Goal: Task Accomplishment & Management: Complete application form

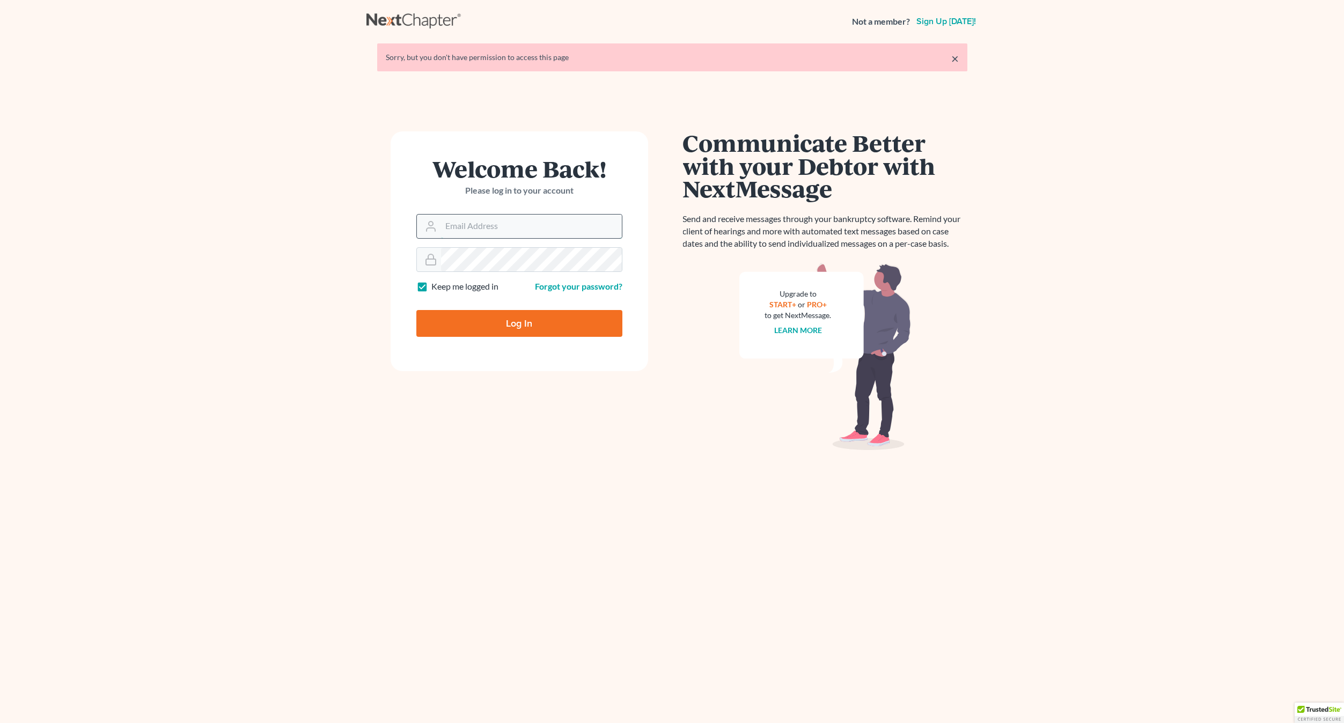
click at [450, 225] on input "Email Address" at bounding box center [531, 227] width 181 height 24
click at [462, 231] on input "Email Address" at bounding box center [531, 227] width 181 height 24
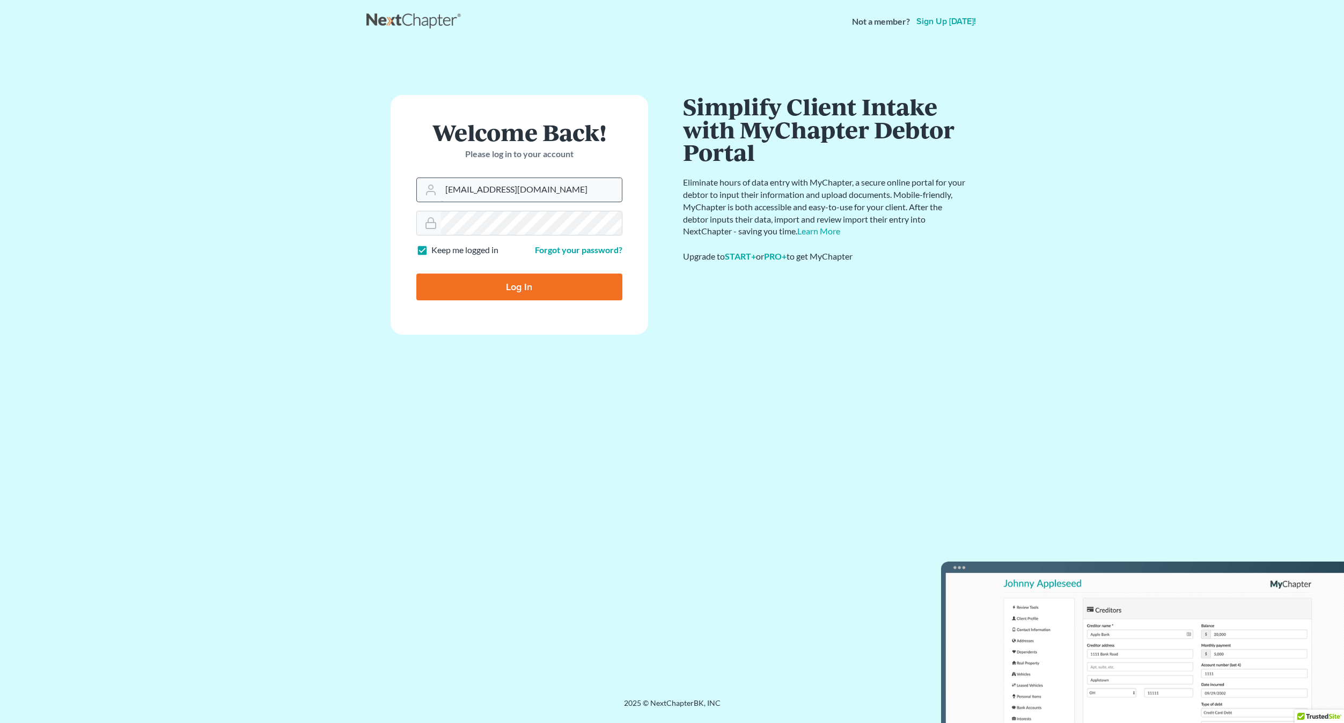
type input "[EMAIL_ADDRESS][DOMAIN_NAME]"
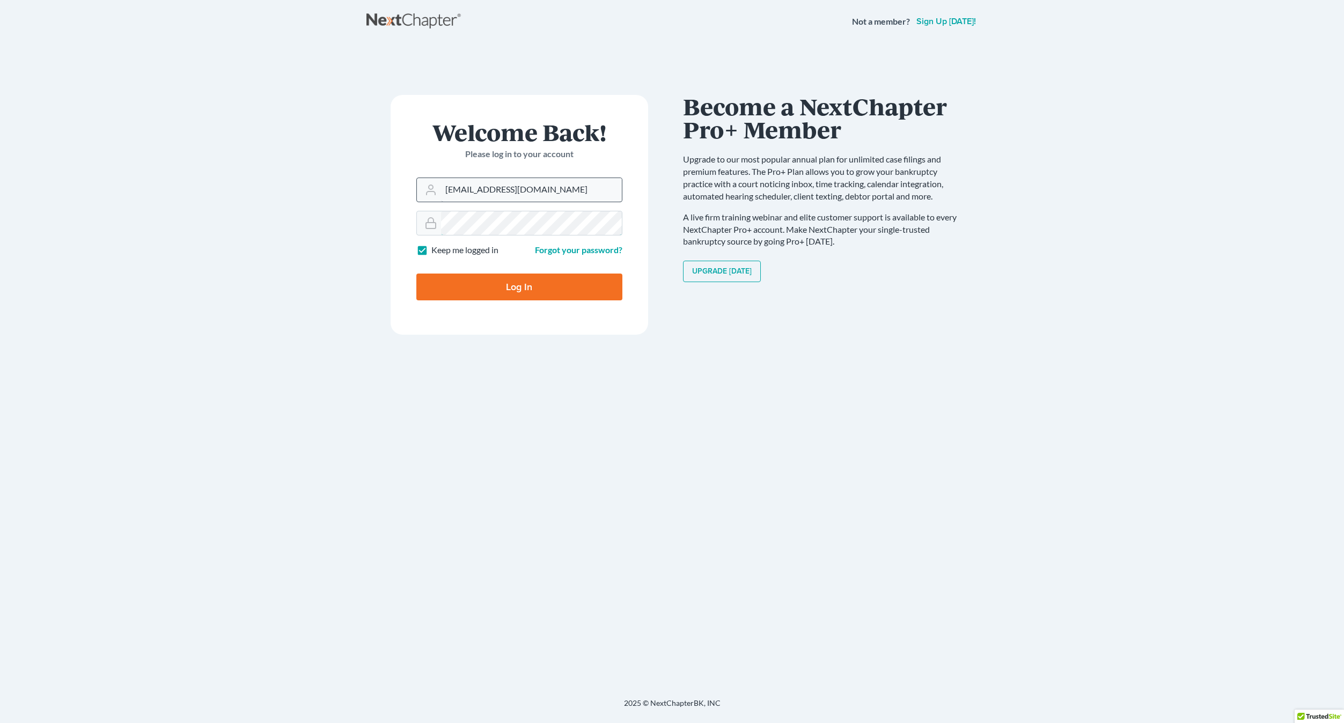
click at [416, 274] on input "Log In" at bounding box center [519, 287] width 206 height 27
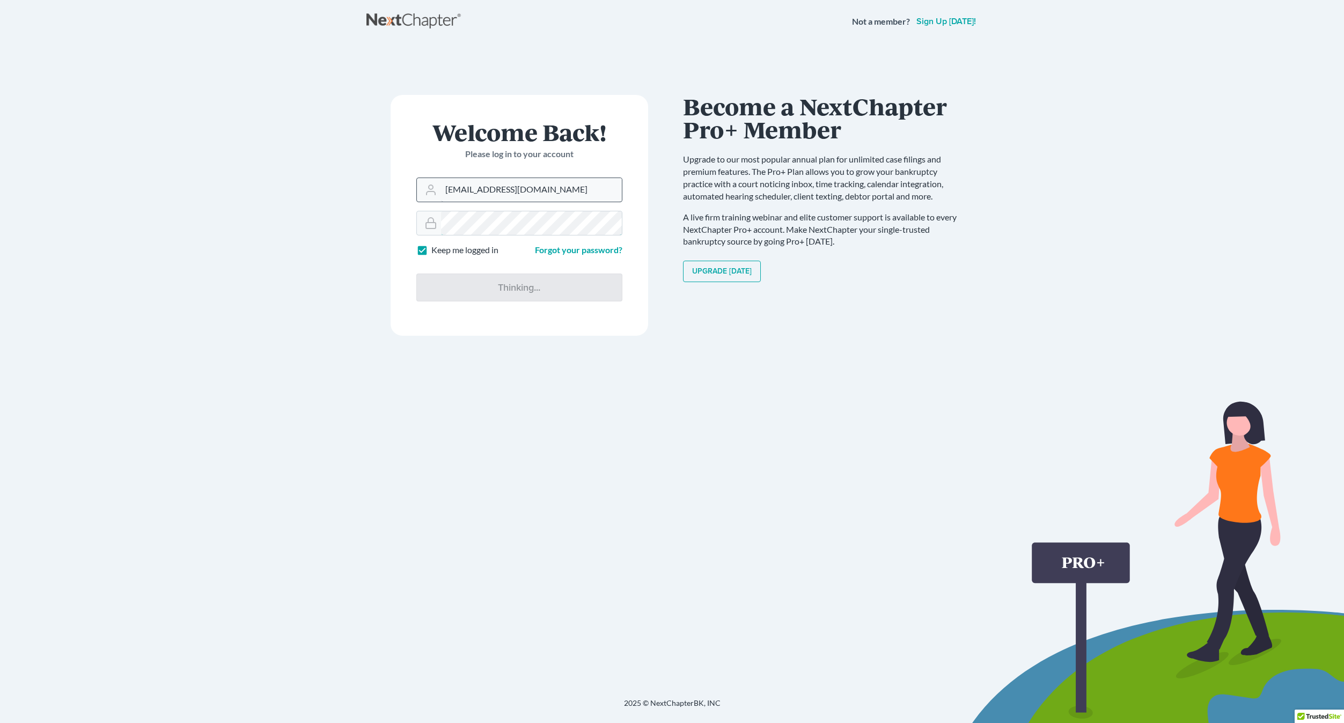
type input "Thinking..."
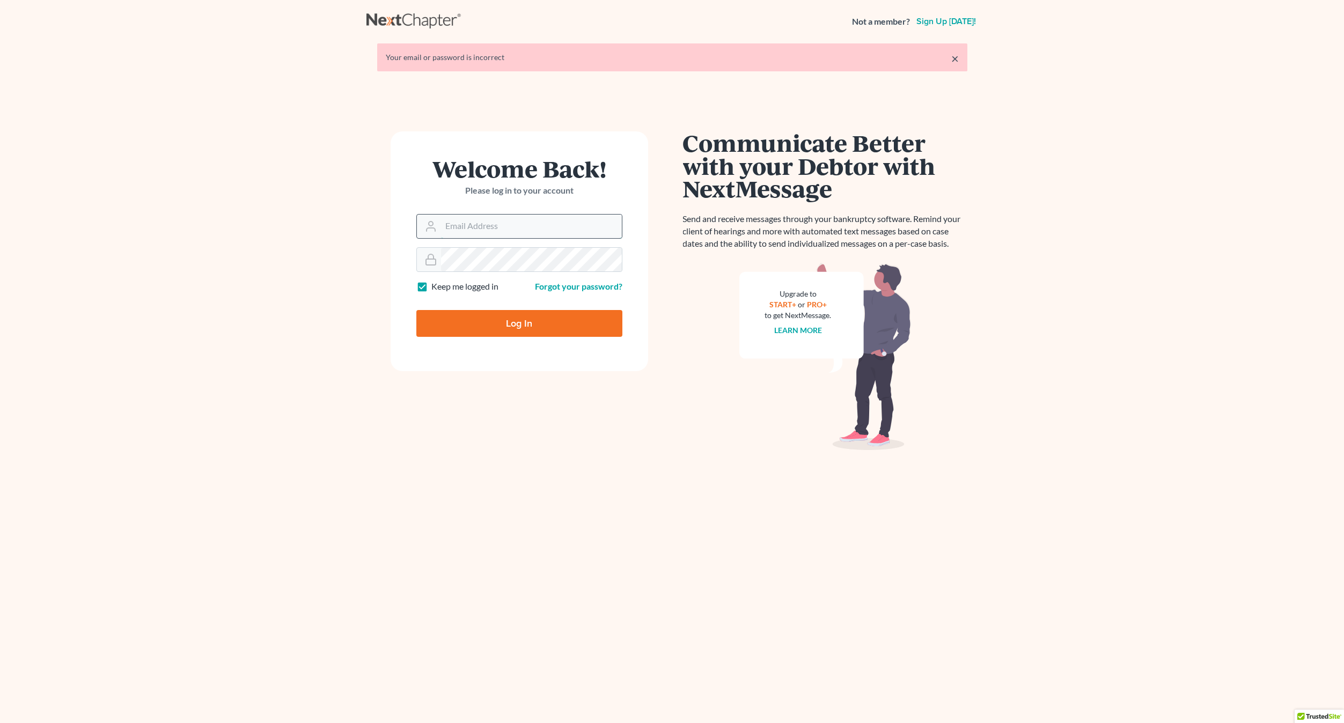
click at [496, 215] on input "Email Address" at bounding box center [531, 227] width 181 height 24
type input "[EMAIL_ADDRESS][DOMAIN_NAME]"
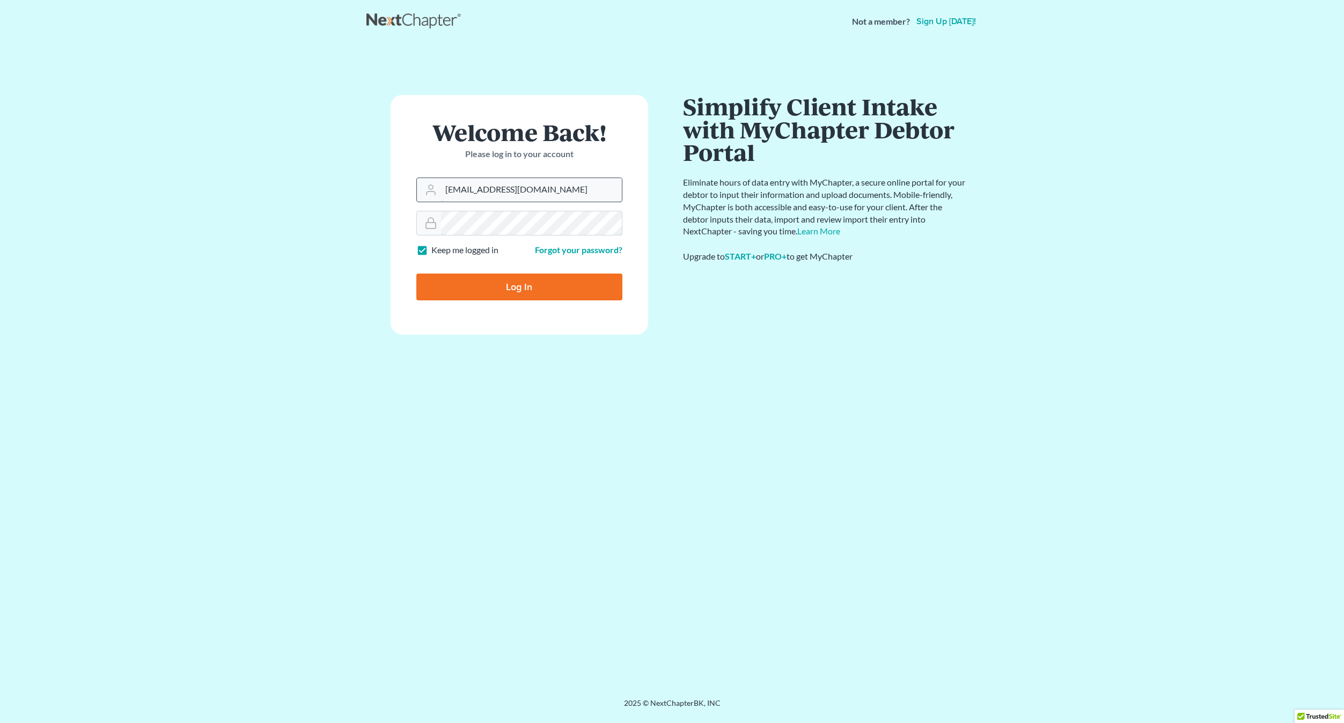
click at [416, 274] on input "Log In" at bounding box center [519, 287] width 206 height 27
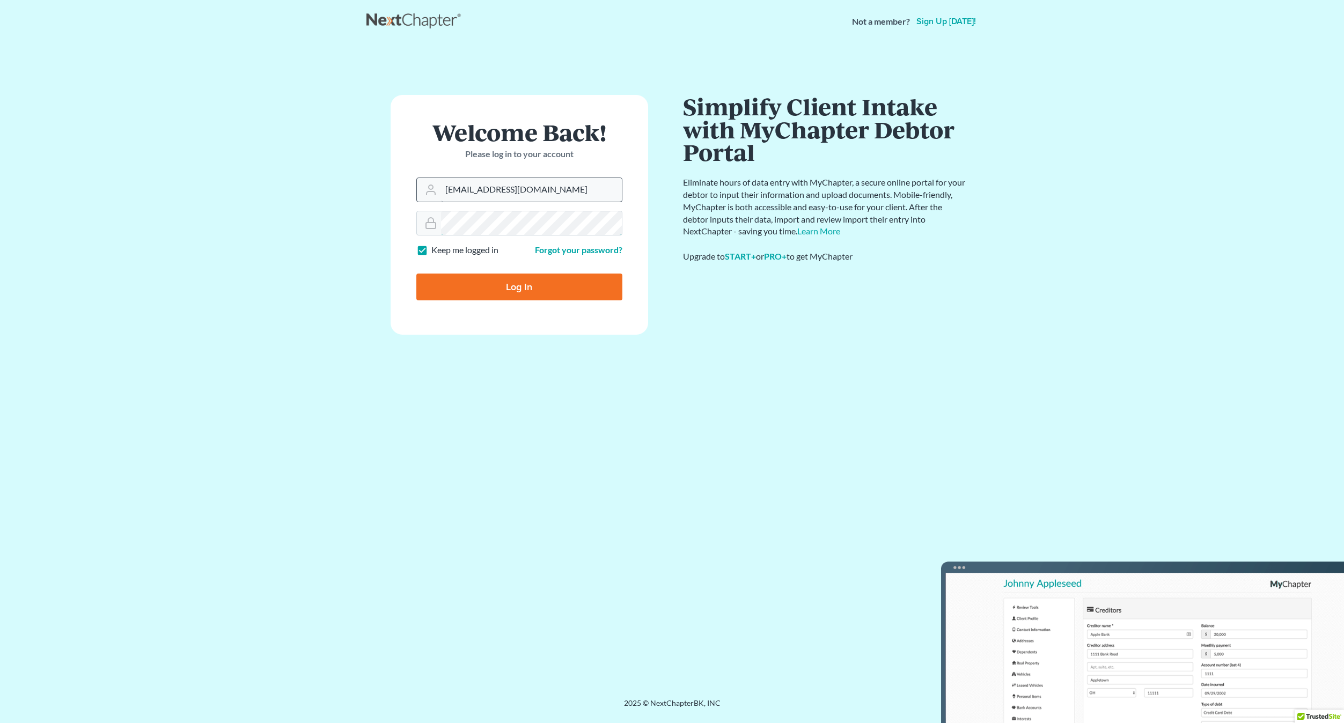
type input "Thinking..."
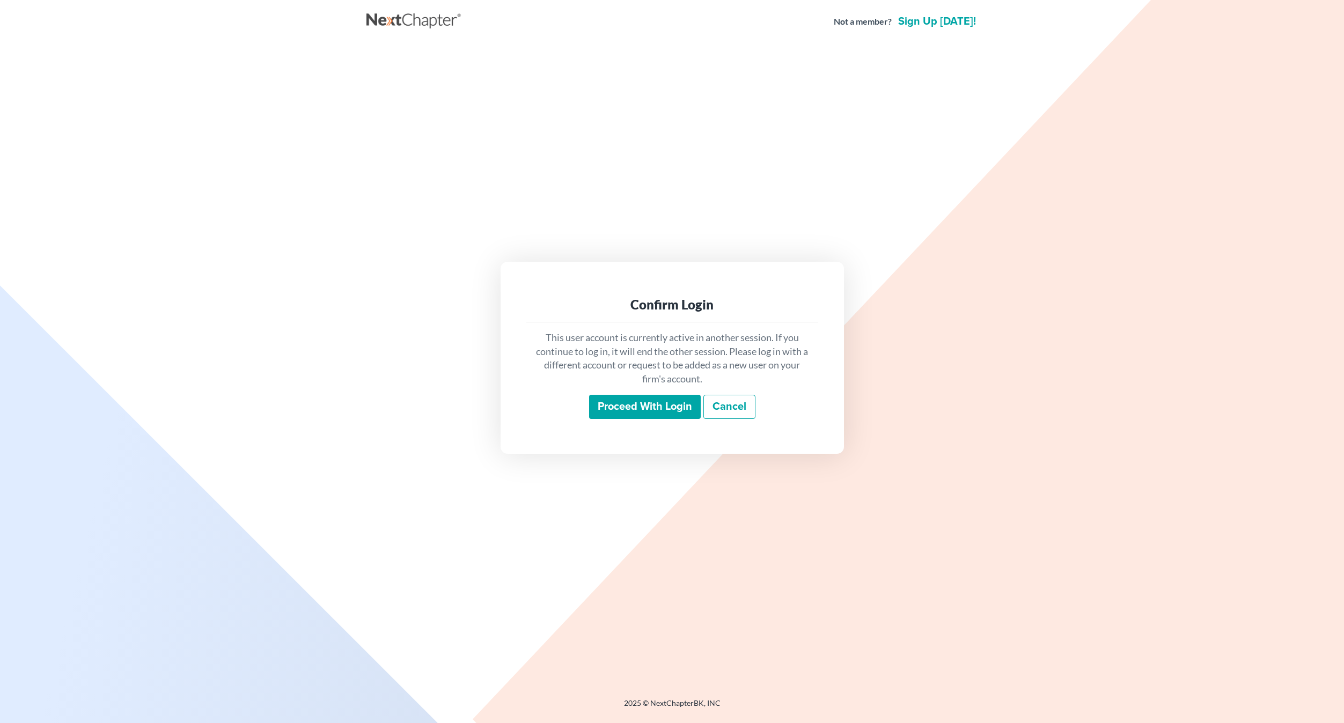
click at [675, 408] on input "Proceed with login" at bounding box center [645, 407] width 112 height 25
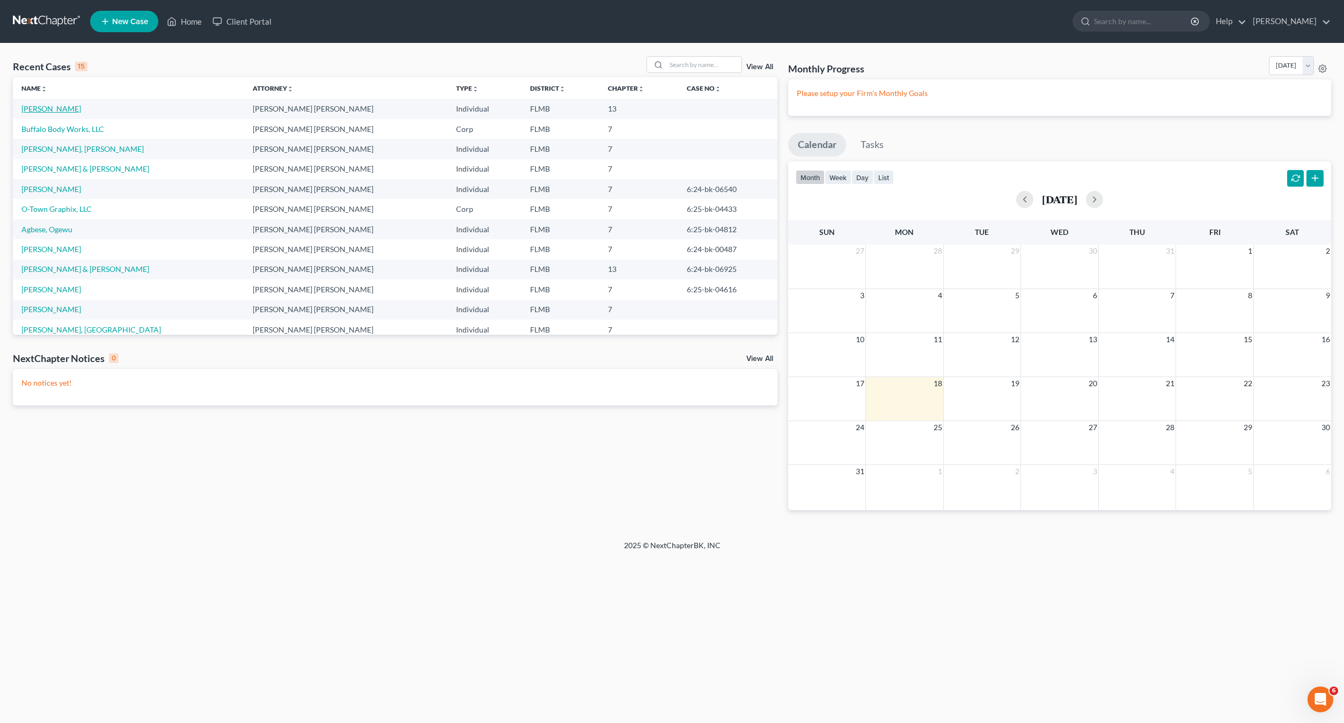
click at [54, 110] on link "[PERSON_NAME]" at bounding box center [51, 108] width 60 height 9
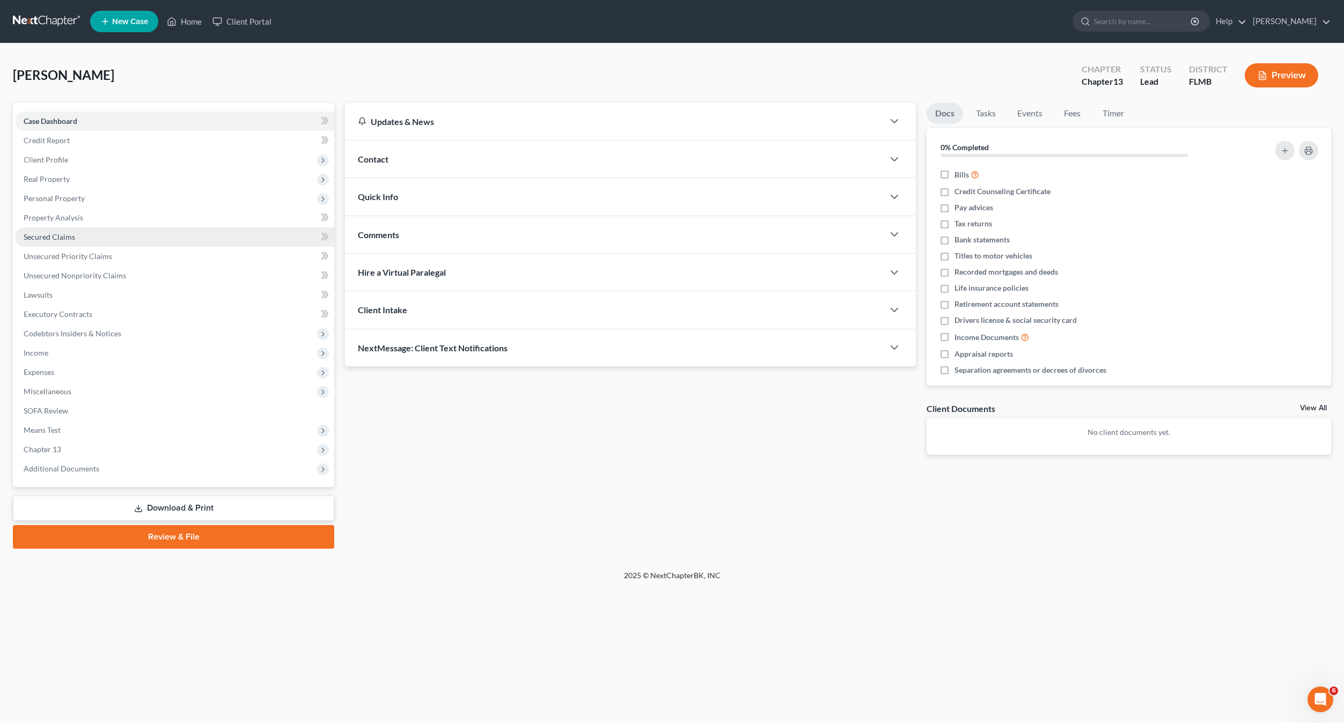
drag, startPoint x: 54, startPoint y: 236, endPoint x: 43, endPoint y: 242, distance: 12.1
click at [53, 236] on span "Secured Claims" at bounding box center [49, 236] width 51 height 9
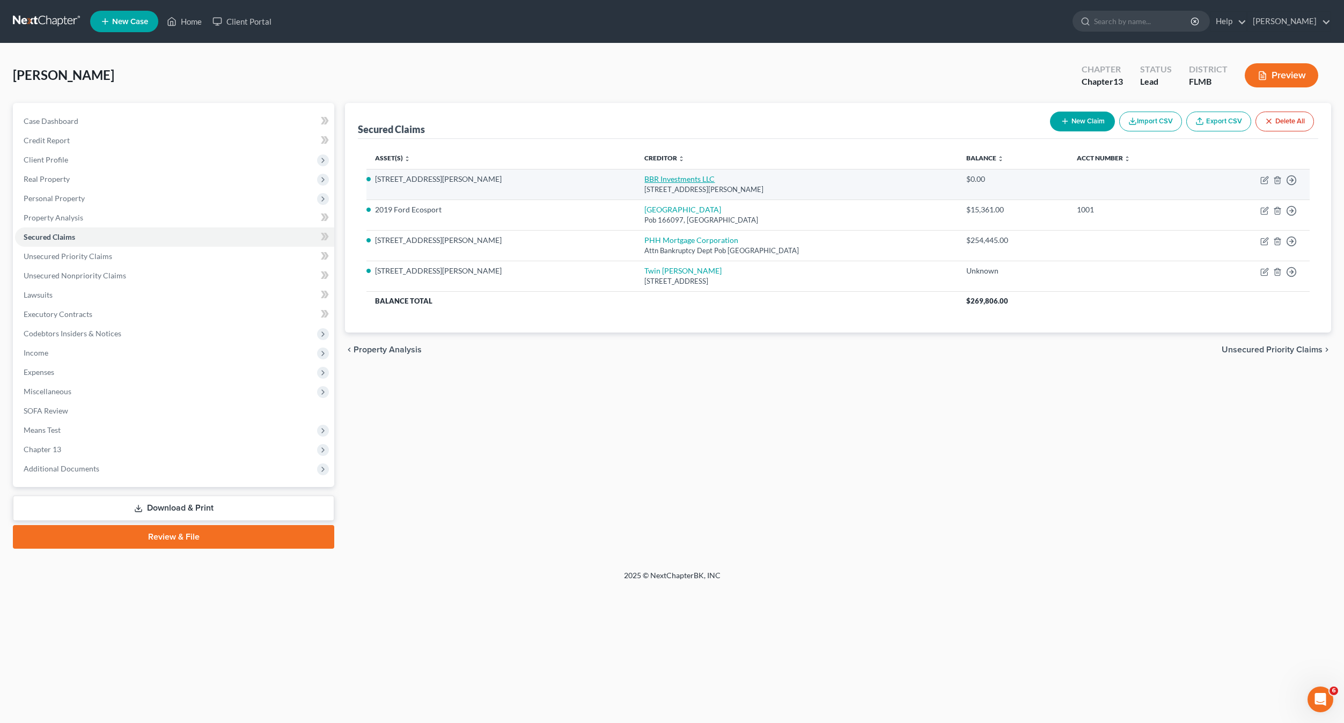
click at [644, 183] on link "BBR Investments LLC" at bounding box center [679, 178] width 70 height 9
select select "36"
select select "4"
select select "2"
select select "0"
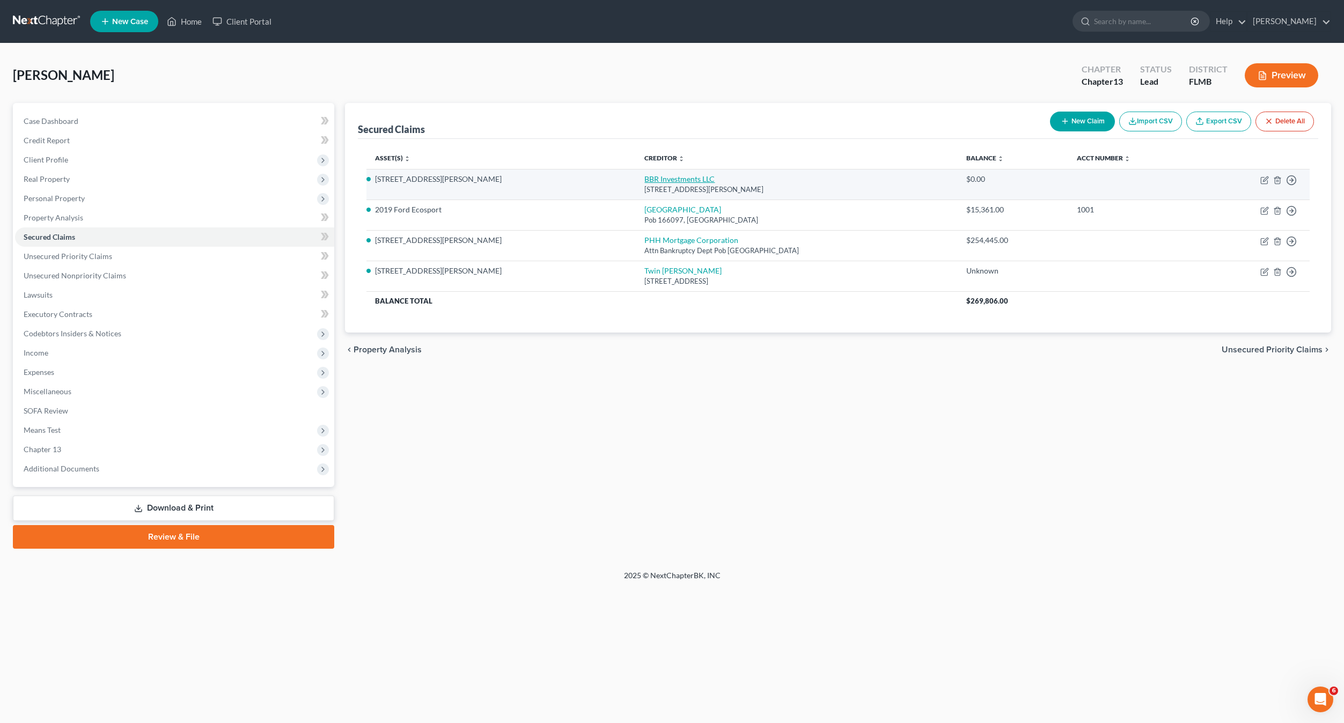
select select "0"
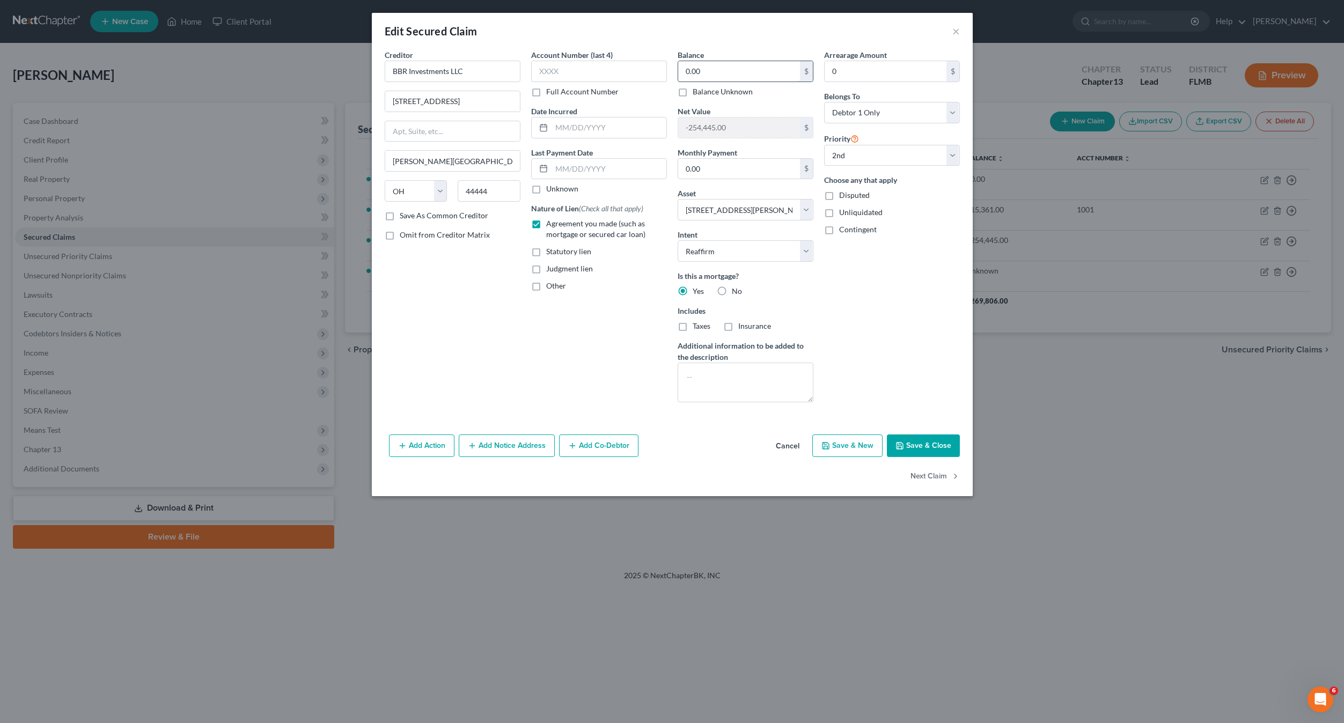
click at [717, 81] on input "0.00" at bounding box center [739, 71] width 122 height 20
type input "56,934"
click at [898, 68] on input "0" at bounding box center [885, 71] width 122 height 20
type input "23,904"
drag, startPoint x: 855, startPoint y: 325, endPoint x: 713, endPoint y: 323, distance: 142.2
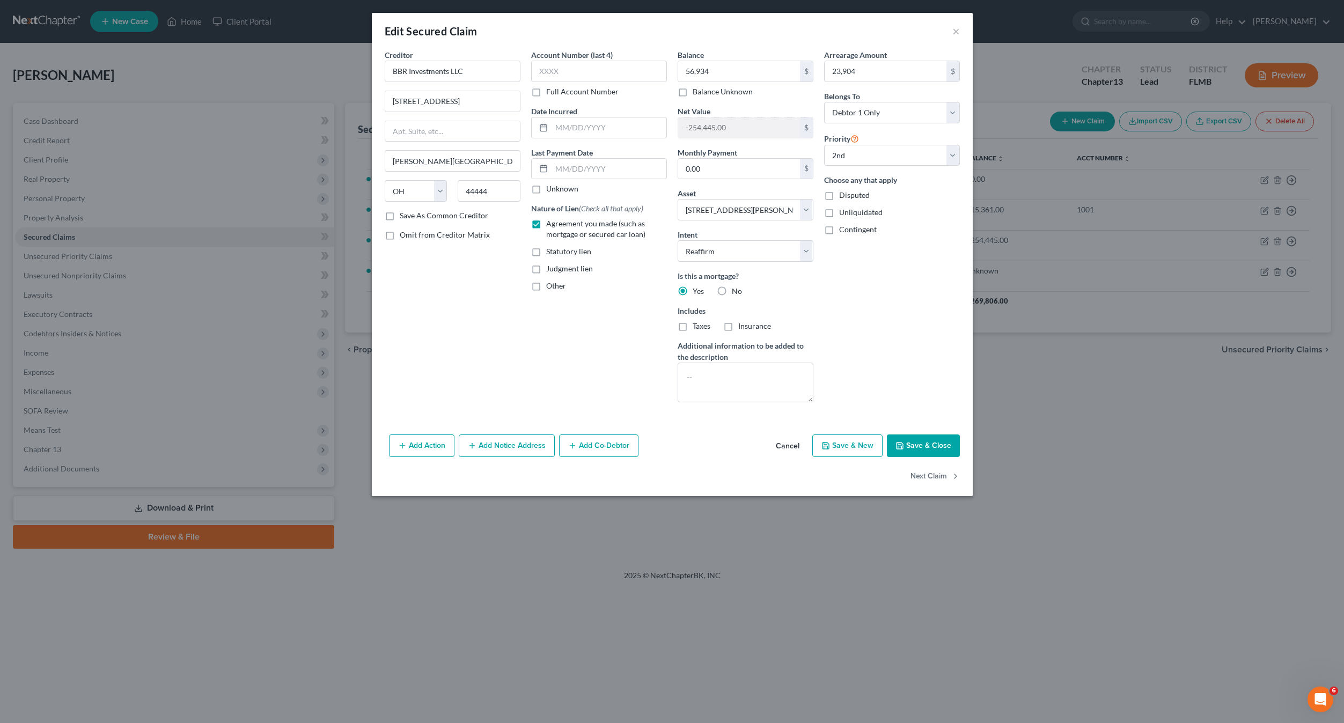
click at [851, 326] on div "Arrearage Amount 23,904 $ Belongs To * Select Debtor 1 Only Debtor 2 Only Debto…" at bounding box center [892, 230] width 146 height 362
click at [556, 360] on div "Account Number (last 4) Full Account Number Date Incurred Last Payment Date Unk…" at bounding box center [599, 230] width 146 height 362
click at [924, 444] on button "Save & Close" at bounding box center [923, 445] width 73 height 23
select select
type input "56,934.00"
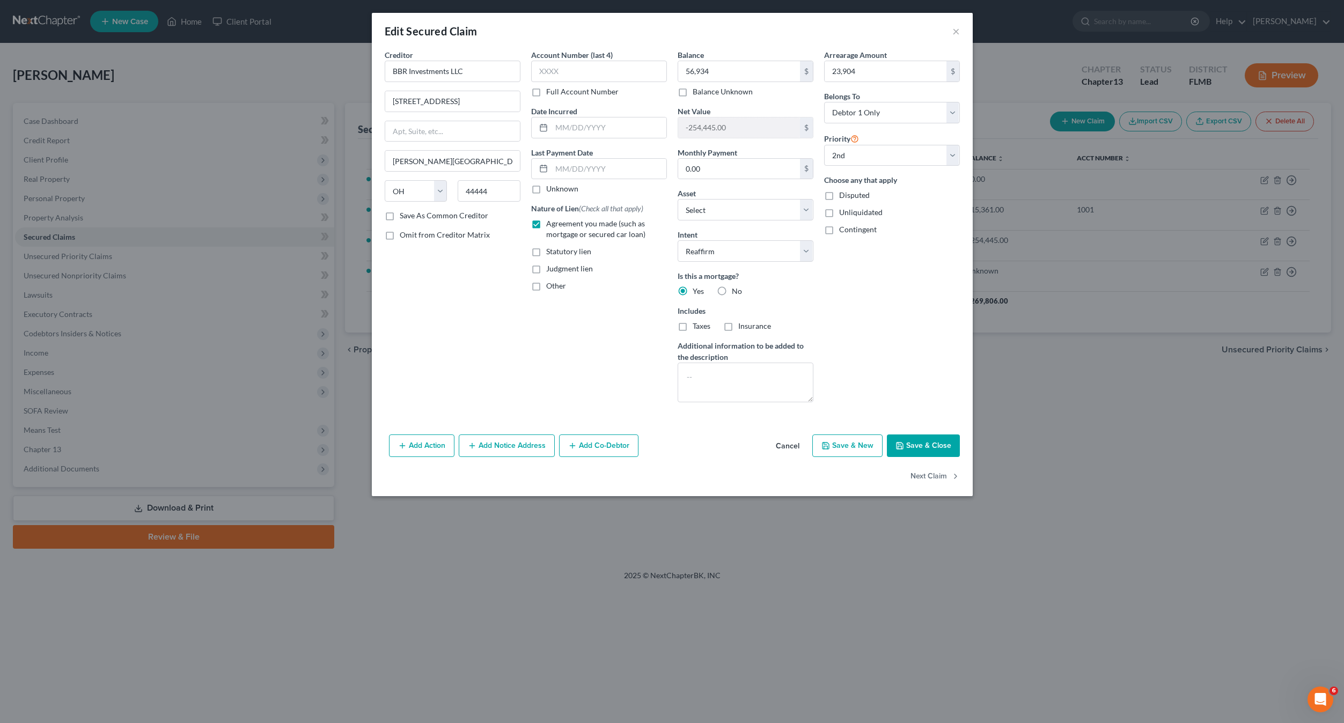
type input "-311,379.00"
select select "4"
type input "23,904.00"
select select "0"
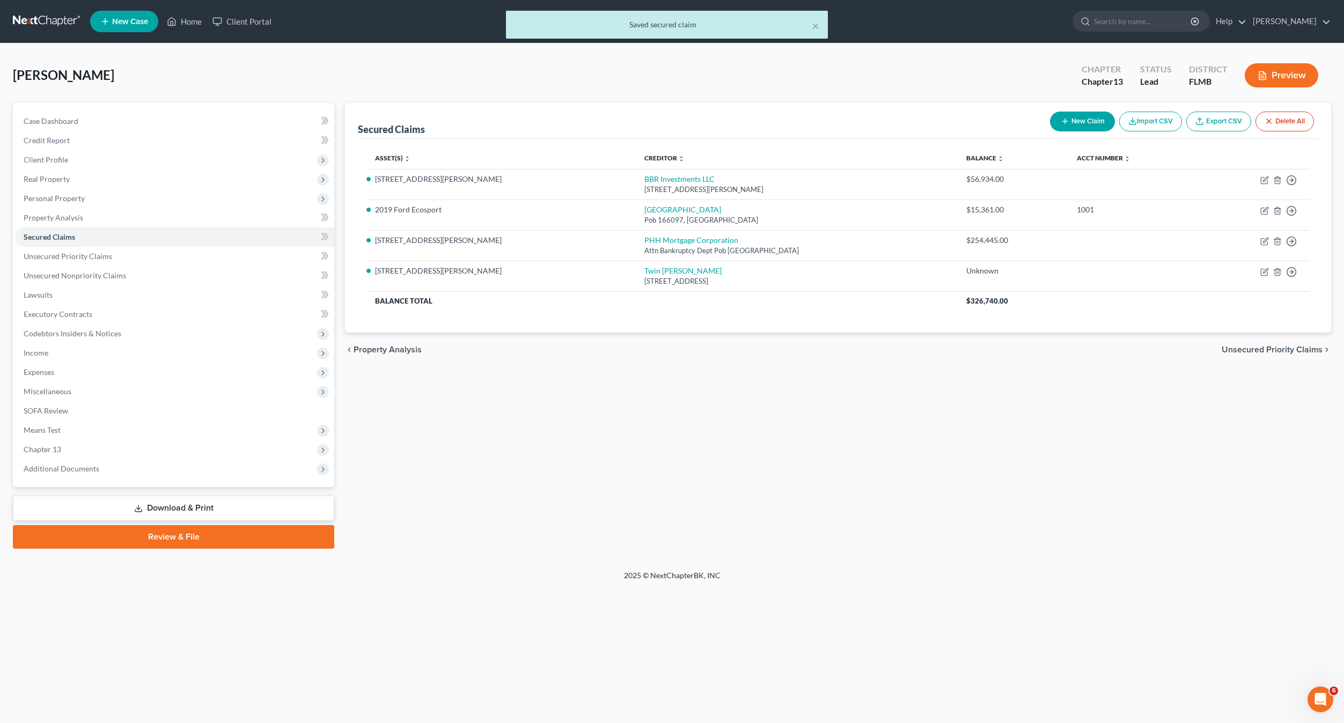
click at [487, 459] on div "Secured Claims New Claim Import CSV Export CSV Delete All Asset(s) expand_more …" at bounding box center [838, 326] width 997 height 446
click at [535, 455] on div "Secured Claims New Claim Import CSV Export CSV Delete All Asset(s) expand_more …" at bounding box center [838, 326] width 997 height 446
click at [42, 198] on span "Personal Property" at bounding box center [54, 198] width 61 height 9
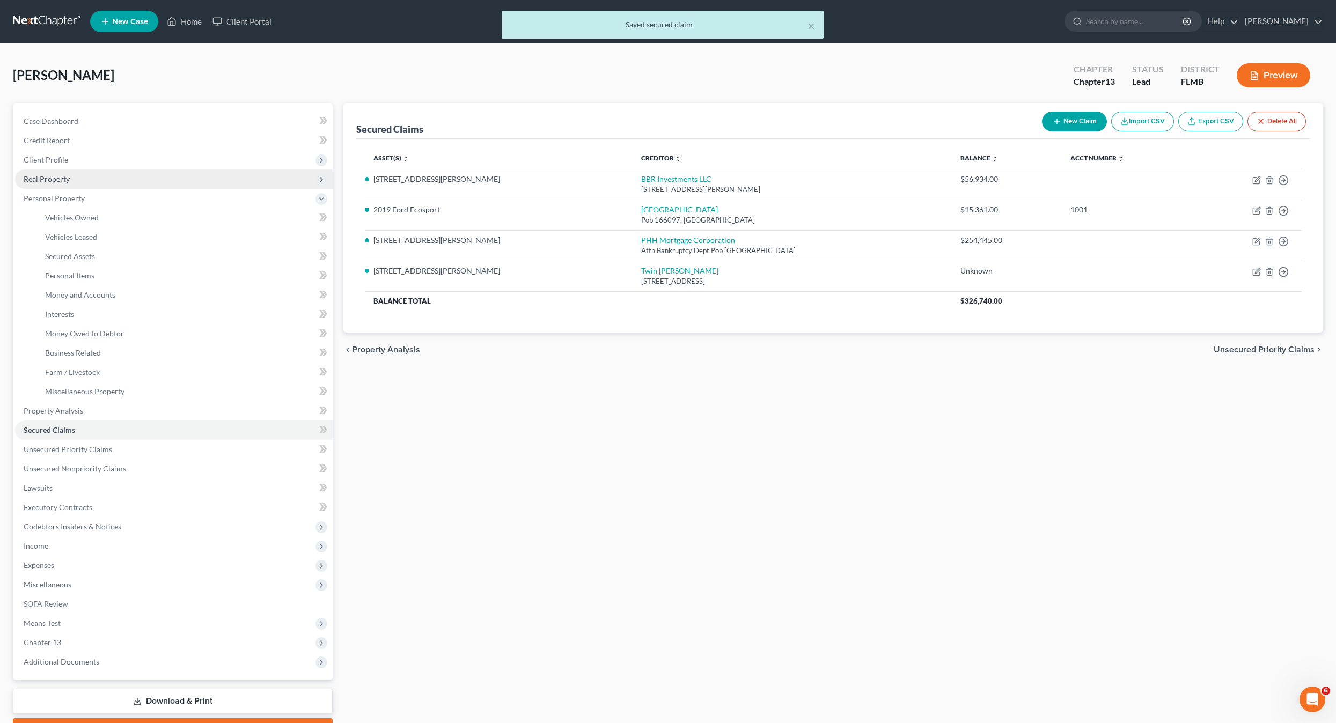
click at [42, 182] on span "Real Property" at bounding box center [47, 178] width 46 height 9
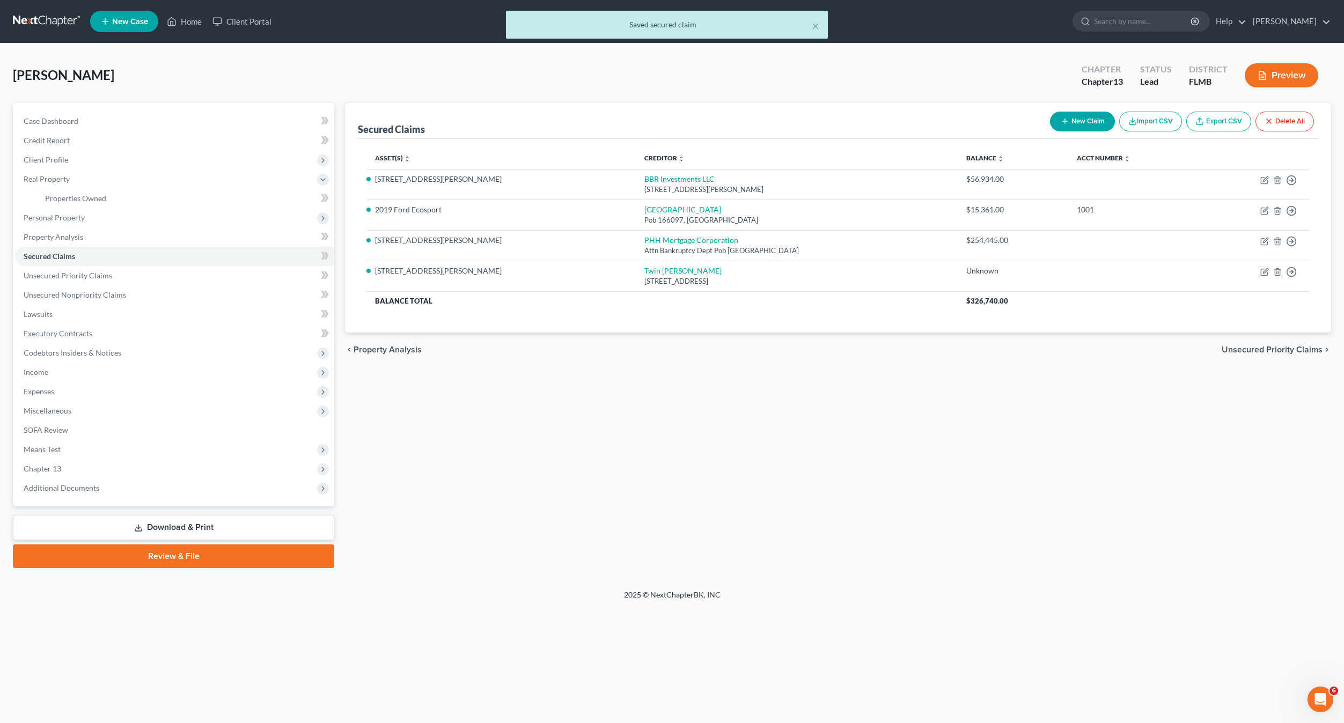
drag, startPoint x: 445, startPoint y: 394, endPoint x: 92, endPoint y: 198, distance: 404.1
click at [443, 394] on div "Secured Claims New Claim Import CSV Export CSV Delete All Asset(s) expand_more …" at bounding box center [838, 335] width 997 height 465
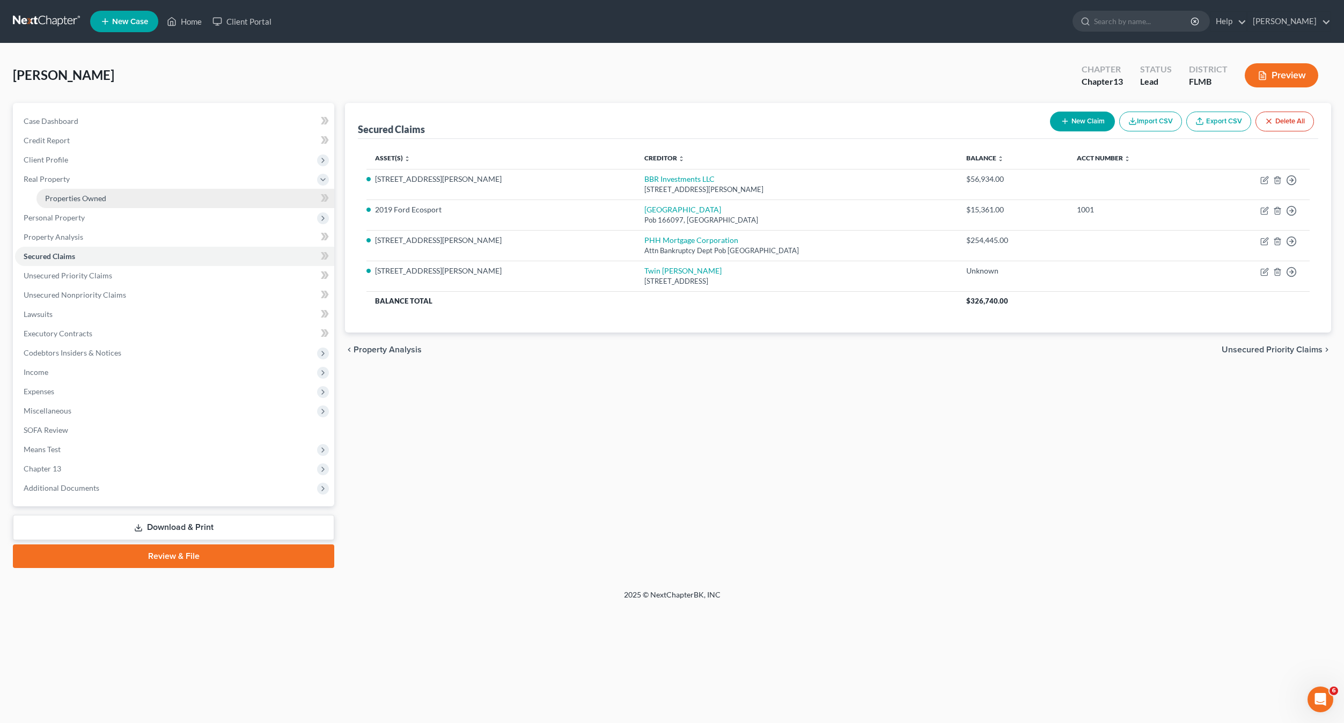
click at [87, 194] on span "Properties Owned" at bounding box center [75, 198] width 61 height 9
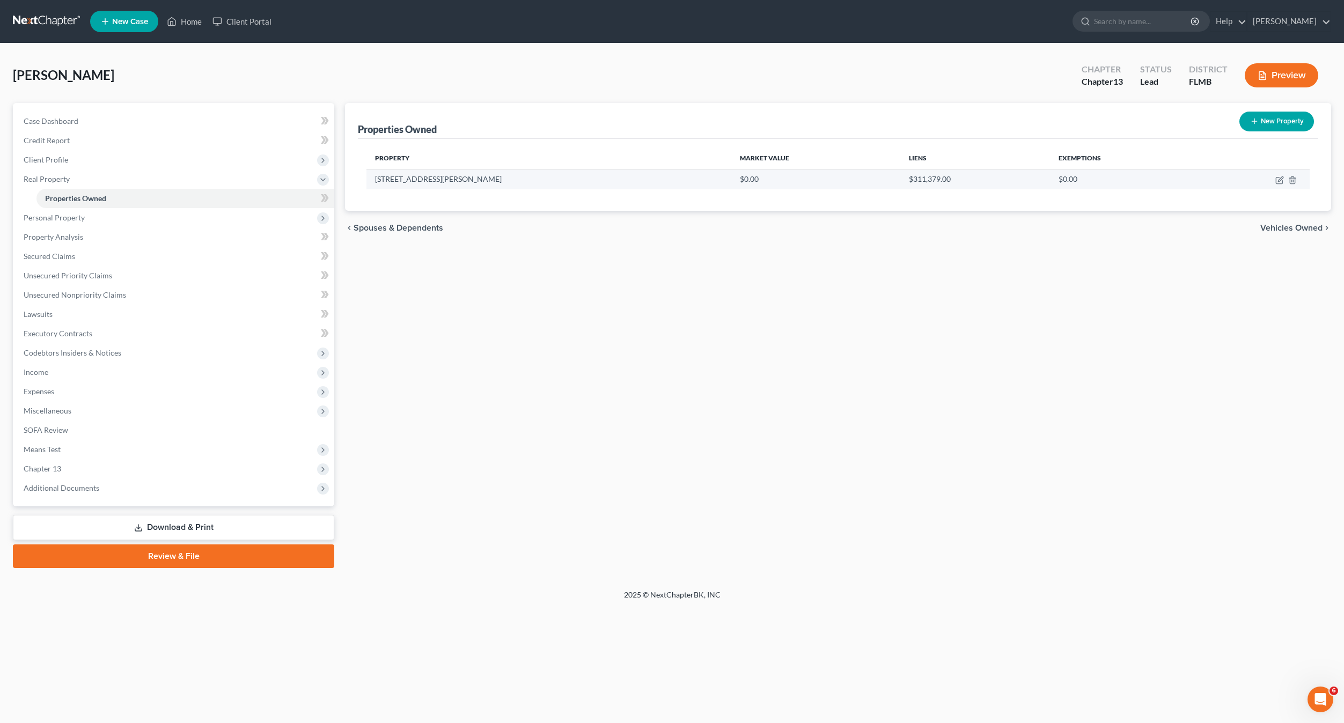
click at [1274, 178] on td at bounding box center [1254, 179] width 109 height 20
click at [1274, 175] on td at bounding box center [1254, 179] width 109 height 20
click at [1278, 183] on icon "button" at bounding box center [1279, 181] width 6 height 6
select select "9"
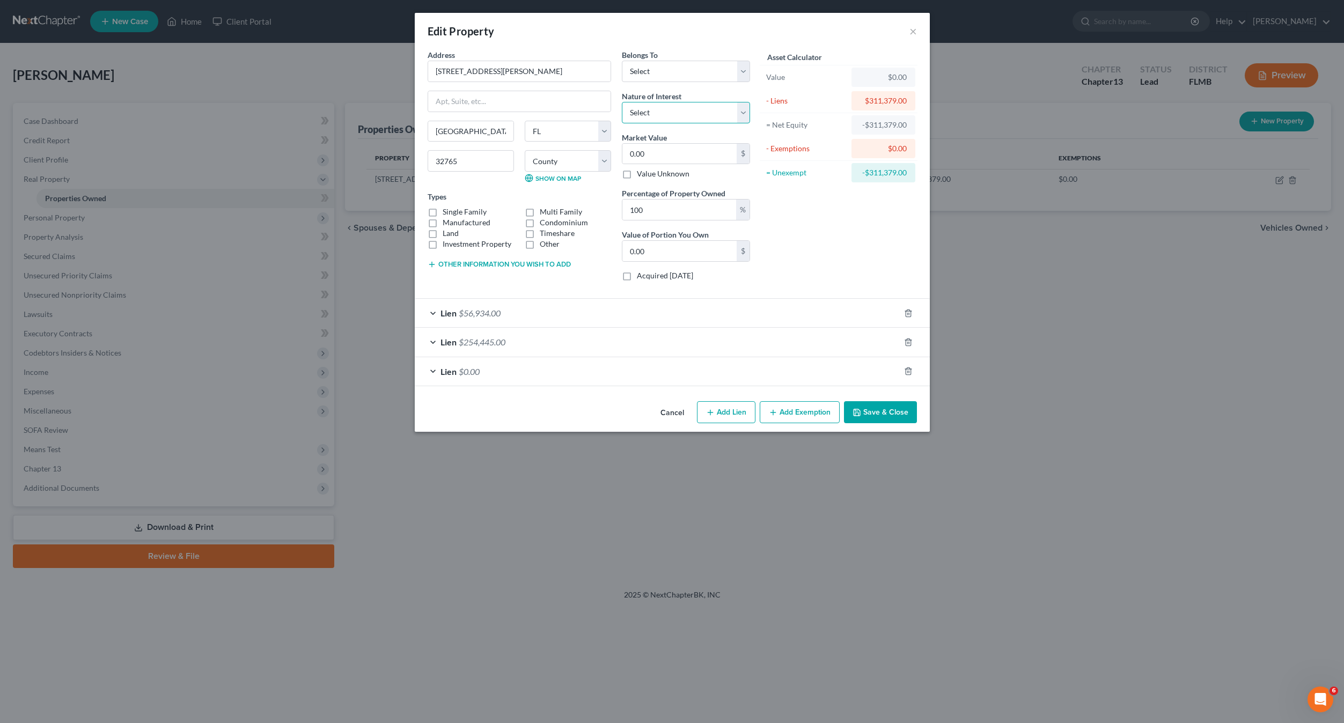
click at [674, 114] on select "Select Fee Simple Joint Tenant Life Estate Equitable Interest Future Interest T…" at bounding box center [686, 112] width 128 height 21
select select "0"
click at [622, 102] on select "Select Fee Simple Joint Tenant Life Estate Equitable Interest Future Interest T…" at bounding box center [686, 112] width 128 height 21
click at [654, 72] on select "Select Debtor 1 Only Debtor 2 Only Debtor 1 And Debtor 2 Only At Least One Of T…" at bounding box center [686, 71] width 128 height 21
select select "3"
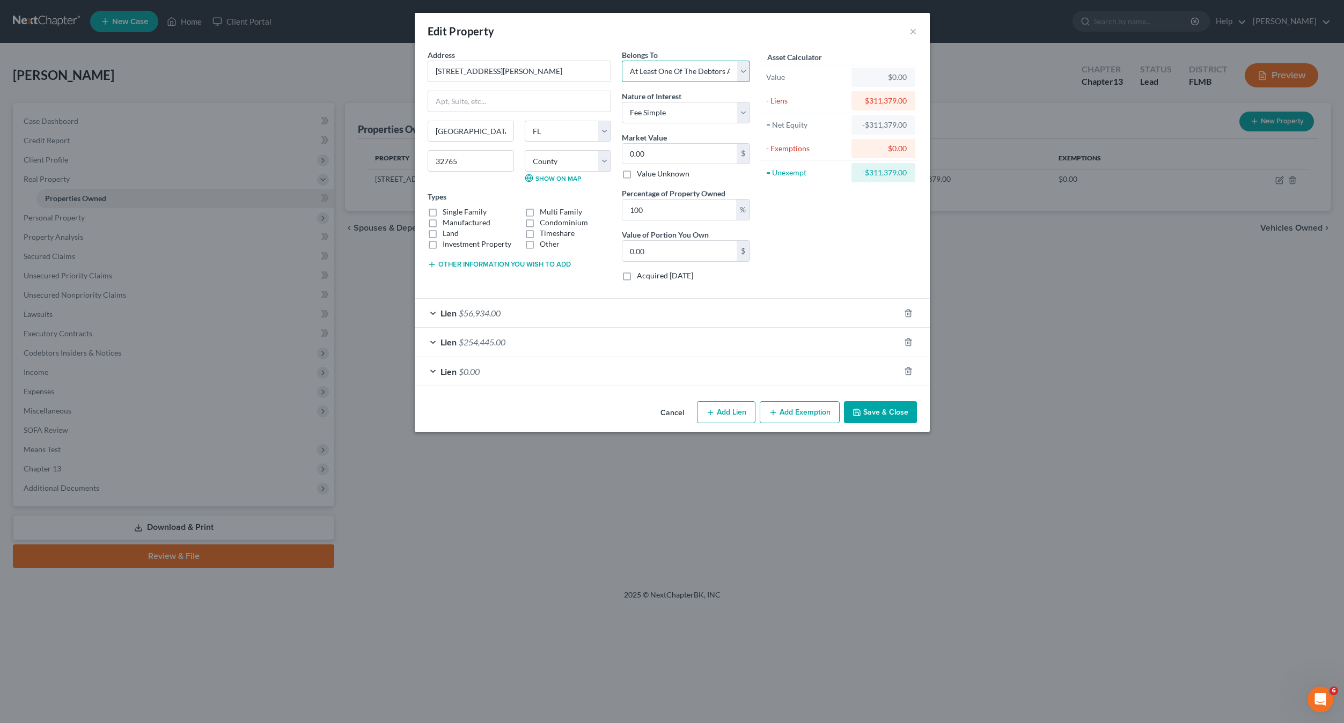
click at [622, 61] on select "Select Debtor 1 Only Debtor 2 Only Debtor 1 And Debtor 2 Only At Least One Of T…" at bounding box center [686, 71] width 128 height 21
drag, startPoint x: 816, startPoint y: 247, endPoint x: 740, endPoint y: 231, distance: 78.4
click at [816, 247] on div "Asset Calculator Value $0.00 - Liens $311,379.00 = Net Equity -$311,379.00 - Ex…" at bounding box center [838, 169] width 167 height 240
click at [431, 214] on div "Single Family Multi Family Manufactured Condominium Land Timeshare Investment P…" at bounding box center [519, 228] width 194 height 43
click at [846, 230] on div "Asset Calculator Value $0.00 - Liens $311,379.00 = Net Equity -$311,379.00 - Ex…" at bounding box center [838, 169] width 167 height 240
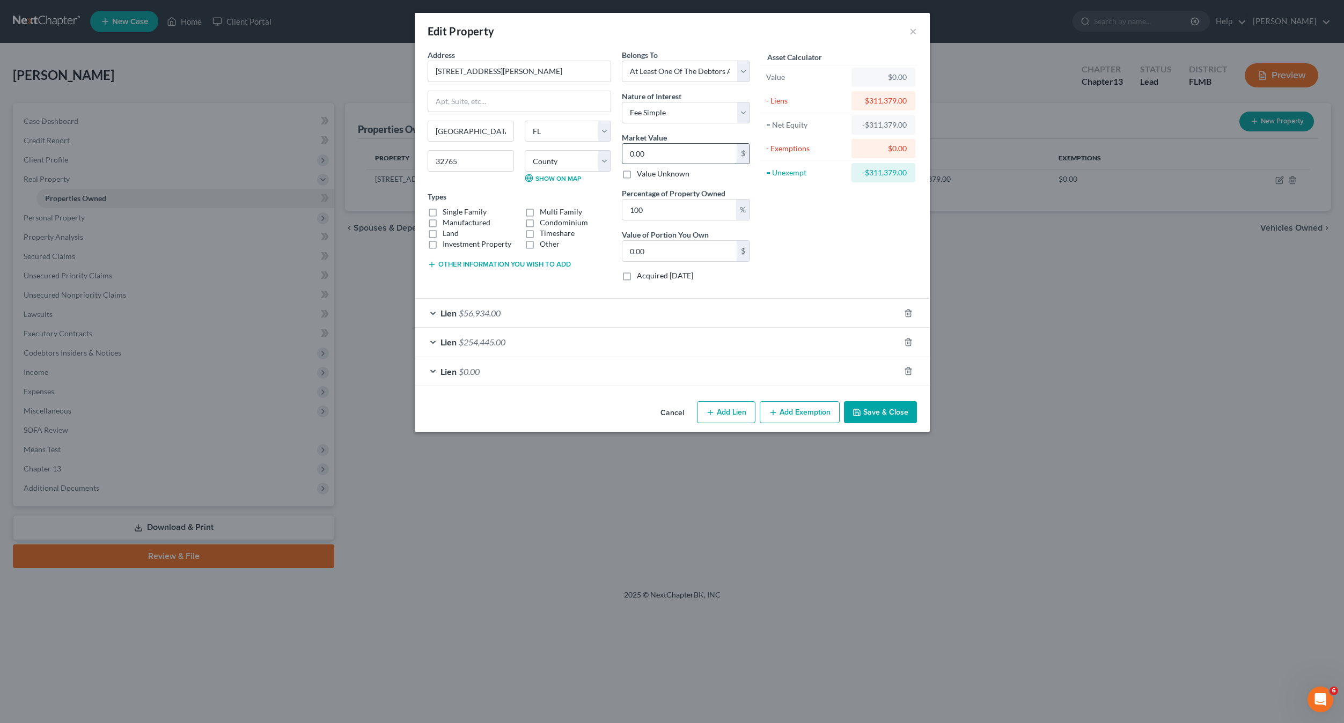
click at [679, 158] on input "0.00" at bounding box center [679, 154] width 114 height 20
type input "5"
type input "5.00"
type input "50"
type input "50.00"
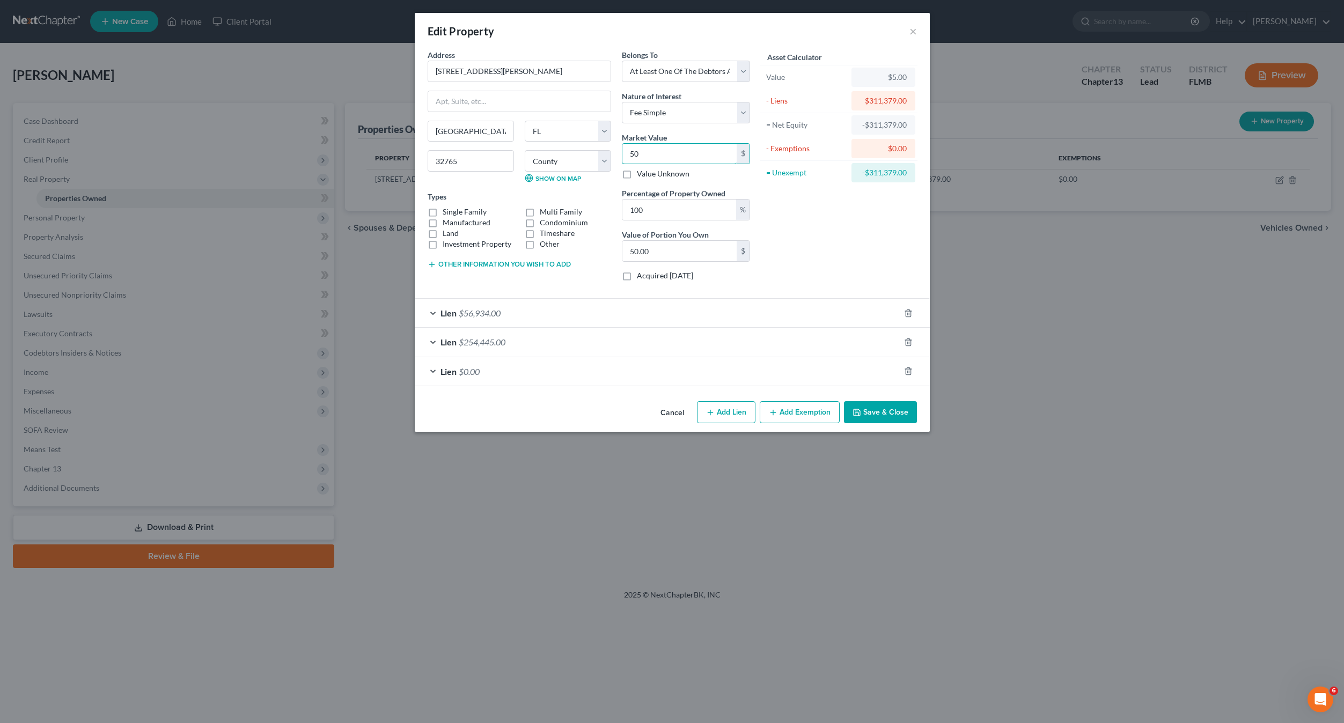
type input "500"
type input "500.00"
type input "5000"
type input "5,000.00"
type input "5,0000"
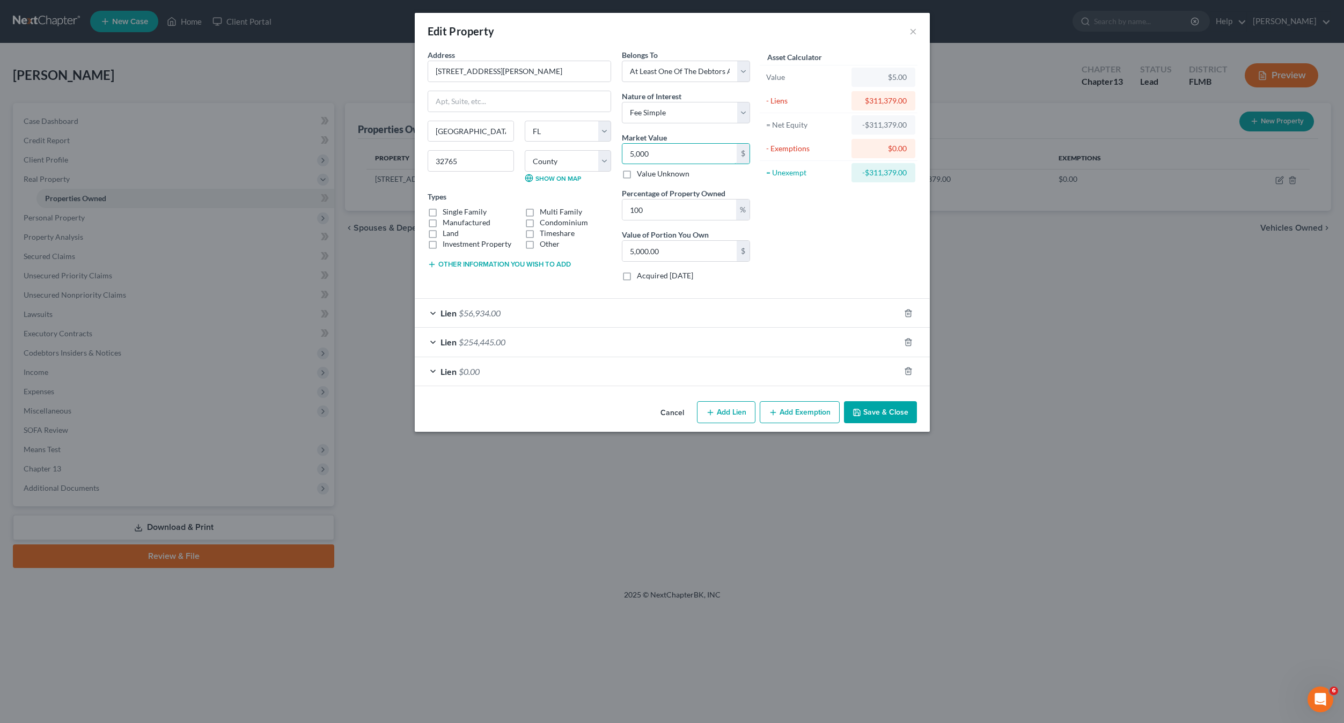
type input "50,000.00"
type input "50,0000"
type input "500,000.00"
type input "500,000"
click at [836, 235] on div "Asset Calculator Value $500,000.00 - Liens $311,379.00 = Net Equity -$311,374.0…" at bounding box center [838, 169] width 167 height 240
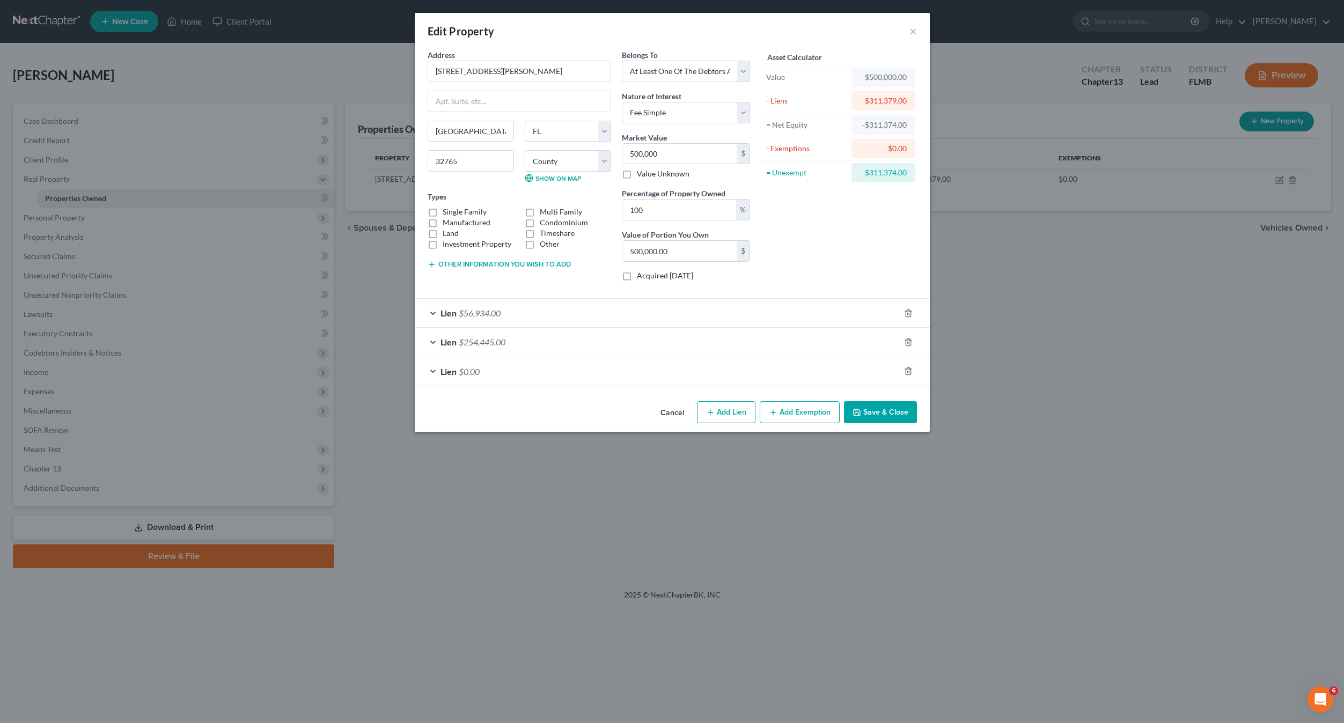
click at [828, 263] on div "Asset Calculator Value $500,000.00 - Liens $311,379.00 = Net Equity -$311,374.0…" at bounding box center [838, 169] width 167 height 240
click at [797, 410] on button "Add Exemption" at bounding box center [800, 412] width 80 height 23
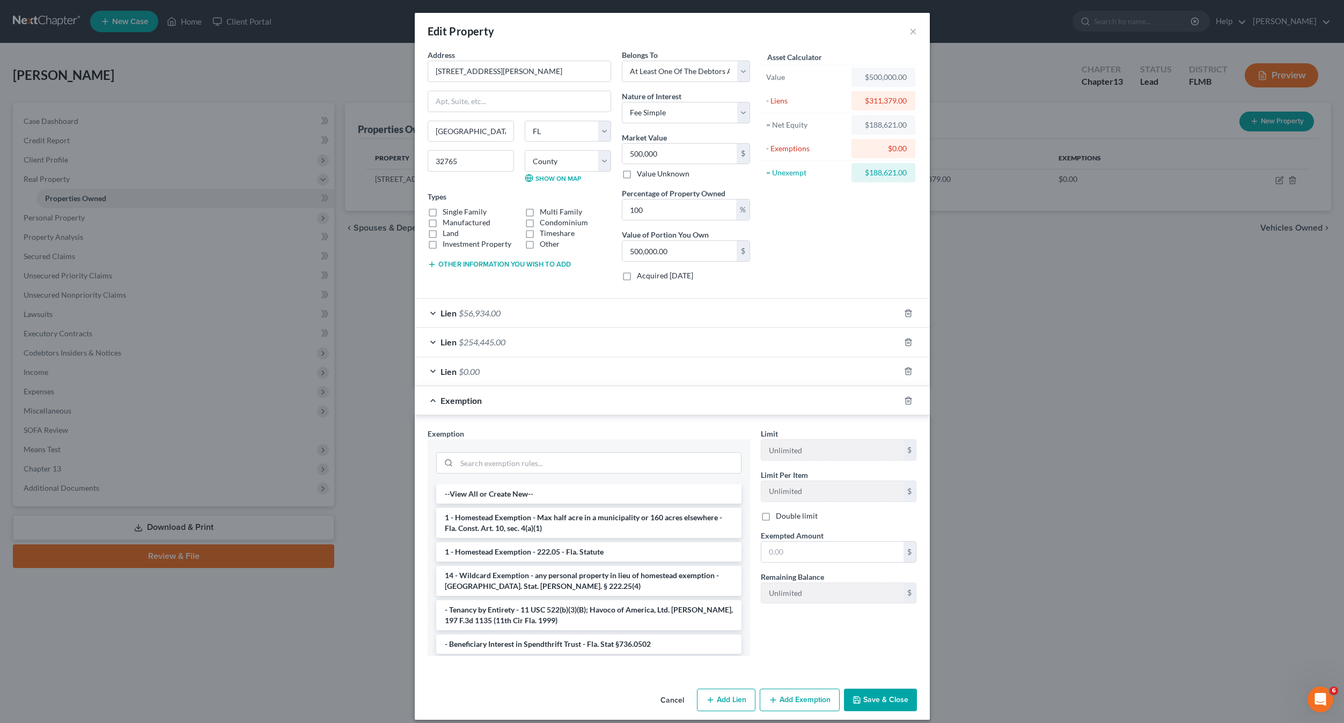
scroll to position [10, 0]
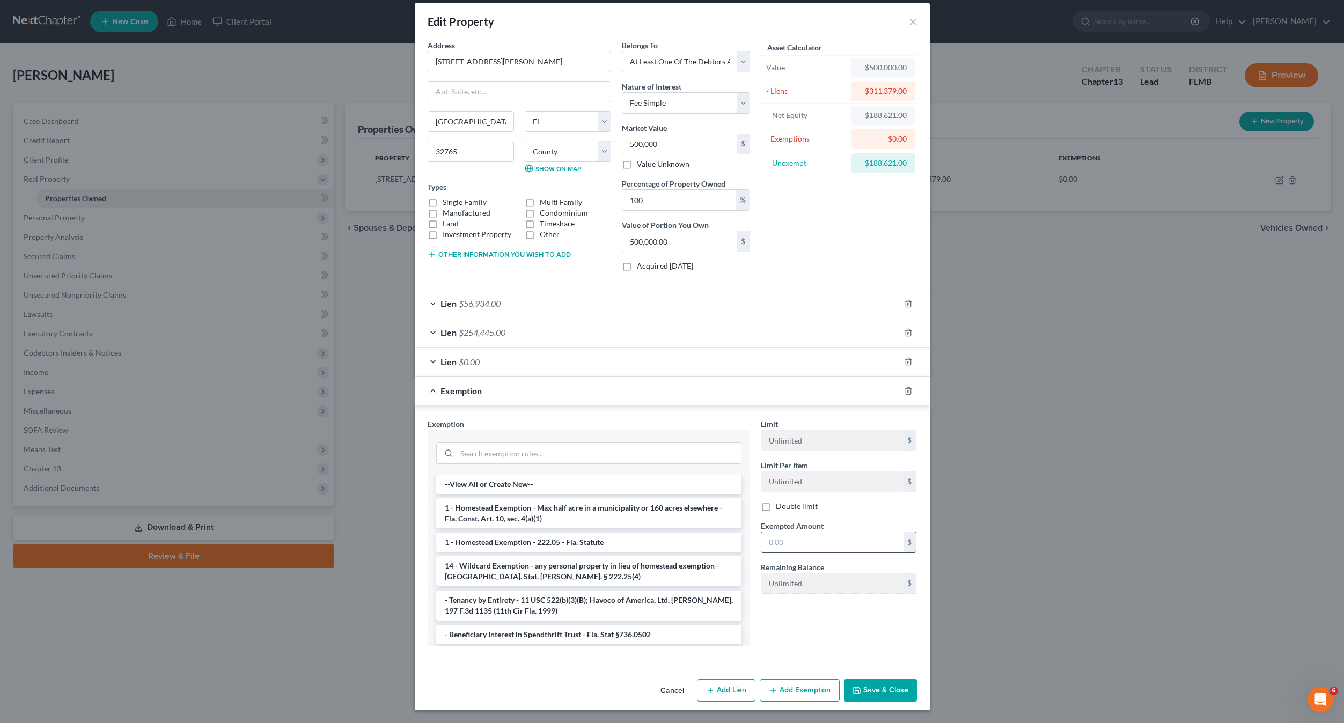
click at [791, 549] on input "text" at bounding box center [832, 542] width 142 height 20
type input "188,621"
click at [555, 506] on li "1 - Homestead Exemption - Max half acre in a municipality or 160 acres elsewher…" at bounding box center [588, 513] width 305 height 30
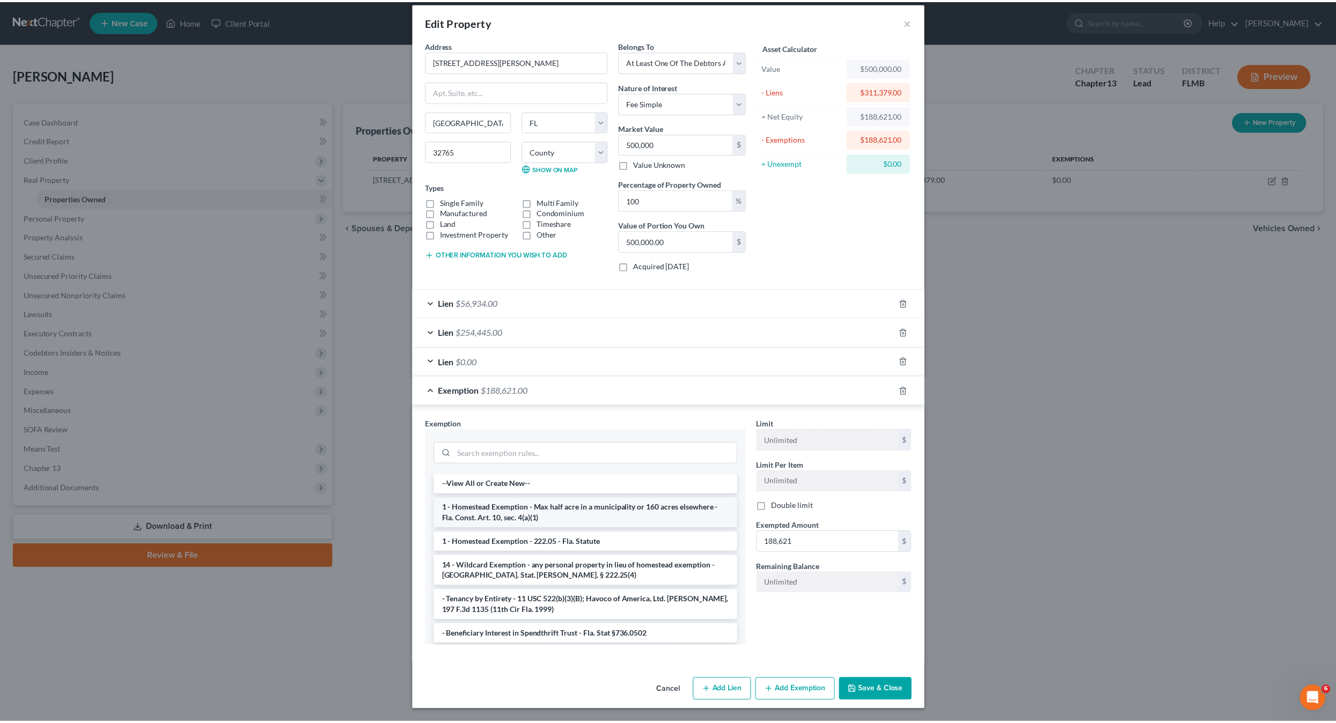
scroll to position [0, 0]
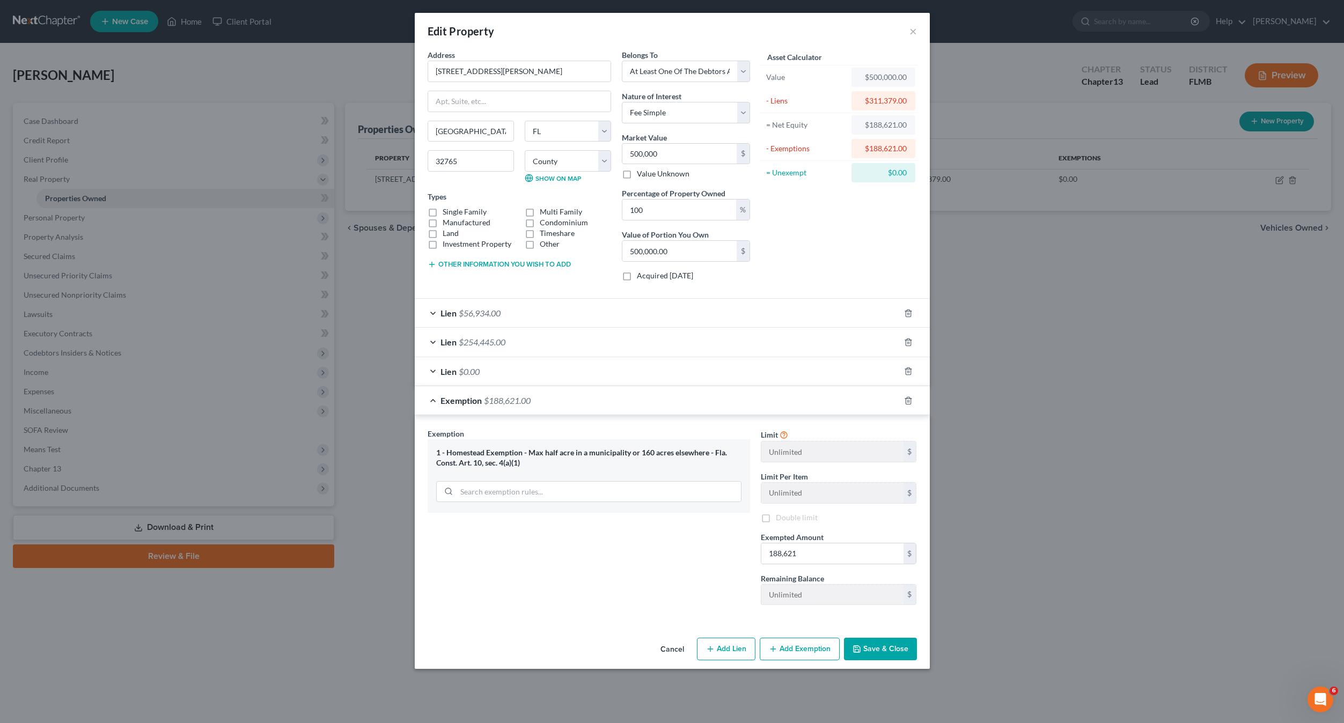
drag, startPoint x: 879, startPoint y: 661, endPoint x: 879, endPoint y: 653, distance: 8.1
click at [879, 658] on div "Cancel Add Lien Add Lease Add Exemption Save & Close" at bounding box center [672, 650] width 515 height 35
click at [879, 653] on button "Save & Close" at bounding box center [880, 649] width 73 height 23
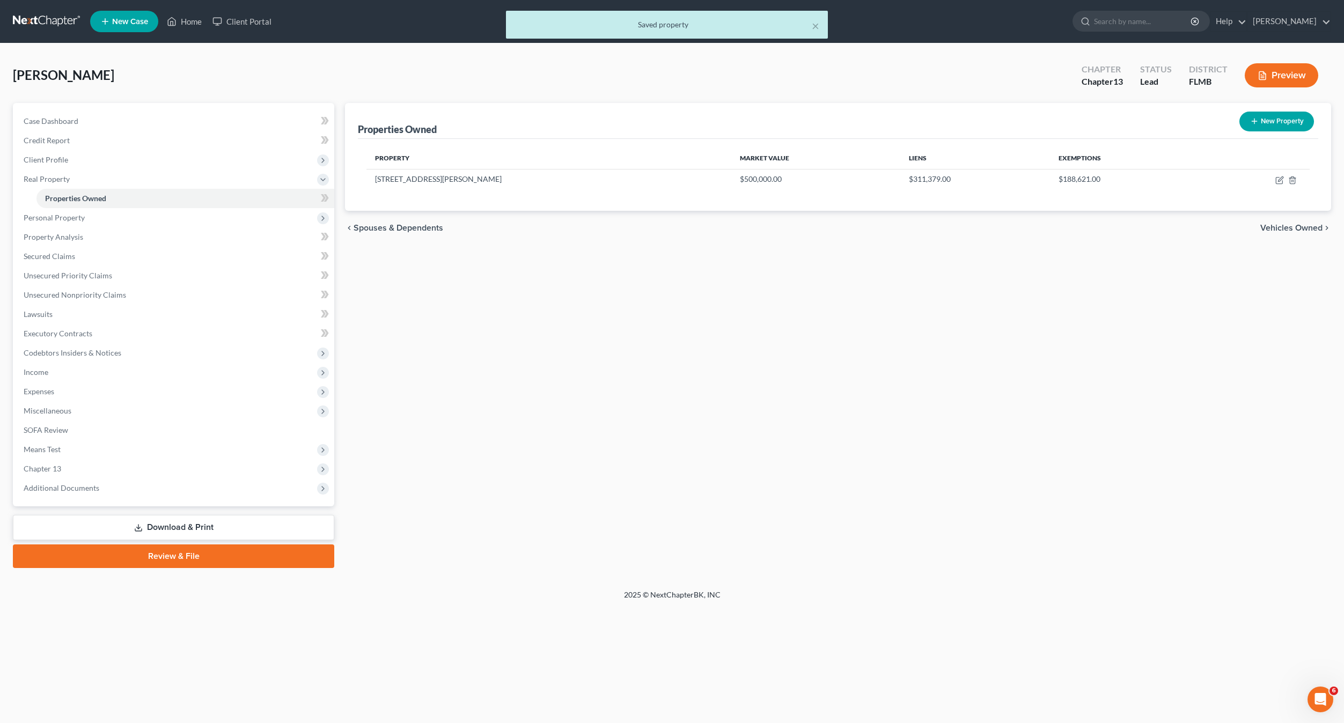
drag, startPoint x: 607, startPoint y: 453, endPoint x: 547, endPoint y: 446, distance: 60.5
click at [621, 440] on div "Properties Owned New Property Property Market Value Liens Exemptions 1006 N. Ma…" at bounding box center [838, 335] width 997 height 465
click at [48, 220] on span "Personal Property" at bounding box center [54, 217] width 61 height 9
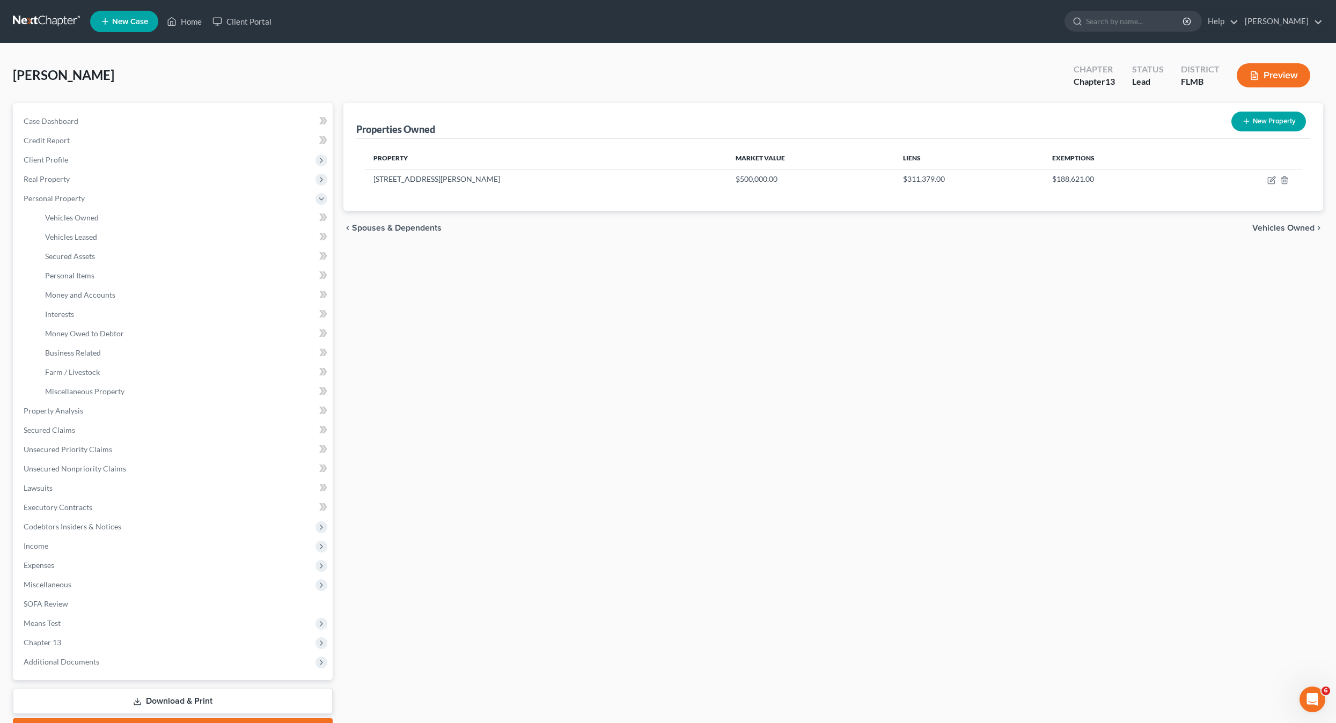
click at [454, 328] on div "Properties Owned New Property Property Market Value Liens Exemptions 1006 N. Ma…" at bounding box center [833, 422] width 991 height 639
click at [77, 230] on link "Vehicles Leased" at bounding box center [184, 236] width 296 height 19
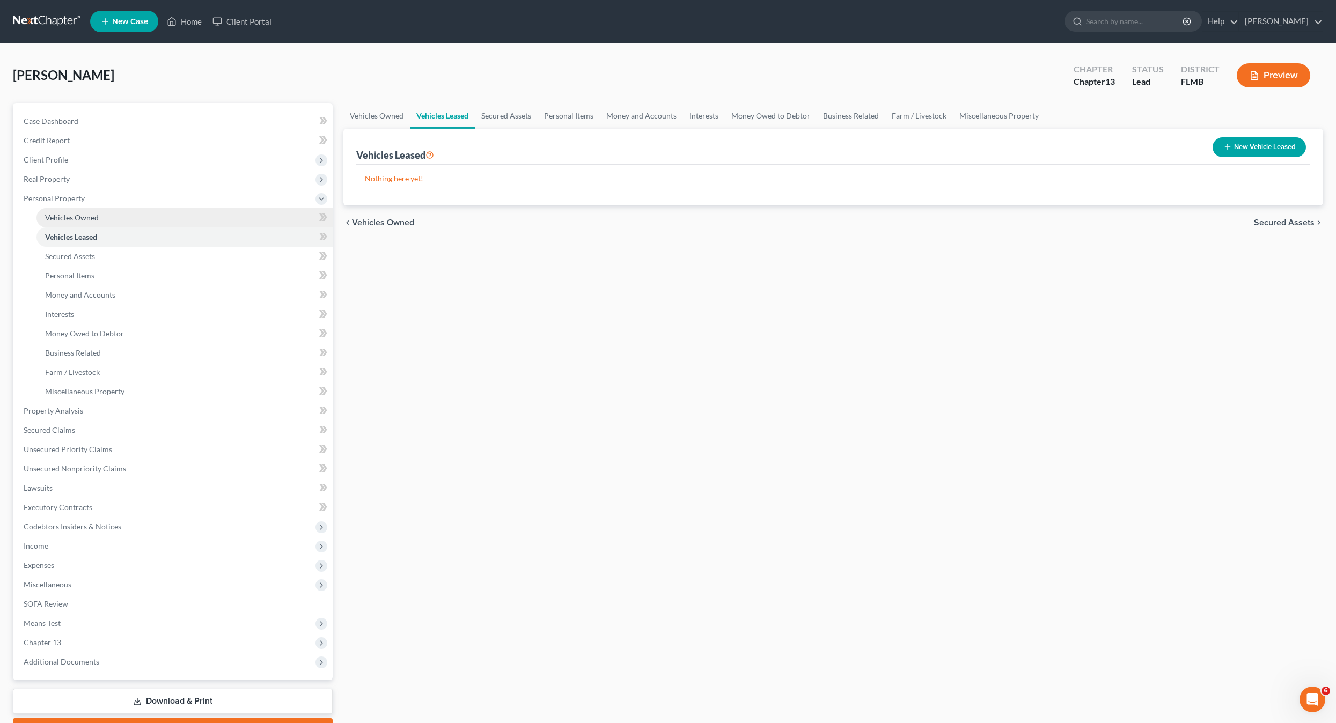
click at [76, 216] on span "Vehicles Owned" at bounding box center [72, 217] width 54 height 9
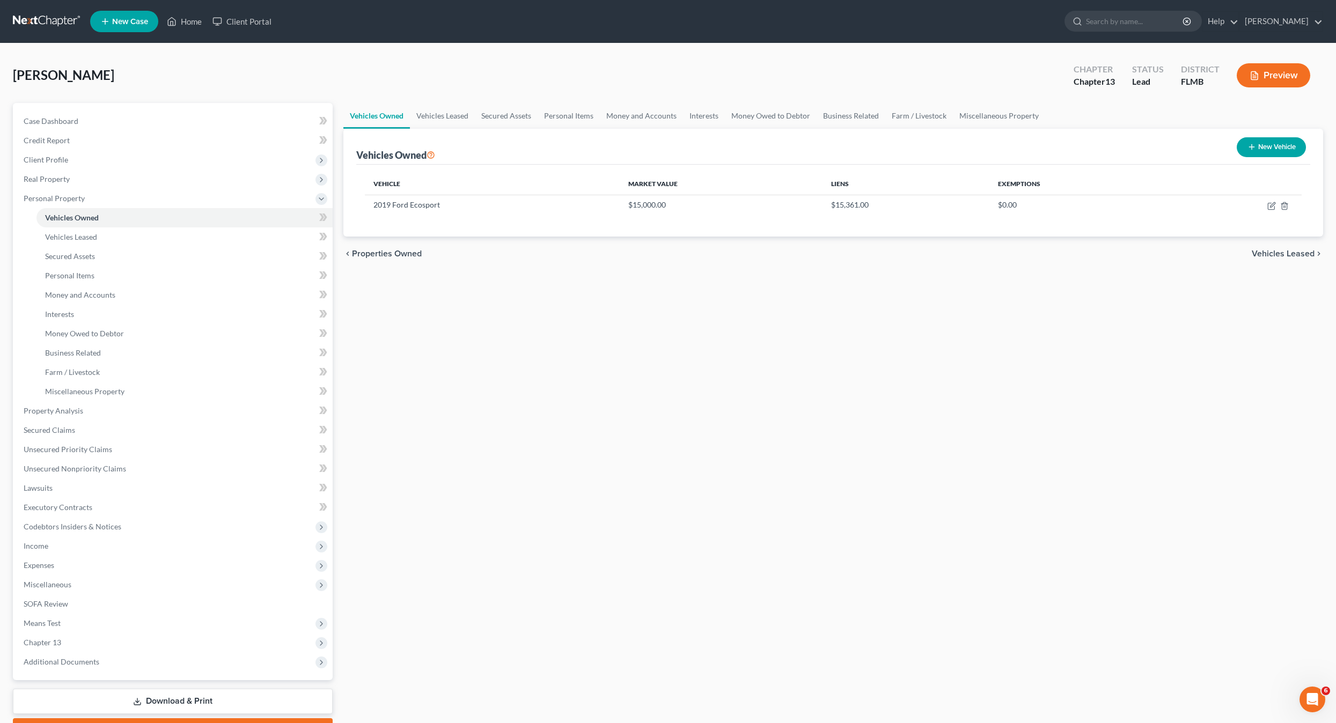
click at [776, 396] on div "Vehicles Owned Vehicles Leased Secured Assets Personal Items Money and Accounts…" at bounding box center [833, 422] width 991 height 639
click at [73, 239] on span "Vehicles Leased" at bounding box center [71, 236] width 52 height 9
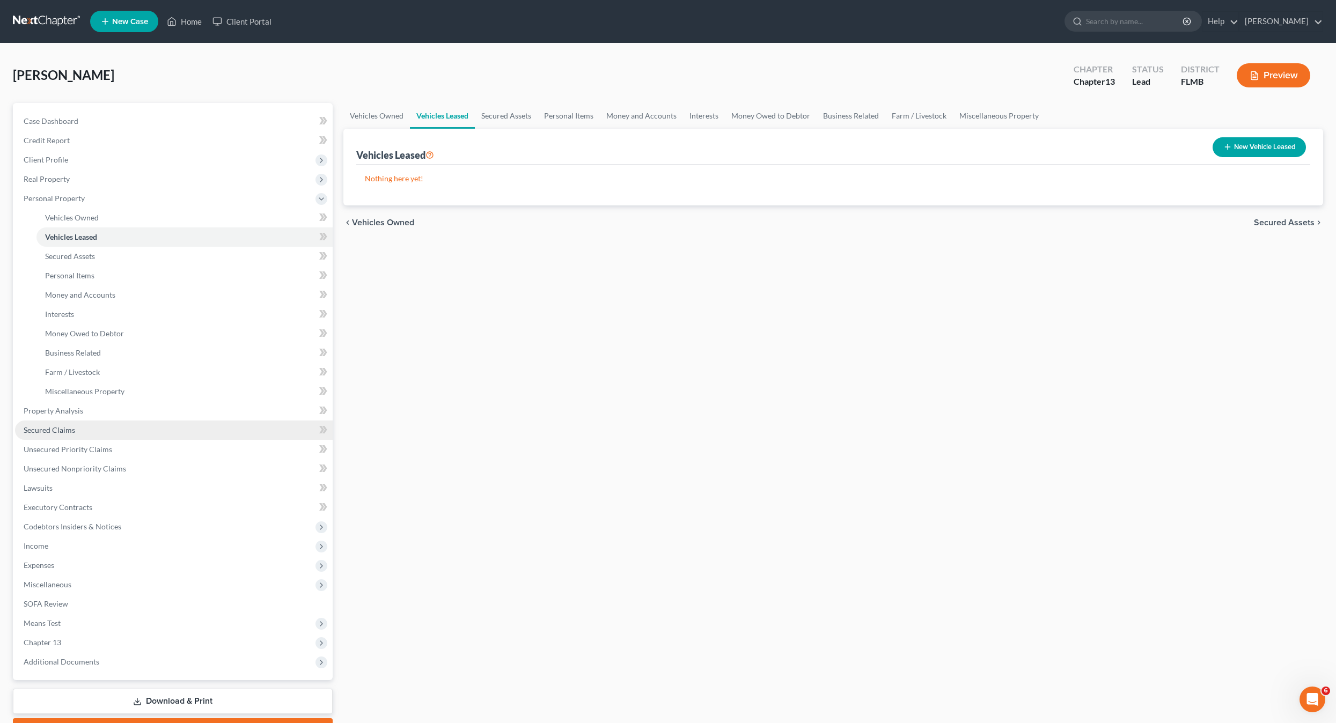
click at [57, 431] on span "Secured Claims" at bounding box center [49, 429] width 51 height 9
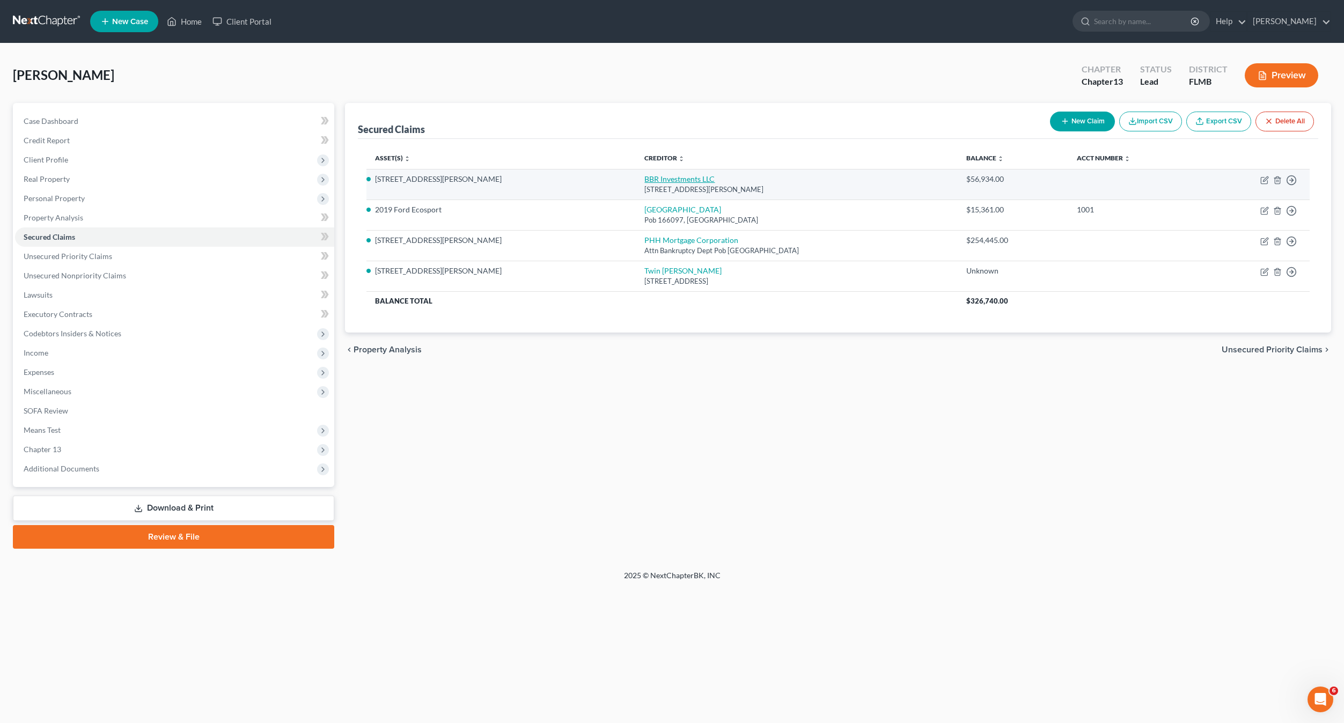
click at [644, 178] on link "BBR Investments LLC" at bounding box center [679, 178] width 70 height 9
select select "36"
select select "2"
select select "0"
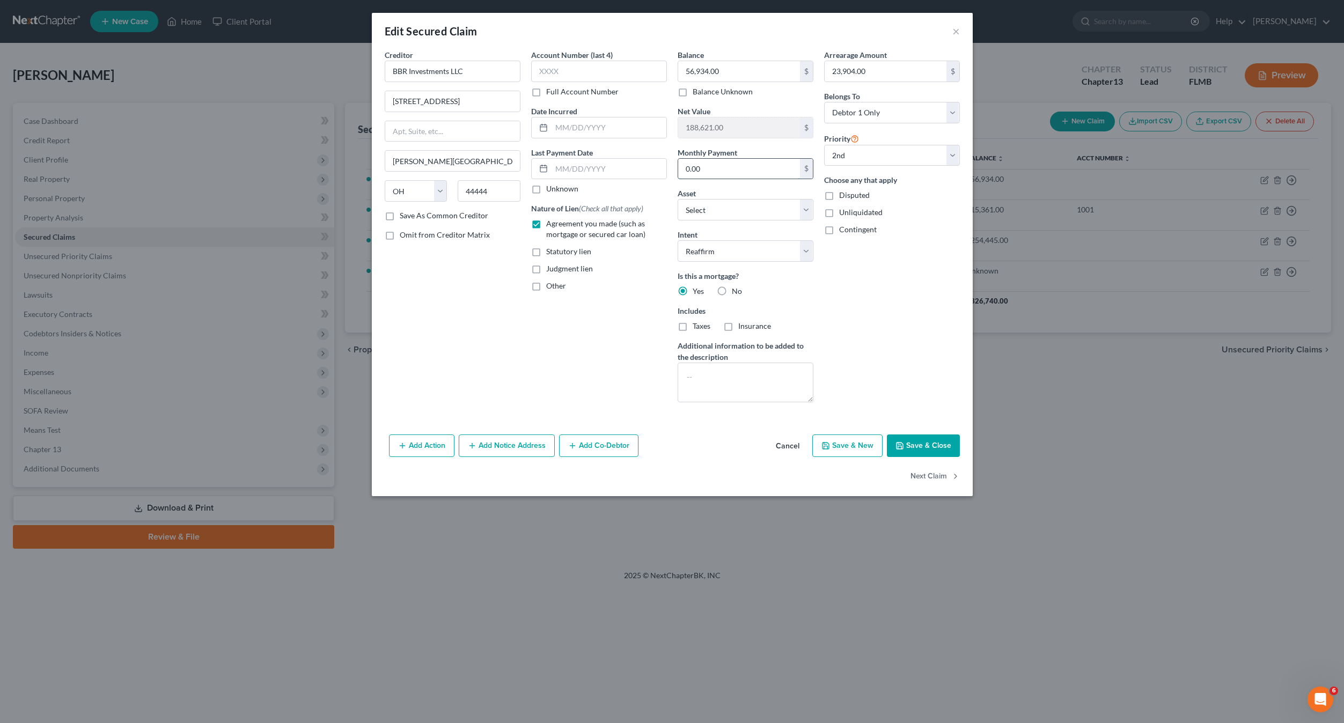
click at [710, 172] on input "0.00" at bounding box center [739, 169] width 122 height 20
type input "512.65"
select select "4"
drag, startPoint x: 925, startPoint y: 336, endPoint x: 907, endPoint y: 427, distance: 93.4
click at [924, 339] on div "Arrearage Amount 23,904.00 $ Belongs To * Select Debtor 1 Only Debtor 2 Only De…" at bounding box center [892, 230] width 146 height 362
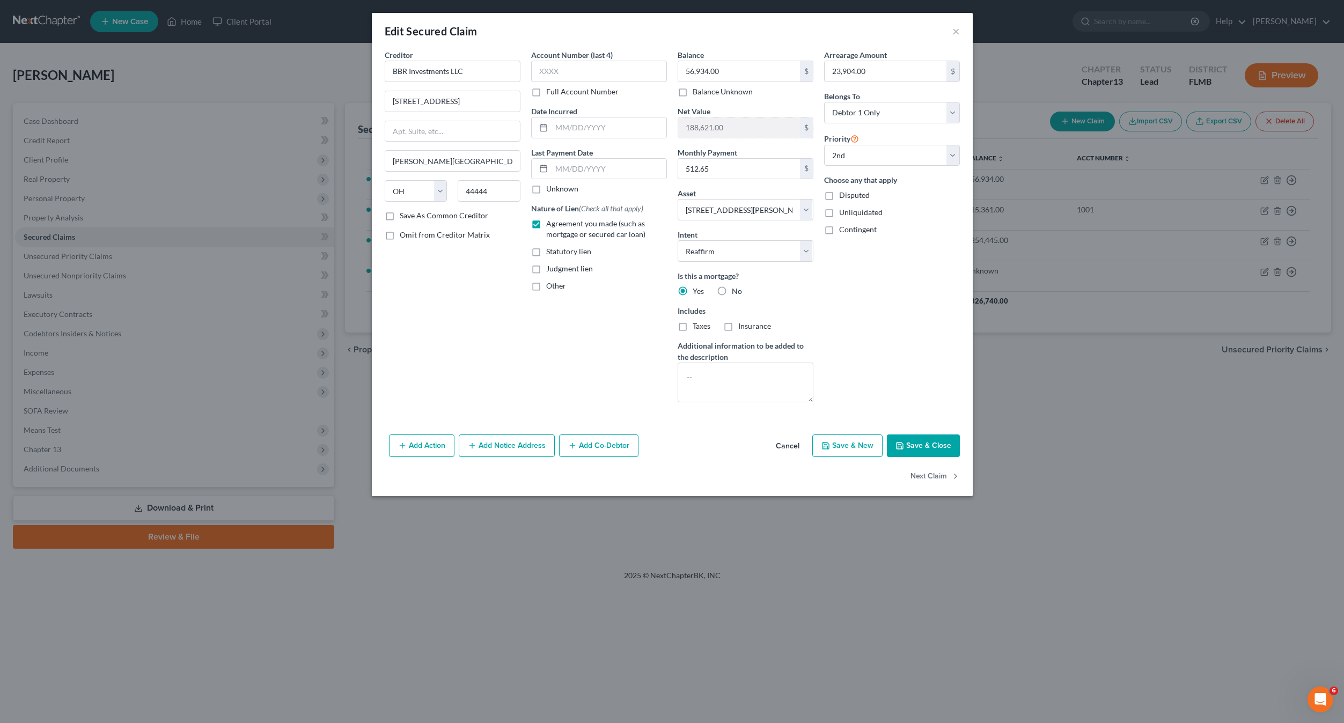
click at [907, 446] on button "Save & Close" at bounding box center [923, 445] width 73 height 23
select select
select select "1"
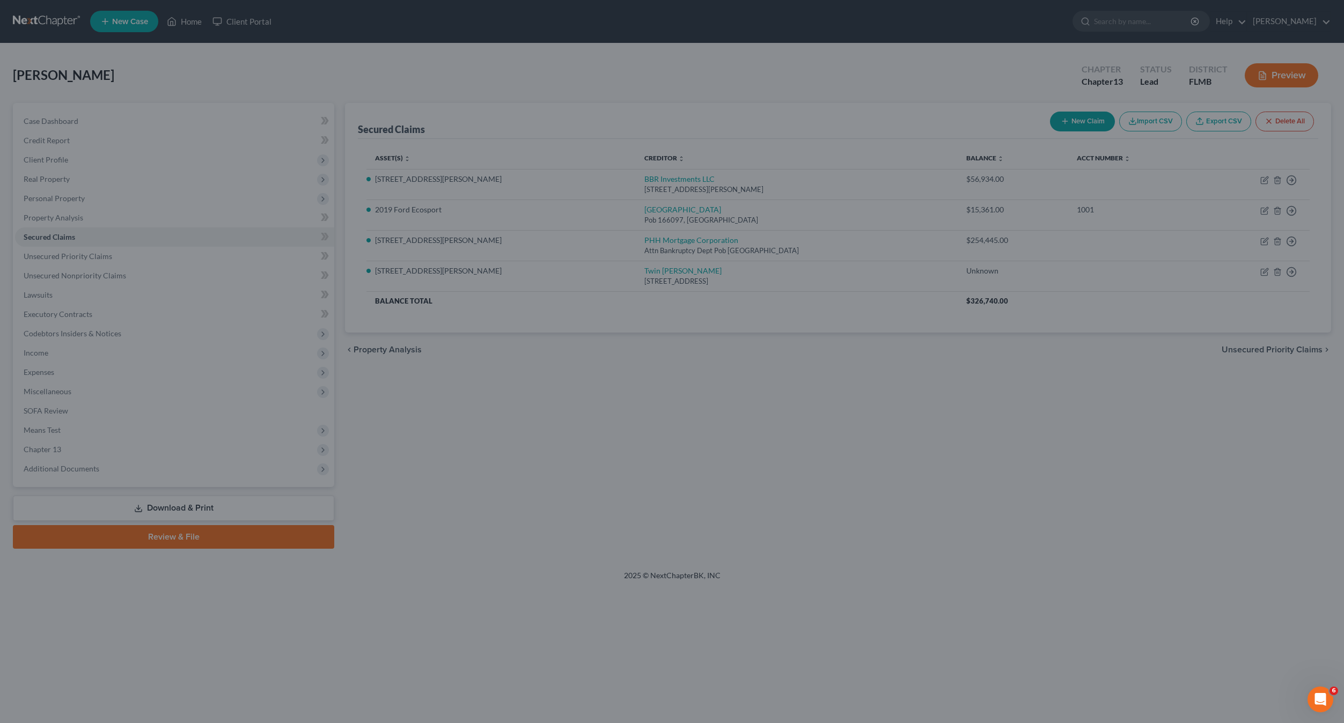
select select "4"
select select "0"
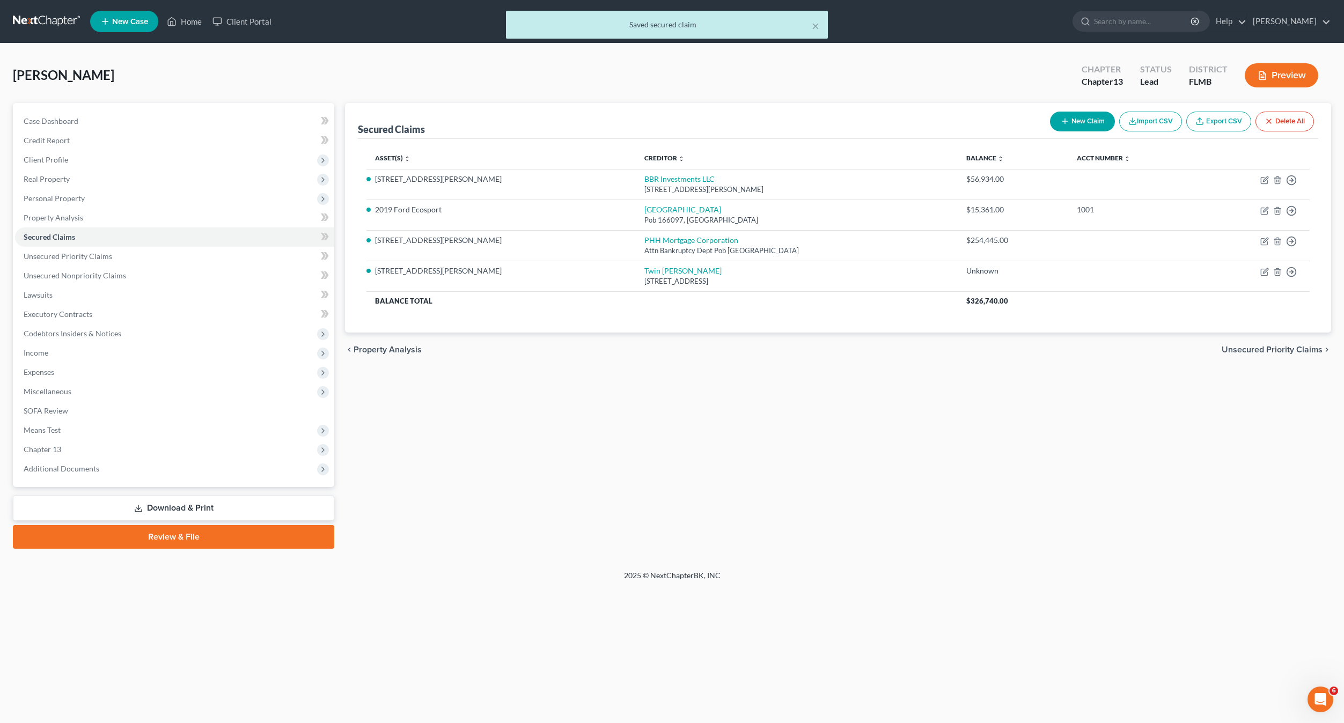
click at [821, 416] on div "Secured Claims New Claim Import CSV Export CSV Delete All Asset(s) expand_more …" at bounding box center [838, 326] width 997 height 446
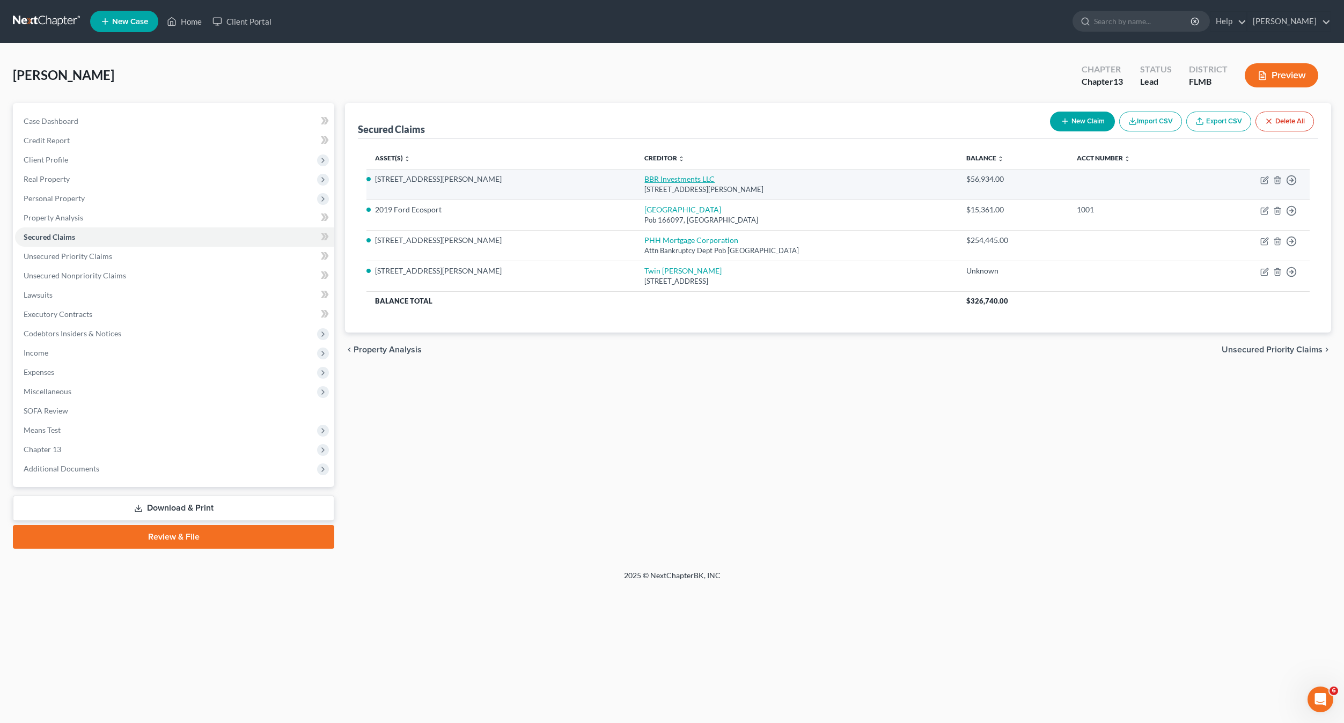
click at [644, 178] on link "BBR Investments LLC" at bounding box center [679, 178] width 70 height 9
select select "36"
select select "2"
select select "0"
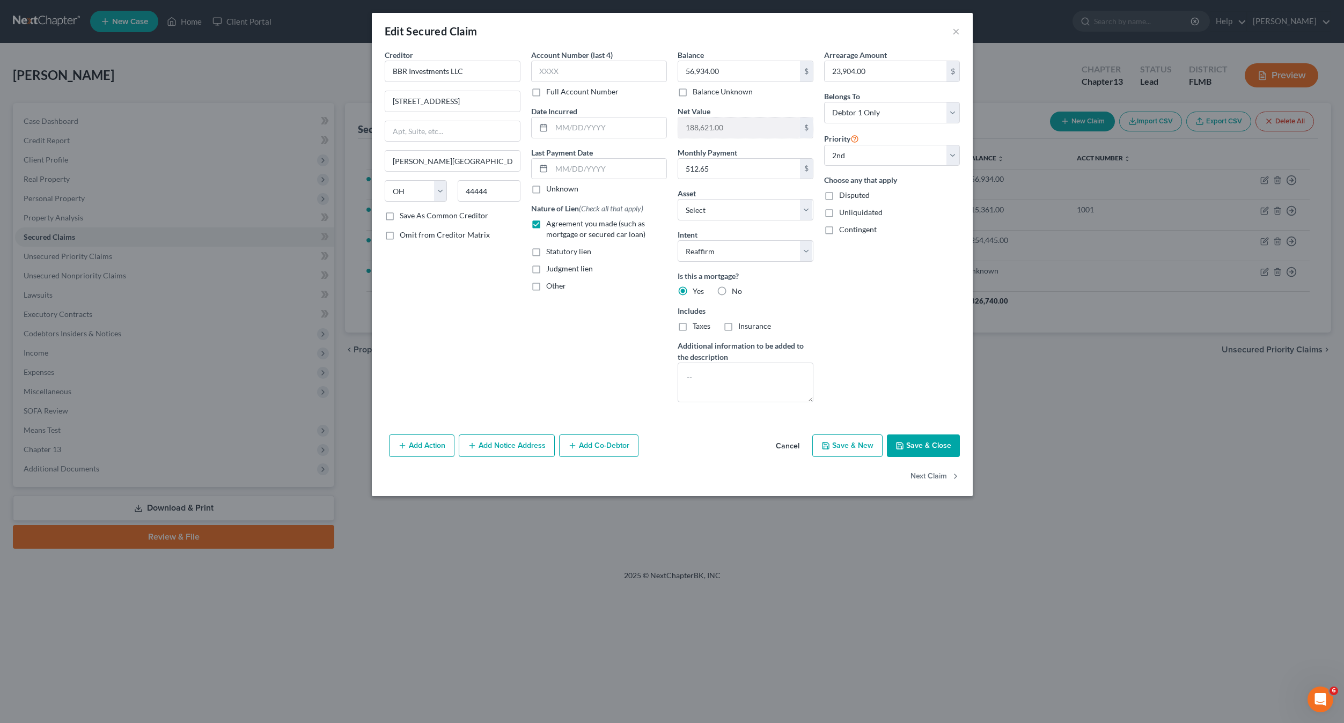
click at [951, 347] on div "Arrearage Amount 23,904.00 $ Belongs To * Select Debtor 1 Only Debtor 2 Only De…" at bounding box center [892, 230] width 146 height 362
click at [779, 445] on button "Cancel" at bounding box center [787, 446] width 41 height 21
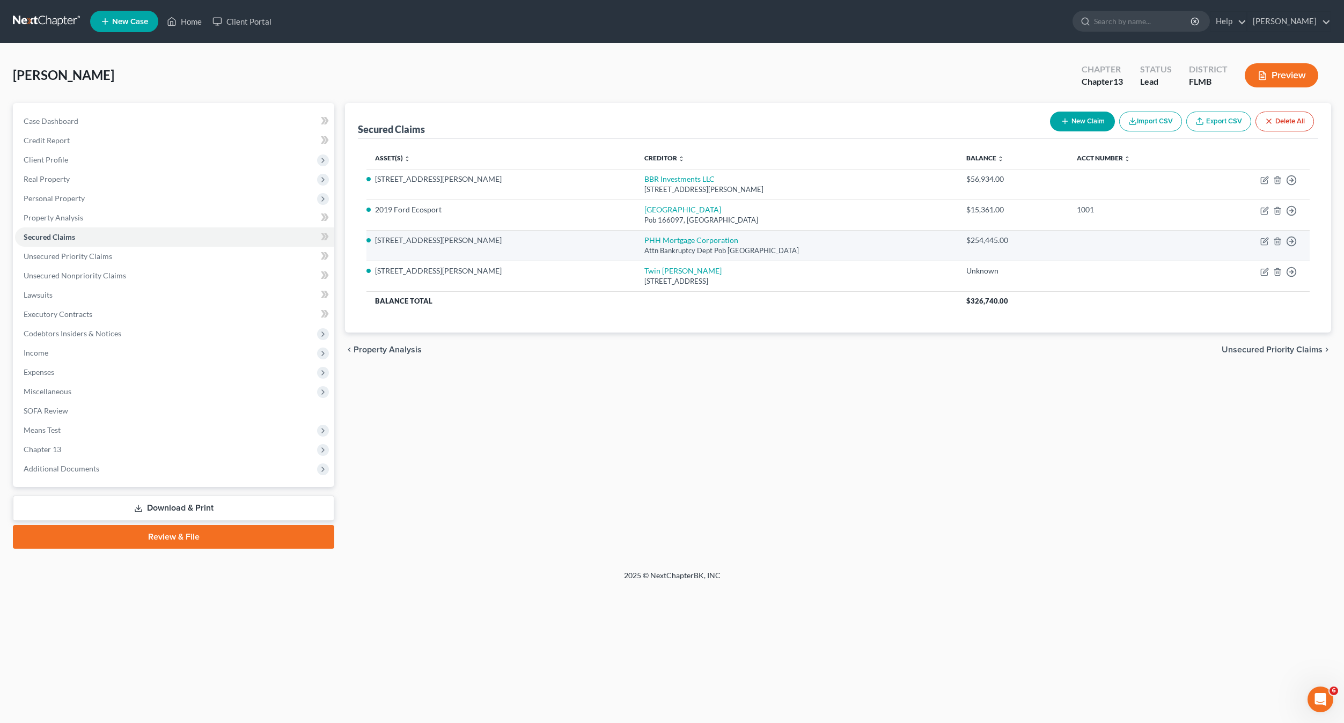
click at [636, 234] on td "PHH Mortgage Corporation Attn Bankruptcy Dept Pob 24605, West Palm Beach, FL 33…" at bounding box center [797, 245] width 322 height 31
click at [644, 236] on link "PHH Mortgage Corporation" at bounding box center [691, 239] width 94 height 9
select select "9"
select select "4"
select select "2"
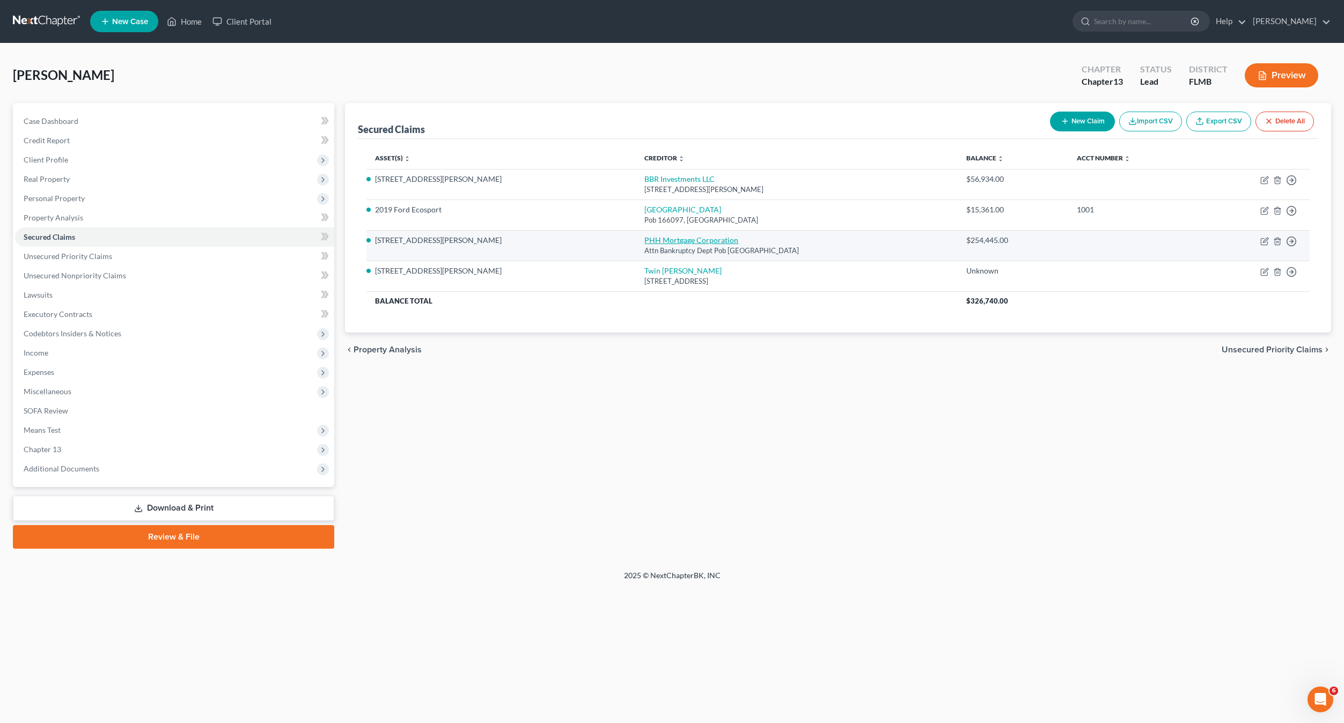
select select "0"
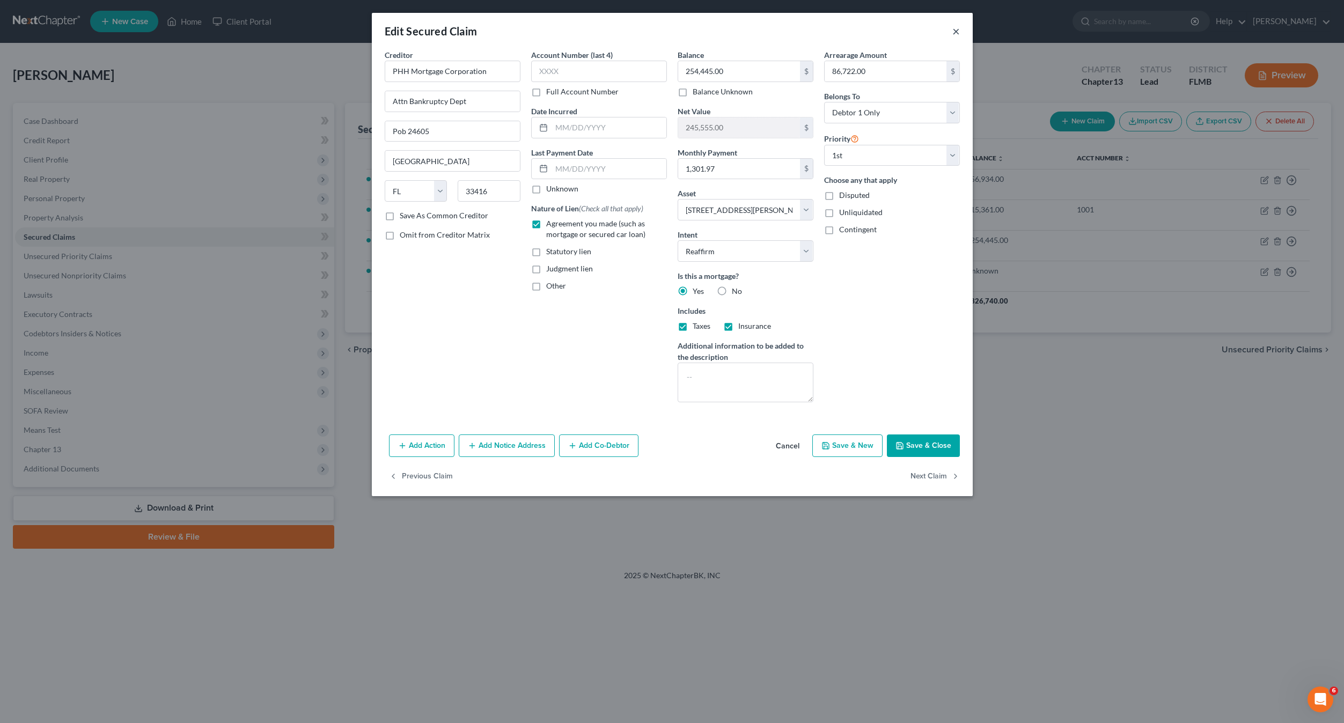
click at [957, 31] on button "×" at bounding box center [956, 31] width 8 height 13
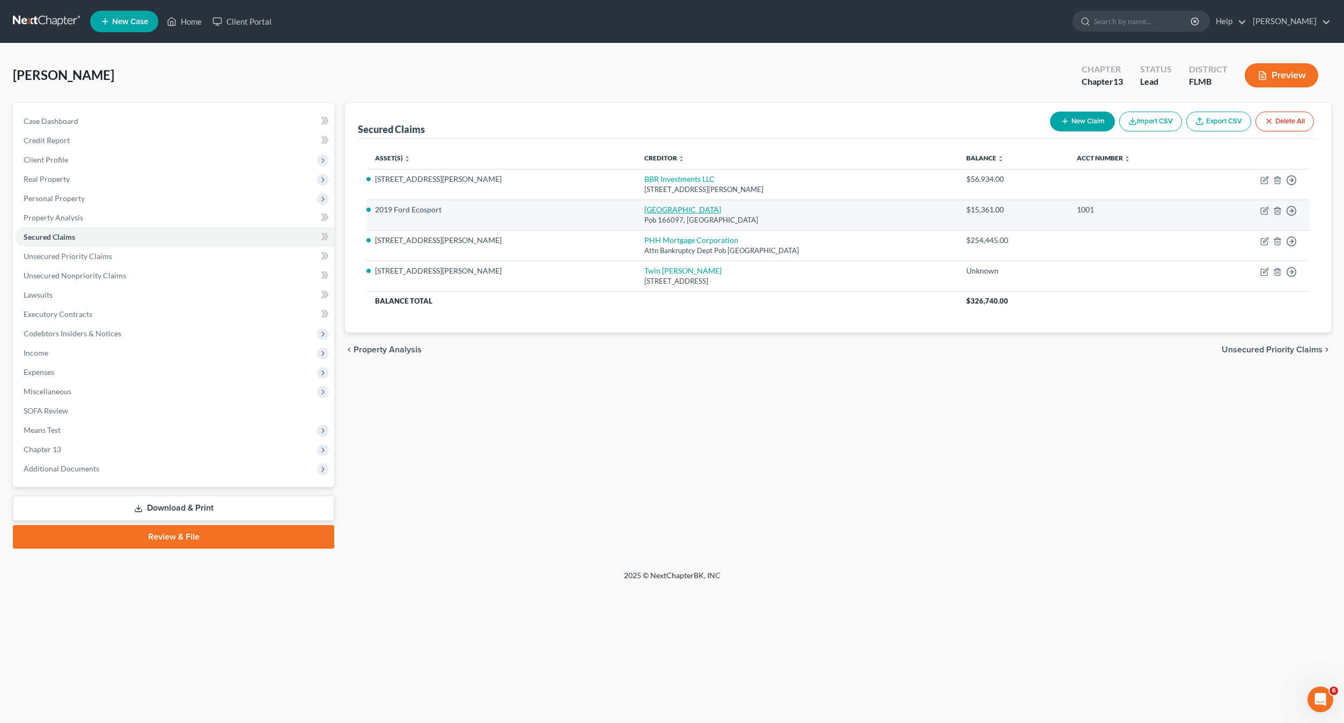
click at [644, 205] on link "[GEOGRAPHIC_DATA]" at bounding box center [682, 209] width 77 height 9
select select "45"
select select "2"
select select "0"
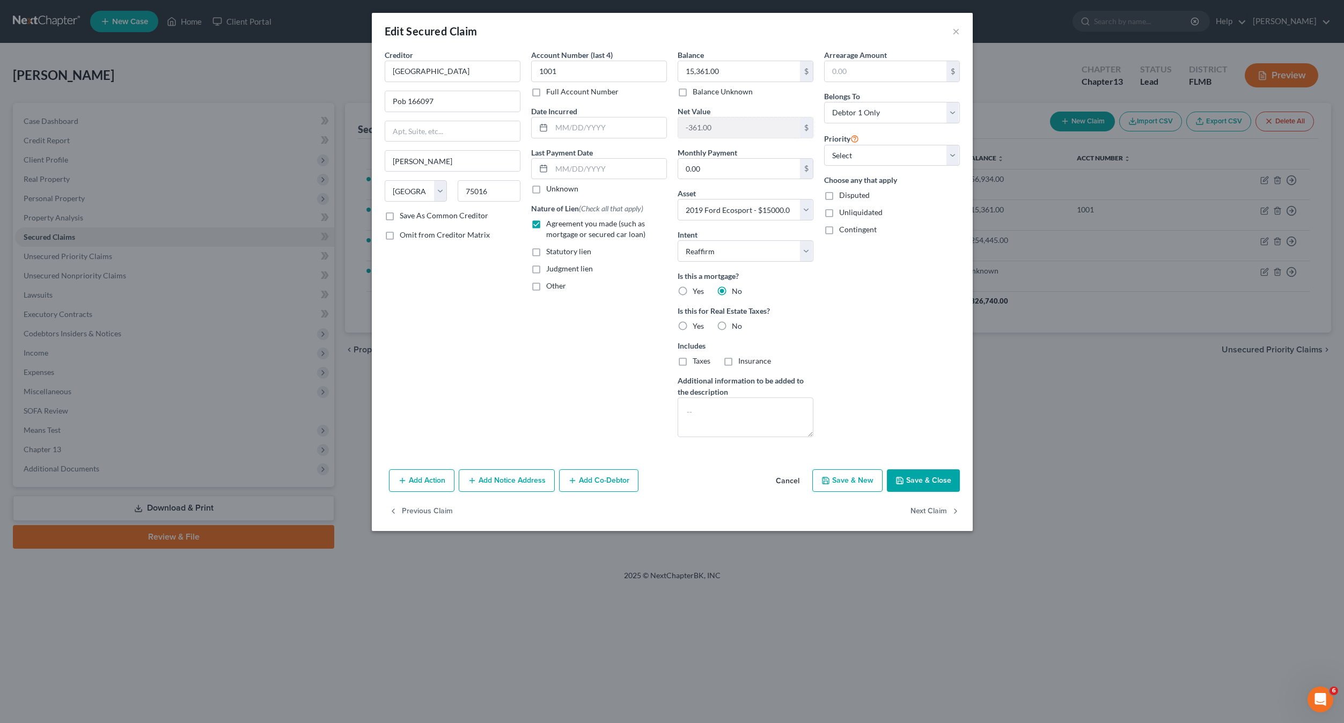
click at [874, 343] on div "Arrearage Amount $ Belongs To * Select Debtor 1 Only Debtor 2 Only Debtor 1 And…" at bounding box center [892, 247] width 146 height 396
click at [778, 213] on select "Select Other Multiple Assets 2019 Ford Ecosport - $15000.0 USAA credit union (O…" at bounding box center [745, 209] width 136 height 21
click at [677, 199] on select "Select Other Multiple Assets 2019 Ford Ecosport - $15000.0 USAA credit union (O…" at bounding box center [745, 209] width 136 height 21
click at [882, 311] on div "Arrearage Amount $ Belongs To * Select Debtor 1 Only Debtor 2 Only Debtor 1 And…" at bounding box center [892, 247] width 146 height 396
click at [951, 32] on div "Edit Secured Claim ×" at bounding box center [672, 31] width 601 height 36
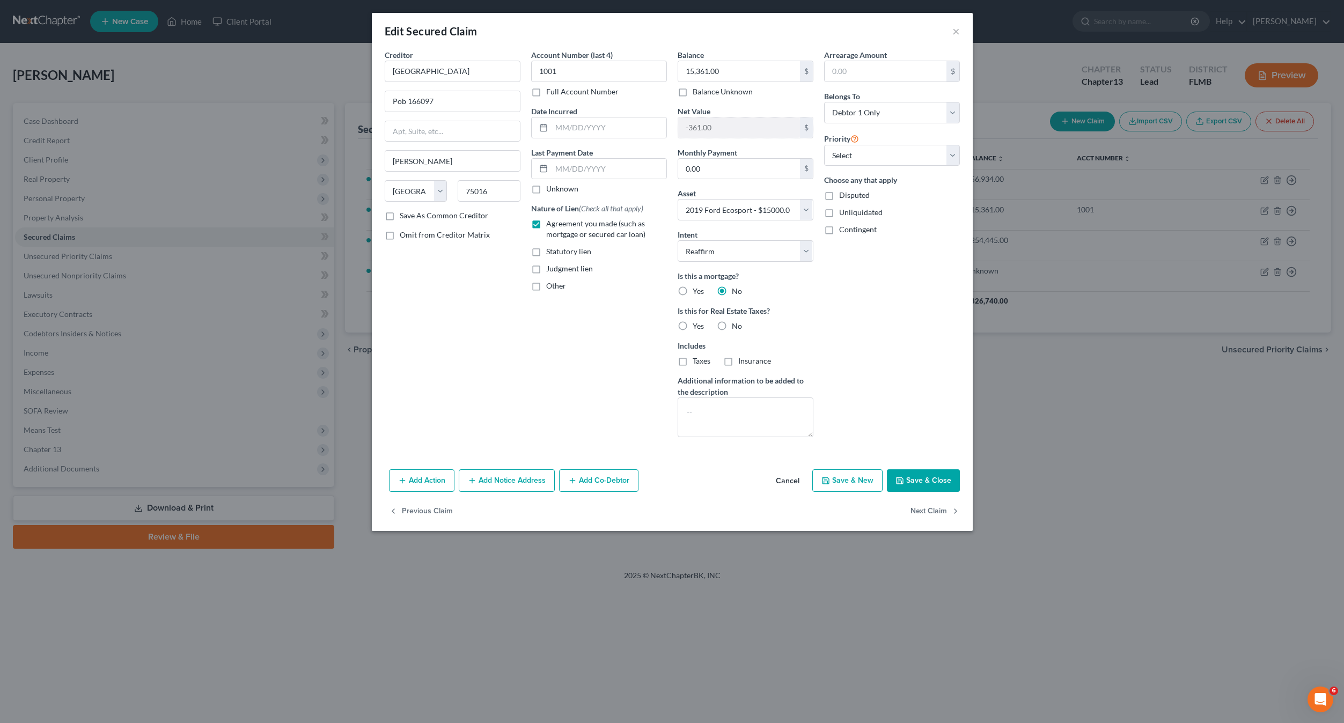
drag, startPoint x: 940, startPoint y: 126, endPoint x: 500, endPoint y: 54, distance: 446.1
click at [605, 57] on div "Creditor * Exeter Pob 166097 Irving State AL AK AR AZ CA CO CT DE DC FL GA GU H…" at bounding box center [672, 247] width 586 height 396
drag, startPoint x: 960, startPoint y: 38, endPoint x: 955, endPoint y: 28, distance: 10.3
click at [956, 30] on div "Edit Secured Claim ×" at bounding box center [672, 31] width 601 height 36
click at [955, 28] on button "×" at bounding box center [956, 31] width 8 height 13
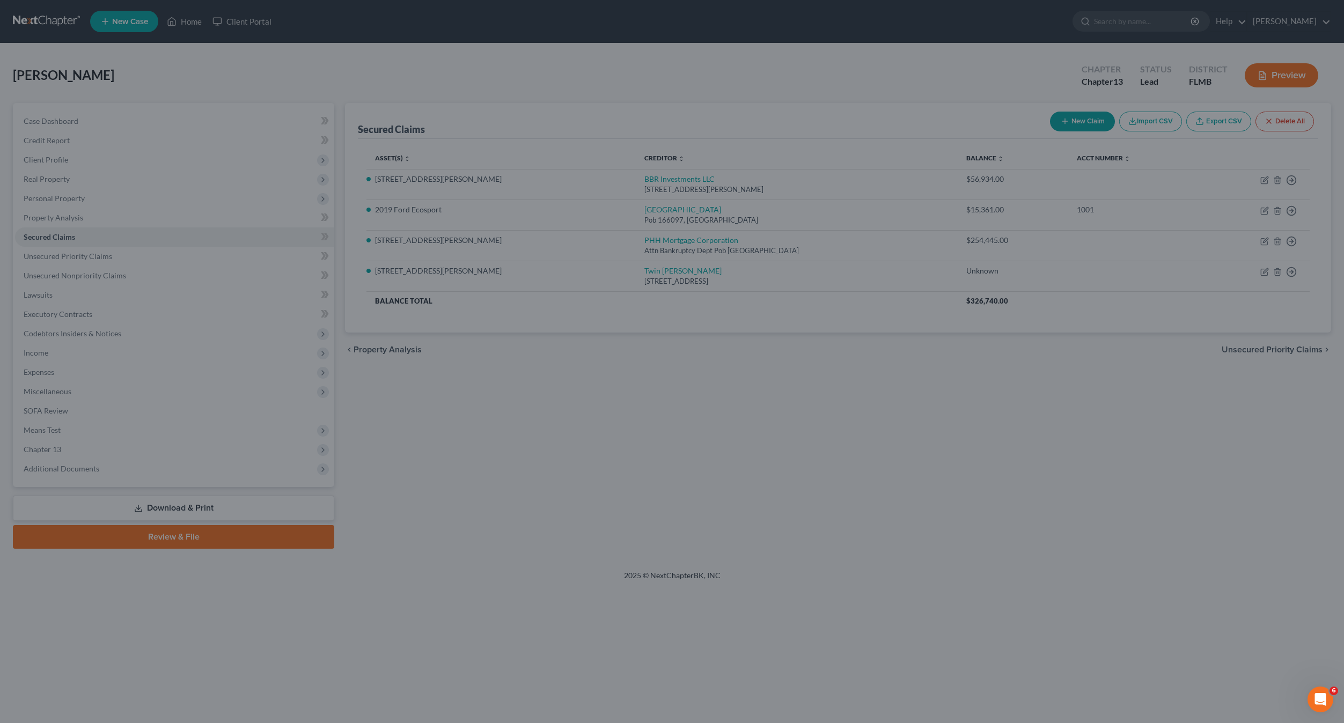
drag, startPoint x: 919, startPoint y: 430, endPoint x: 896, endPoint y: 431, distance: 23.1
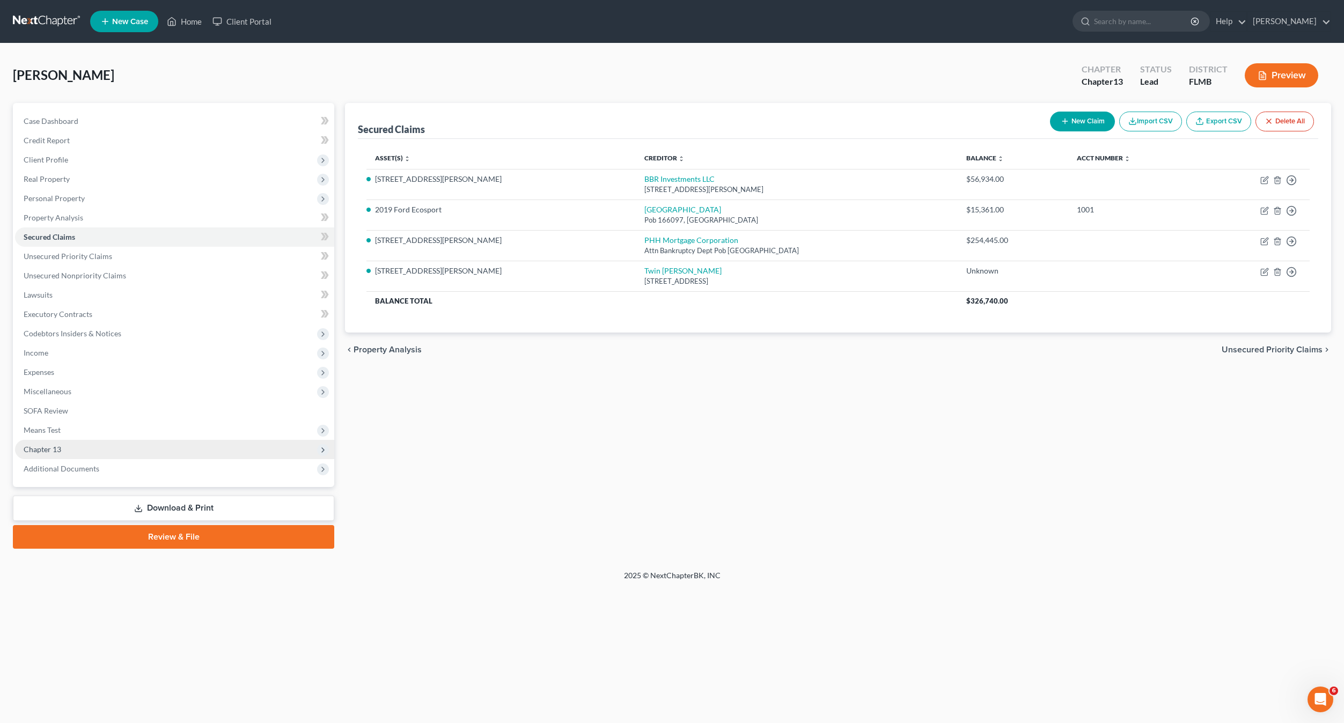
click at [45, 443] on span "Chapter 13" at bounding box center [174, 449] width 319 height 19
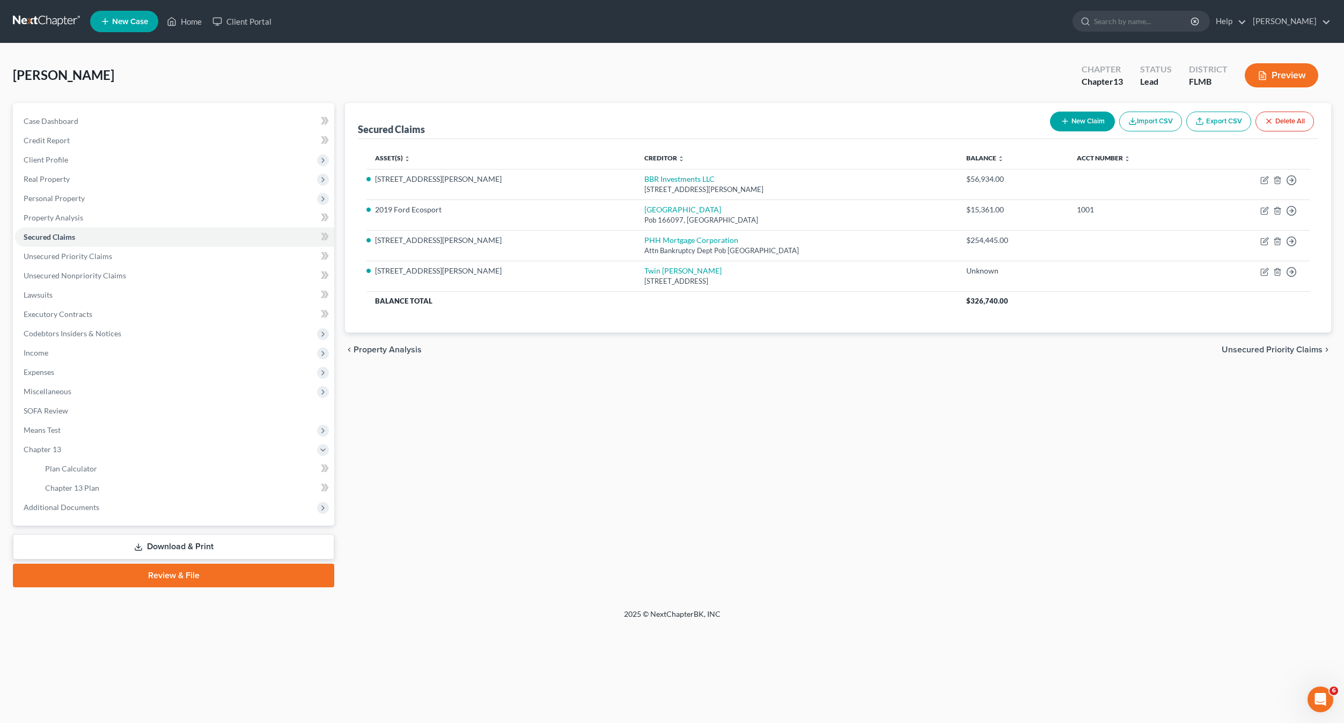
click at [875, 365] on div "chevron_left Property Analysis Unsecured Priority Claims chevron_right" at bounding box center [838, 350] width 986 height 34
click at [657, 459] on div "Secured Claims New Claim Import CSV Export CSV Delete All Asset(s) expand_more …" at bounding box center [838, 345] width 997 height 484
click at [648, 442] on div "Secured Claims New Claim Import CSV Export CSV Delete All Asset(s) expand_more …" at bounding box center [838, 345] width 997 height 484
drag, startPoint x: 643, startPoint y: 409, endPoint x: 475, endPoint y: 440, distance: 170.8
click at [468, 449] on div "Secured Claims New Claim Import CSV Export CSV Delete All Asset(s) expand_more …" at bounding box center [838, 345] width 997 height 484
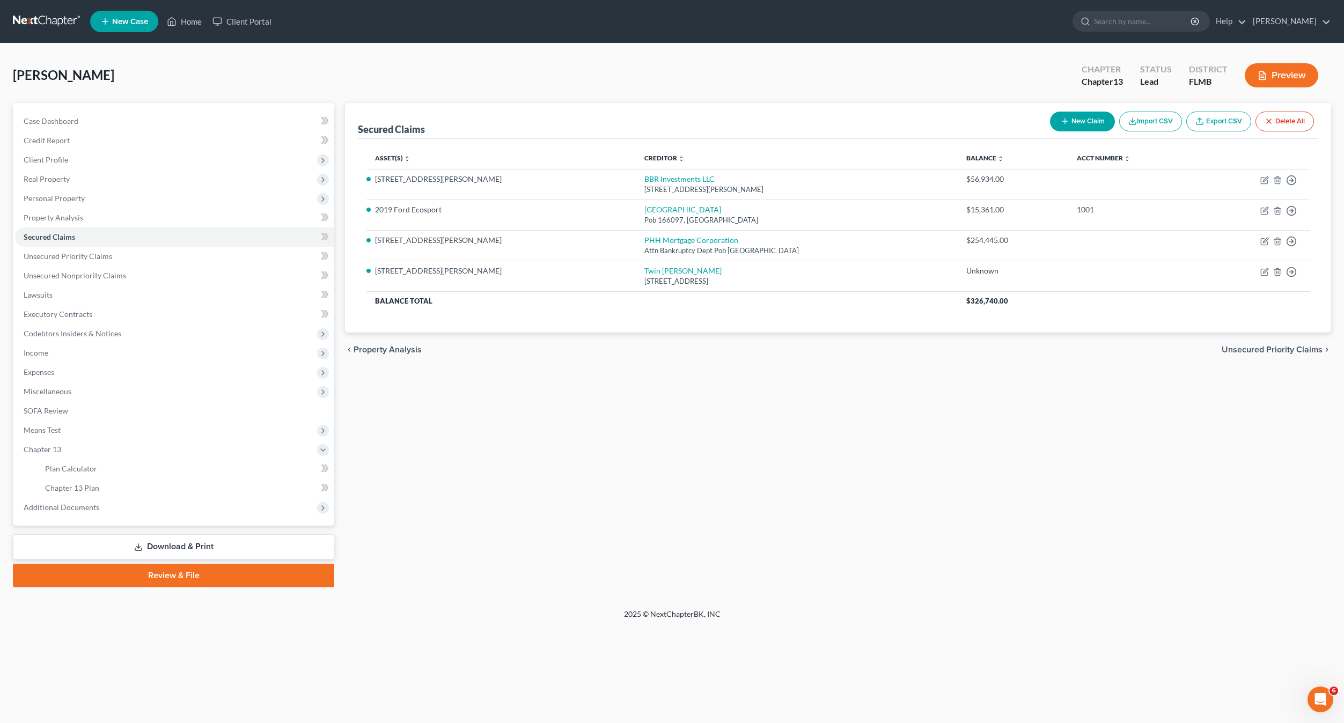
drag, startPoint x: 470, startPoint y: 441, endPoint x: 502, endPoint y: 384, distance: 65.8
click at [478, 427] on div "Secured Claims New Claim Import CSV Export CSV Delete All Asset(s) expand_more …" at bounding box center [838, 345] width 997 height 484
drag, startPoint x: 500, startPoint y: 401, endPoint x: 528, endPoint y: 406, distance: 28.3
click at [515, 404] on div "Secured Claims New Claim Import CSV Export CSV Delete All Asset(s) expand_more …" at bounding box center [838, 345] width 997 height 484
click at [541, 430] on div "Secured Claims New Claim Import CSV Export CSV Delete All Asset(s) expand_more …" at bounding box center [838, 345] width 997 height 484
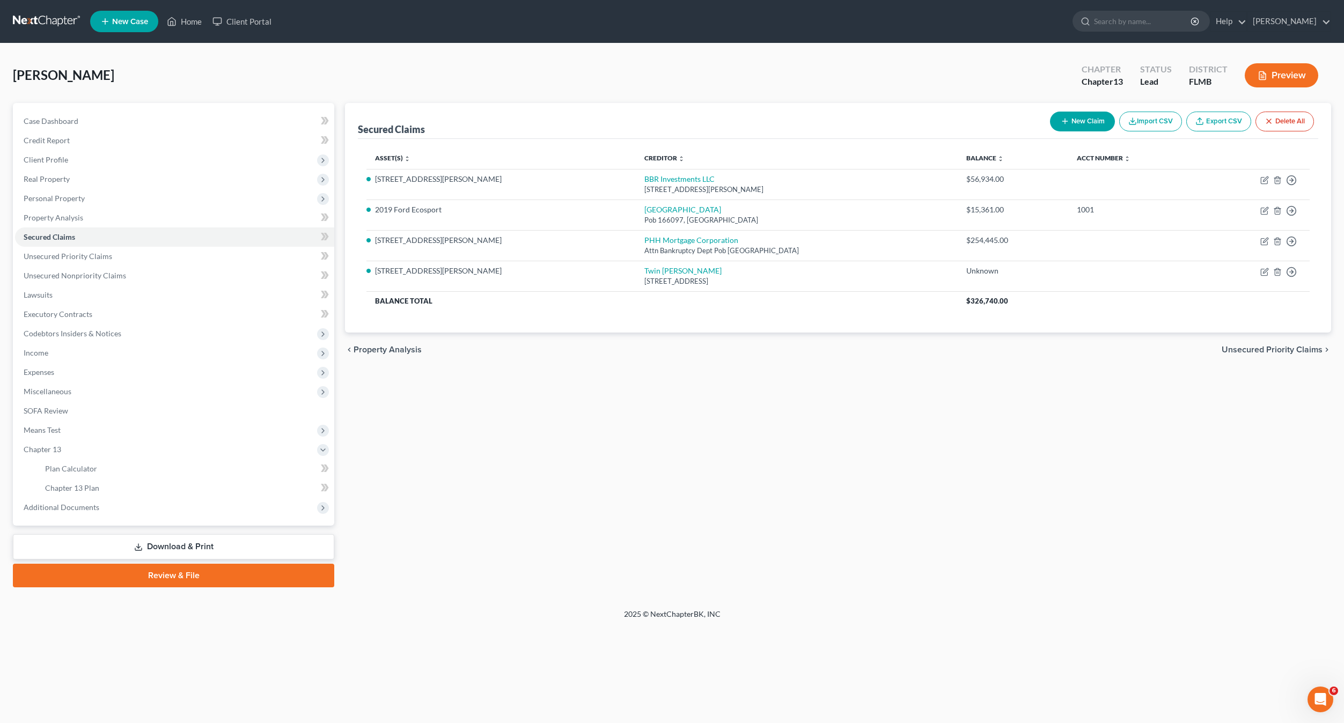
click at [699, 430] on div "Secured Claims New Claim Import CSV Export CSV Delete All Asset(s) expand_more …" at bounding box center [838, 345] width 997 height 484
click at [41, 370] on span "Expenses" at bounding box center [39, 371] width 31 height 9
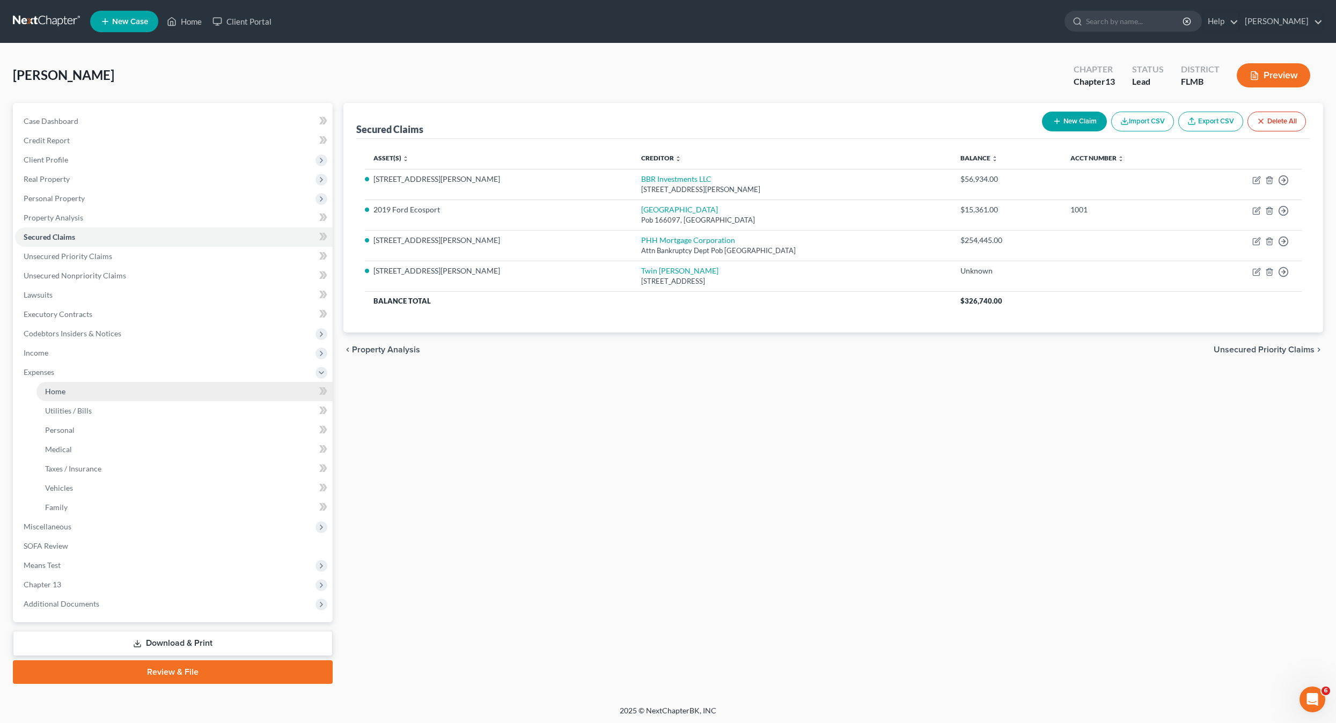
click at [38, 394] on link "Home" at bounding box center [184, 391] width 296 height 19
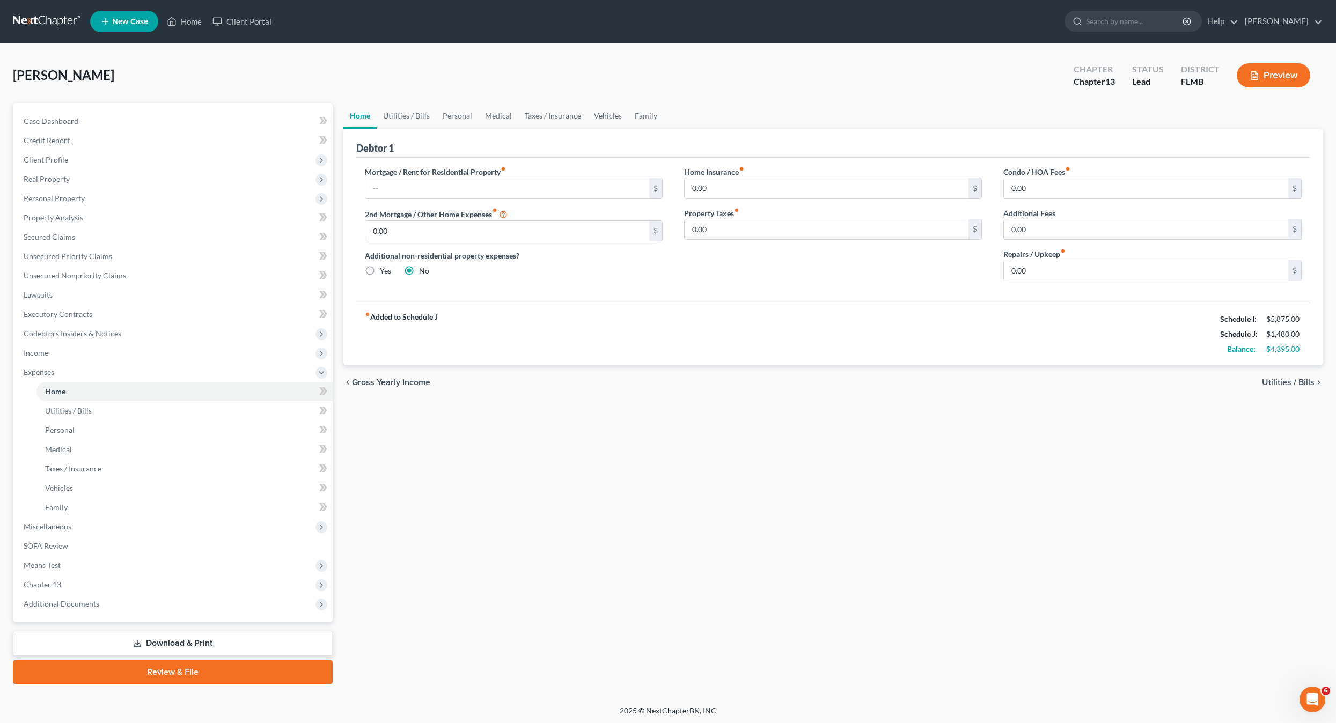
drag, startPoint x: 775, startPoint y: 543, endPoint x: 778, endPoint y: 555, distance: 12.1
click at [773, 550] on div "Home Utilities / Bills Personal Medical Taxes / Insurance Vehicles Family Debto…" at bounding box center [833, 393] width 991 height 581
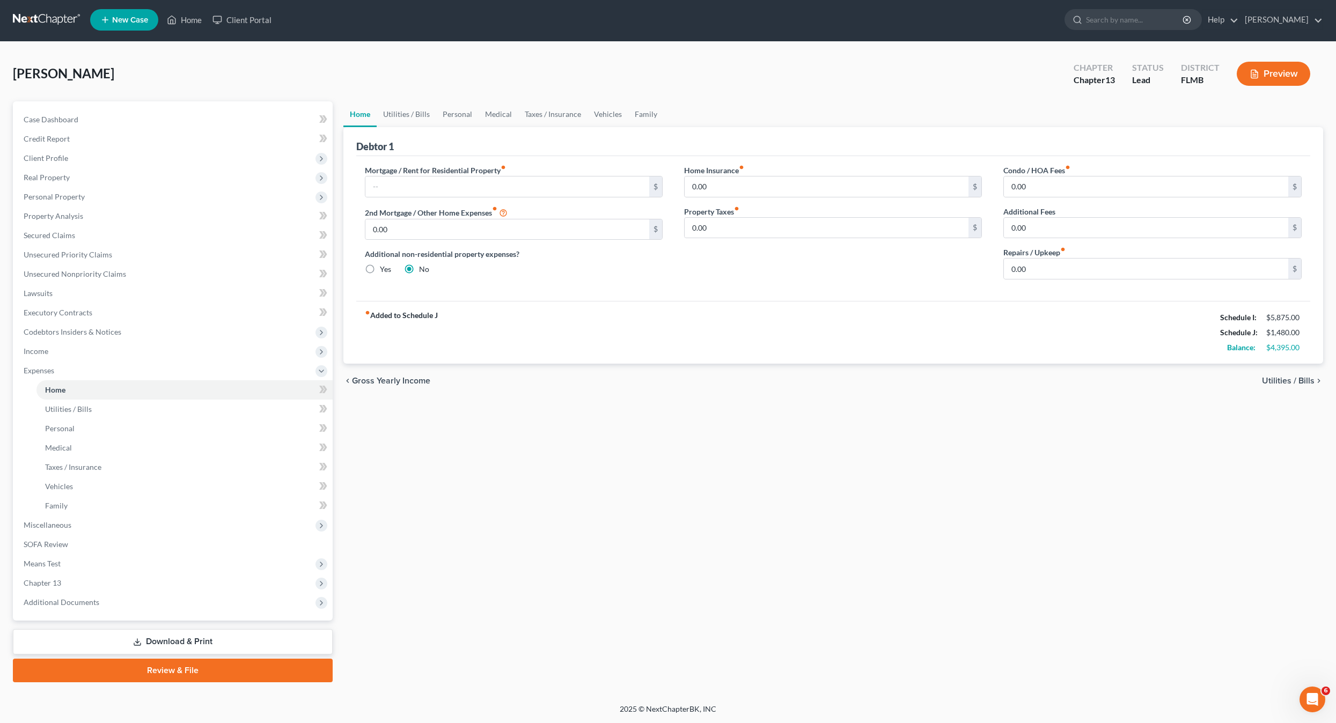
drag, startPoint x: 780, startPoint y: 537, endPoint x: 728, endPoint y: 504, distance: 62.0
click at [780, 536] on div "Home Utilities / Bills Personal Medical Taxes / Insurance Vehicles Family Debto…" at bounding box center [833, 391] width 991 height 581
click at [723, 501] on div "Home Utilities / Bills Personal Medical Taxes / Insurance Vehicles Family Debto…" at bounding box center [833, 391] width 991 height 581
click at [722, 501] on div "Home Utilities / Bills Personal Medical Taxes / Insurance Vehicles Family Debto…" at bounding box center [833, 391] width 991 height 581
drag, startPoint x: 763, startPoint y: 533, endPoint x: 784, endPoint y: 534, distance: 20.9
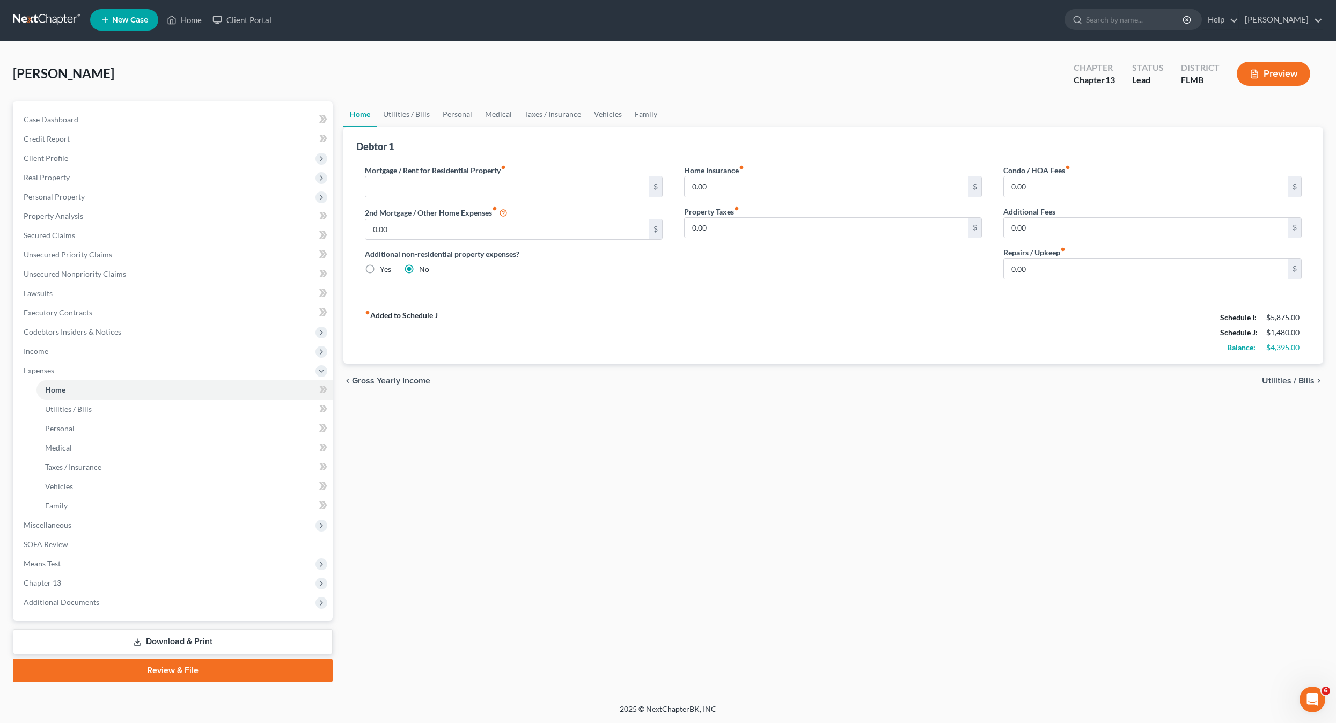
click at [764, 533] on div "Home Utilities / Bills Personal Medical Taxes / Insurance Vehicles Family Debto…" at bounding box center [833, 391] width 991 height 581
click at [783, 530] on div "Home Utilities / Bills Personal Medical Taxes / Insurance Vehicles Family Debto…" at bounding box center [833, 391] width 991 height 581
drag, startPoint x: 783, startPoint y: 529, endPoint x: 772, endPoint y: 526, distance: 11.2
click at [782, 529] on div "Home Utilities / Bills Personal Medical Taxes / Insurance Vehicles Family Debto…" at bounding box center [833, 391] width 991 height 581
click at [47, 529] on span "Miscellaneous" at bounding box center [48, 524] width 48 height 9
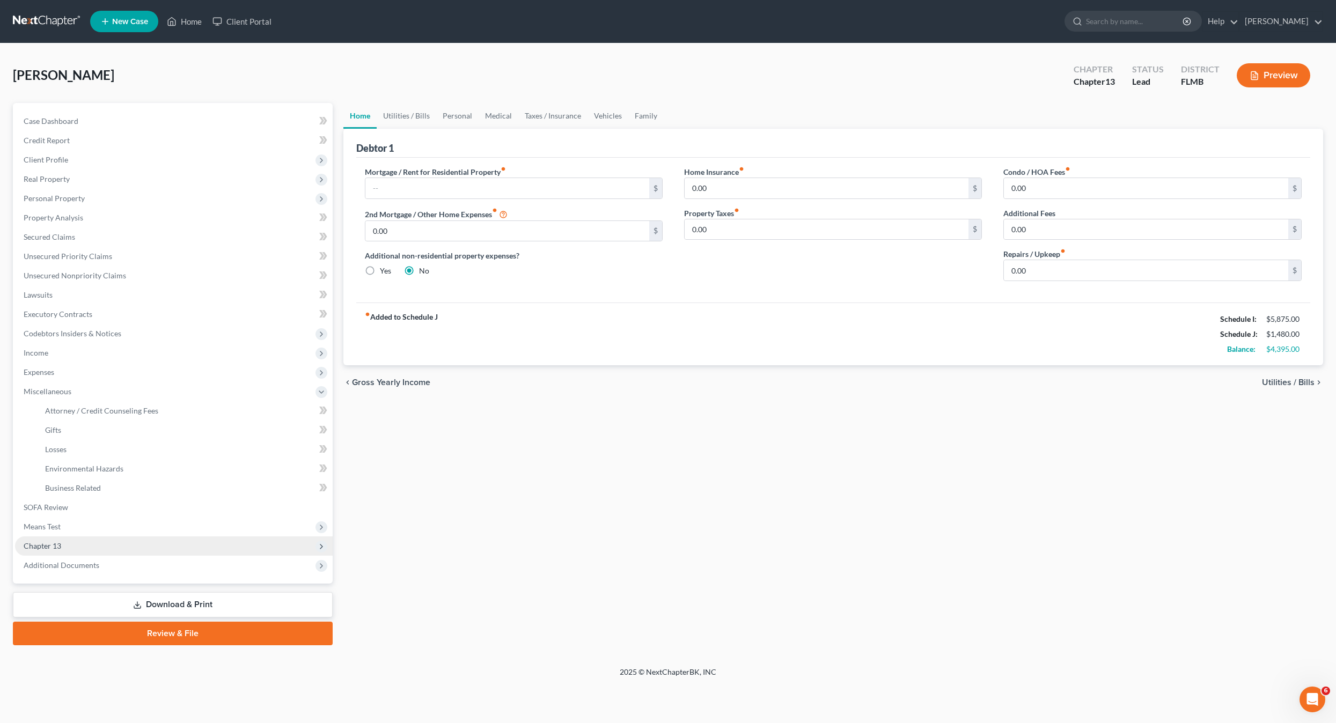
scroll to position [0, 0]
drag, startPoint x: 447, startPoint y: 501, endPoint x: 385, endPoint y: 499, distance: 62.8
click at [432, 501] on div "Home Utilities / Bills Personal Medical Taxes / Insurance Vehicles Family Debto…" at bounding box center [838, 374] width 997 height 542
click at [63, 509] on span "SOFA Review" at bounding box center [46, 507] width 45 height 9
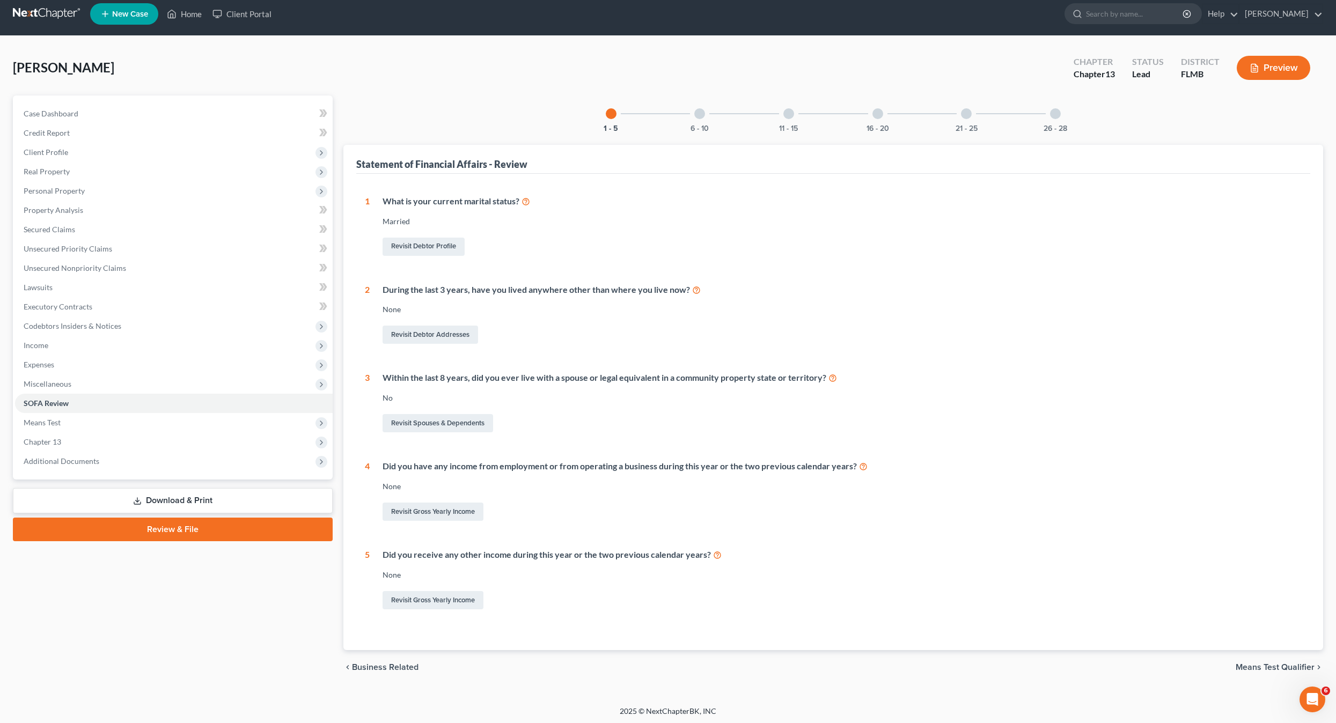
scroll to position [10, 0]
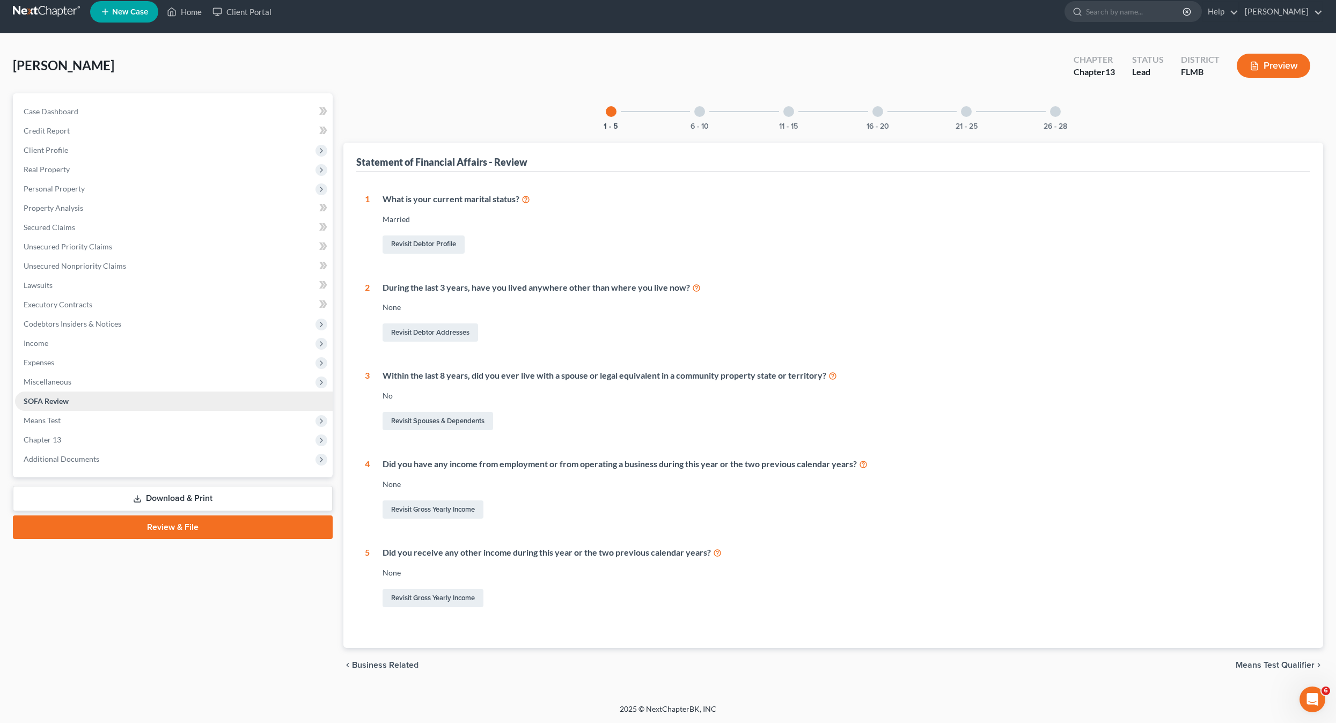
click at [61, 403] on span "SOFA Review" at bounding box center [46, 400] width 45 height 9
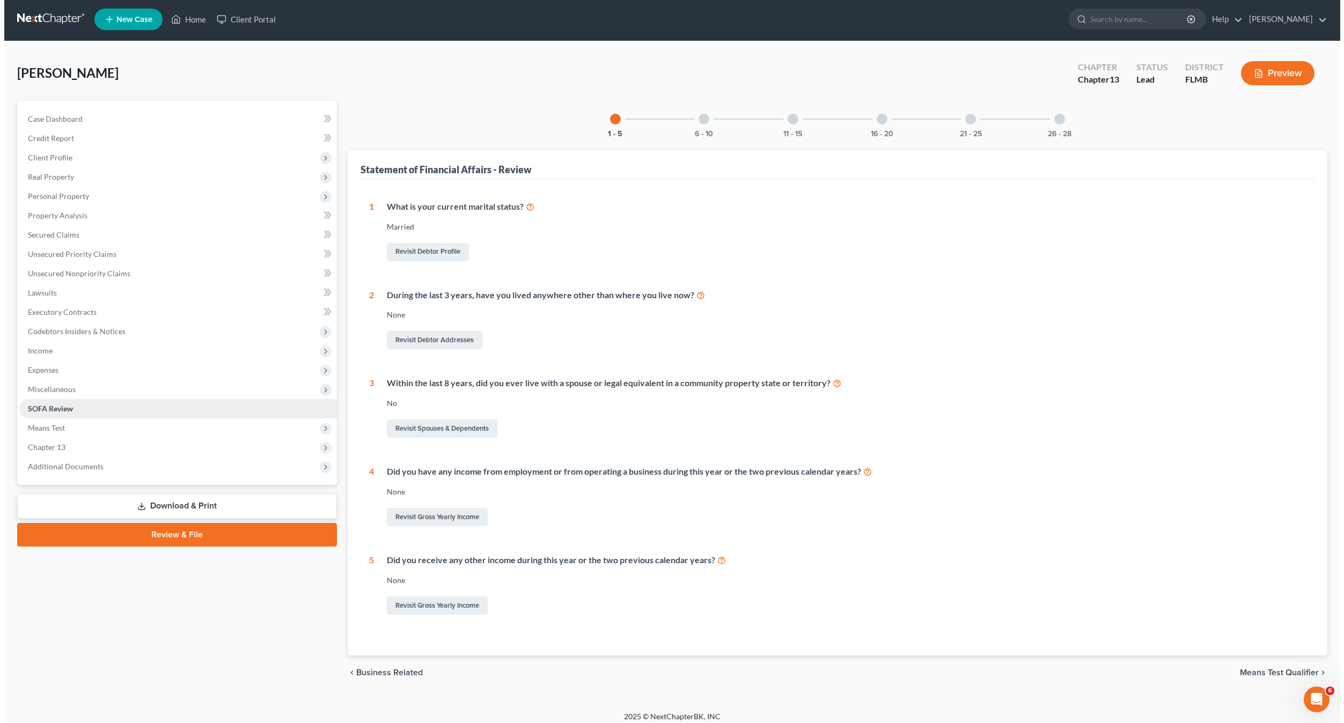
scroll to position [0, 0]
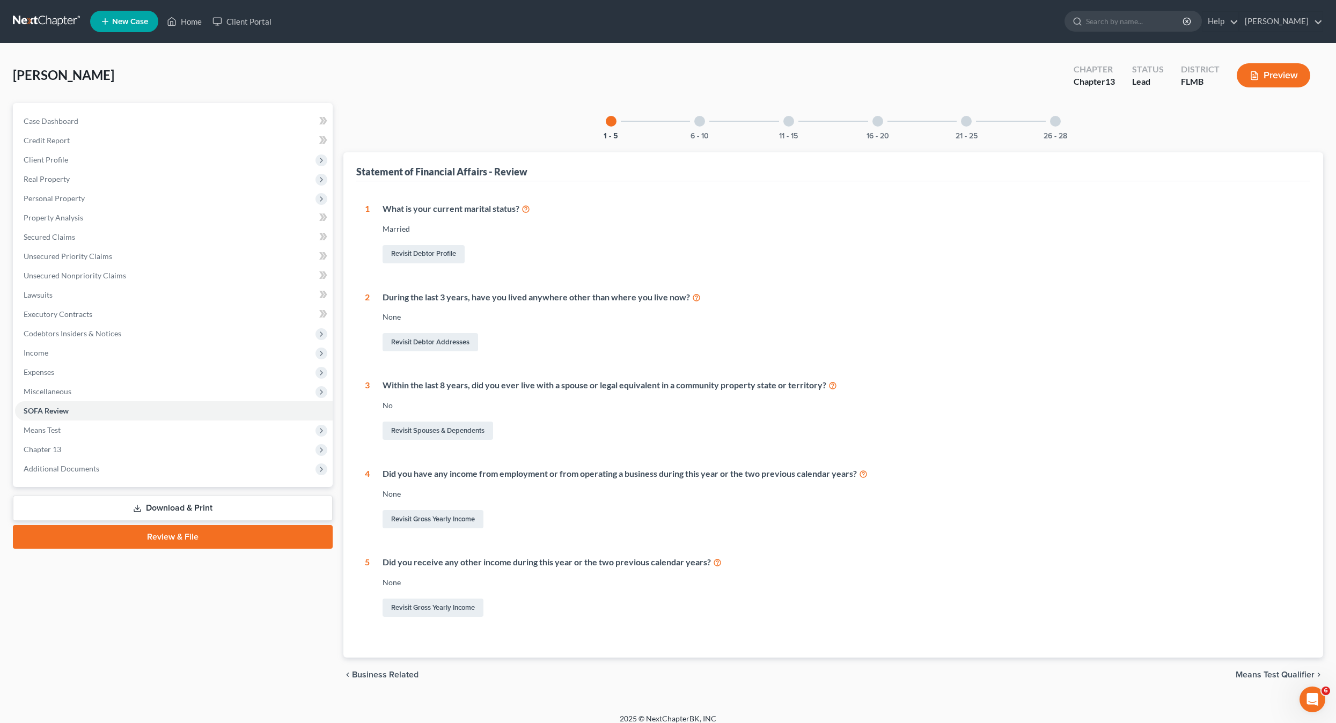
drag, startPoint x: 716, startPoint y: 355, endPoint x: 696, endPoint y: 356, distance: 19.9
click at [715, 356] on div "1 What is your current marital status? Married Revisit Debtor Profile 2 During …" at bounding box center [833, 411] width 937 height 416
click at [645, 363] on div "1 What is your current marital status? Married Revisit Debtor Profile 2 During …" at bounding box center [833, 411] width 937 height 416
click at [55, 379] on span "Expenses" at bounding box center [174, 372] width 318 height 19
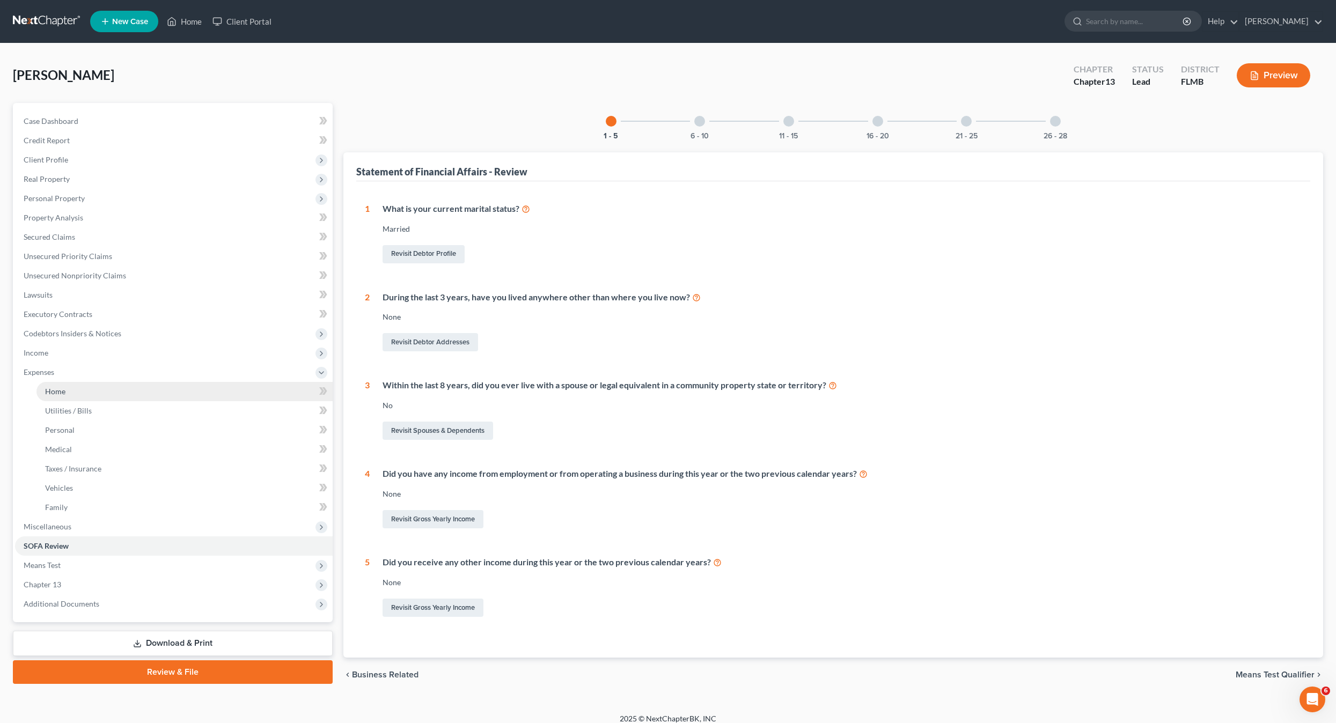
click at [54, 395] on span "Home" at bounding box center [55, 391] width 20 height 9
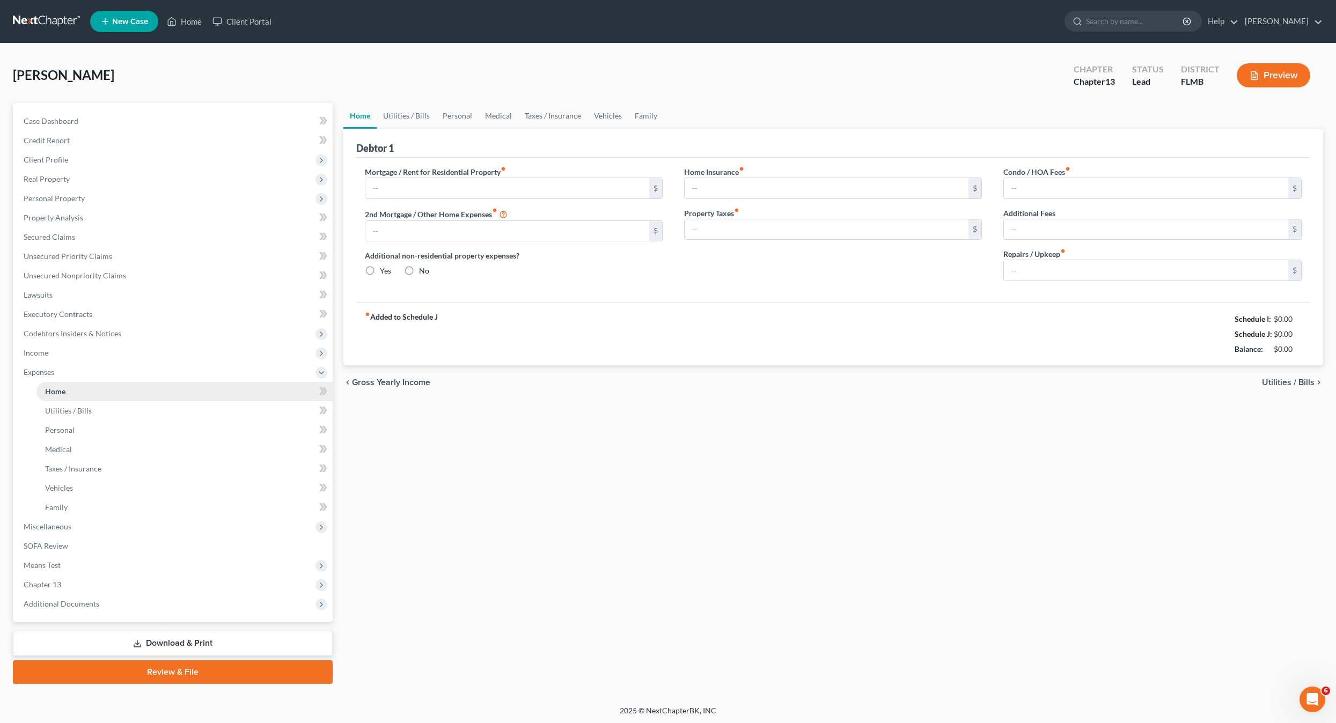
type input "0.00"
radio input "true"
type input "0.00"
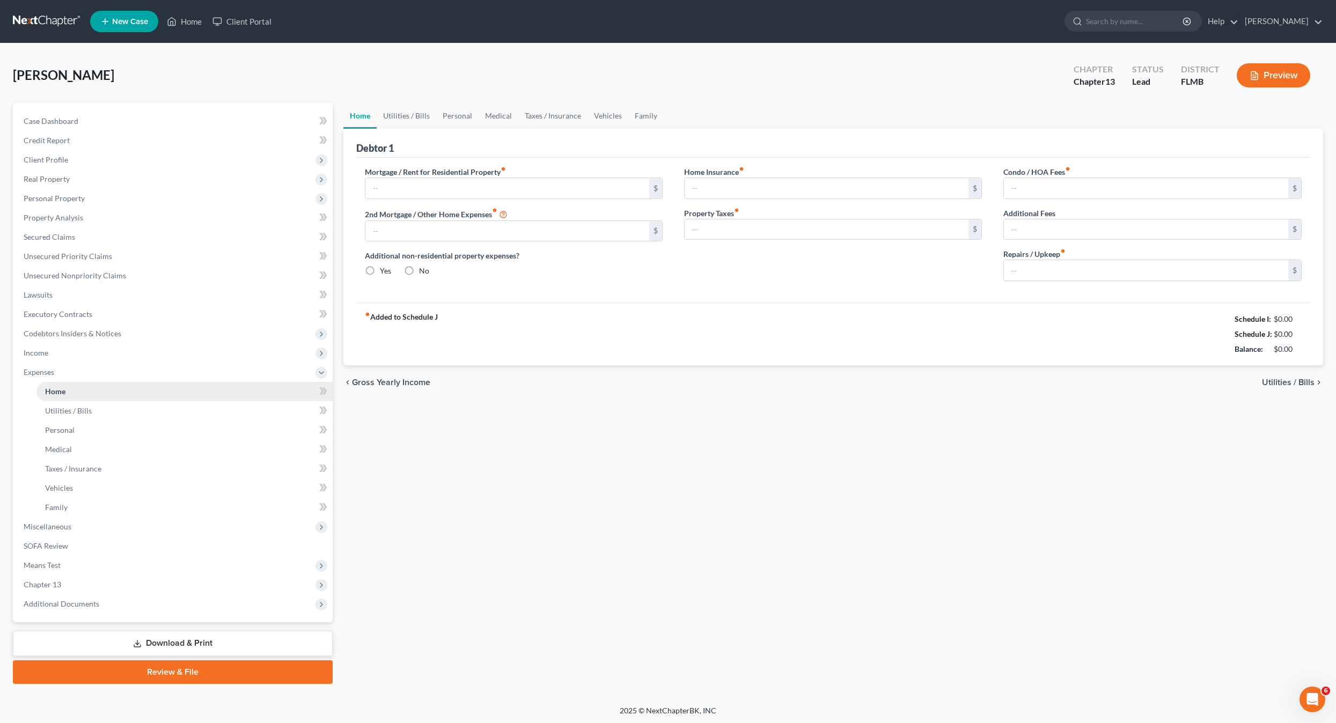
type input "0.00"
drag, startPoint x: 528, startPoint y: 505, endPoint x: 113, endPoint y: 455, distance: 418.1
click at [475, 497] on div "Home Utilities / Bills Personal Medical Taxes / Insurance Vehicles Family Debto…" at bounding box center [833, 393] width 991 height 581
click at [48, 311] on span "Executory Contracts" at bounding box center [58, 313] width 69 height 9
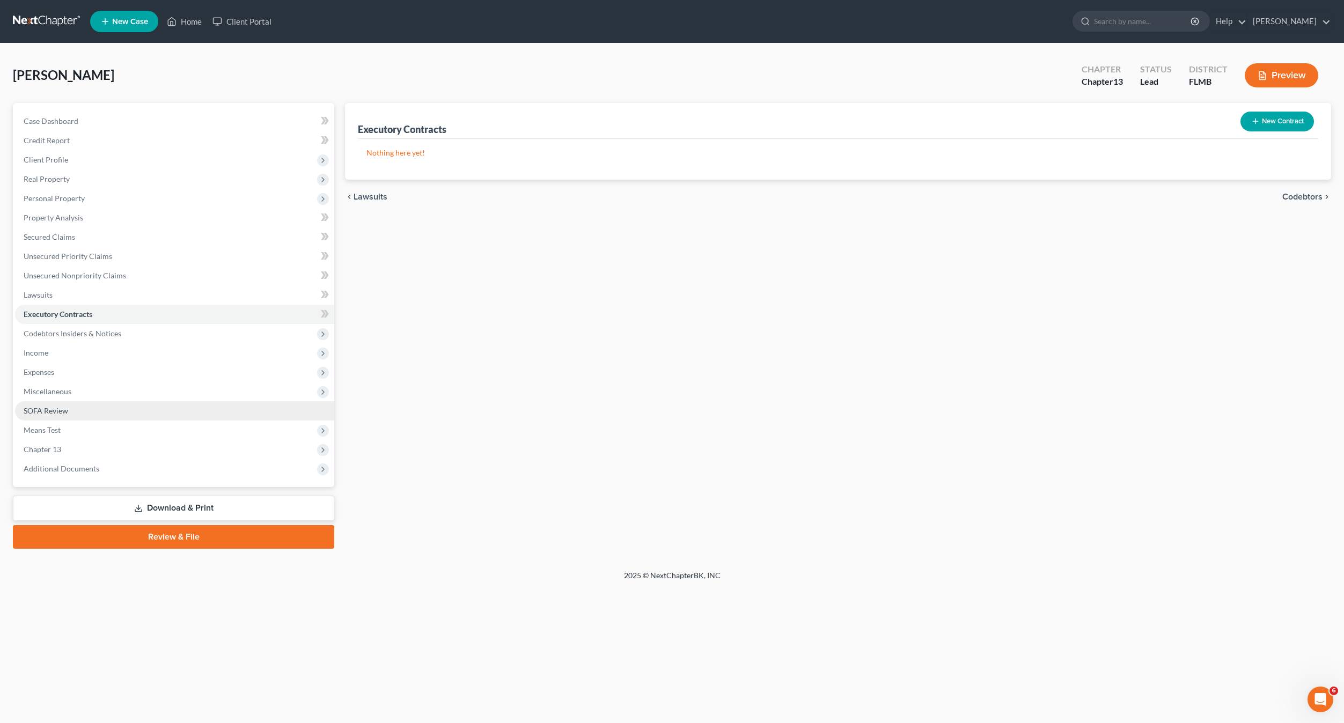
click at [45, 415] on link "SOFA Review" at bounding box center [174, 410] width 319 height 19
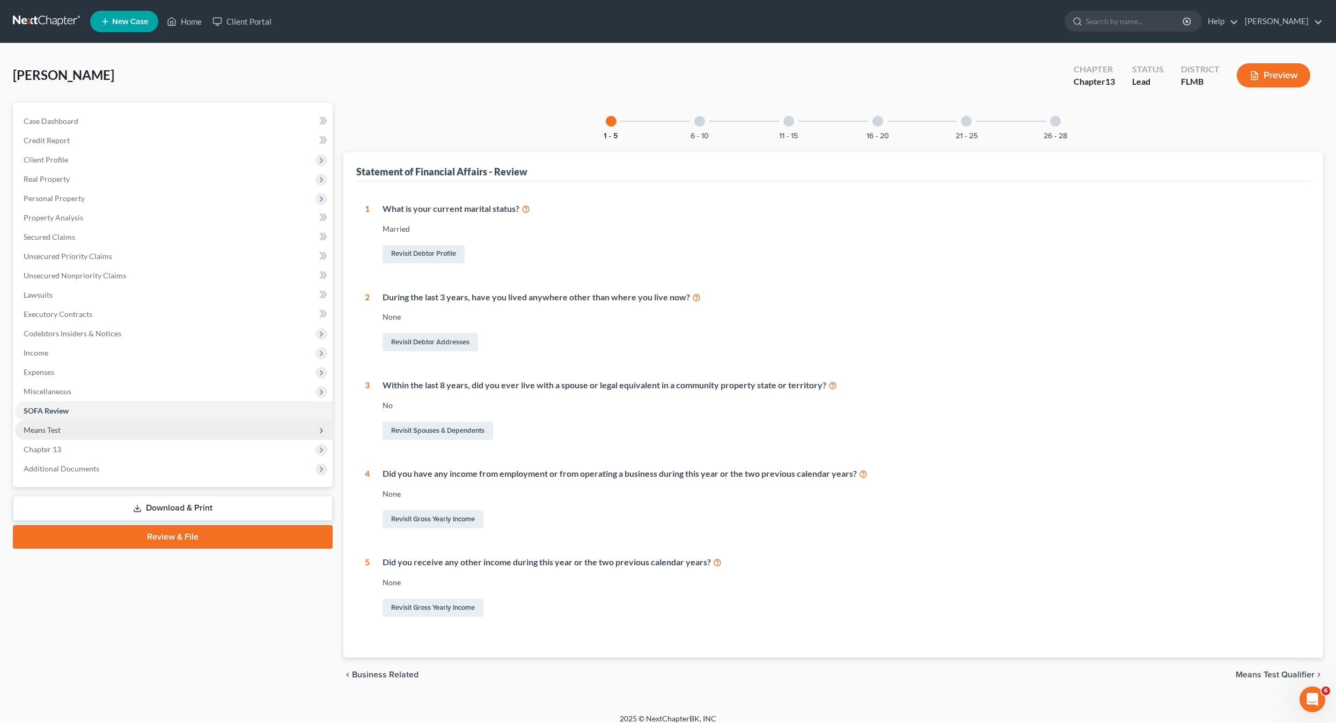
drag, startPoint x: 53, startPoint y: 435, endPoint x: 38, endPoint y: 439, distance: 15.0
click at [51, 435] on span "Means Test" at bounding box center [174, 430] width 318 height 19
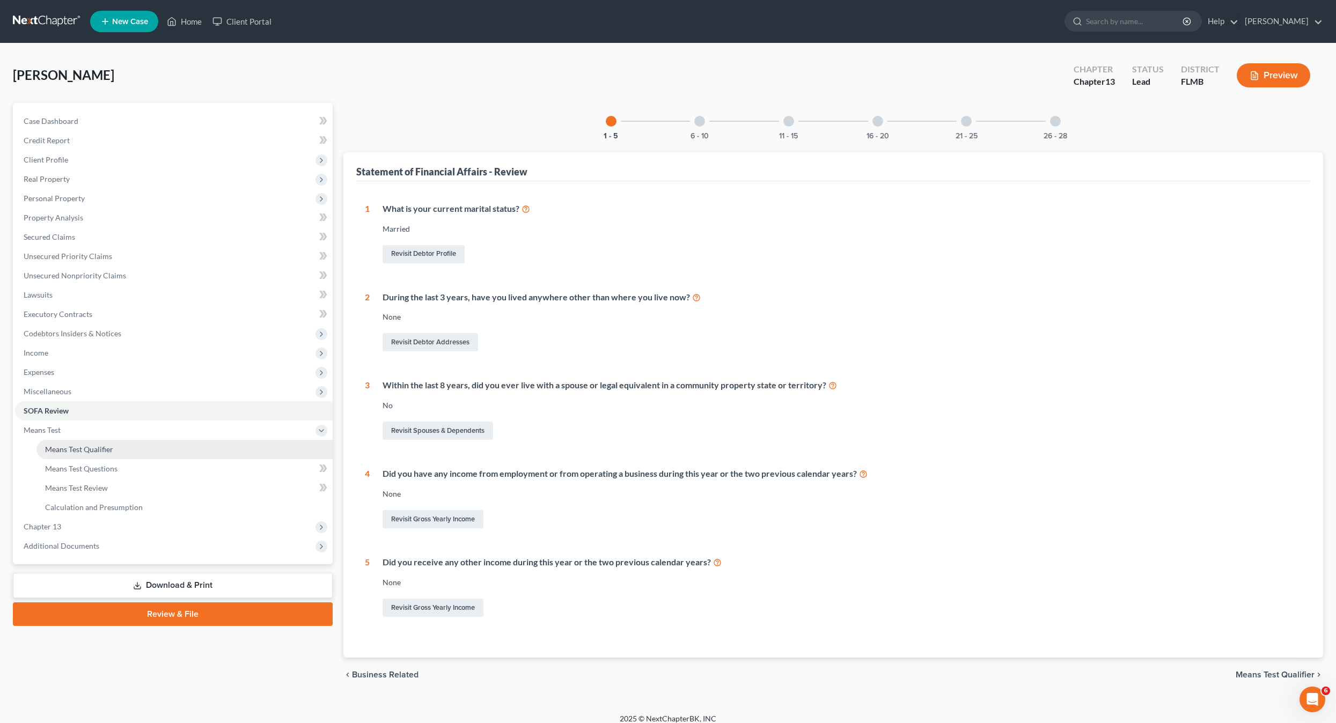
click at [108, 455] on link "Means Test Qualifier" at bounding box center [184, 449] width 296 height 19
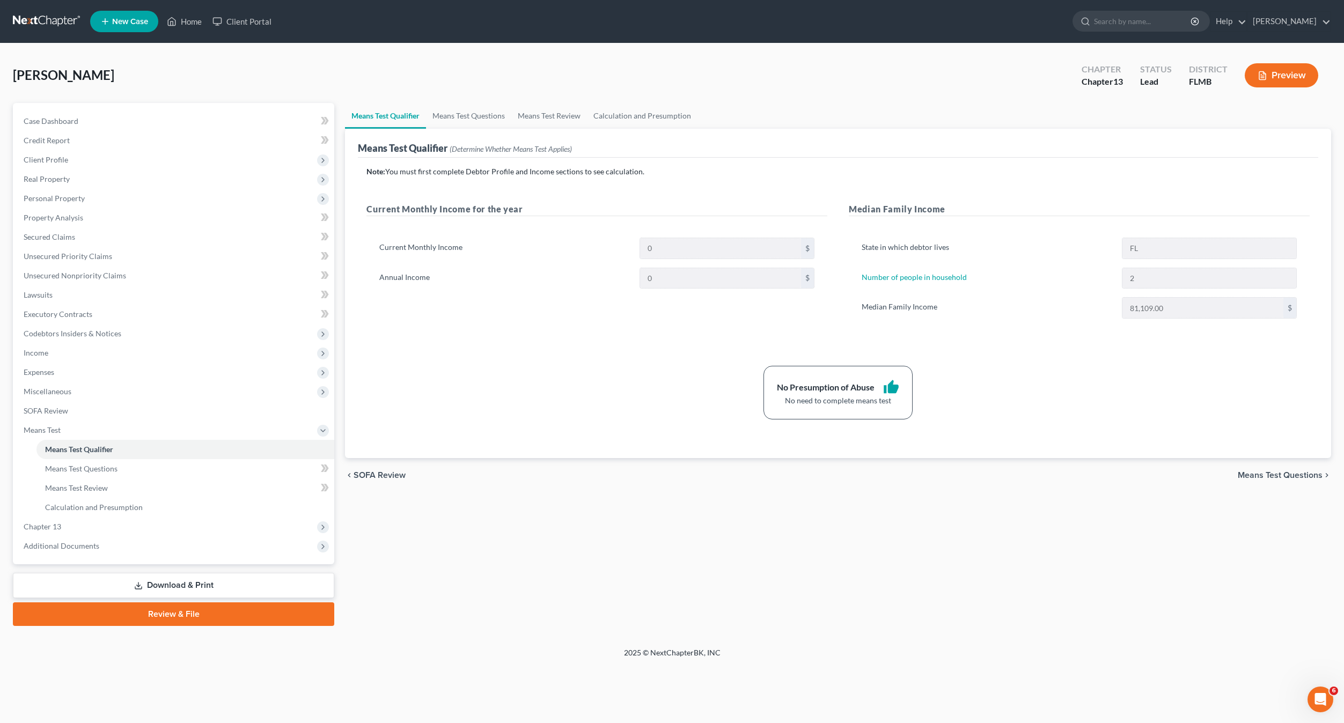
click at [609, 416] on div "No Presumption of Abuse thumb_up No need to complete means test" at bounding box center [838, 393] width 954 height 54
click at [608, 413] on div "No Presumption of Abuse thumb_up No need to complete means test" at bounding box center [838, 393] width 954 height 54
click at [581, 399] on div "No Presumption of Abuse thumb_up No need to complete means test" at bounding box center [838, 393] width 954 height 54
click at [34, 351] on span "Income" at bounding box center [36, 352] width 25 height 9
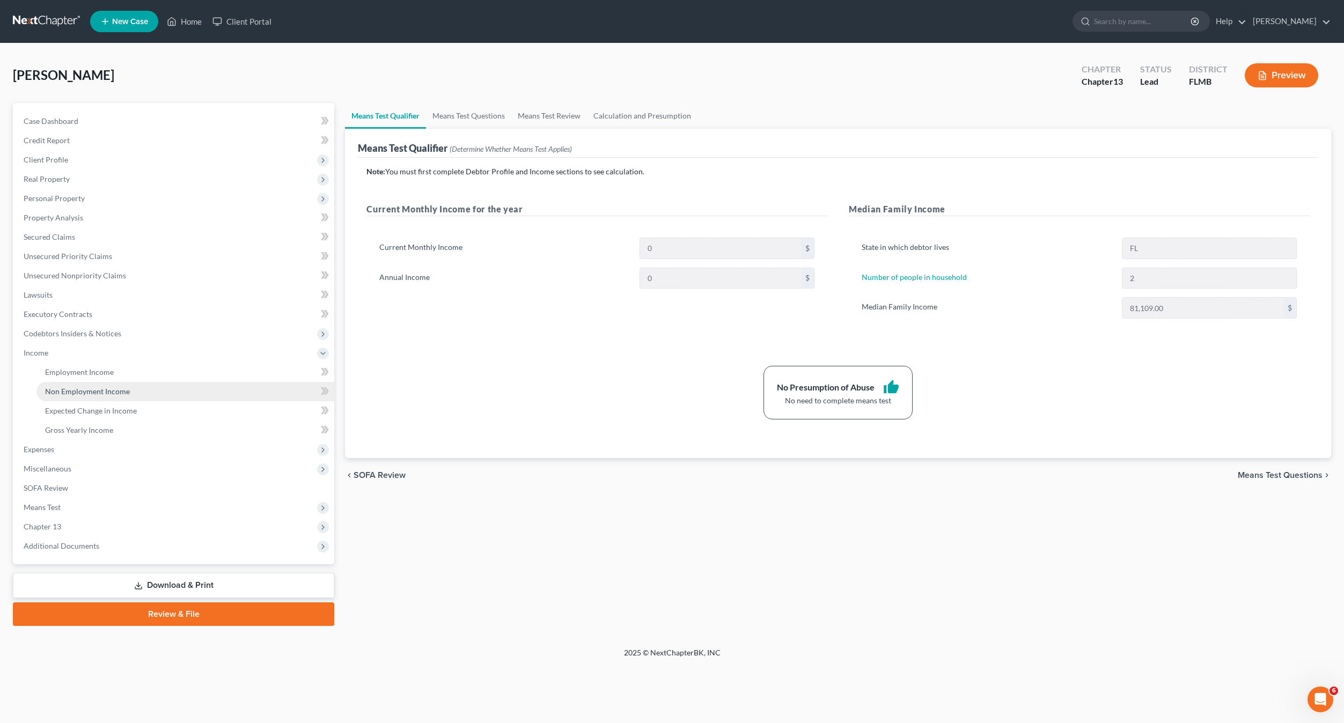
click at [75, 387] on span "Non Employment Income" at bounding box center [87, 391] width 85 height 9
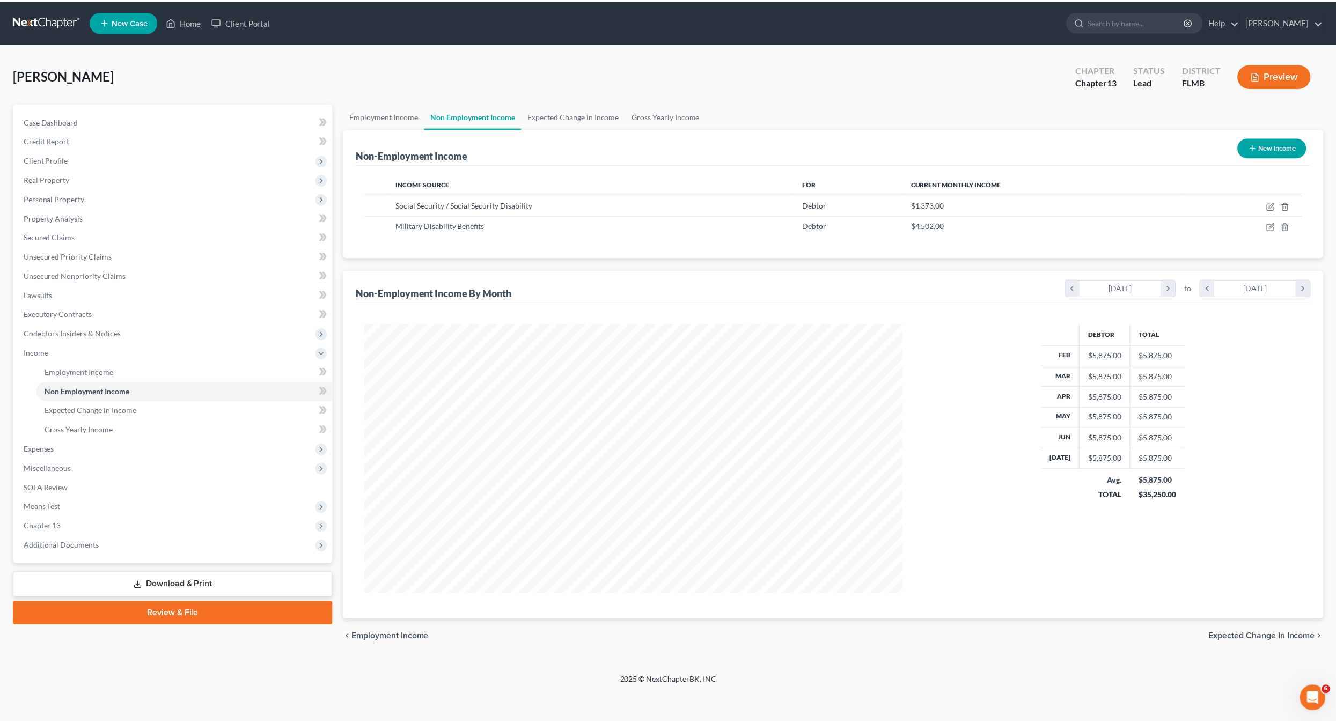
scroll to position [270, 562]
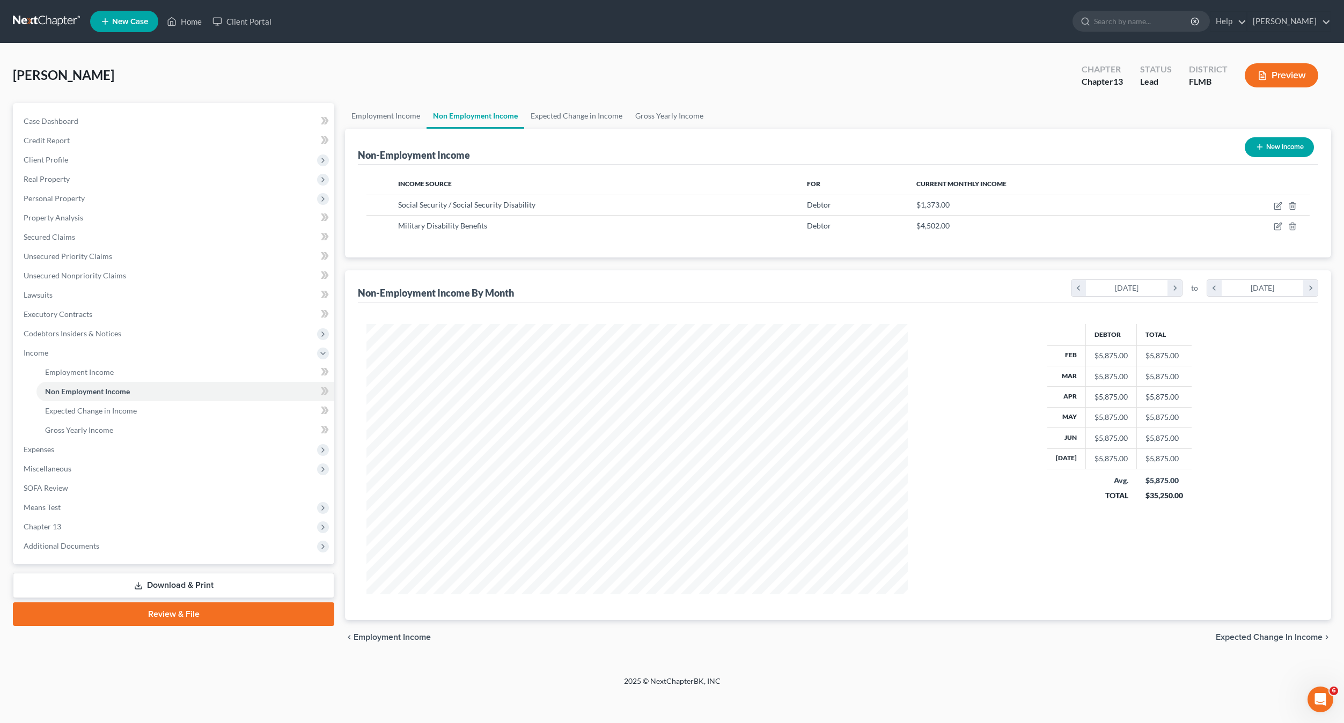
click at [1292, 507] on div "Debtor Total Feb $5,875.00 $5,875.00 Mar $5,875.00 $5,875.00 Apr $5,875.00 $5,8…" at bounding box center [1119, 459] width 402 height 270
click at [45, 448] on span "Expenses" at bounding box center [39, 449] width 31 height 9
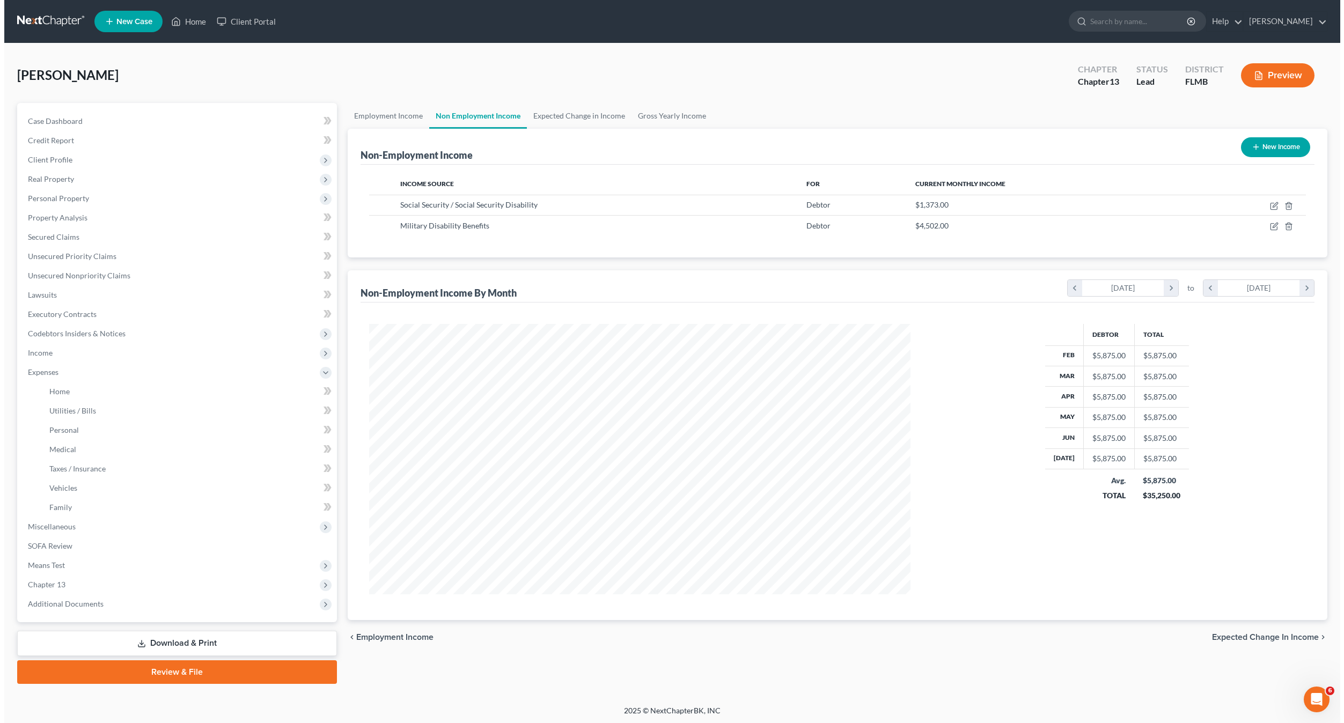
scroll to position [536115, 535825]
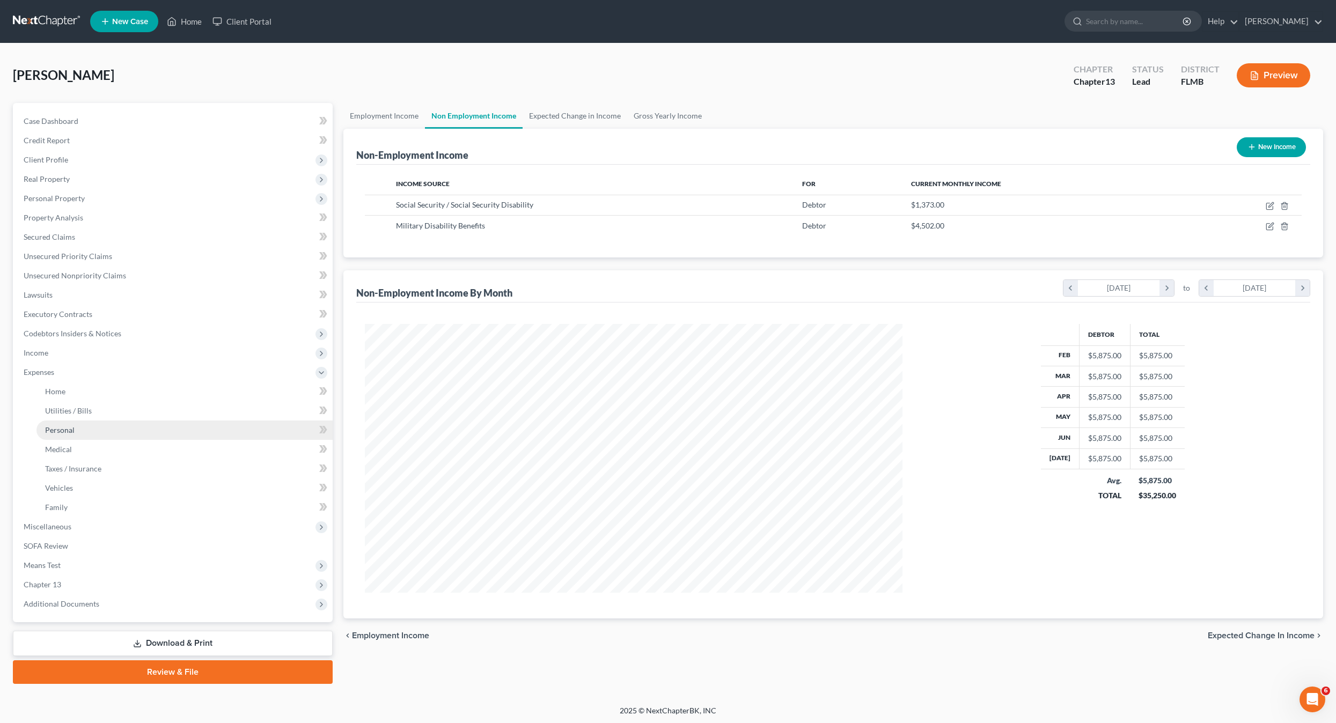
click at [60, 427] on span "Personal" at bounding box center [60, 429] width 30 height 9
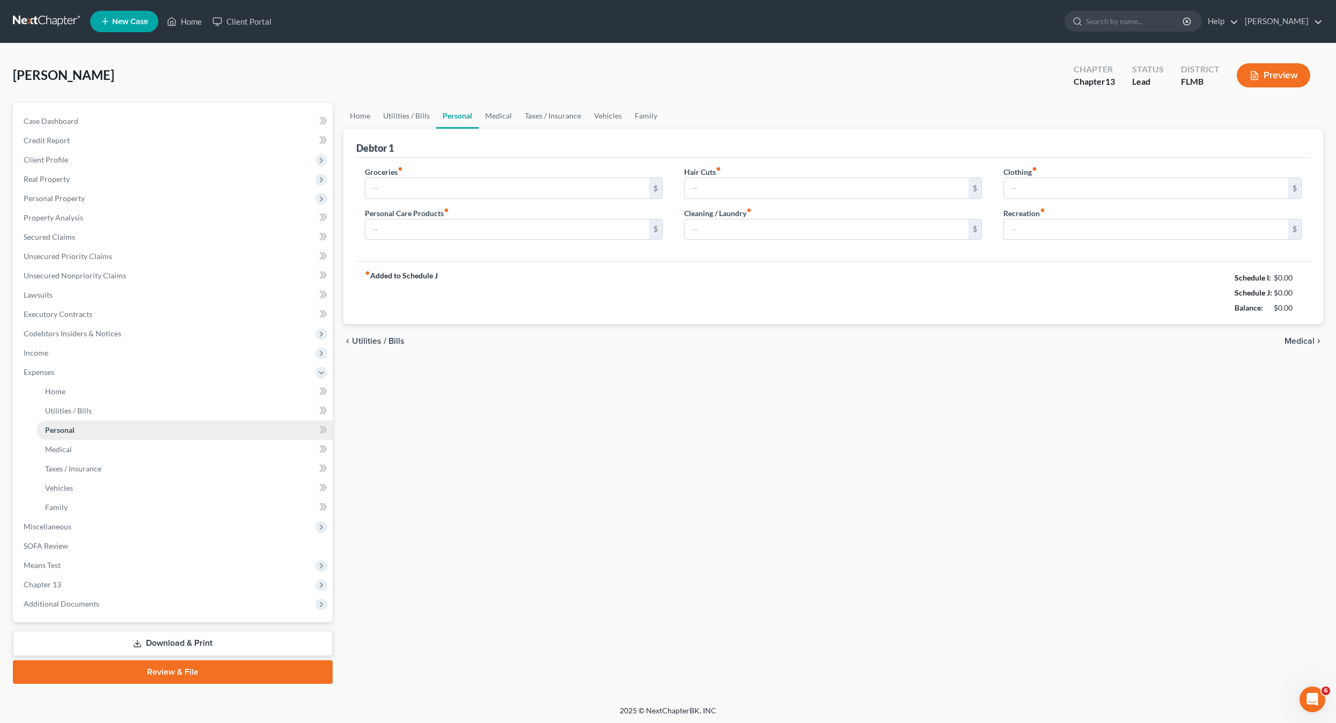
type input "650.00"
type input "80.00"
type input "0.00"
type input "100.00"
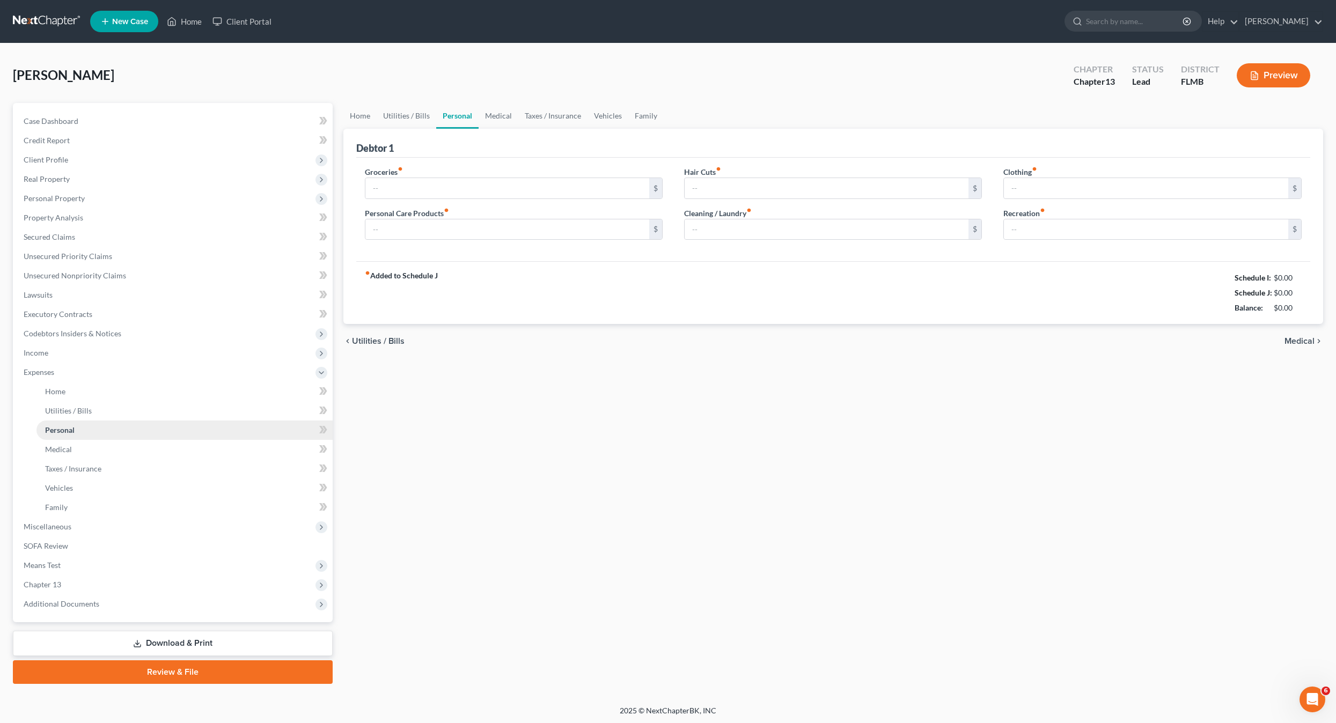
type input "100.00"
drag, startPoint x: 562, startPoint y: 570, endPoint x: 529, endPoint y: 544, distance: 41.3
click at [561, 570] on div "Home Utilities / Bills Personal Medical Taxes / Insurance Vehicles Family Debto…" at bounding box center [833, 393] width 991 height 581
click at [495, 505] on div "Home Utilities / Bills Personal Medical Taxes / Insurance Vehicles Family Debto…" at bounding box center [833, 393] width 991 height 581
drag, startPoint x: 166, startPoint y: 628, endPoint x: 165, endPoint y: 636, distance: 7.5
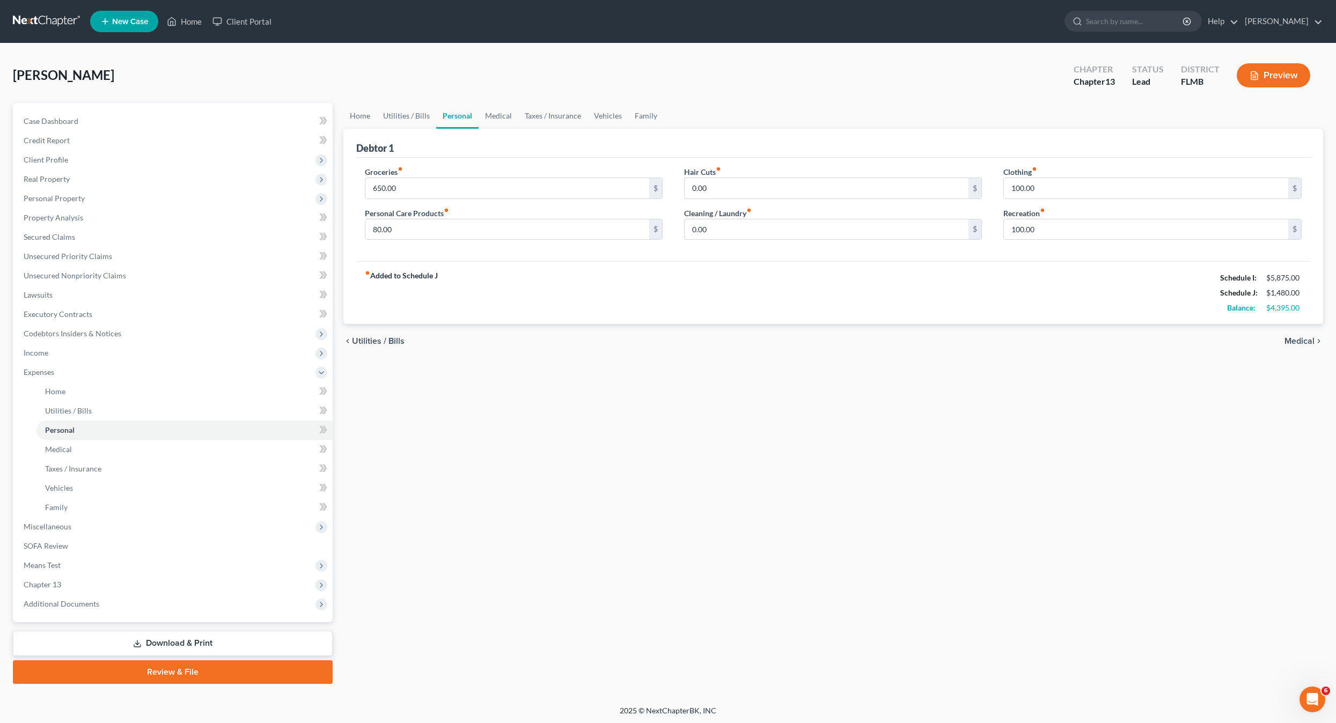
click at [165, 632] on div "Case Dashboard Payments Invoices Payments Payments Credit Report Client Profile" at bounding box center [173, 393] width 330 height 581
click at [165, 643] on link "Download & Print" at bounding box center [173, 643] width 320 height 25
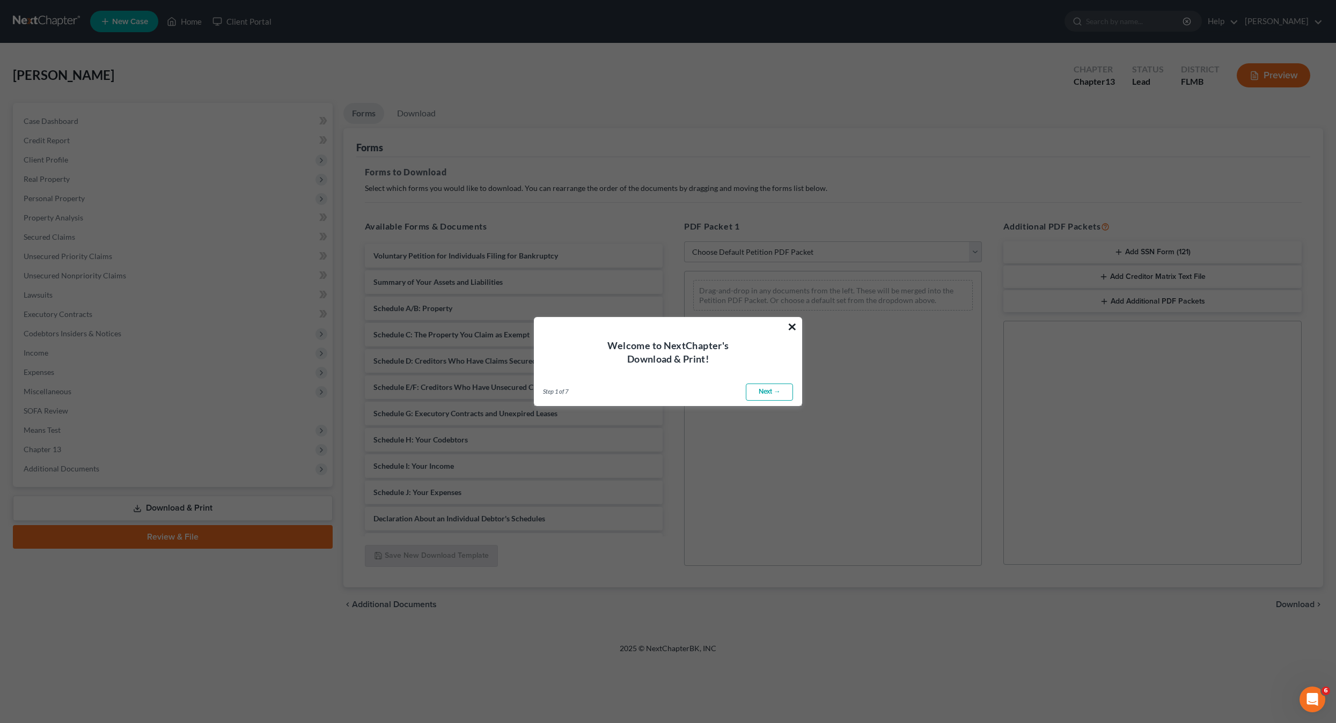
click at [793, 325] on button "×" at bounding box center [792, 326] width 10 height 17
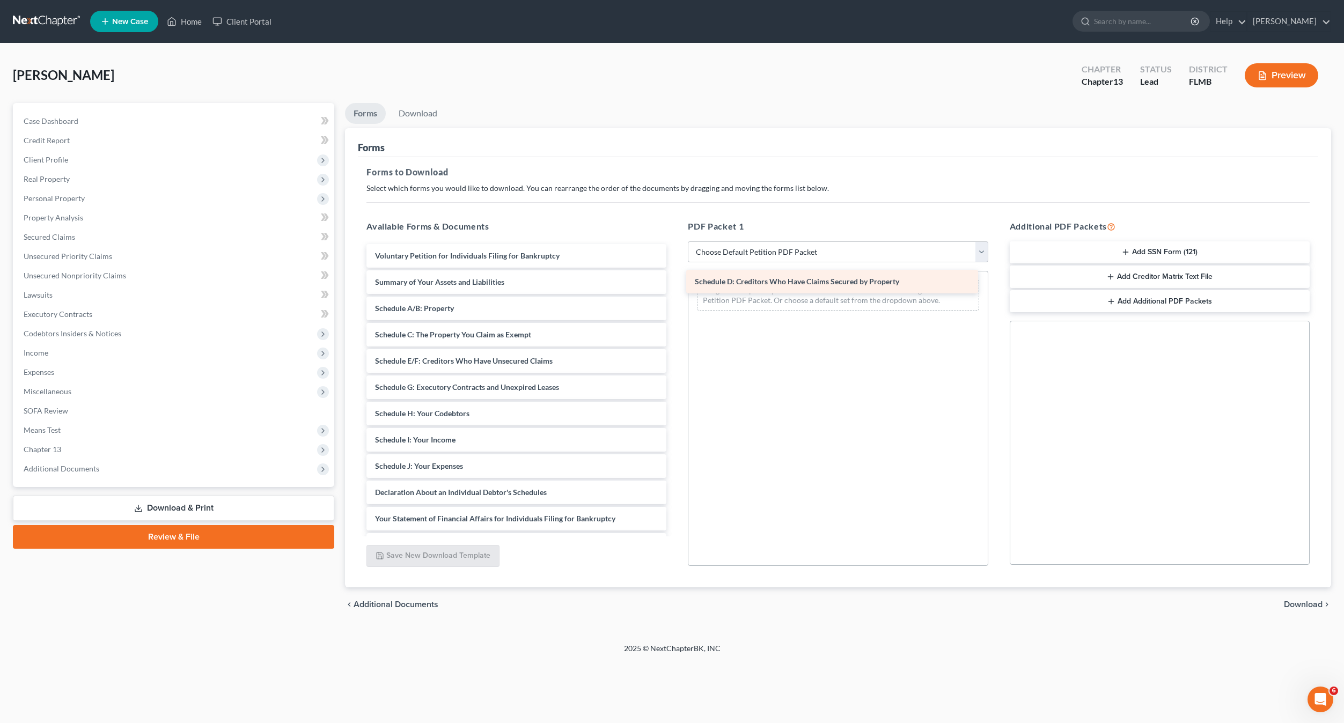
drag, startPoint x: 430, startPoint y: 365, endPoint x: 739, endPoint y: 288, distance: 318.3
click at [675, 285] on div "Schedule D: Creditors Who Have Claims Secured by Property Voluntary Petition fo…" at bounding box center [516, 453] width 317 height 418
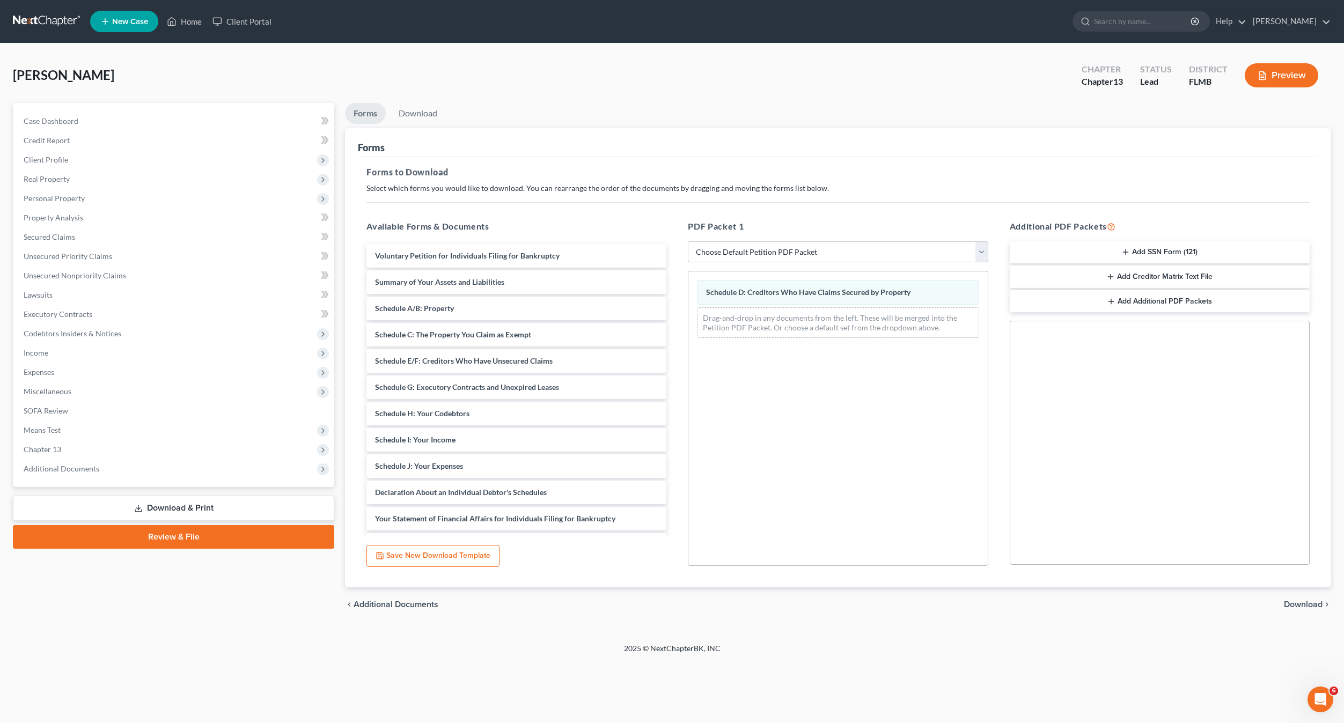
drag, startPoint x: 1299, startPoint y: 600, endPoint x: 1103, endPoint y: 529, distance: 208.2
click at [1293, 599] on div "chevron_left Additional Documents Download chevron_right" at bounding box center [838, 604] width 986 height 34
click at [1308, 608] on span "Download" at bounding box center [1303, 604] width 39 height 9
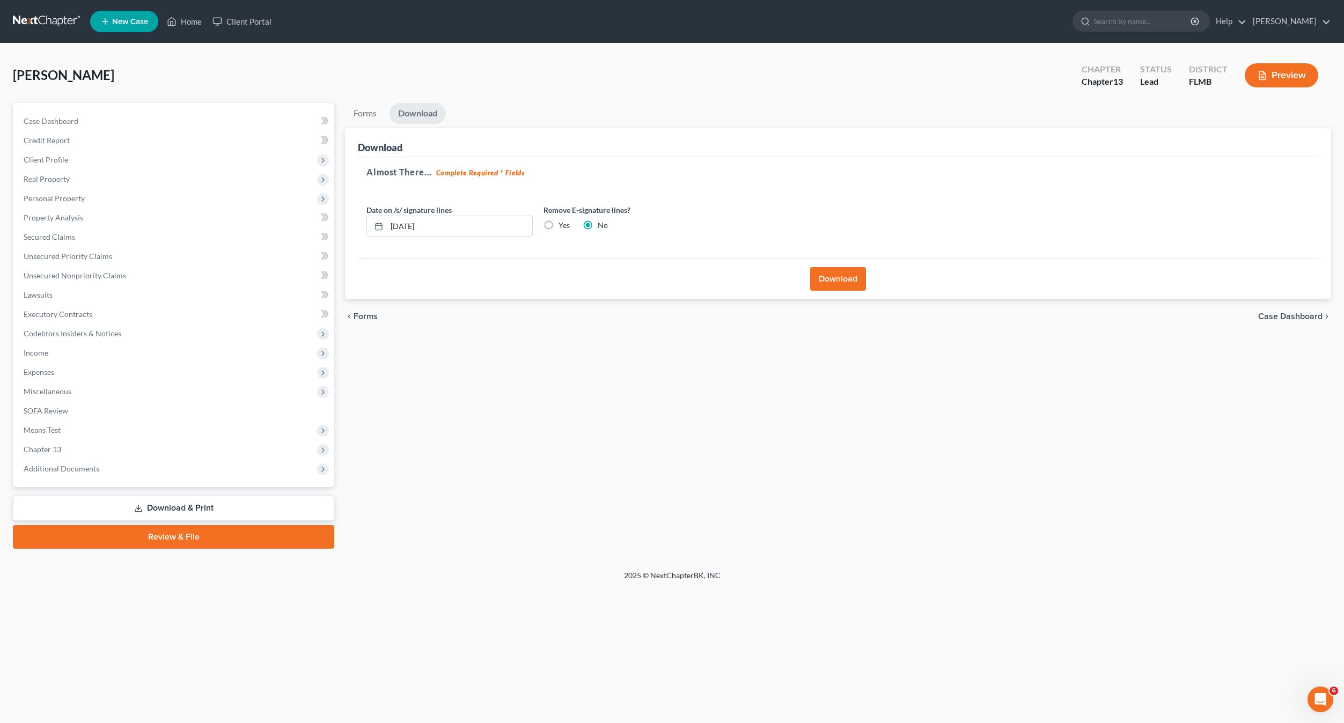
click at [829, 274] on button "Download" at bounding box center [838, 279] width 56 height 24
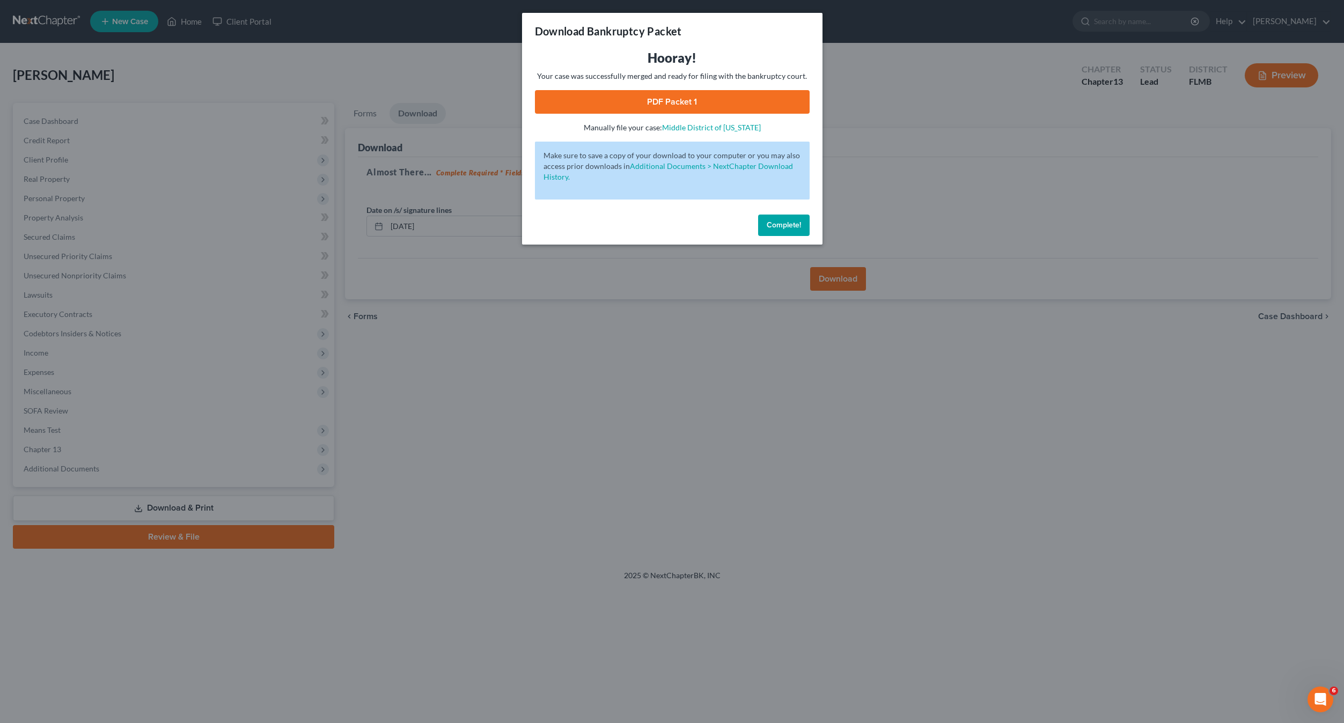
click at [644, 99] on link "PDF Packet 1" at bounding box center [672, 102] width 275 height 24
click at [196, 248] on div "Download Bankruptcy Packet Hooray! Your case was successfully merged and ready …" at bounding box center [672, 361] width 1344 height 723
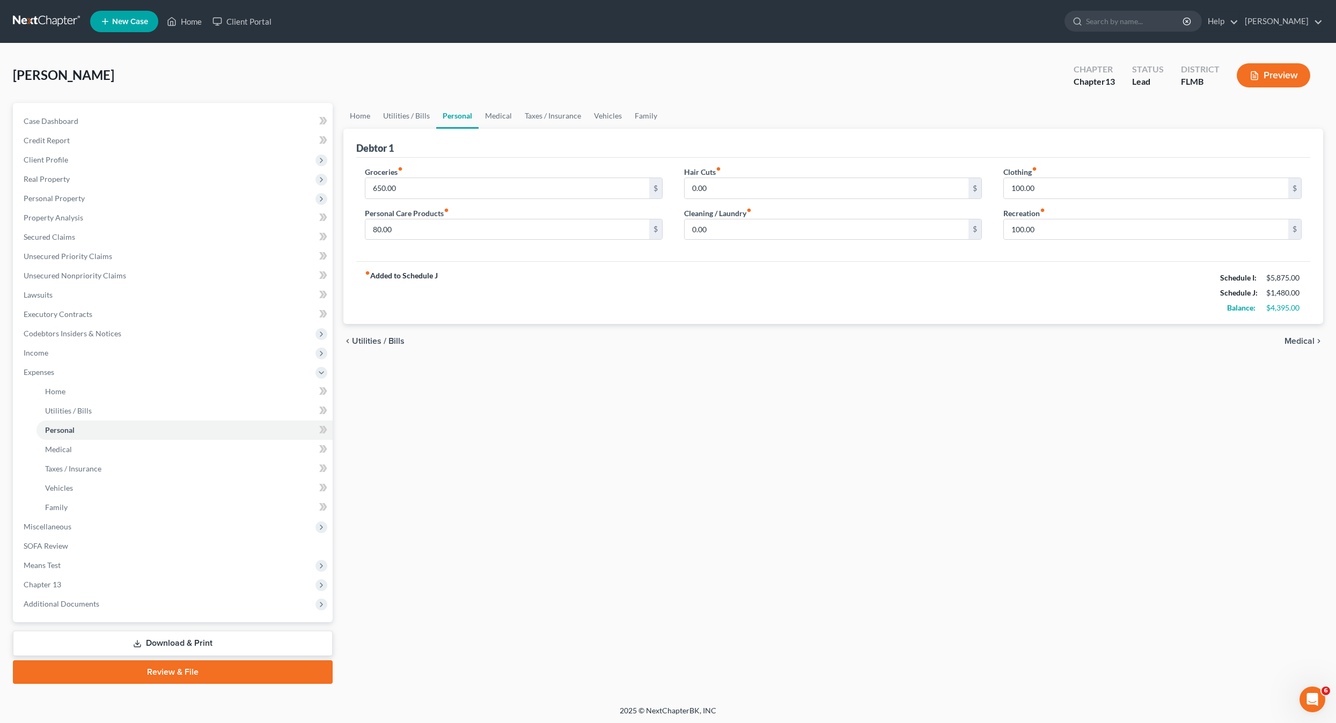
drag, startPoint x: 445, startPoint y: 412, endPoint x: 400, endPoint y: 399, distance: 46.9
click at [443, 411] on div "Home Utilities / Bills Personal Medical Taxes / Insurance Vehicles Family Debto…" at bounding box center [833, 393] width 991 height 581
click at [41, 301] on link "Lawsuits" at bounding box center [174, 294] width 318 height 19
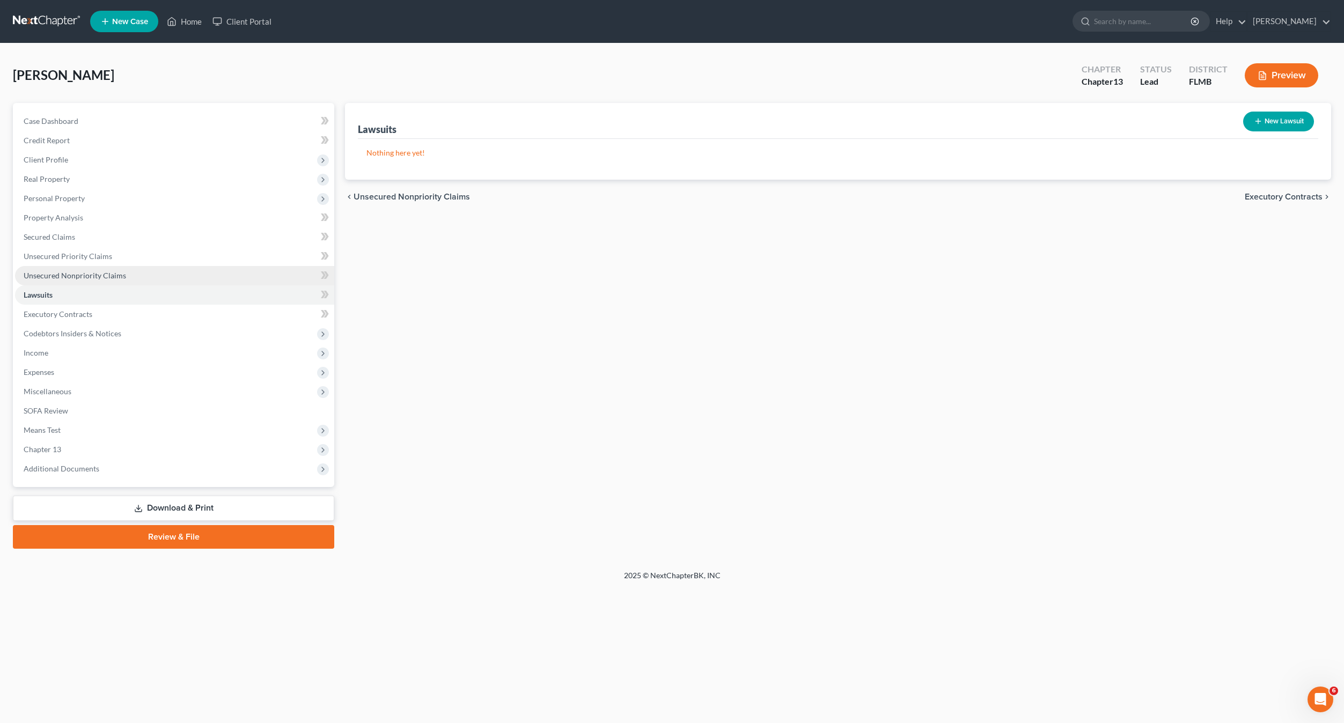
click at [85, 277] on span "Unsecured Nonpriority Claims" at bounding box center [75, 275] width 102 height 9
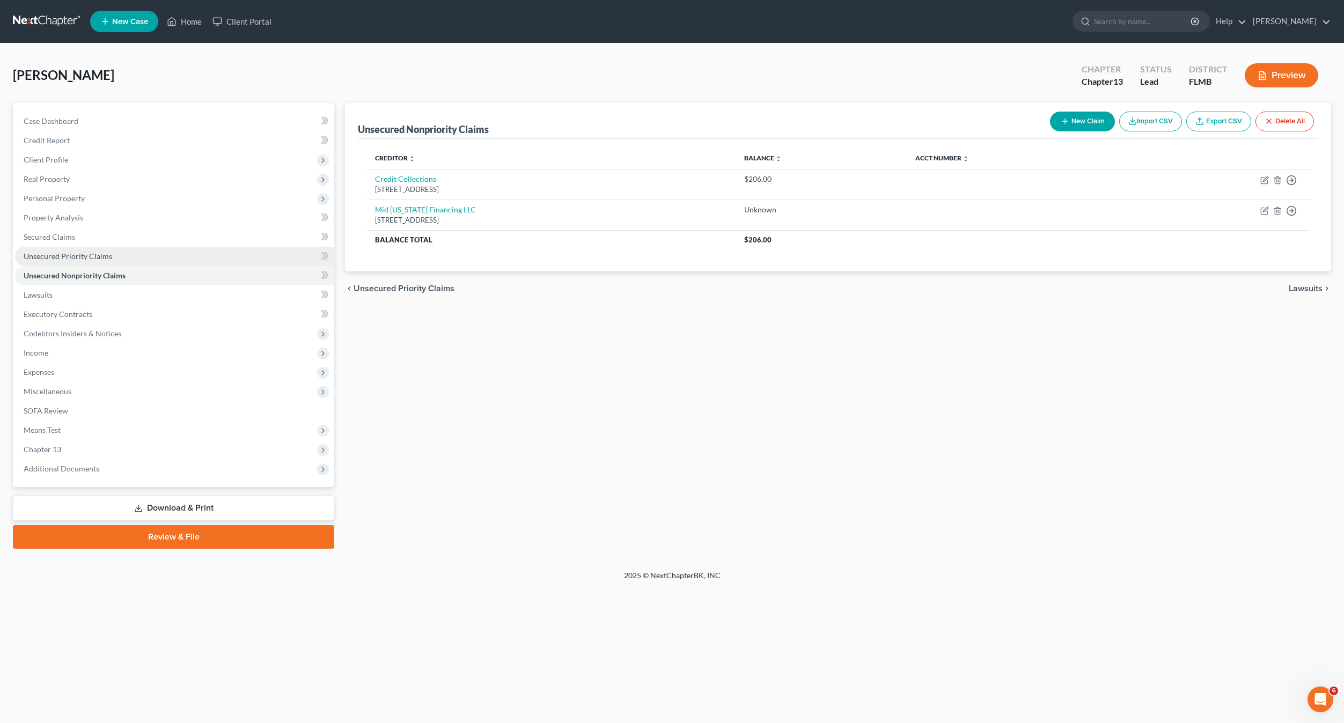
click at [69, 257] on span "Unsecured Priority Claims" at bounding box center [68, 256] width 89 height 9
click at [42, 176] on span "Real Property" at bounding box center [47, 178] width 46 height 9
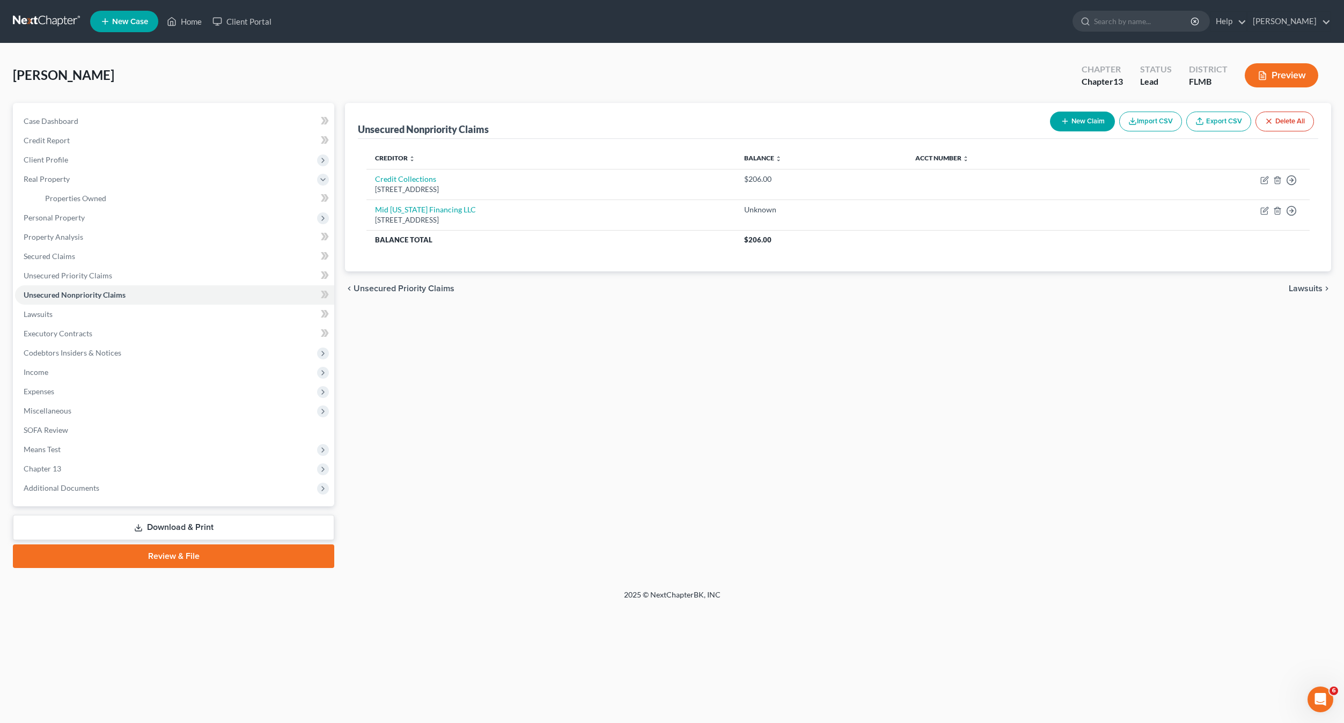
click at [555, 443] on div "Unsecured Nonpriority Claims New Claim Import CSV Export CSV Delete All Credito…" at bounding box center [838, 335] width 997 height 465
drag, startPoint x: 373, startPoint y: 470, endPoint x: 353, endPoint y: 402, distance: 70.3
click at [373, 469] on div "Unsecured Nonpriority Claims New Claim Import CSV Export CSV Delete All Credito…" at bounding box center [838, 335] width 997 height 465
drag, startPoint x: 39, startPoint y: 307, endPoint x: 23, endPoint y: 308, distance: 16.1
click at [38, 307] on link "Lawsuits" at bounding box center [174, 314] width 319 height 19
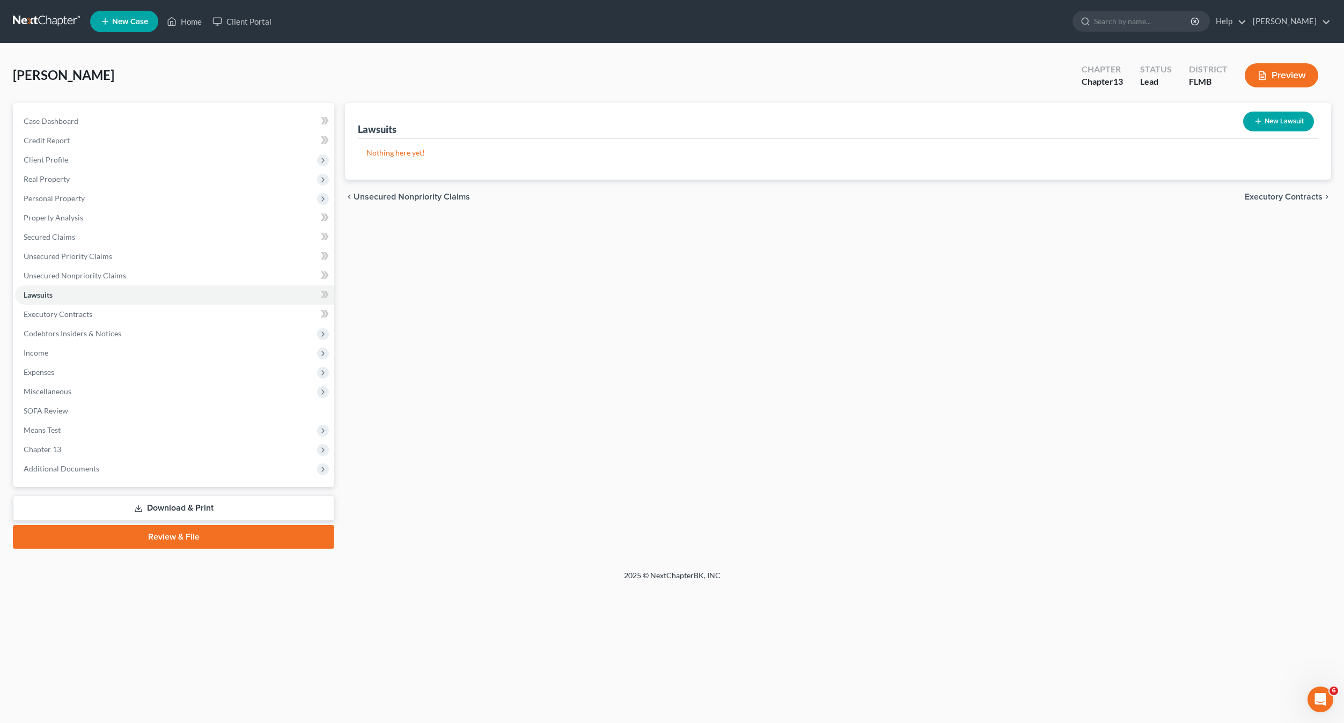
drag, startPoint x: 659, startPoint y: 442, endPoint x: 444, endPoint y: 369, distance: 226.6
click at [650, 442] on div "Lawsuits New Lawsuit Nothing here yet! Court Name Date Filed Status Creditor Na…" at bounding box center [838, 326] width 997 height 446
click at [437, 340] on div "Lawsuits New Lawsuit Nothing here yet! Court Name Date Filed Status Creditor Na…" at bounding box center [838, 326] width 997 height 446
click at [408, 342] on div "Lawsuits New Lawsuit Nothing here yet! Court Name Date Filed Status Creditor Na…" at bounding box center [838, 326] width 997 height 446
click at [51, 308] on link "Executory Contracts" at bounding box center [174, 314] width 319 height 19
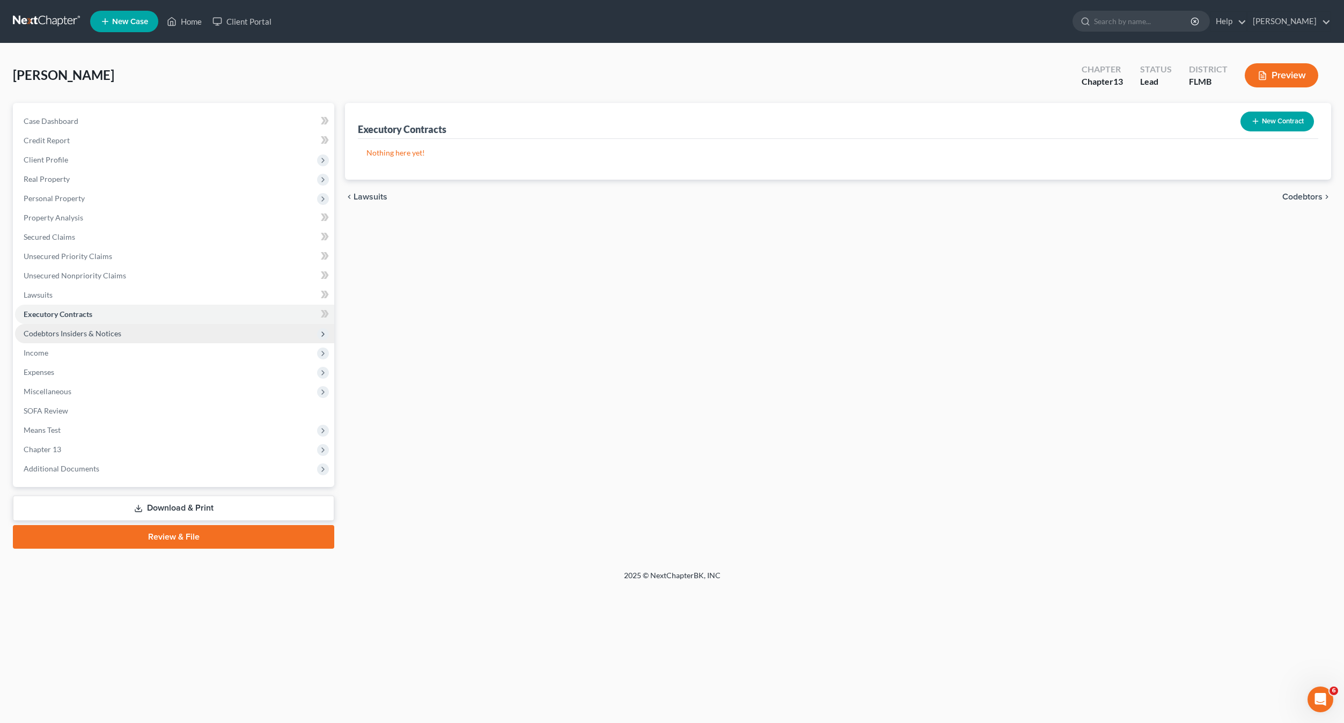
drag, startPoint x: 453, startPoint y: 415, endPoint x: 87, endPoint y: 330, distance: 375.5
click at [426, 411] on div "Executory Contracts New Contract Nothing here yet! chevron_left Lawsuits Codebt…" at bounding box center [838, 326] width 997 height 446
click at [70, 333] on span "Codebtors Insiders & Notices" at bounding box center [73, 333] width 98 height 9
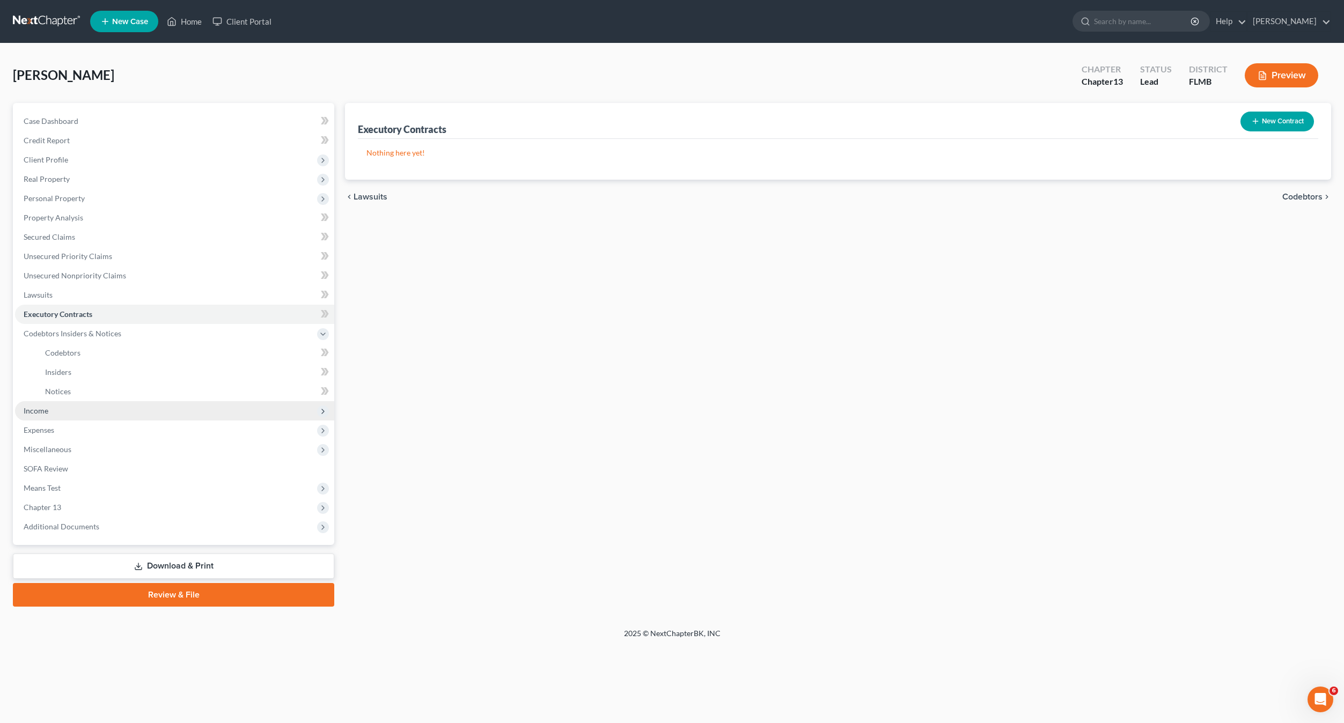
drag, startPoint x: 489, startPoint y: 366, endPoint x: 253, endPoint y: 417, distance: 242.1
click at [366, 397] on div "Executory Contracts New Contract Nothing here yet! chevron_left Lawsuits Codebt…" at bounding box center [838, 355] width 997 height 504
click at [50, 412] on span "Income" at bounding box center [174, 410] width 319 height 19
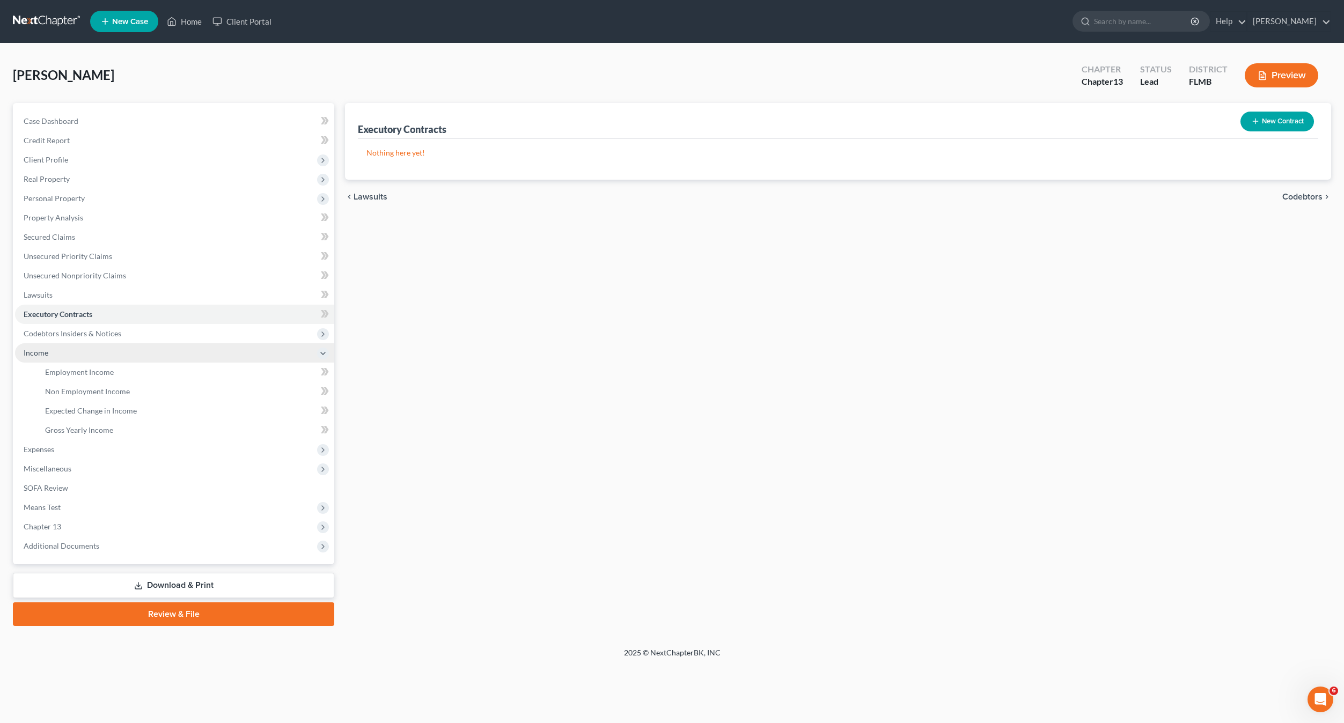
drag, startPoint x: 506, startPoint y: 461, endPoint x: 238, endPoint y: 345, distance: 291.7
click at [493, 462] on div "Executory Contracts New Contract Nothing here yet! chevron_left Lawsuits Codebt…" at bounding box center [838, 364] width 997 height 523
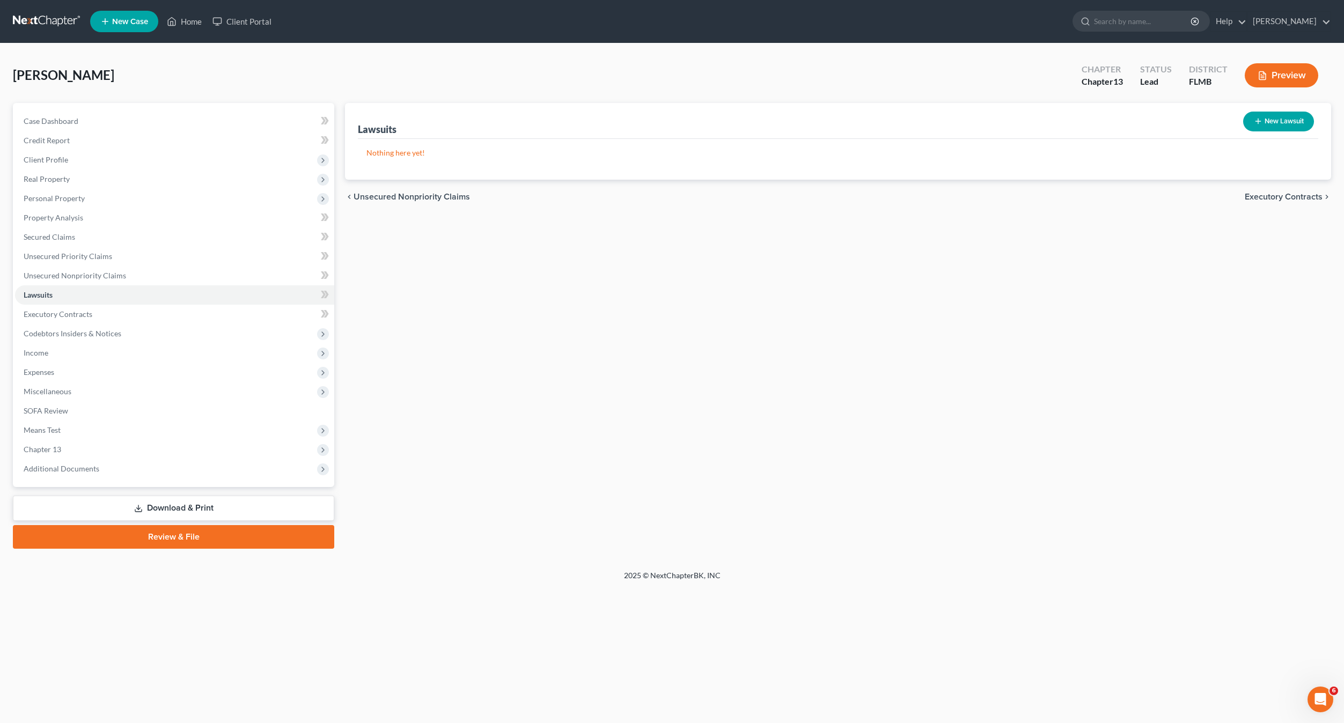
drag, startPoint x: 644, startPoint y: 337, endPoint x: 380, endPoint y: 293, distance: 267.5
click at [514, 318] on div "Lawsuits New Lawsuit Nothing here yet! Court Name Date Filed Status Creditor Na…" at bounding box center [838, 326] width 997 height 446
click at [63, 232] on link "Secured Claims" at bounding box center [174, 236] width 319 height 19
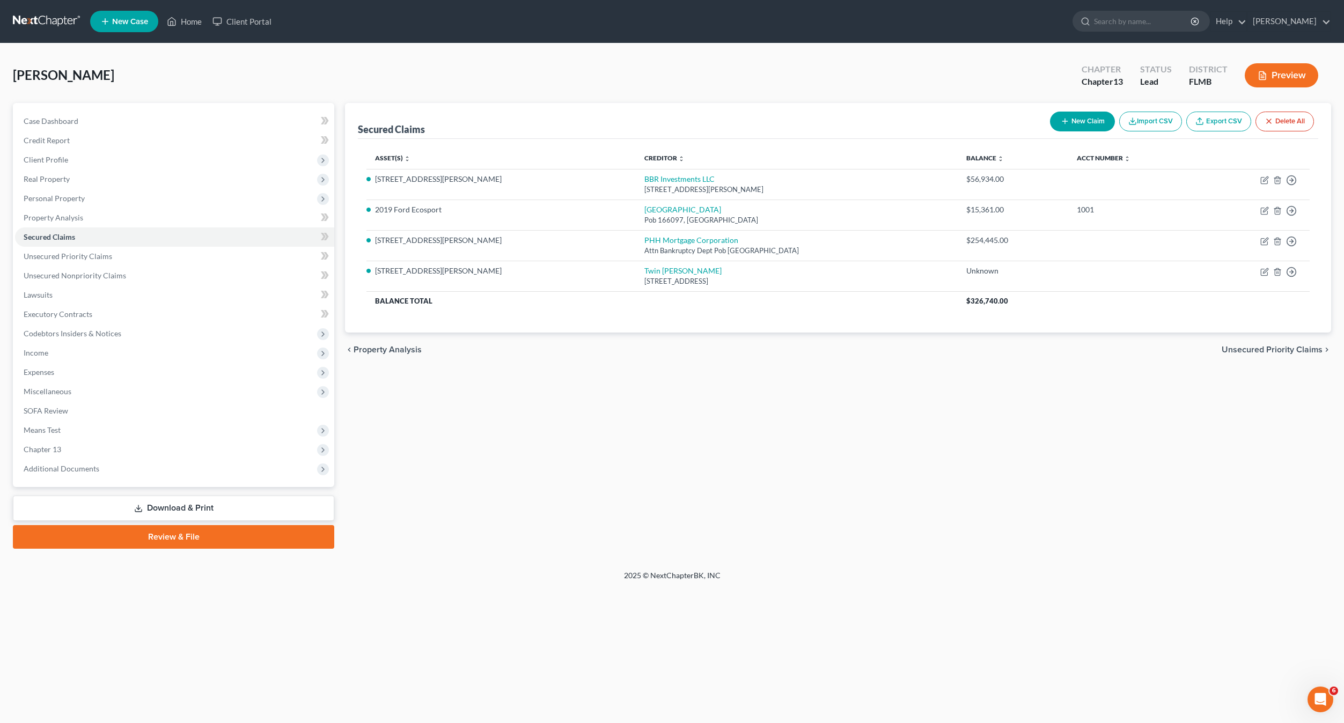
click at [500, 405] on div "Secured Claims New Claim Import CSV Export CSV Delete All Asset(s) expand_more …" at bounding box center [838, 326] width 997 height 446
drag, startPoint x: 472, startPoint y: 484, endPoint x: 460, endPoint y: 469, distance: 19.4
click at [469, 483] on div "Secured Claims New Claim Import CSV Export CSV Delete All Asset(s) expand_more …" at bounding box center [838, 326] width 997 height 446
click at [69, 217] on span "Property Analysis" at bounding box center [54, 217] width 60 height 9
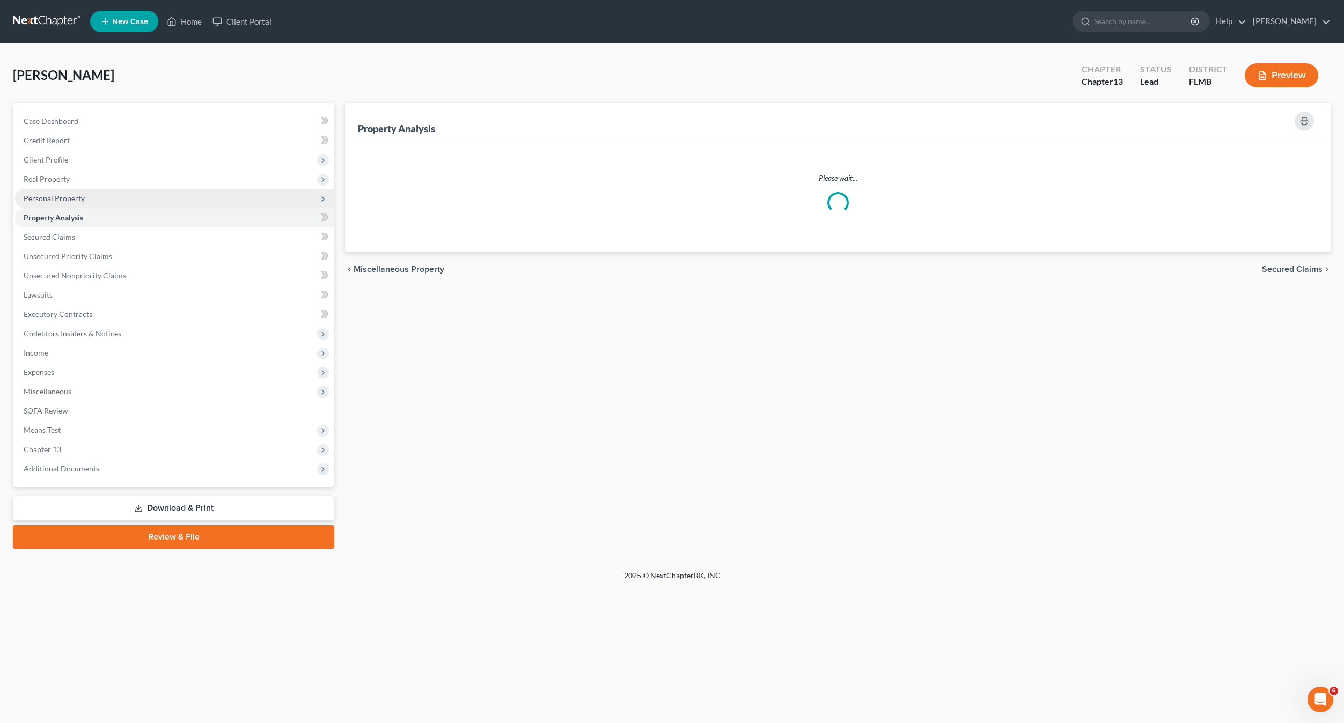
click at [63, 197] on span "Personal Property" at bounding box center [54, 198] width 61 height 9
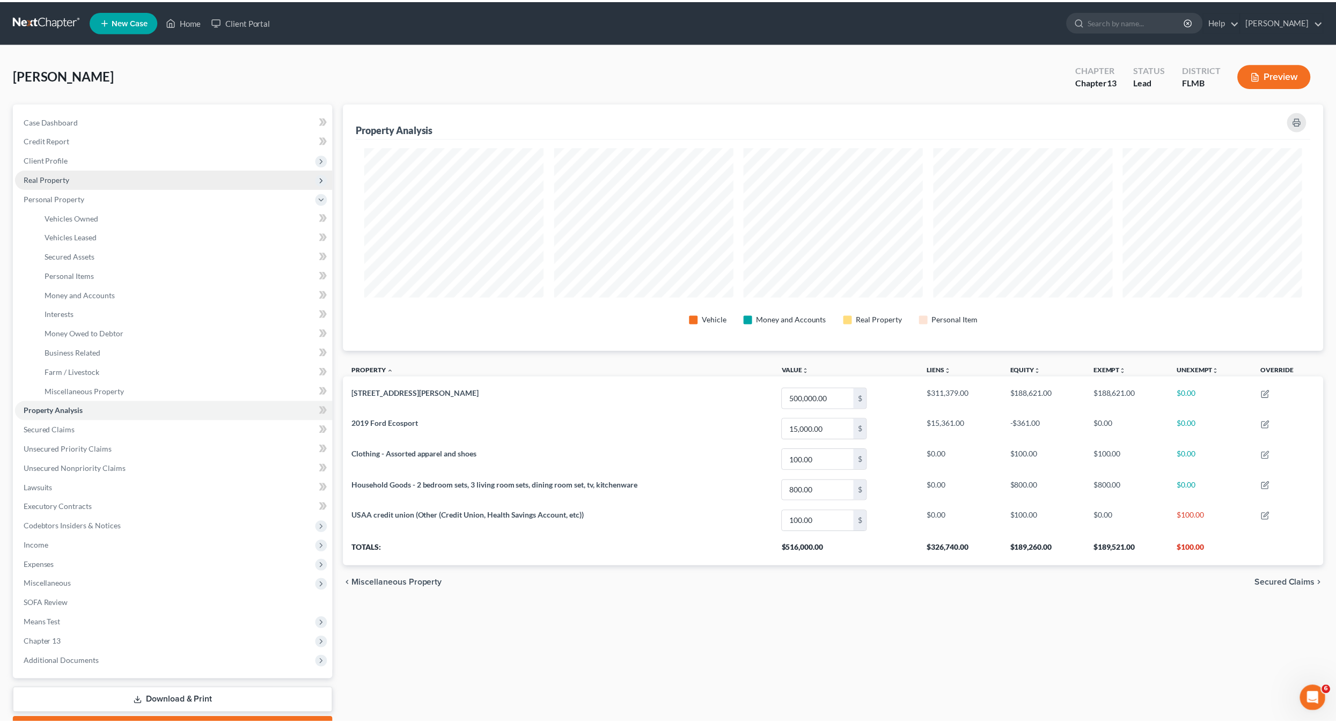
scroll to position [248, 979]
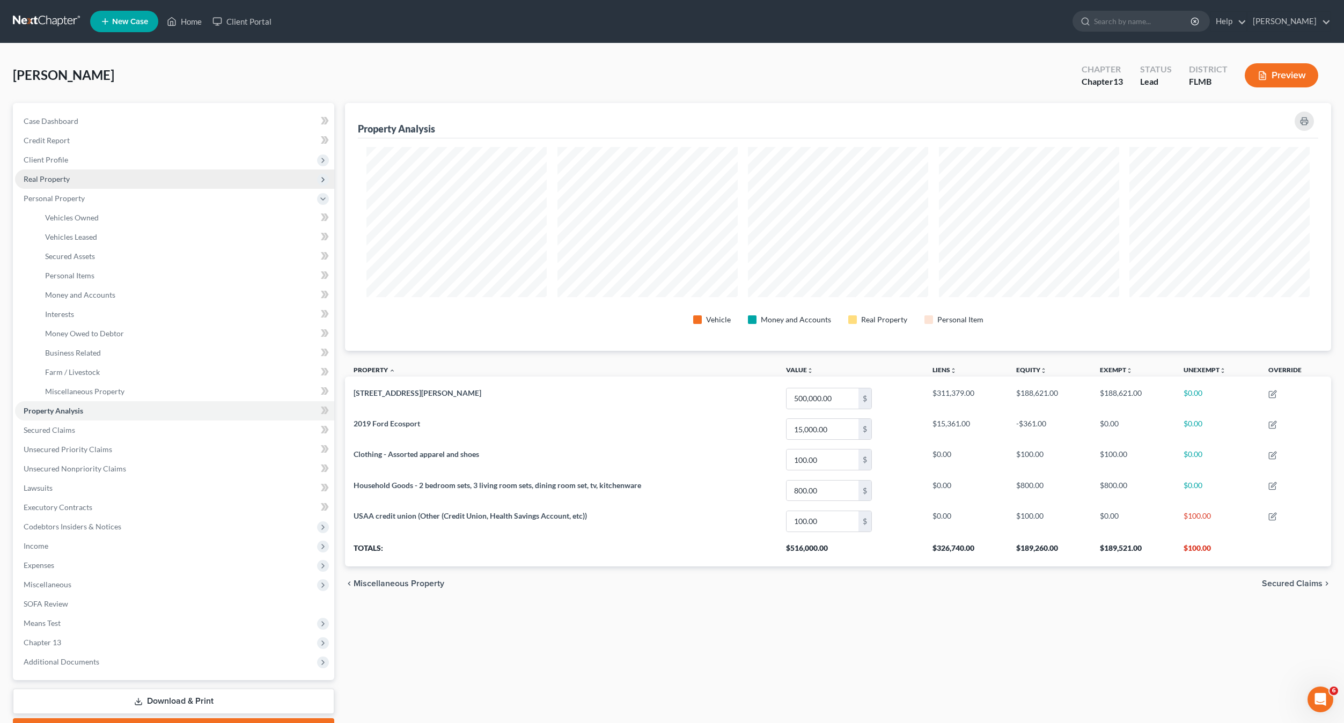
drag, startPoint x: 41, startPoint y: 171, endPoint x: 40, endPoint y: 185, distance: 14.5
click at [42, 171] on span "Real Property" at bounding box center [174, 178] width 319 height 19
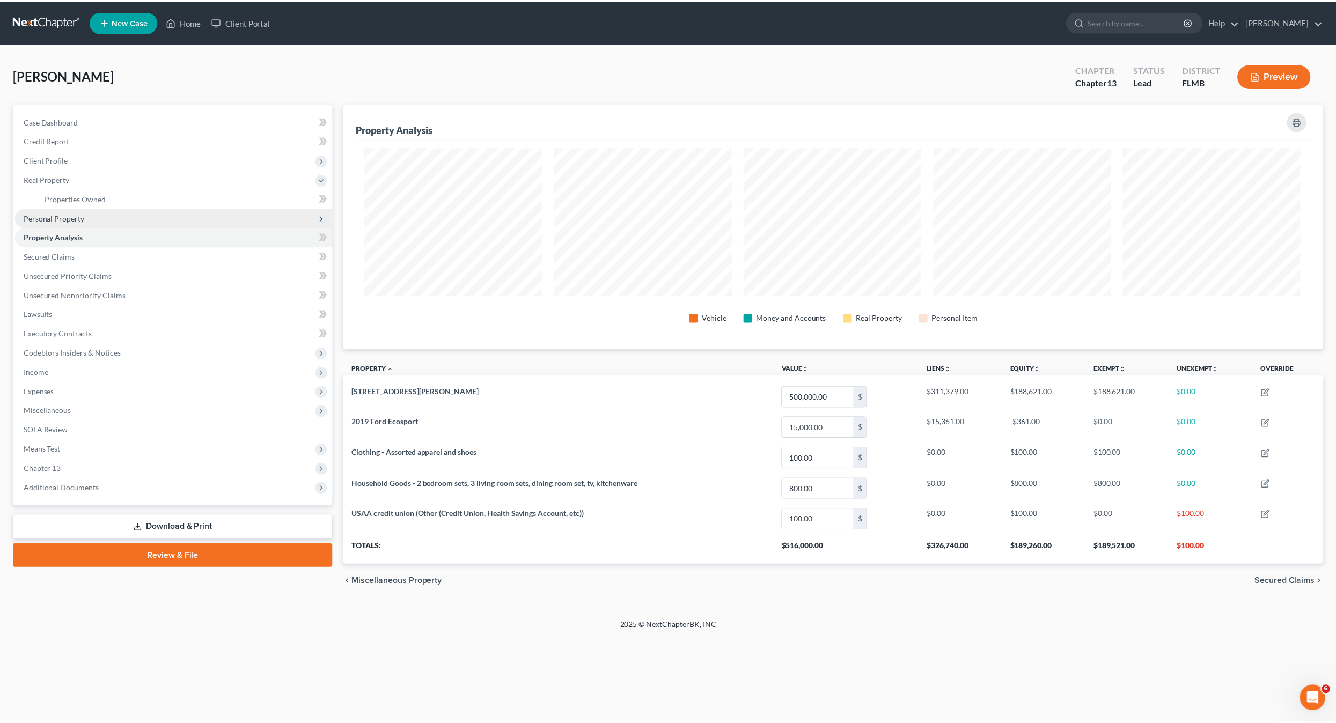
scroll to position [0, 0]
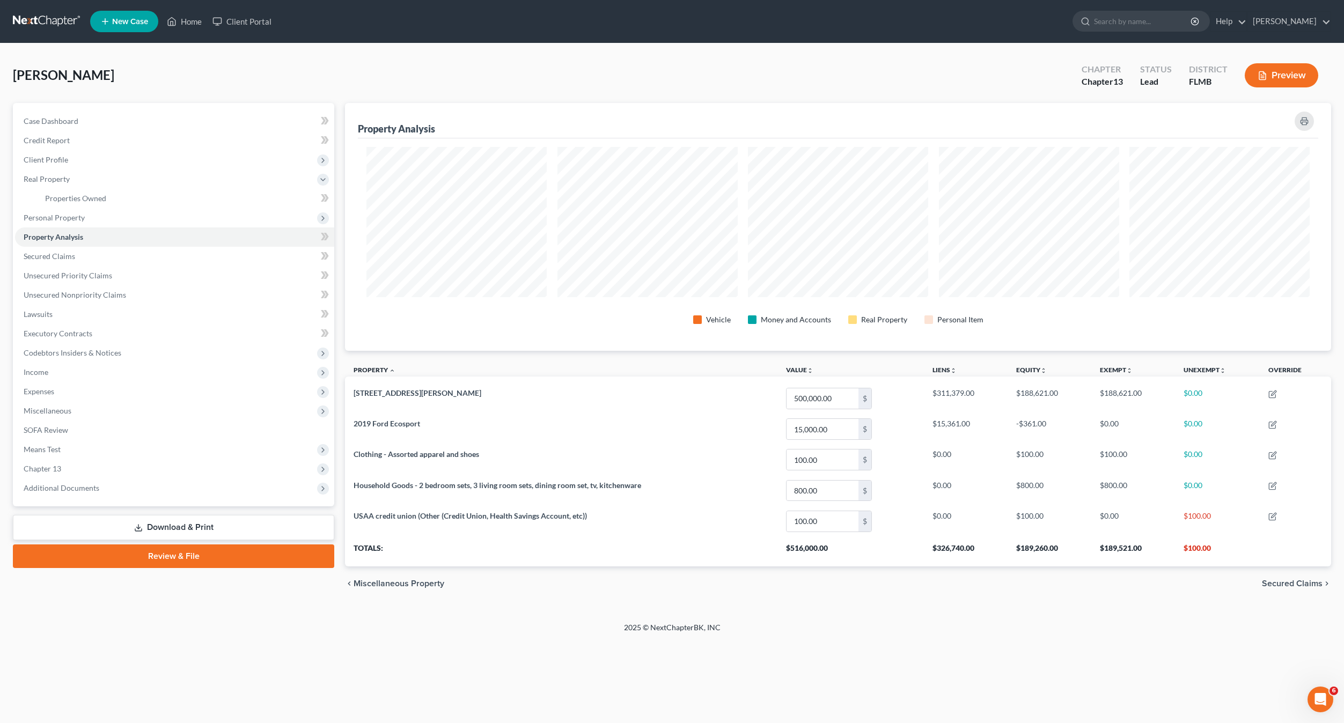
drag, startPoint x: 437, startPoint y: 660, endPoint x: 431, endPoint y: 657, distance: 6.3
click at [435, 659] on div "Home New Case Client Portal [PERSON_NAME] [EMAIL_ADDRESS][DOMAIN_NAME] My Accou…" at bounding box center [672, 361] width 1344 height 723
click at [64, 213] on span "Personal Property" at bounding box center [54, 217] width 61 height 9
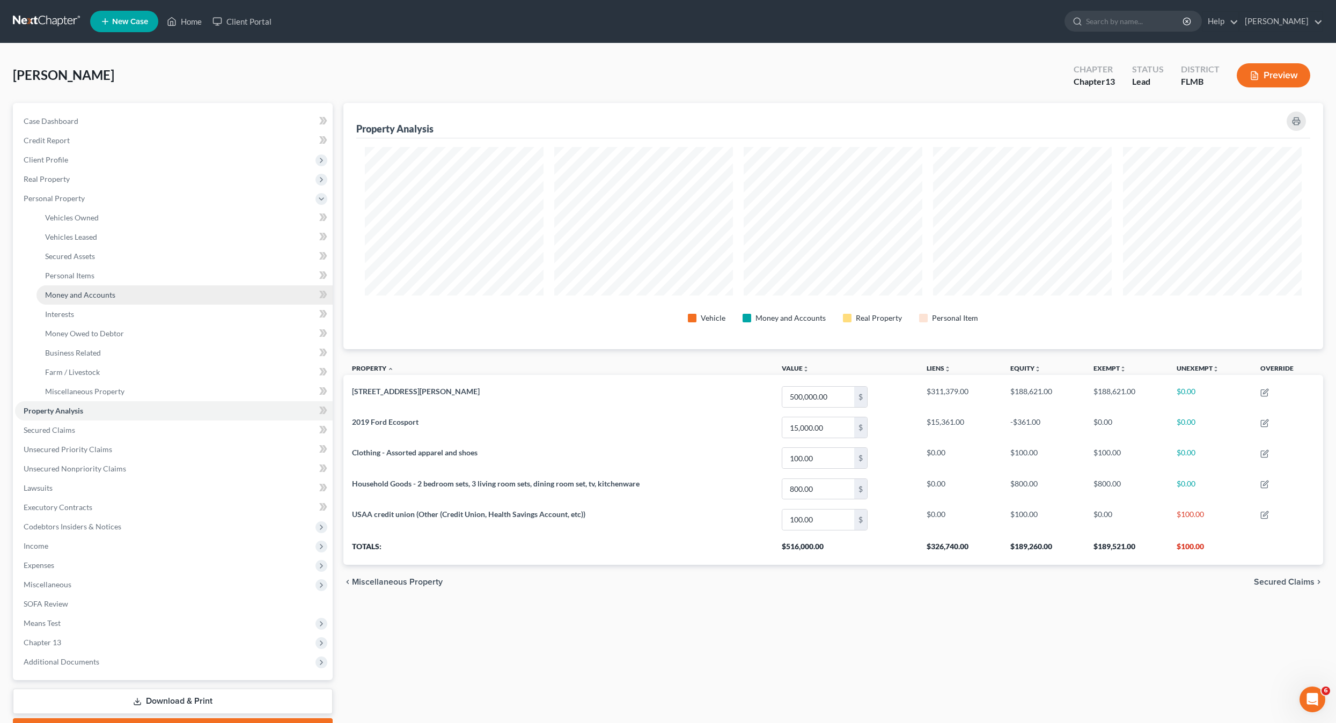
click at [65, 296] on span "Money and Accounts" at bounding box center [80, 294] width 70 height 9
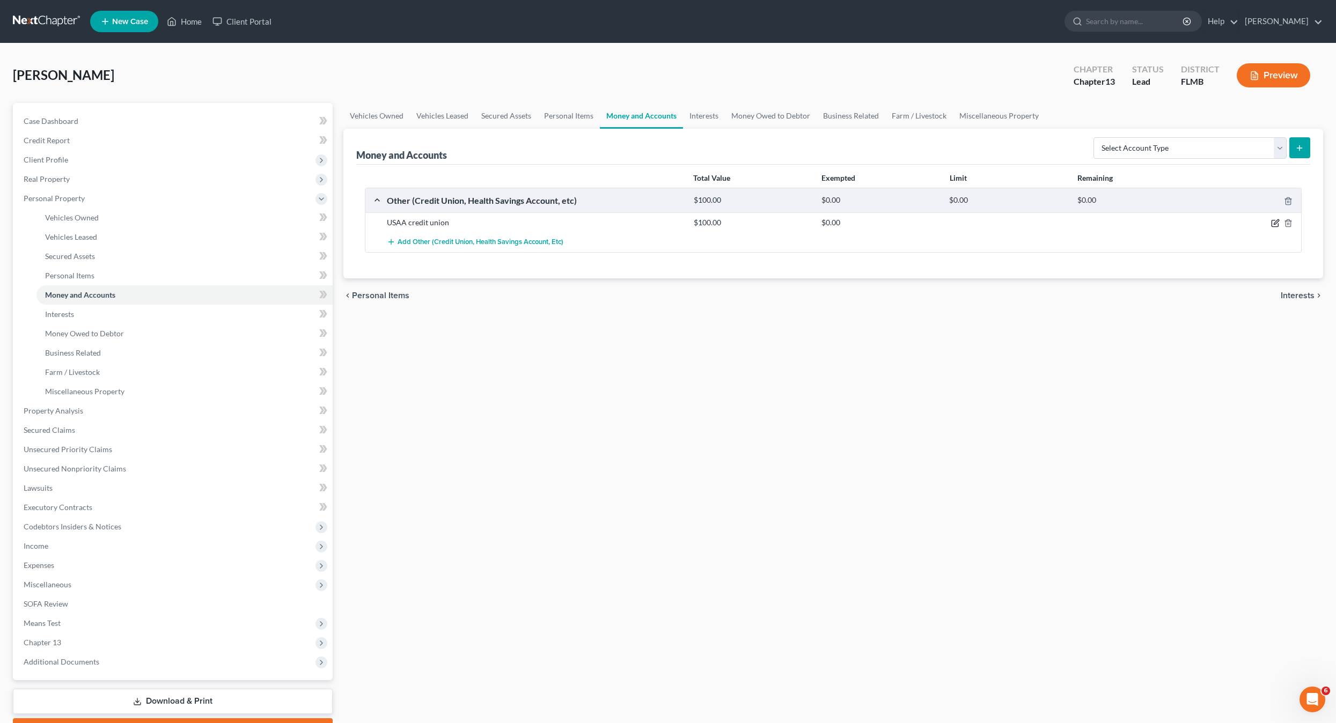
click at [1277, 223] on icon "button" at bounding box center [1275, 222] width 5 height 5
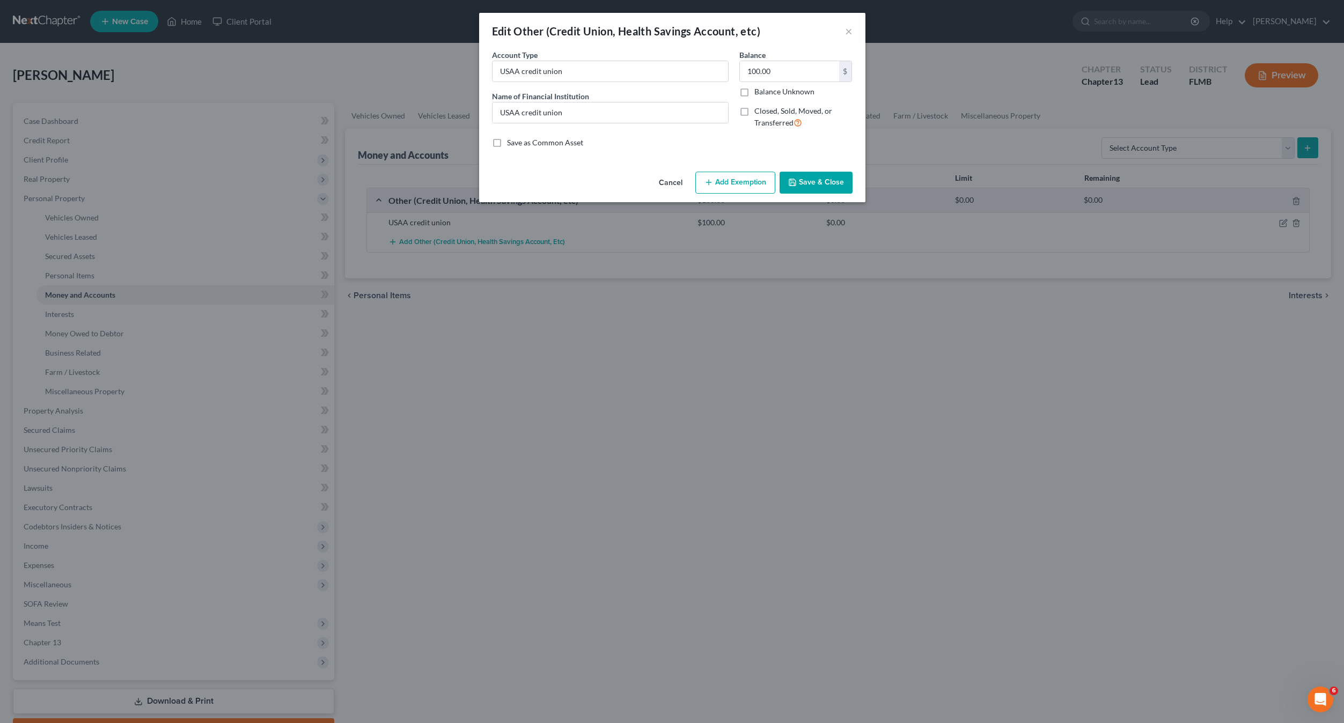
click at [743, 182] on button "Add Exemption" at bounding box center [735, 183] width 80 height 23
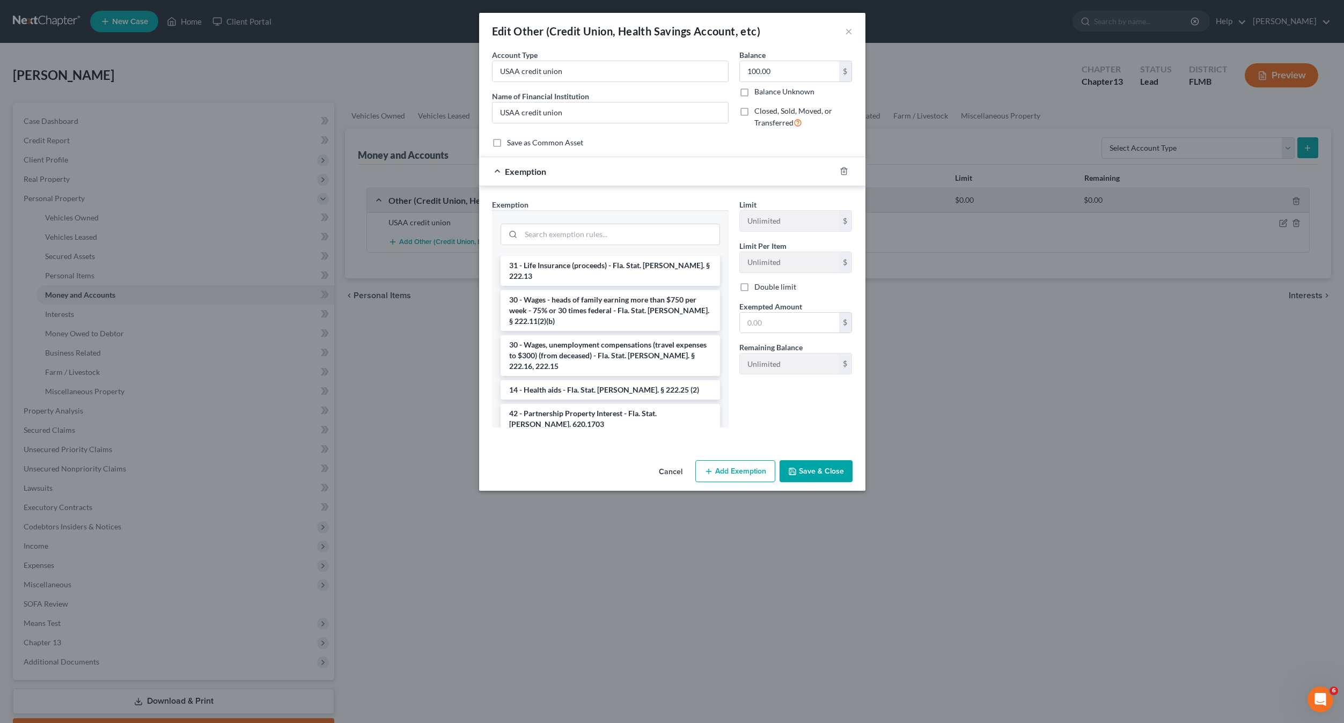
click at [583, 462] on li "1 - Personal property (any) - Fla. Const. Art.10, § 4(a) (2)" at bounding box center [609, 471] width 219 height 19
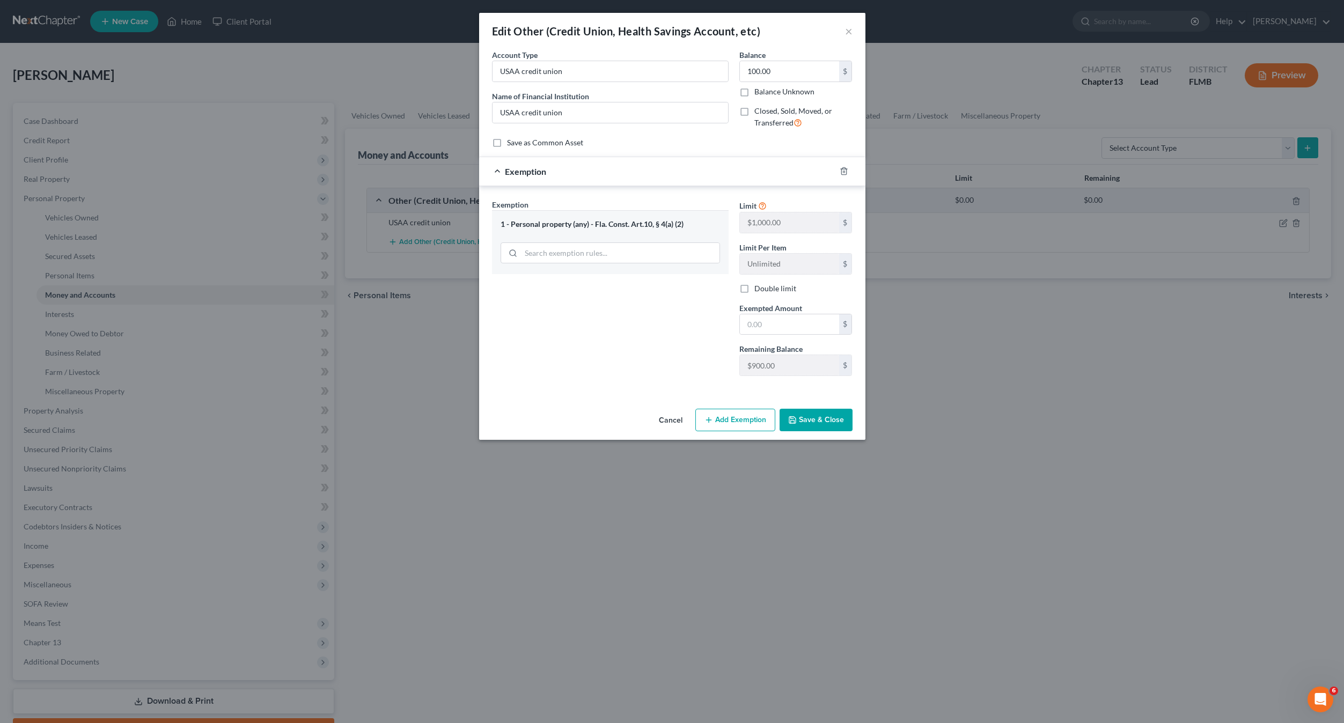
click at [739, 416] on button "Add Exemption" at bounding box center [735, 420] width 80 height 23
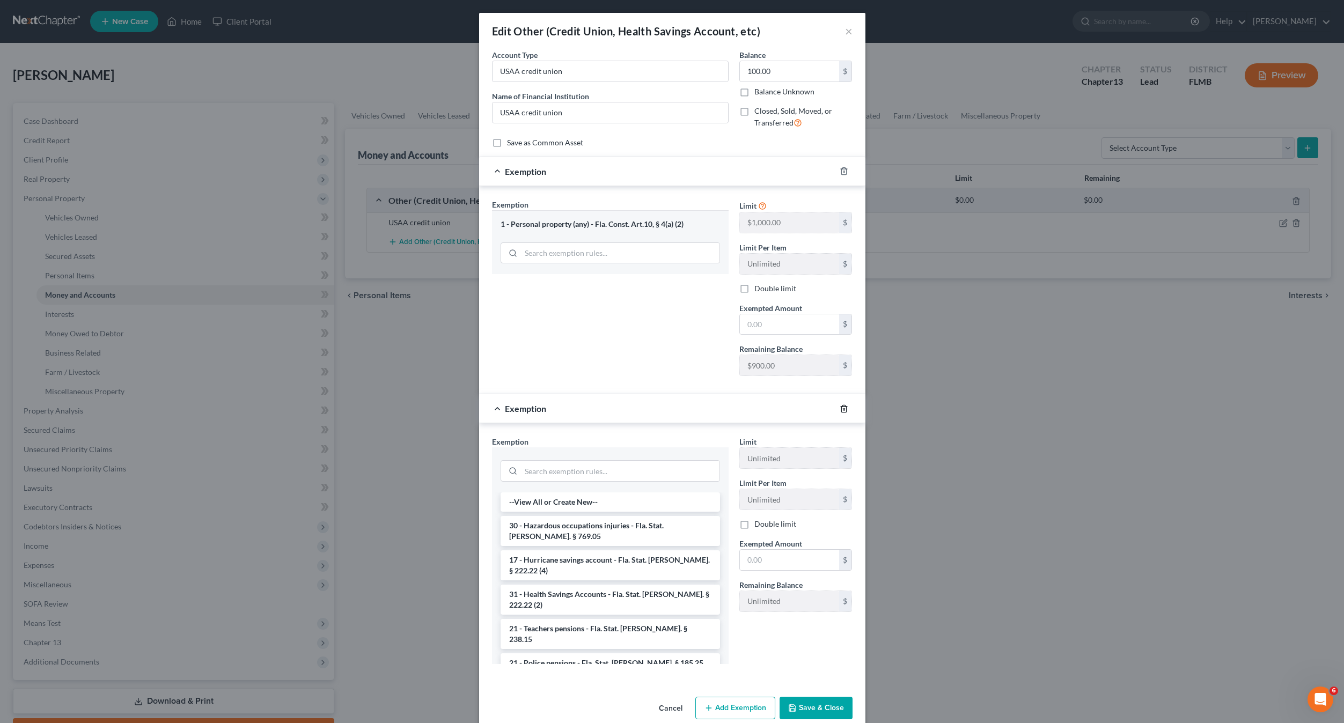
click at [841, 408] on icon "button" at bounding box center [843, 408] width 9 height 9
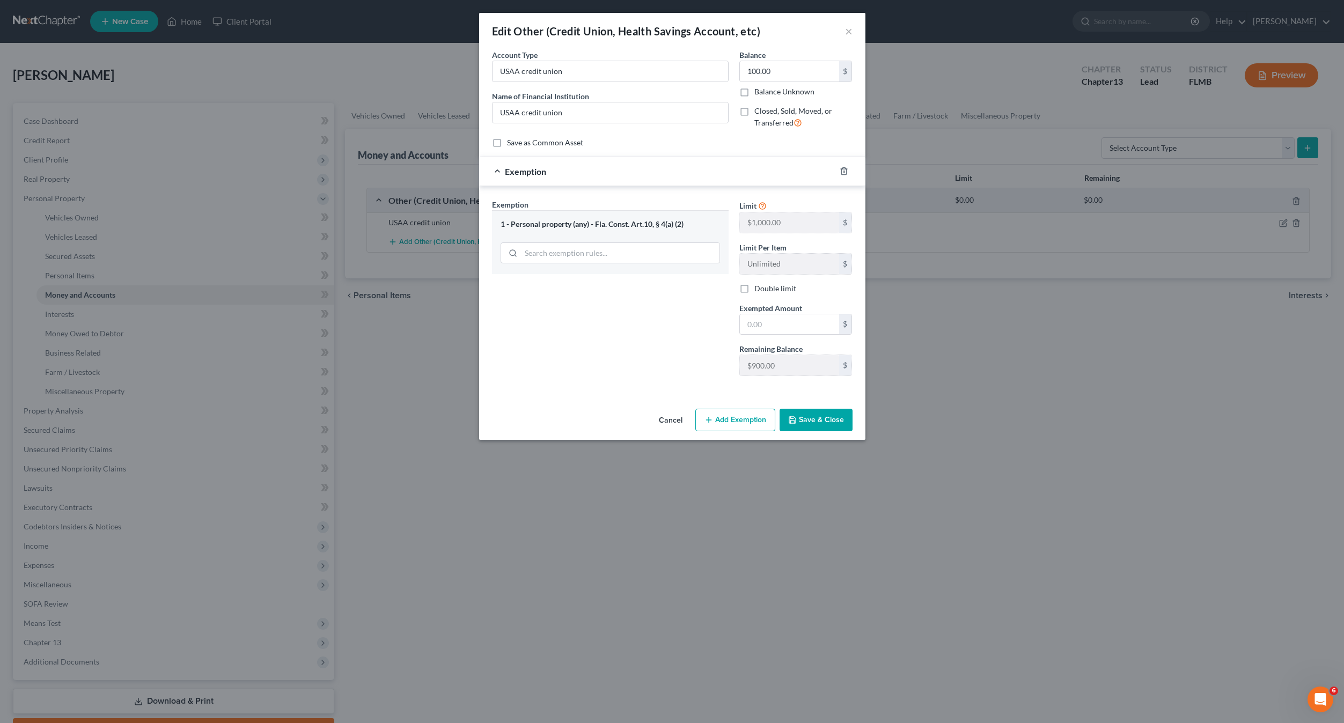
click at [736, 418] on button "Add Exemption" at bounding box center [735, 420] width 80 height 23
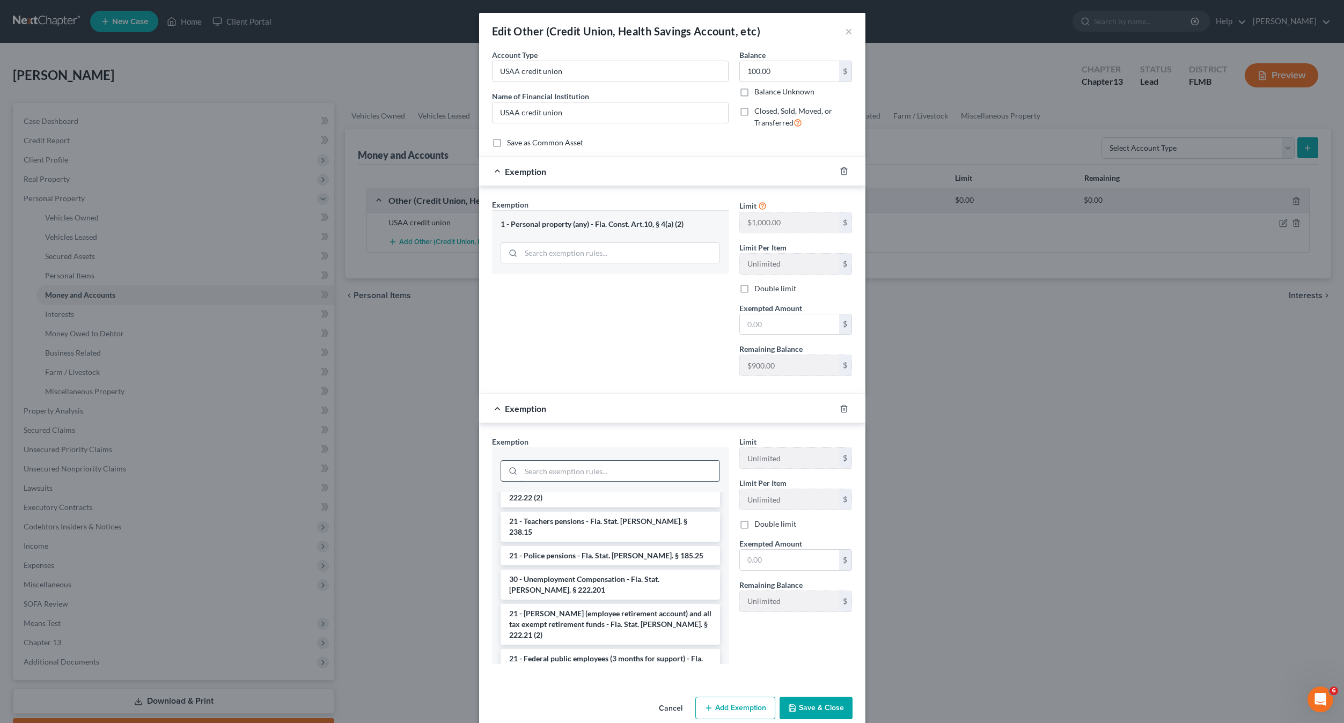
click at [557, 464] on input "search" at bounding box center [620, 471] width 198 height 20
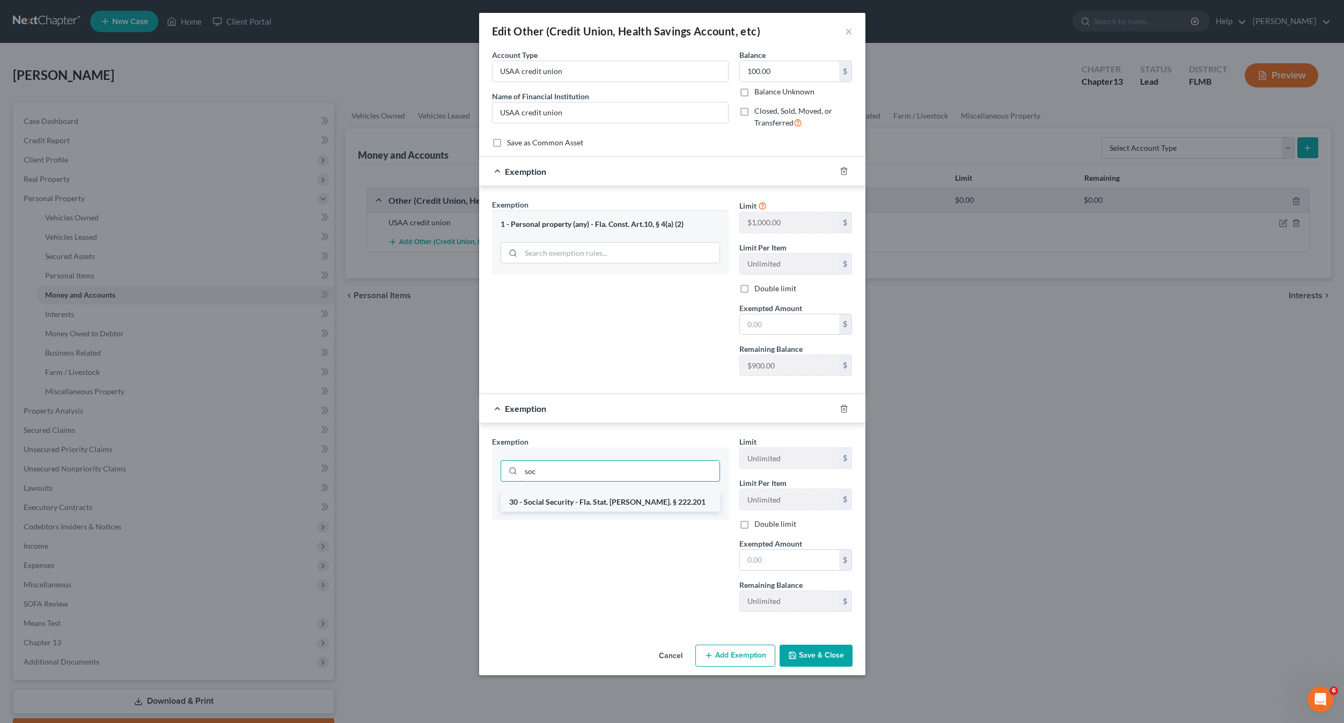
type input "soc"
click at [584, 508] on li "30 - Social Security - Fla. Stat. [PERSON_NAME]. § 222.201" at bounding box center [609, 501] width 219 height 19
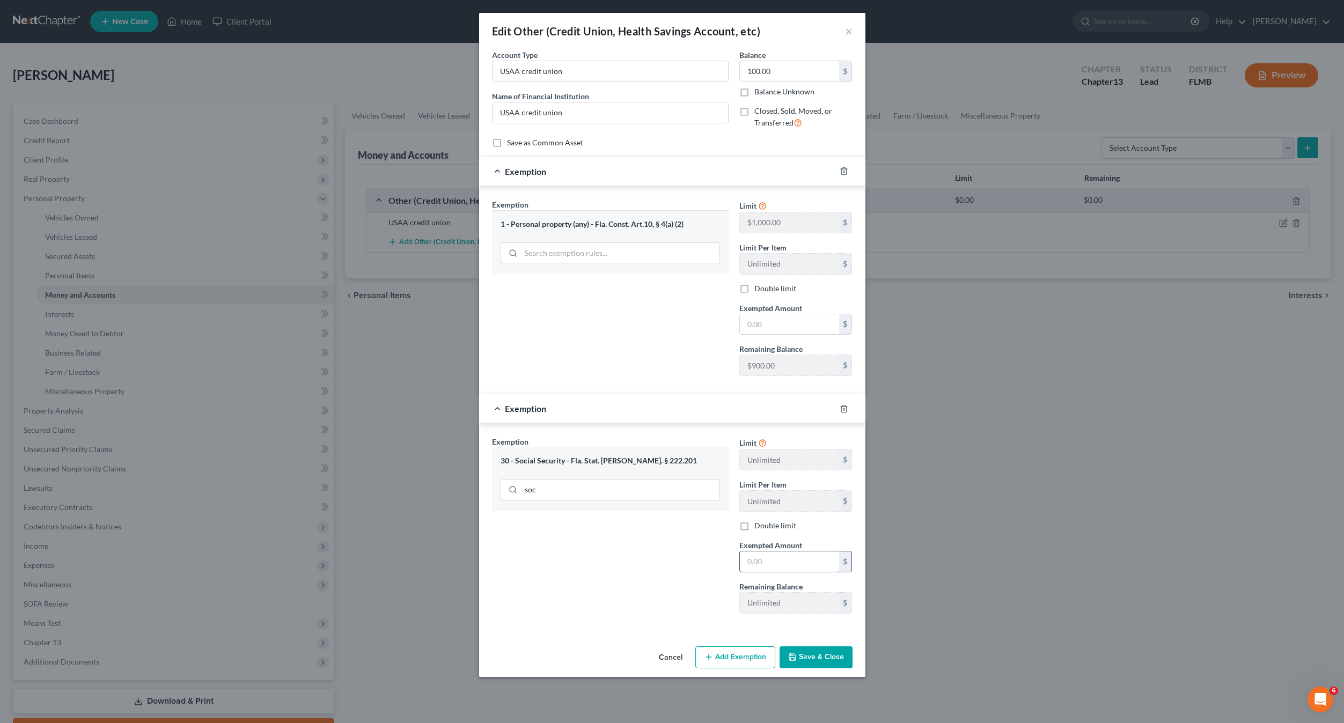
click at [779, 561] on input "text" at bounding box center [789, 561] width 99 height 20
type input "100"
click at [825, 658] on button "Save & Close" at bounding box center [815, 657] width 73 height 23
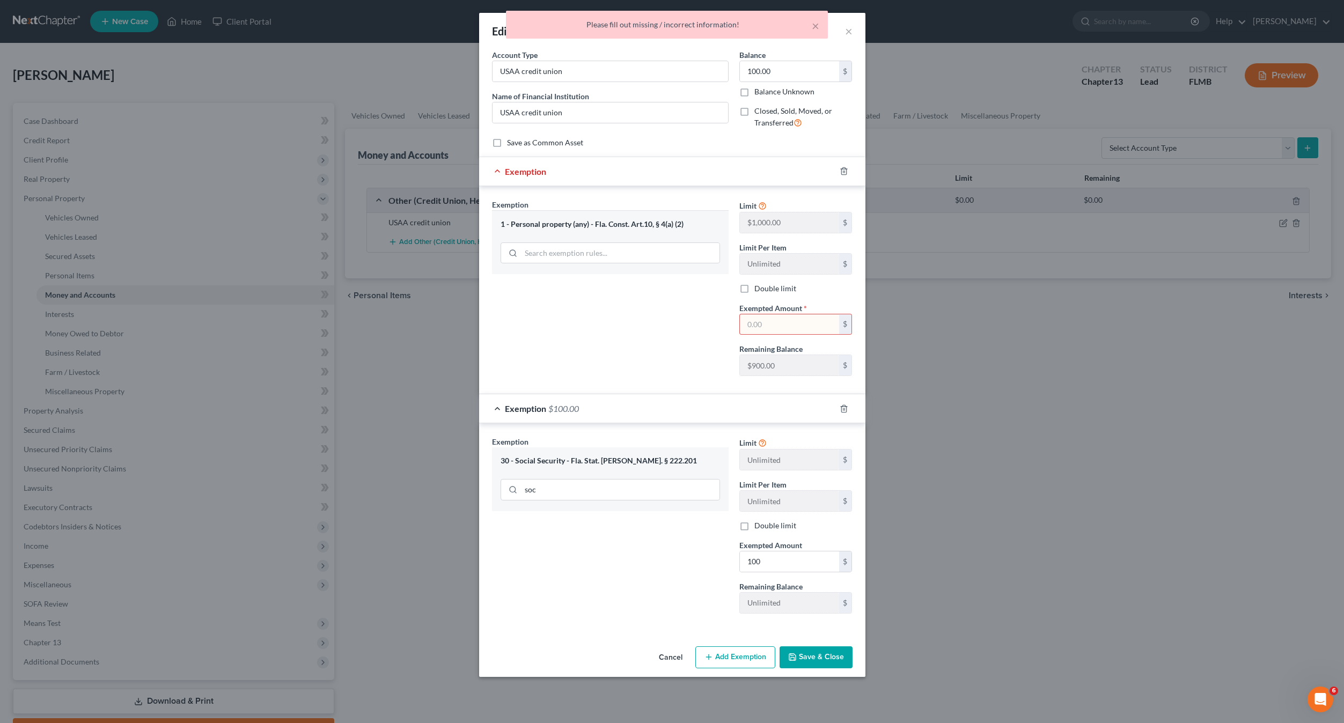
click at [788, 319] on input "text" at bounding box center [789, 324] width 99 height 20
click at [847, 32] on div "× Please fill out missing / incorrect information!" at bounding box center [667, 27] width 1344 height 33
drag, startPoint x: 738, startPoint y: 661, endPoint x: 672, endPoint y: 655, distance: 65.7
click at [665, 655] on div "Cancel Add Exemption Save & Close" at bounding box center [672, 659] width 386 height 35
click at [673, 655] on button "Cancel" at bounding box center [670, 657] width 41 height 21
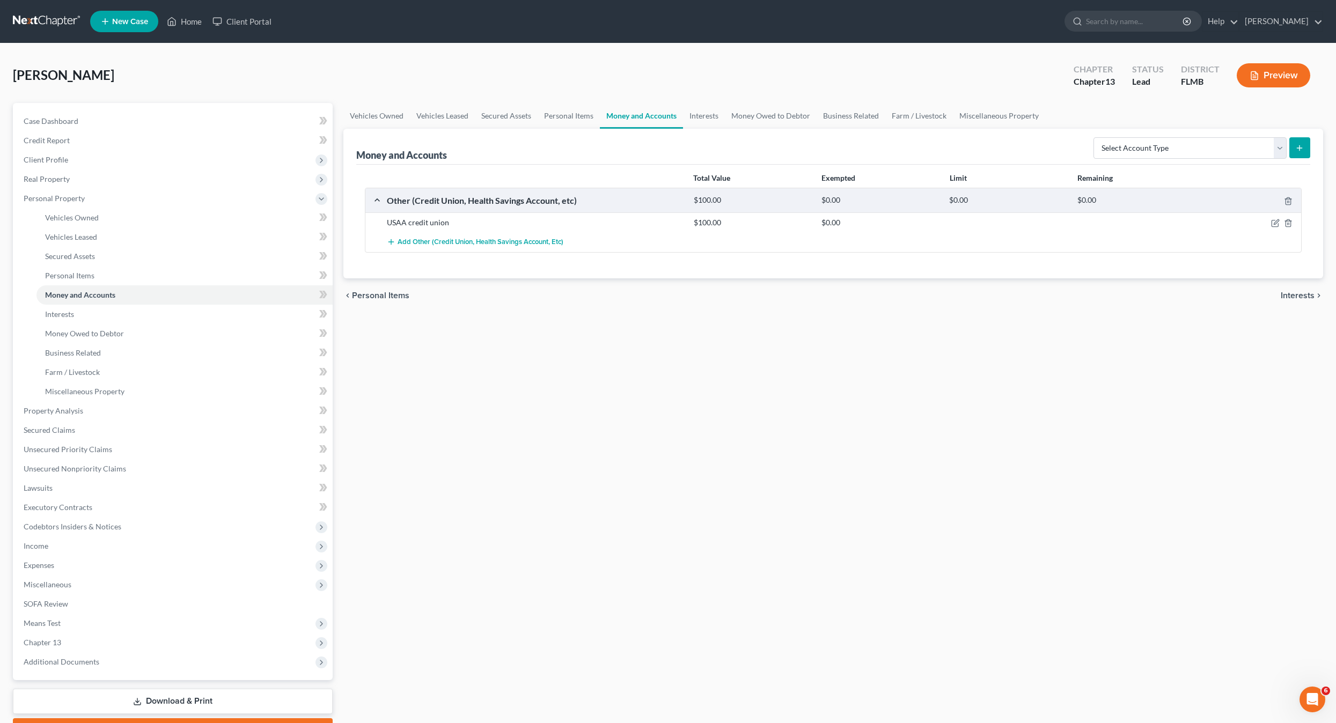
click at [1274, 230] on div "USAA credit union $100.00 $0.00" at bounding box center [833, 222] width 936 height 20
drag, startPoint x: 1274, startPoint y: 221, endPoint x: 1256, endPoint y: 222, distance: 18.2
click at [1274, 221] on icon "button" at bounding box center [1275, 223] width 9 height 9
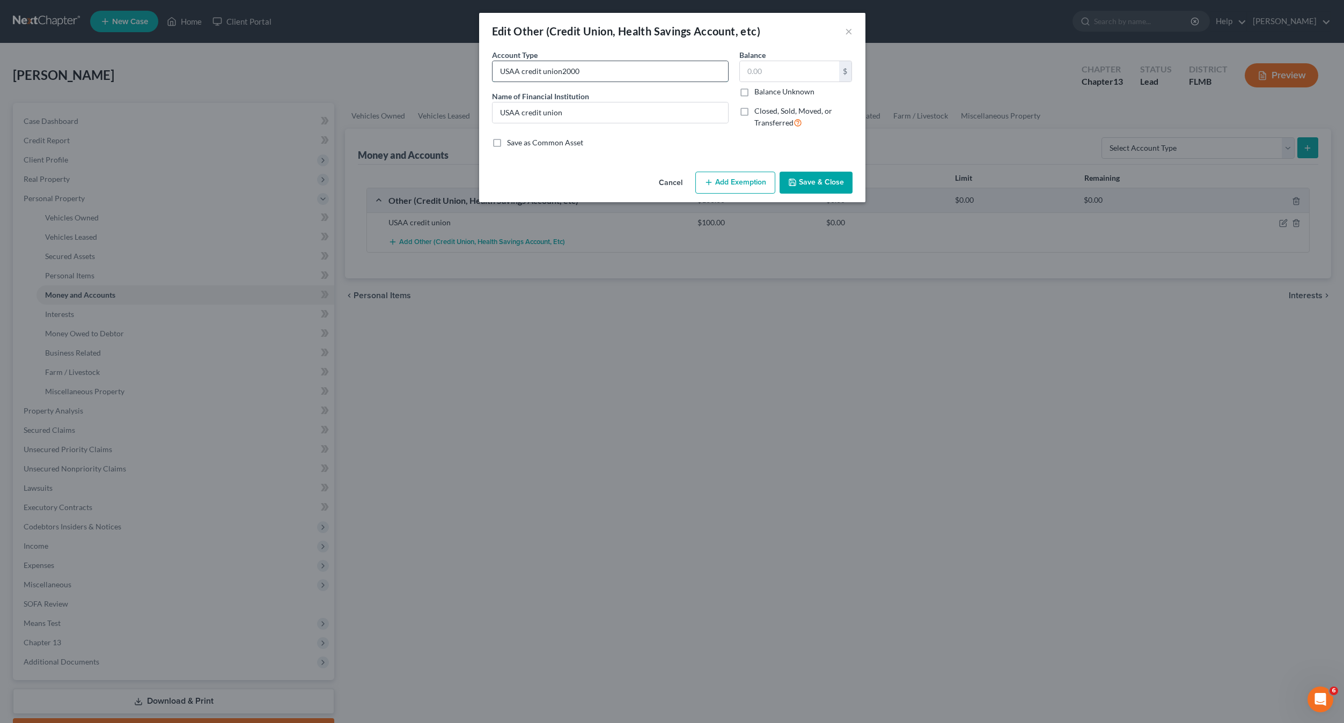
drag, startPoint x: 563, startPoint y: 71, endPoint x: 600, endPoint y: 70, distance: 37.6
click at [600, 70] on input "USAA credit union2000" at bounding box center [609, 71] width 235 height 20
type input "USAA credit union"
click at [802, 71] on input "text" at bounding box center [789, 71] width 99 height 20
type input "2,000"
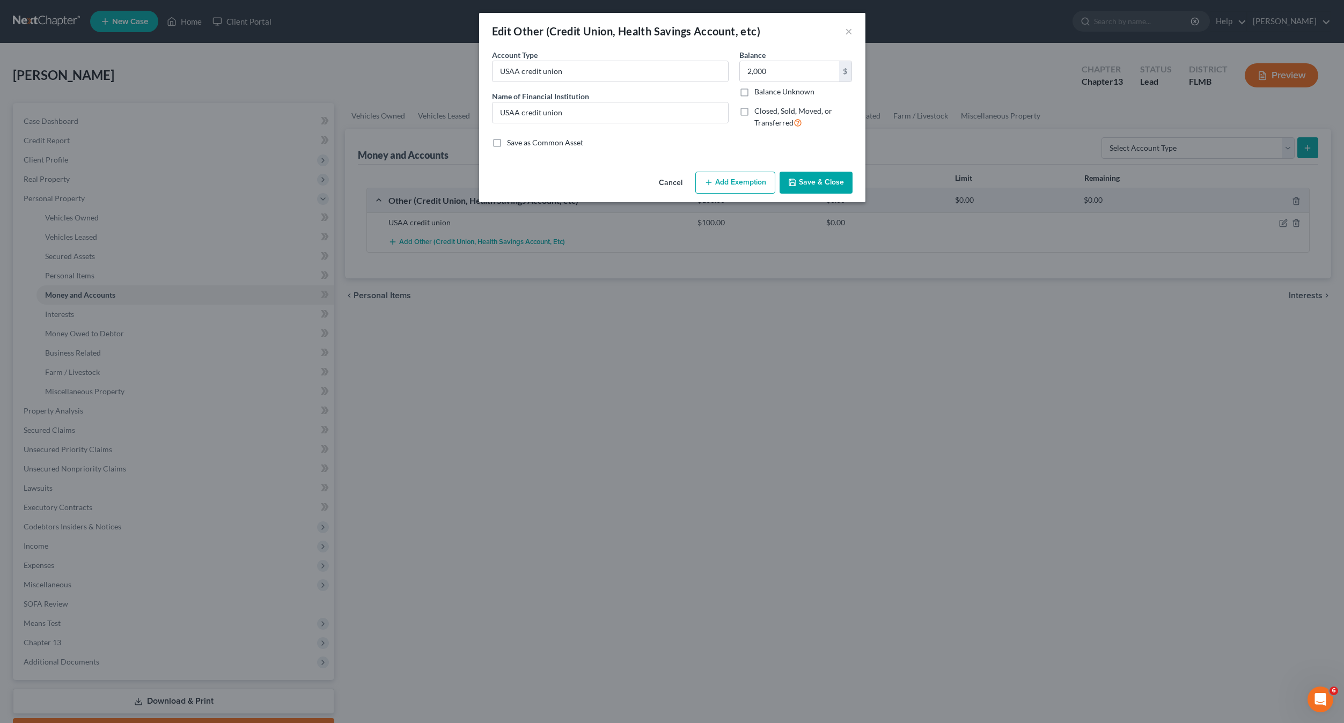
click at [742, 190] on button "Add Exemption" at bounding box center [735, 183] width 80 height 23
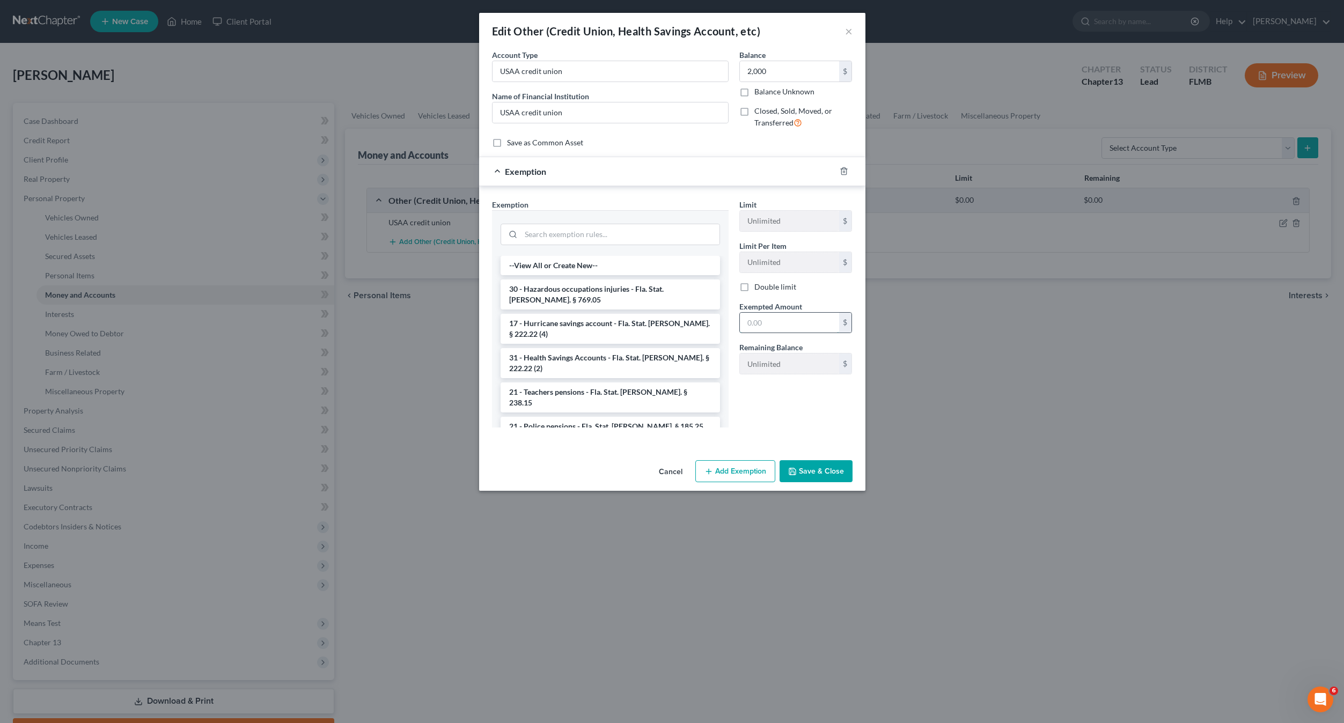
click at [767, 327] on input "text" at bounding box center [789, 323] width 99 height 20
type input "2,000"
click at [551, 239] on input "search" at bounding box center [620, 234] width 198 height 20
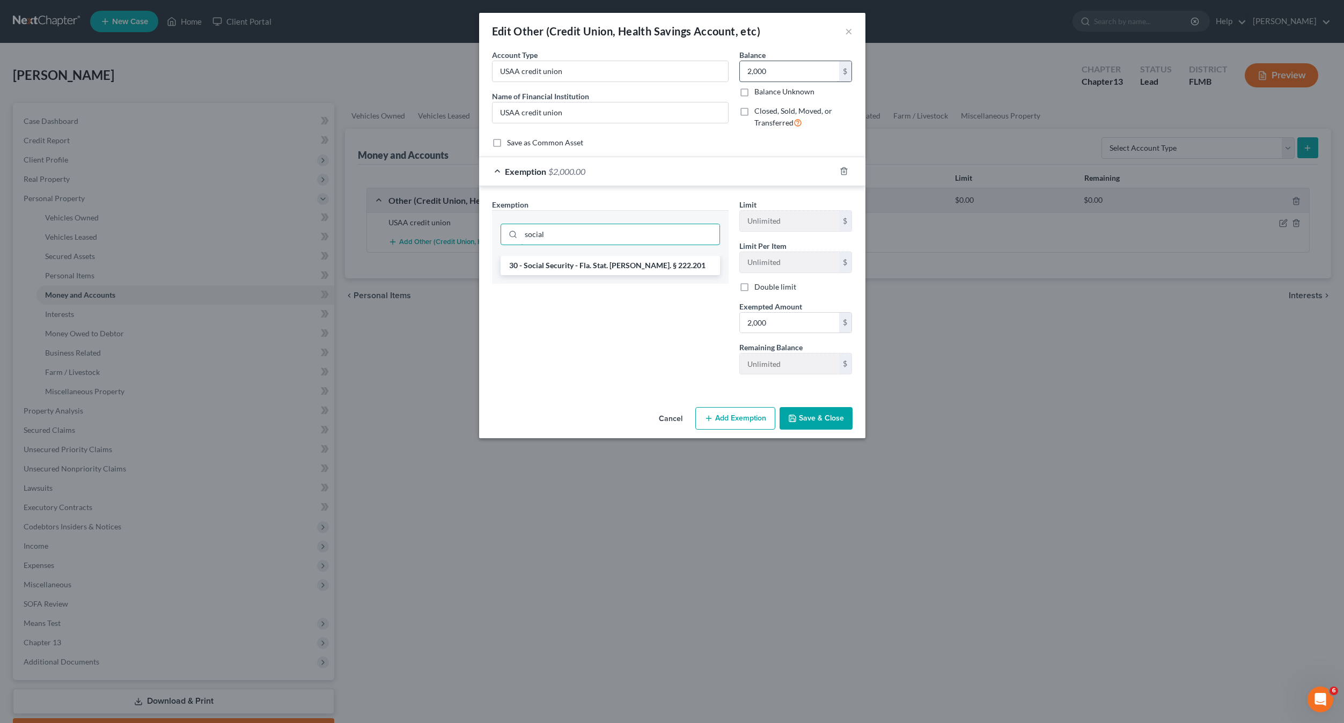
type input "social"
drag, startPoint x: 765, startPoint y: 78, endPoint x: 775, endPoint y: 73, distance: 10.3
click at [766, 77] on div "2,000 $ Balance Unknown" at bounding box center [795, 79] width 113 height 36
drag, startPoint x: 559, startPoint y: 74, endPoint x: 601, endPoint y: 72, distance: 41.9
click at [594, 69] on input "USAA credit union4000" at bounding box center [609, 71] width 235 height 20
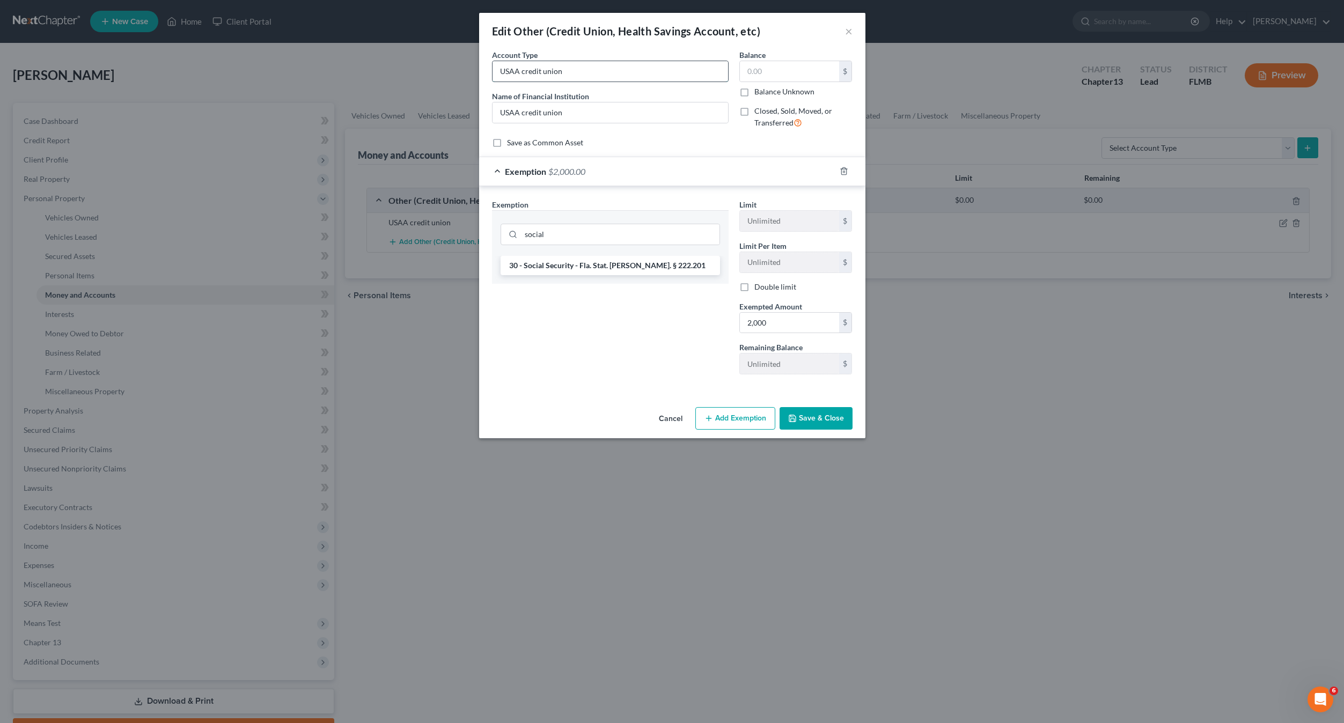
type input "USAA credit union"
click at [778, 72] on input "text" at bounding box center [789, 71] width 99 height 20
type input "4,000"
click at [642, 329] on div "Exemption Set must be selected for CA. Exemption * social 30 - Social Security …" at bounding box center [610, 291] width 247 height 184
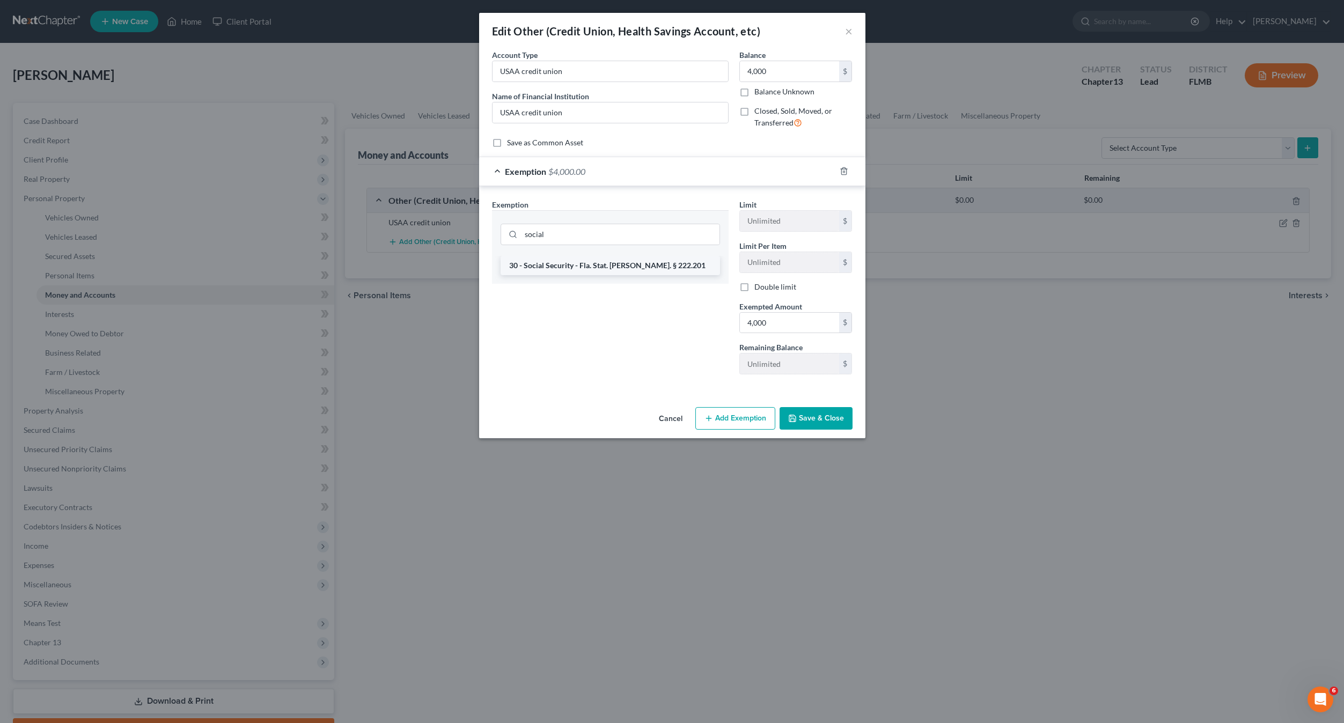
click at [591, 271] on li "30 - Social Security - Fla. Stat. [PERSON_NAME]. § 222.201" at bounding box center [609, 265] width 219 height 19
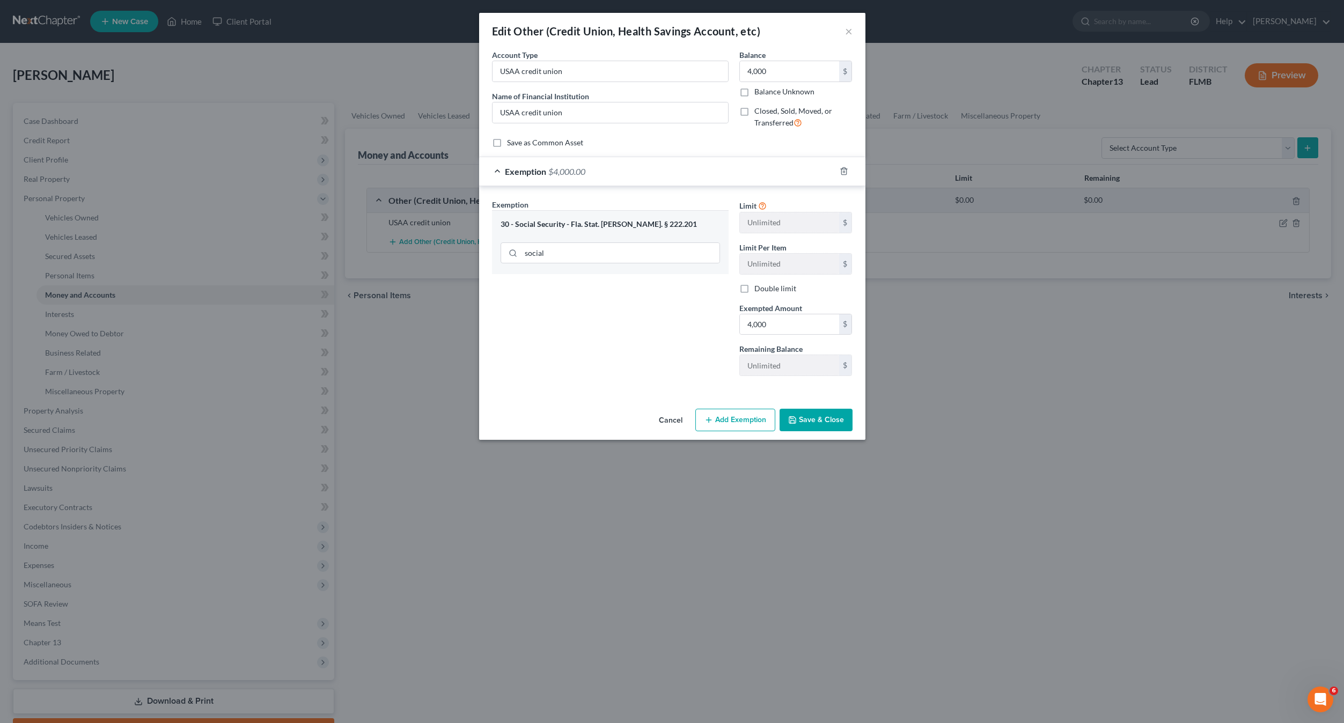
click at [804, 422] on button "Save & Close" at bounding box center [815, 420] width 73 height 23
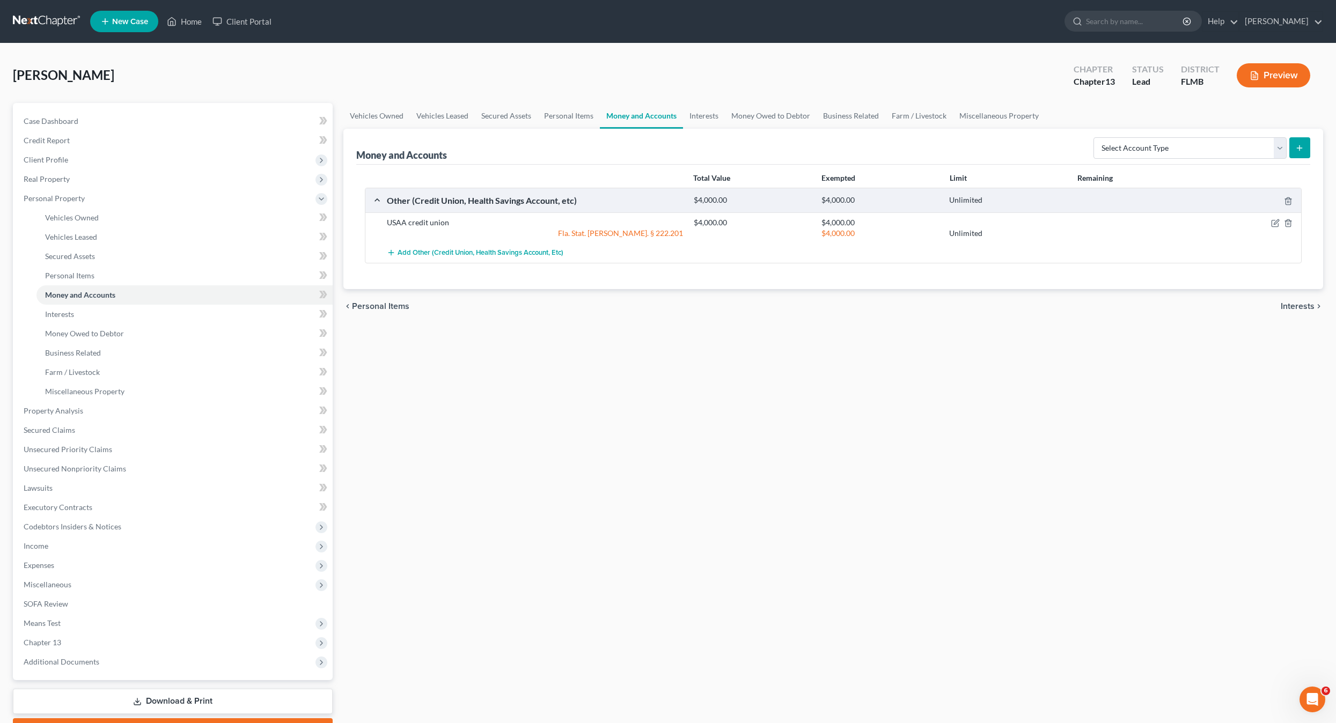
click at [689, 456] on div "Vehicles Owned Vehicles Leased Secured Assets Personal Items Money and Accounts…" at bounding box center [833, 422] width 991 height 639
click at [93, 409] on link "Property Analysis" at bounding box center [174, 410] width 318 height 19
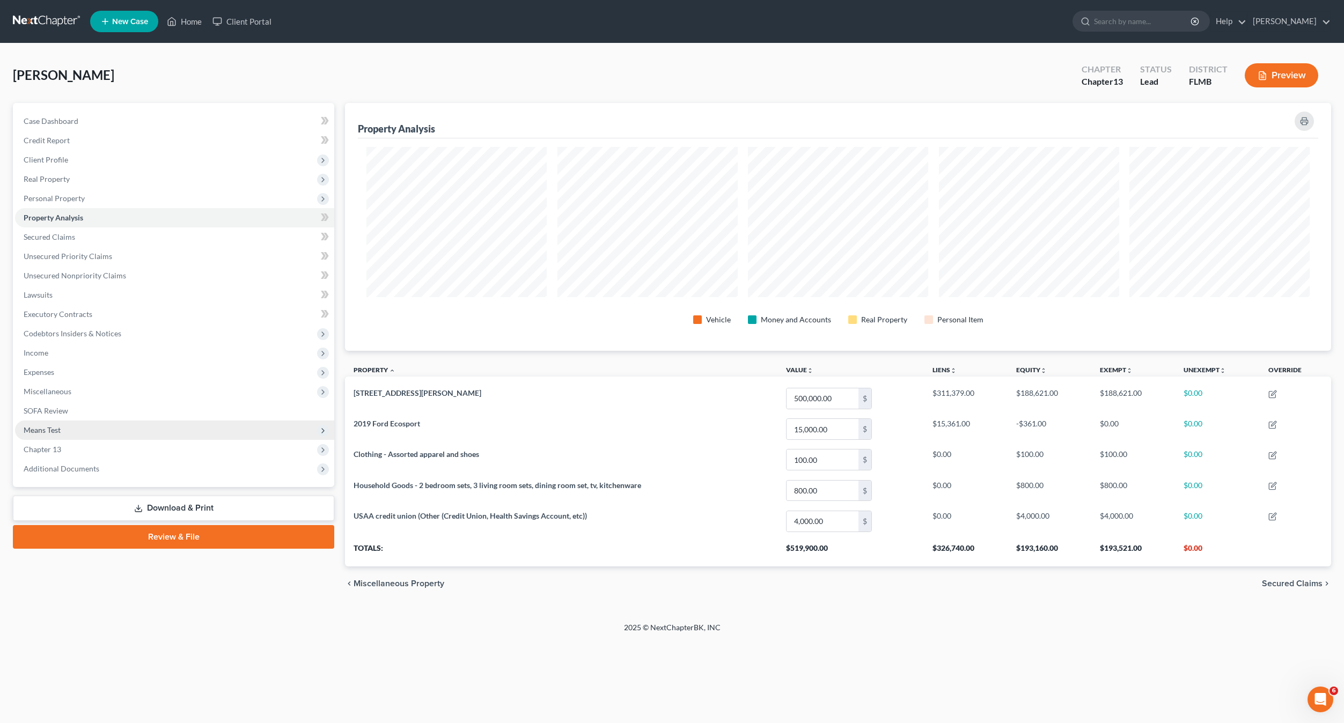
scroll to position [248, 986]
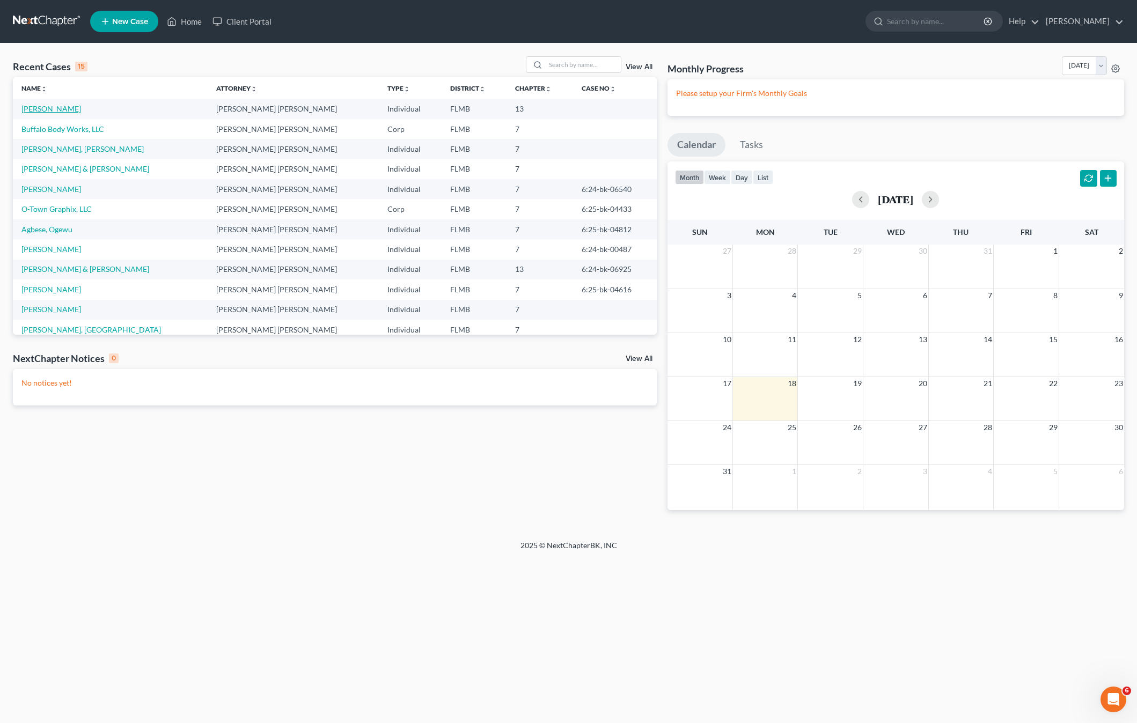
click at [48, 104] on link "[PERSON_NAME]" at bounding box center [51, 108] width 60 height 9
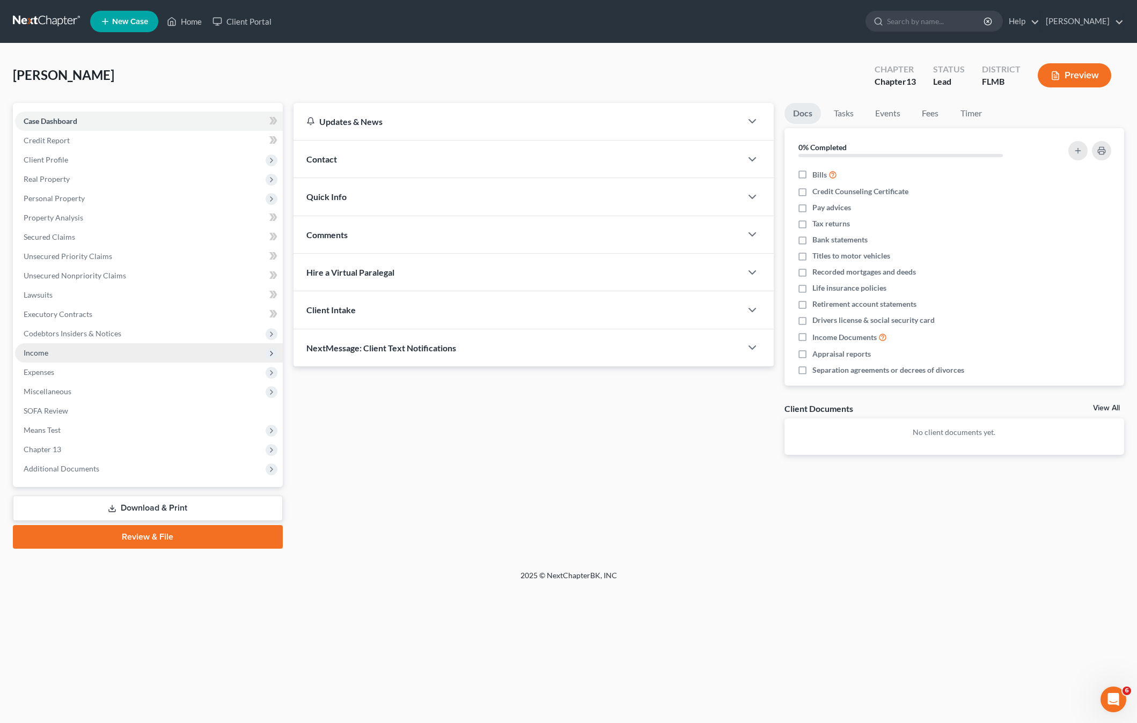
click at [46, 356] on span "Income" at bounding box center [36, 352] width 25 height 9
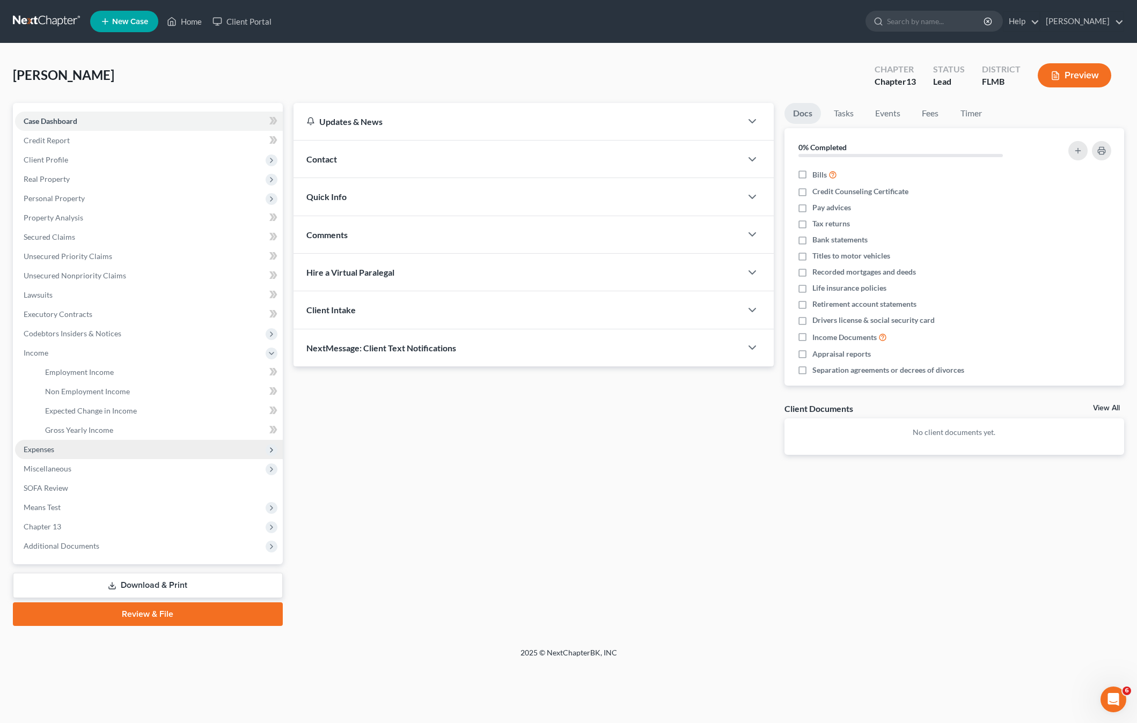
click at [50, 451] on span "Expenses" at bounding box center [39, 449] width 31 height 9
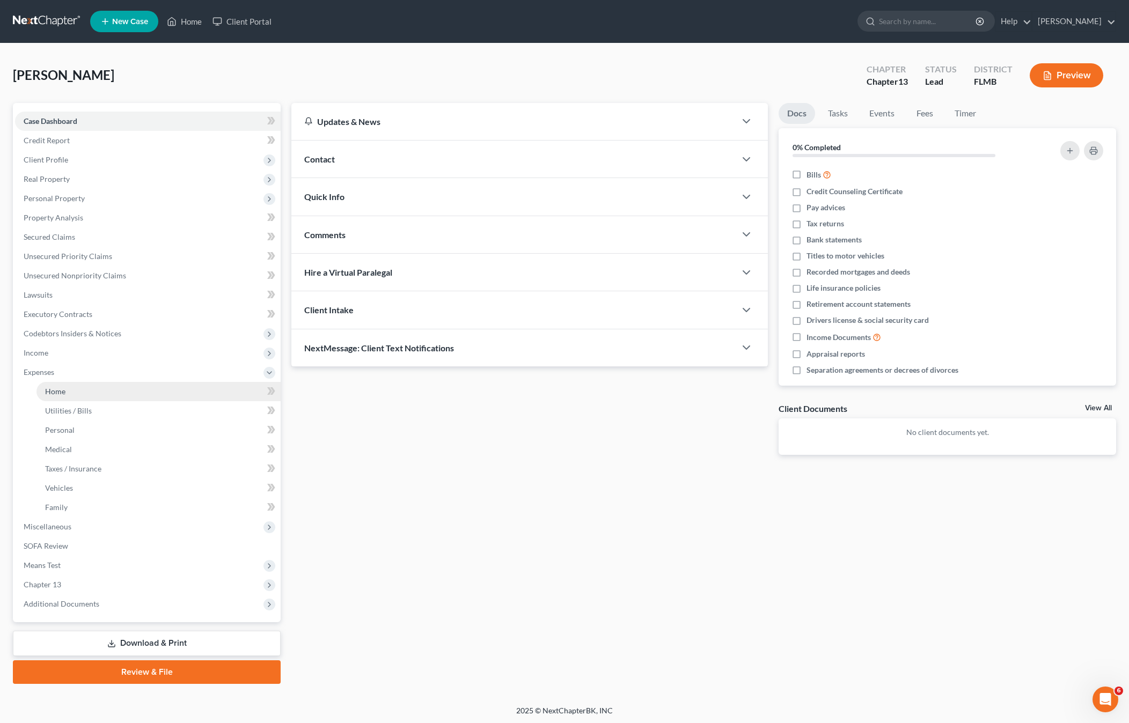
click at [55, 392] on span "Home" at bounding box center [55, 391] width 20 height 9
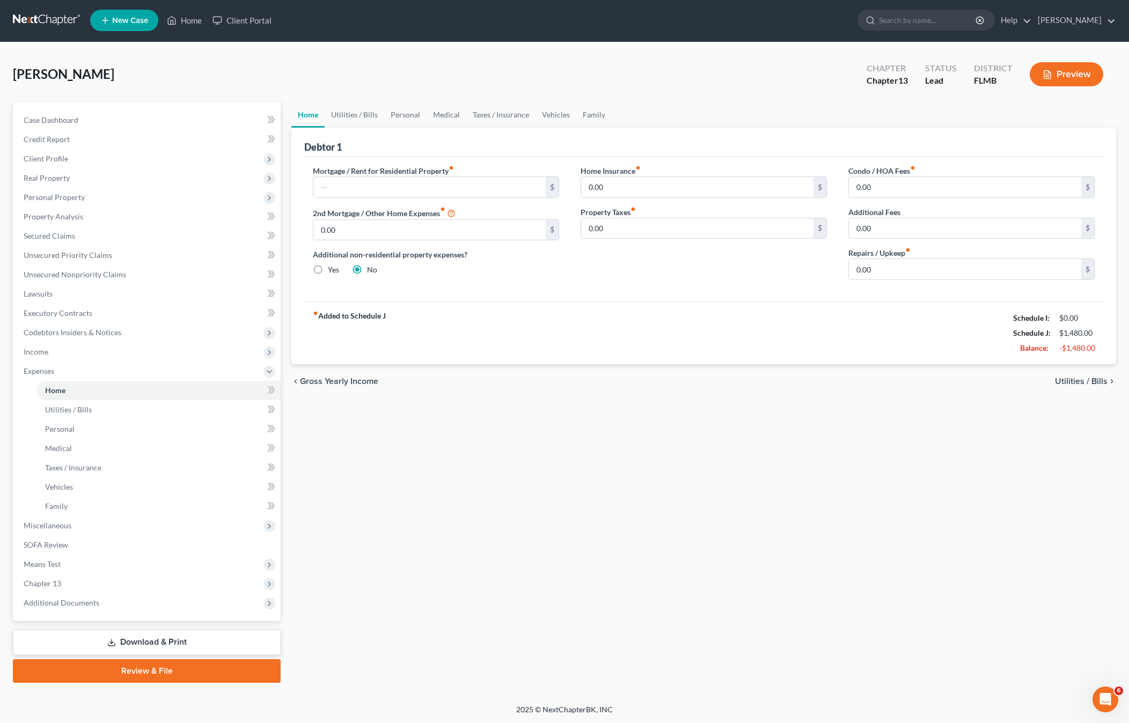
scroll to position [2, 0]
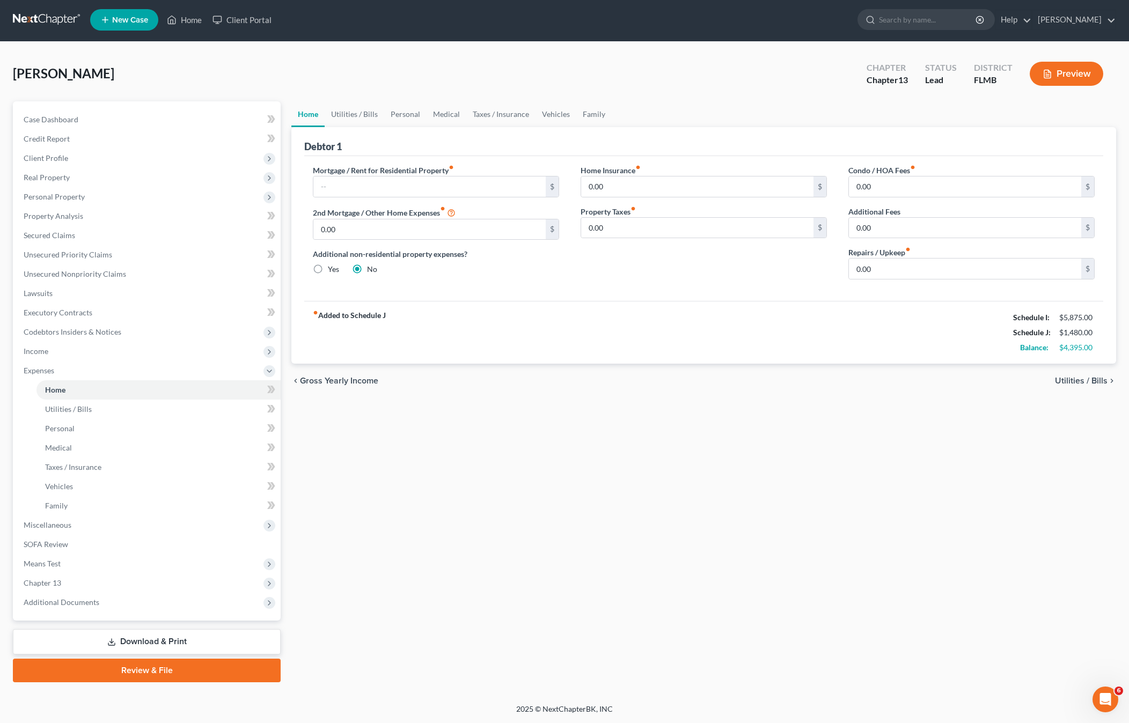
click at [526, 456] on div "Home Utilities / Bills Personal Medical Taxes / Insurance Vehicles Family Debto…" at bounding box center [703, 391] width 835 height 581
click at [78, 504] on link "Family" at bounding box center [158, 505] width 244 height 19
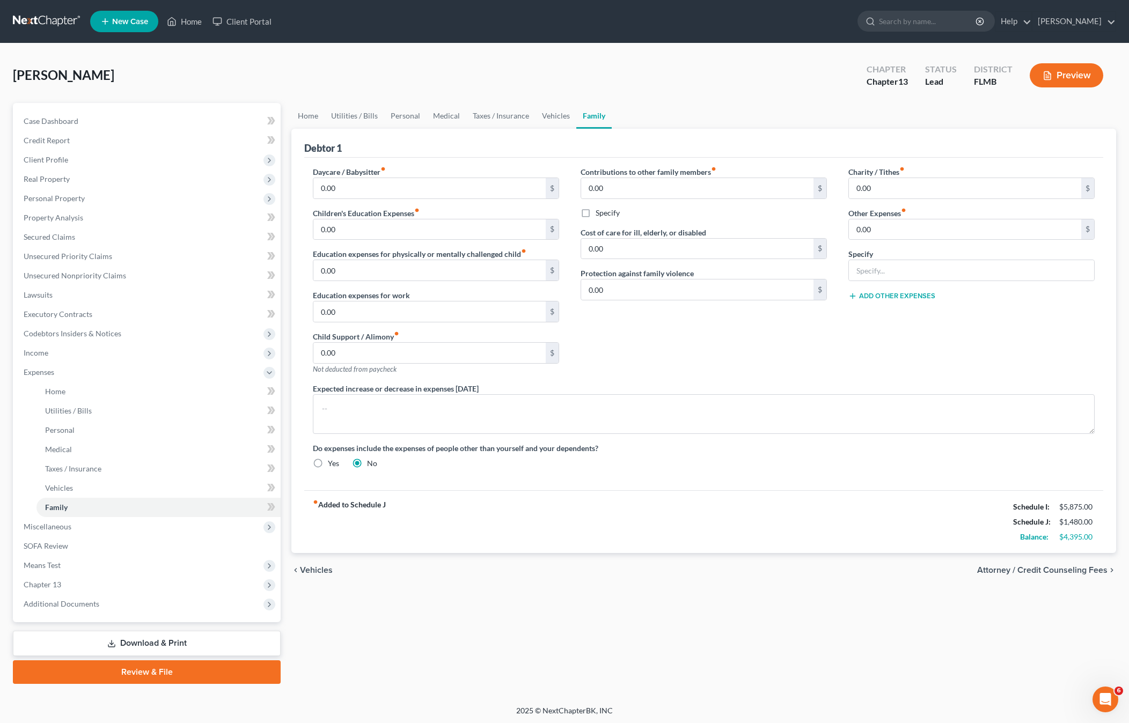
click at [505, 642] on div "Home Utilities / Bills Personal Medical Taxes / Insurance Vehicles Family Debto…" at bounding box center [703, 393] width 835 height 581
click at [55, 528] on span "Miscellaneous" at bounding box center [48, 526] width 48 height 9
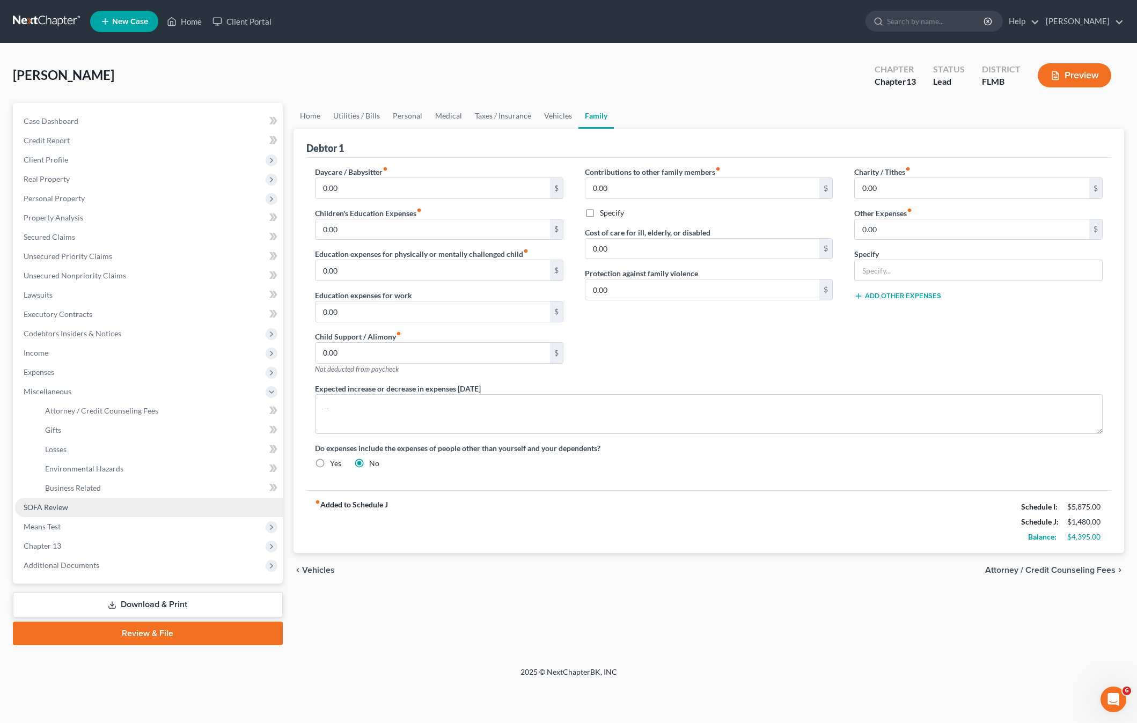
click at [60, 507] on span "SOFA Review" at bounding box center [46, 507] width 45 height 9
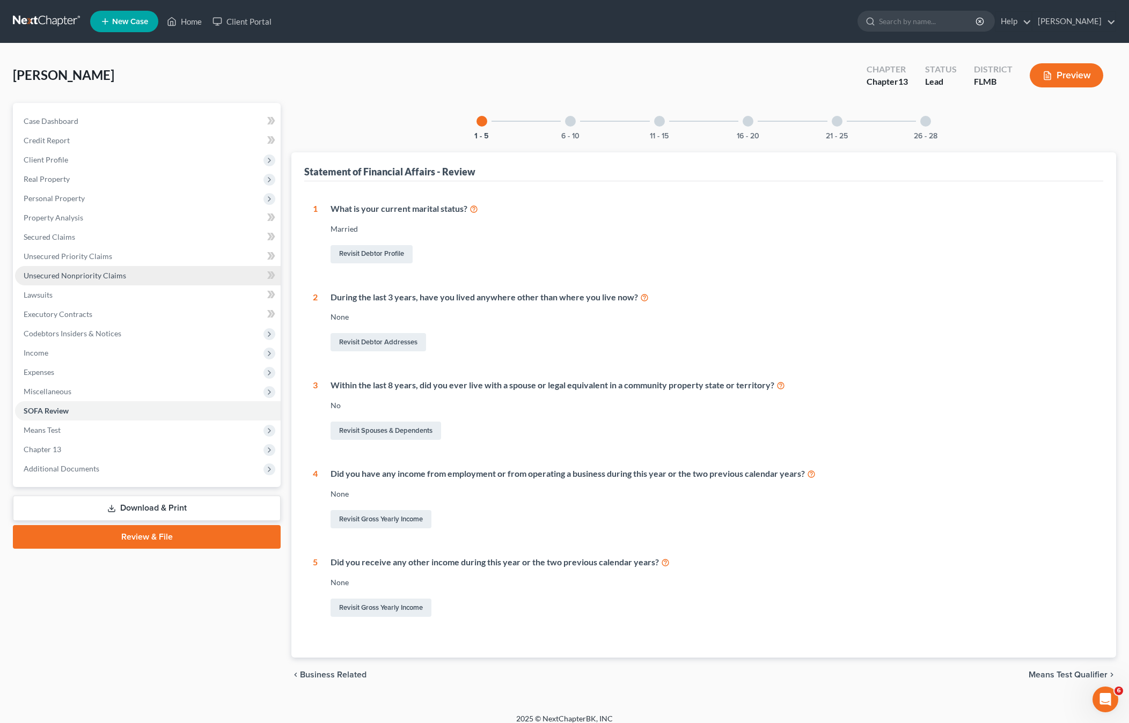
click at [80, 276] on span "Unsecured Nonpriority Claims" at bounding box center [75, 275] width 102 height 9
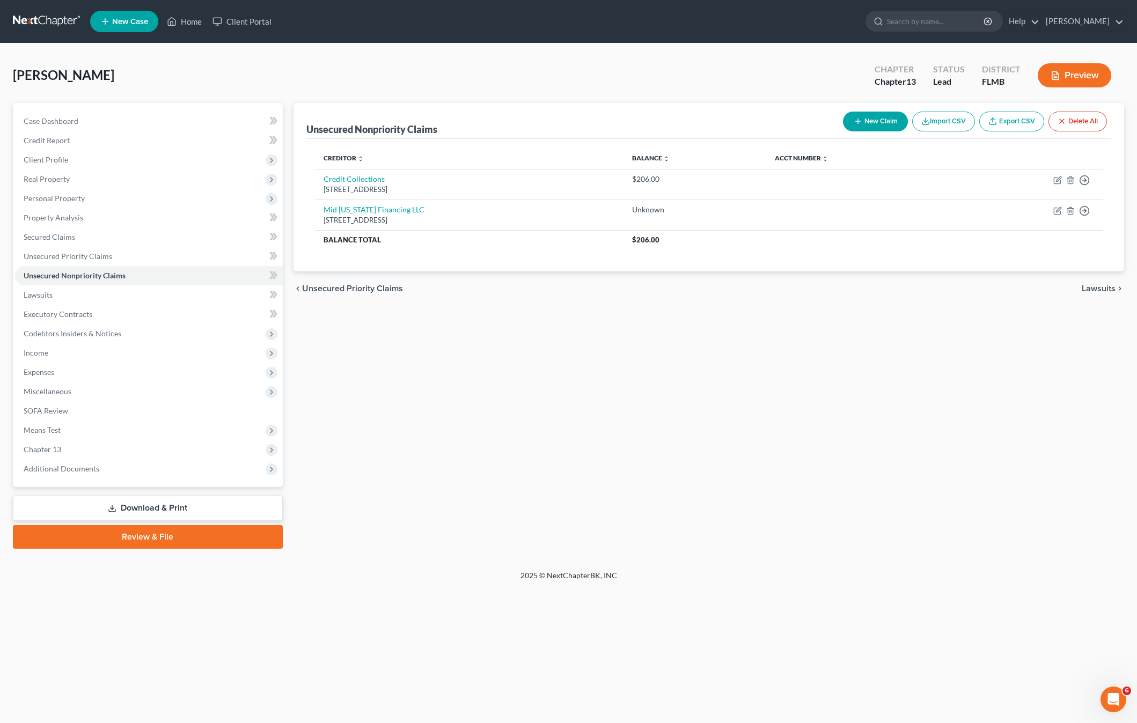
click at [567, 372] on div "Unsecured Nonpriority Claims New Claim Import CSV Export CSV Delete All Credito…" at bounding box center [708, 326] width 841 height 446
click at [520, 363] on div "Unsecured Nonpriority Claims New Claim Import CSV Export CSV Delete All Credito…" at bounding box center [708, 326] width 841 height 446
click at [509, 364] on div "Unsecured Nonpriority Claims New Claim Import CSV Export CSV Delete All Credito…" at bounding box center [708, 326] width 841 height 446
click at [405, 461] on div "Unsecured Nonpriority Claims New Claim Import CSV Export CSV Delete All Credito…" at bounding box center [708, 326] width 841 height 446
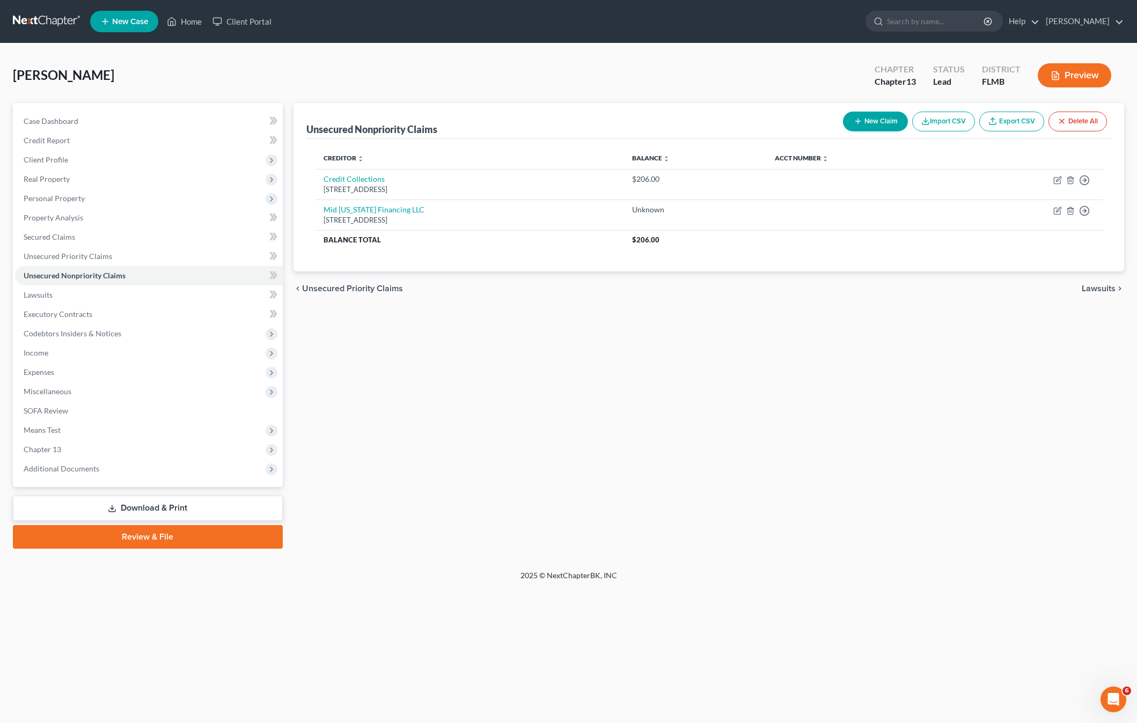
drag, startPoint x: 769, startPoint y: 556, endPoint x: 794, endPoint y: 541, distance: 28.9
click at [772, 555] on div "Petition Navigation Case Dashboard Payments Invoices Payments Payments Credit R…" at bounding box center [568, 330] width 1111 height 454
click at [1011, 412] on div "Unsecured Nonpriority Claims New Claim Import CSV Export CSV Delete All Credito…" at bounding box center [708, 326] width 841 height 446
click at [53, 298] on link "Lawsuits" at bounding box center [149, 294] width 268 height 19
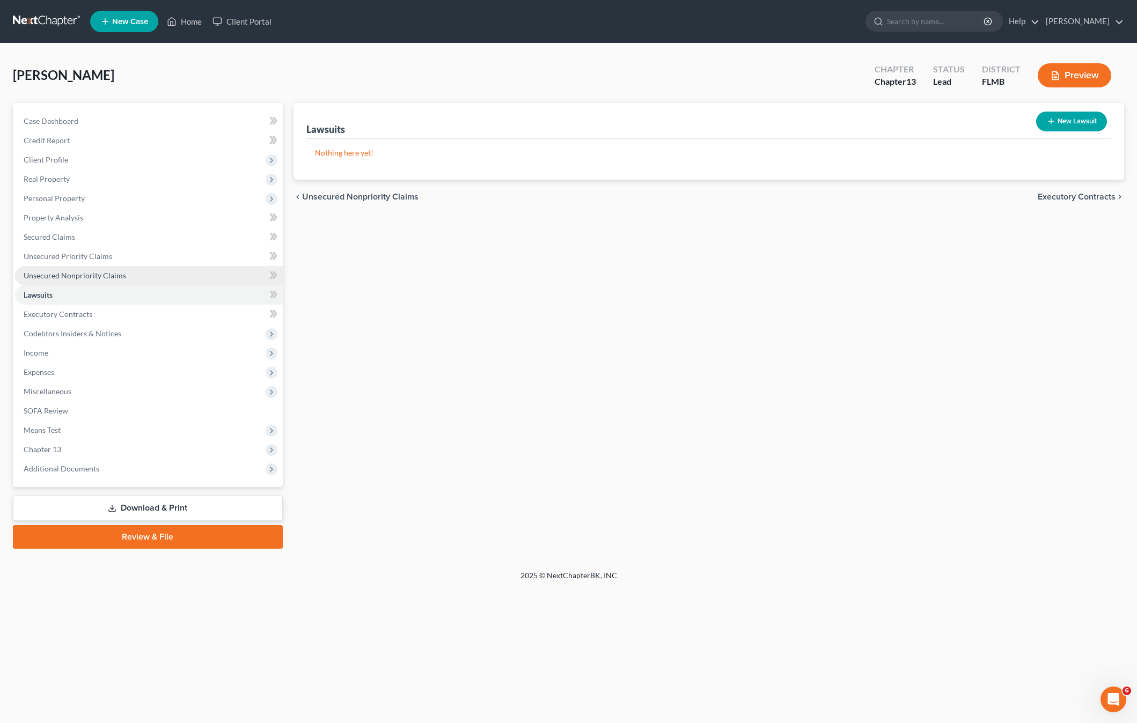
click at [82, 274] on span "Unsecured Nonpriority Claims" at bounding box center [75, 275] width 102 height 9
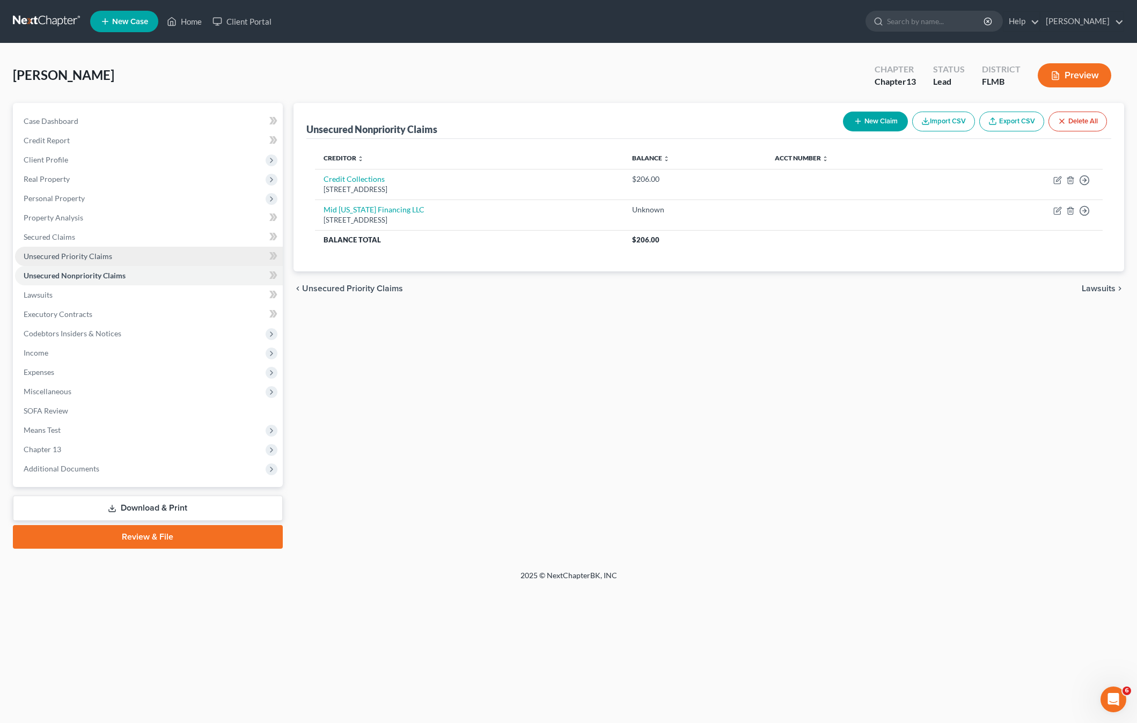
click at [63, 254] on span "Unsecured Priority Claims" at bounding box center [68, 256] width 89 height 9
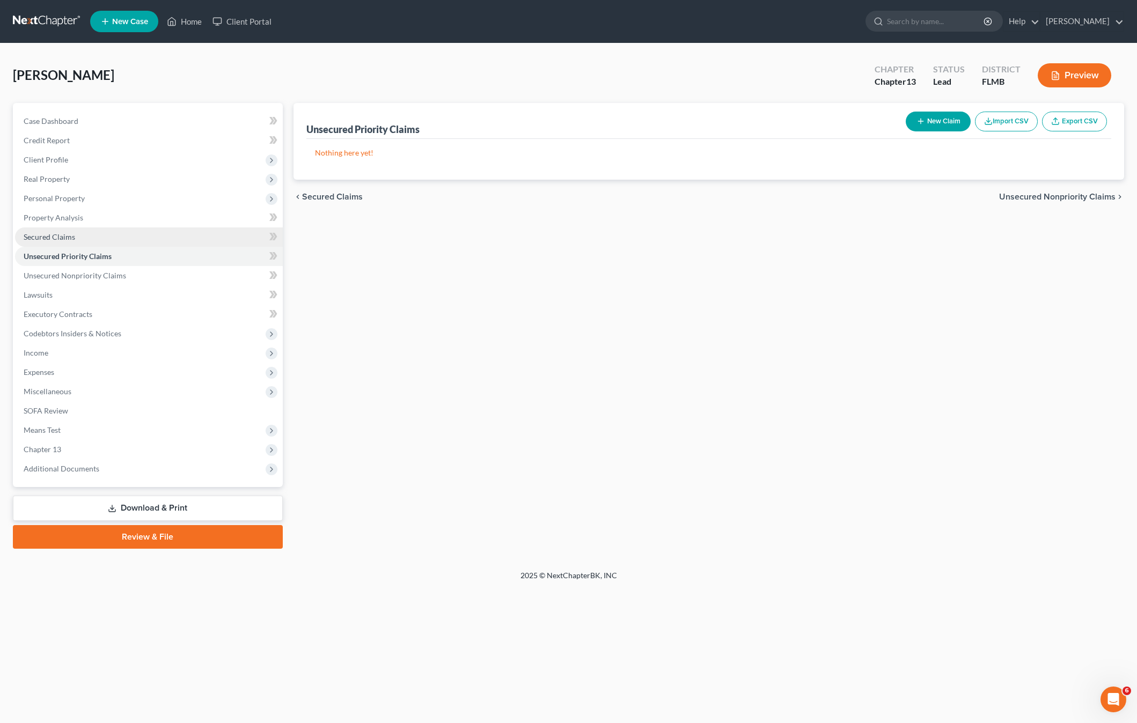
click at [55, 241] on span "Secured Claims" at bounding box center [49, 236] width 51 height 9
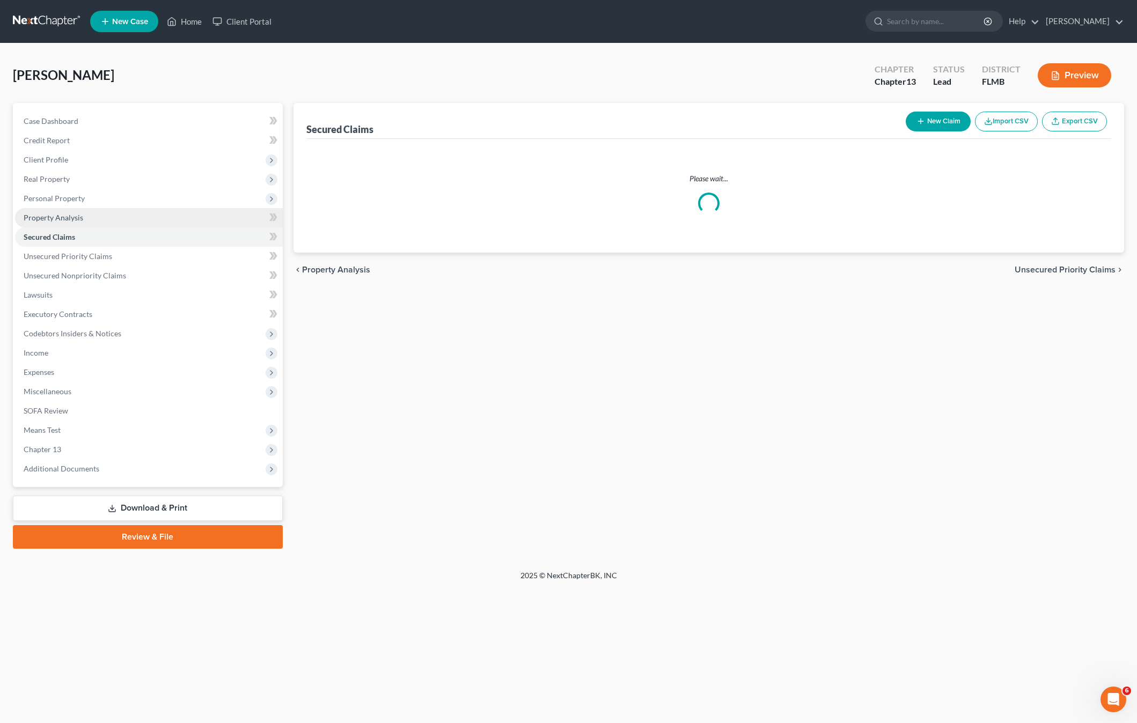
click at [45, 215] on span "Property Analysis" at bounding box center [54, 217] width 60 height 9
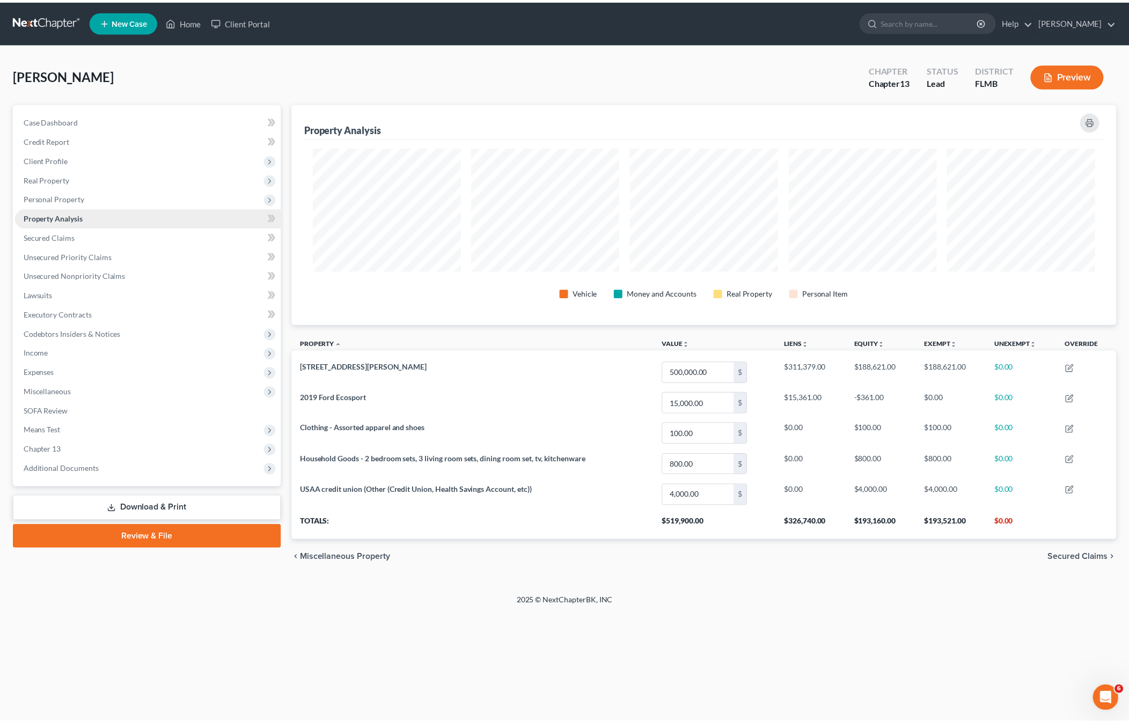
scroll to position [222, 831]
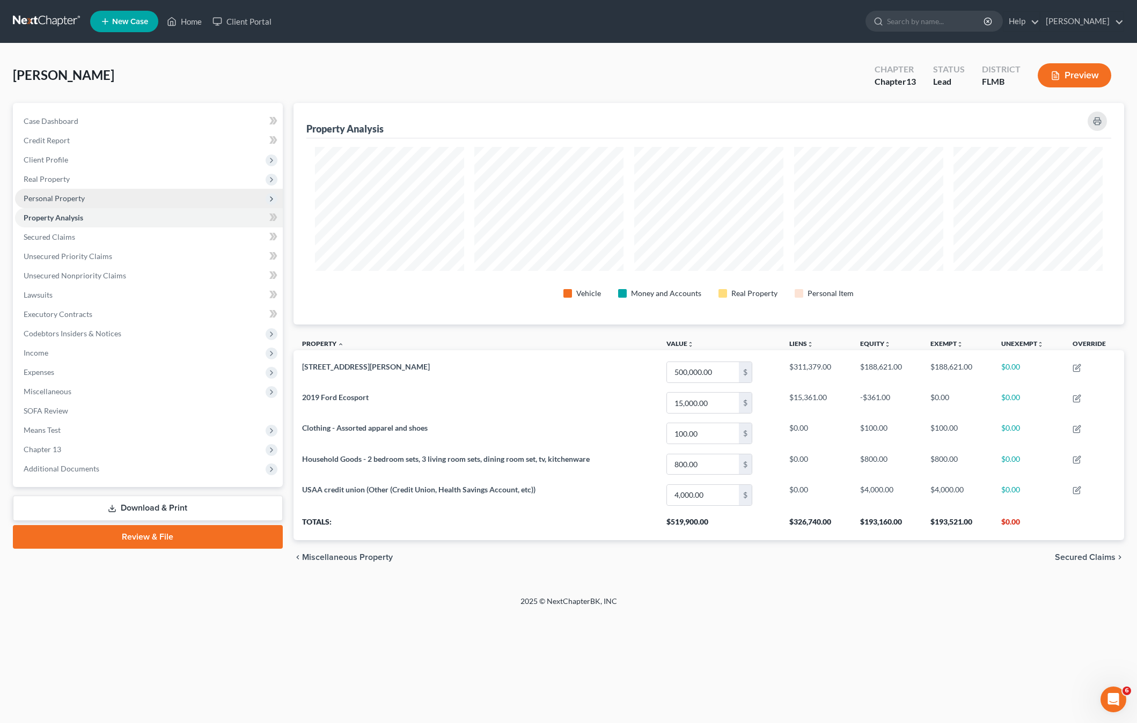
click at [51, 193] on span "Personal Property" at bounding box center [149, 198] width 268 height 19
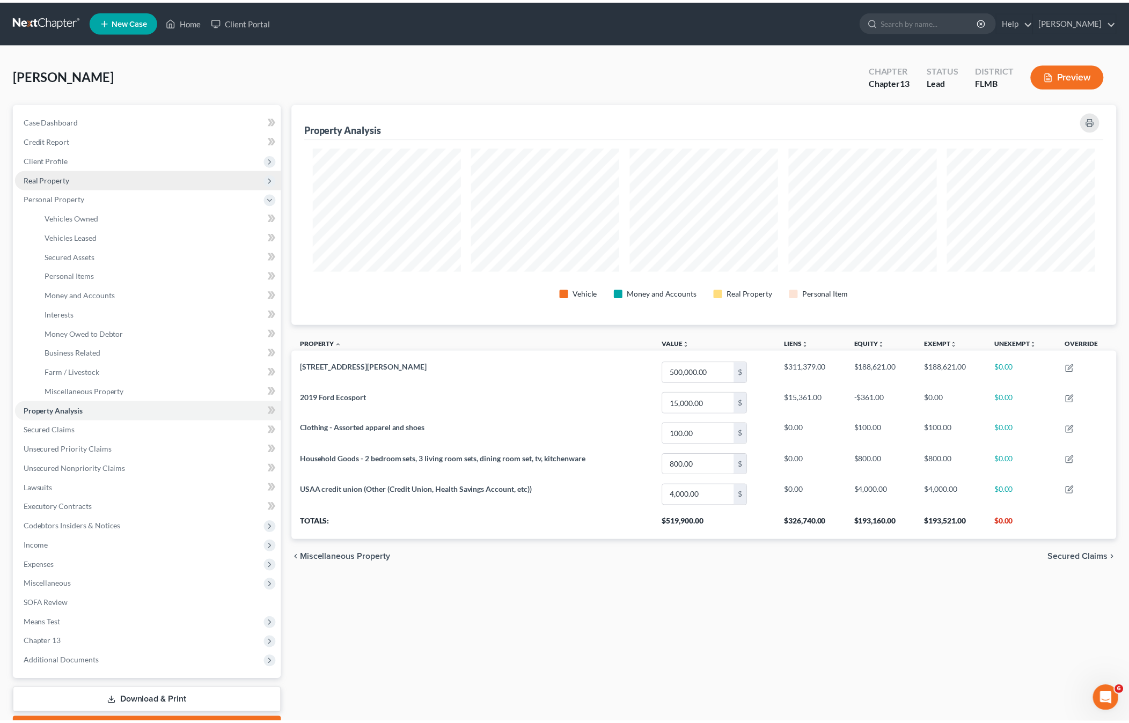
scroll to position [0, 0]
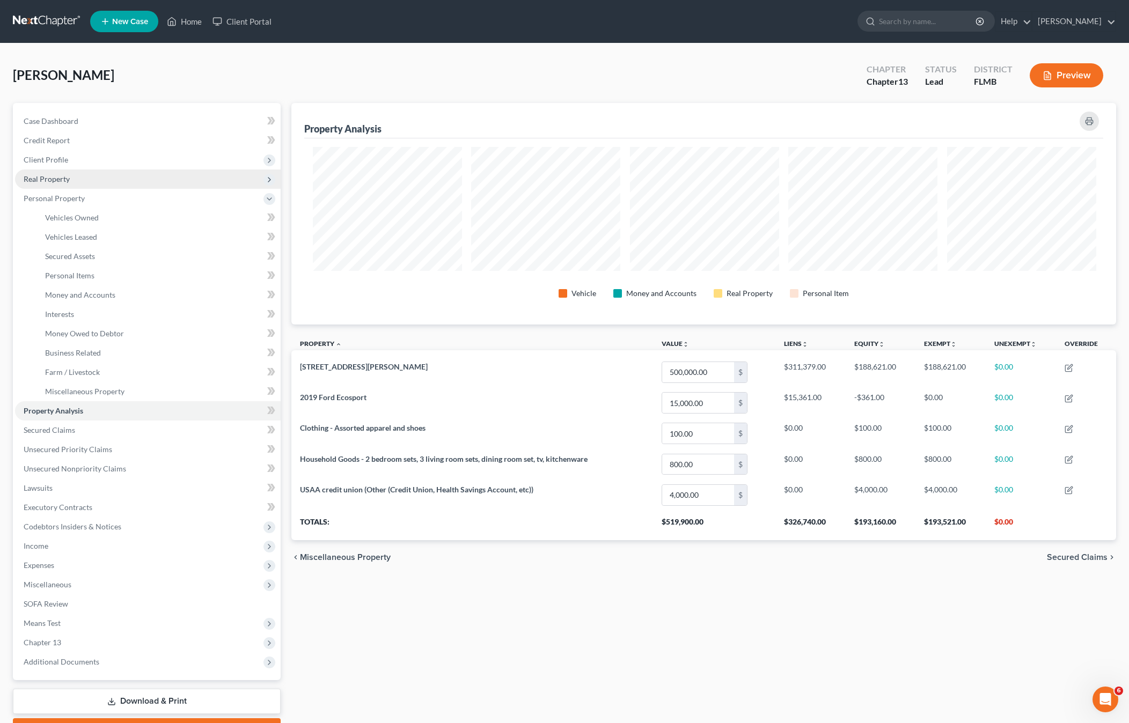
click at [46, 179] on span "Real Property" at bounding box center [47, 178] width 46 height 9
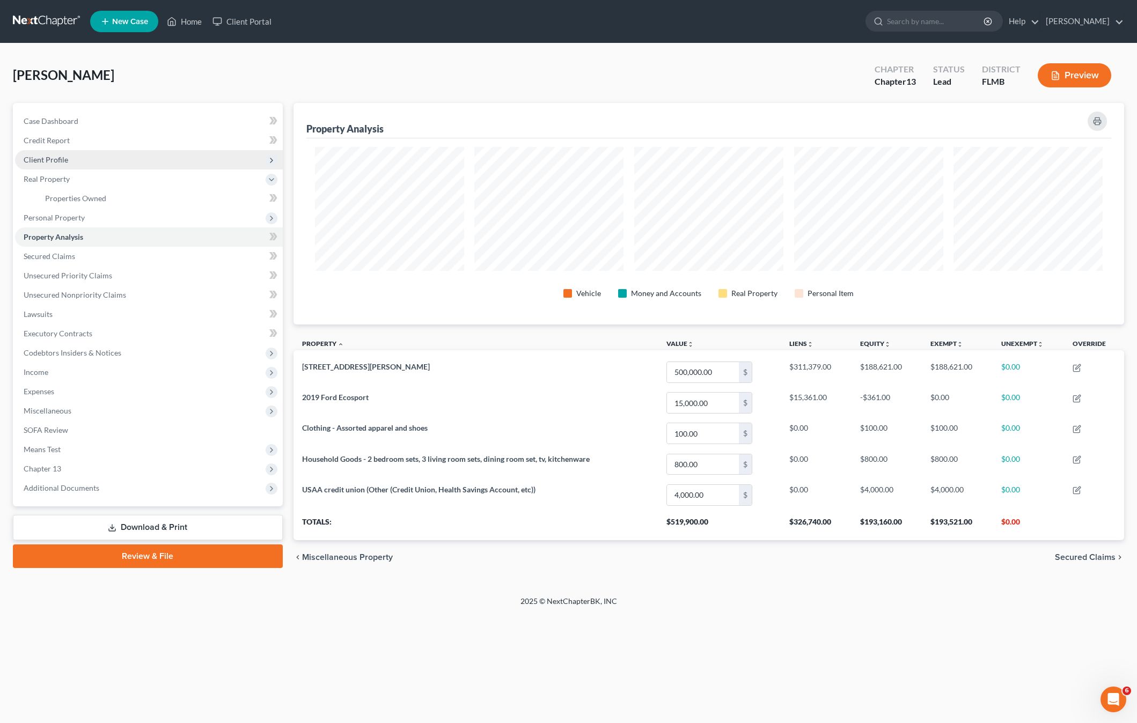
click at [40, 160] on span "Client Profile" at bounding box center [46, 159] width 45 height 9
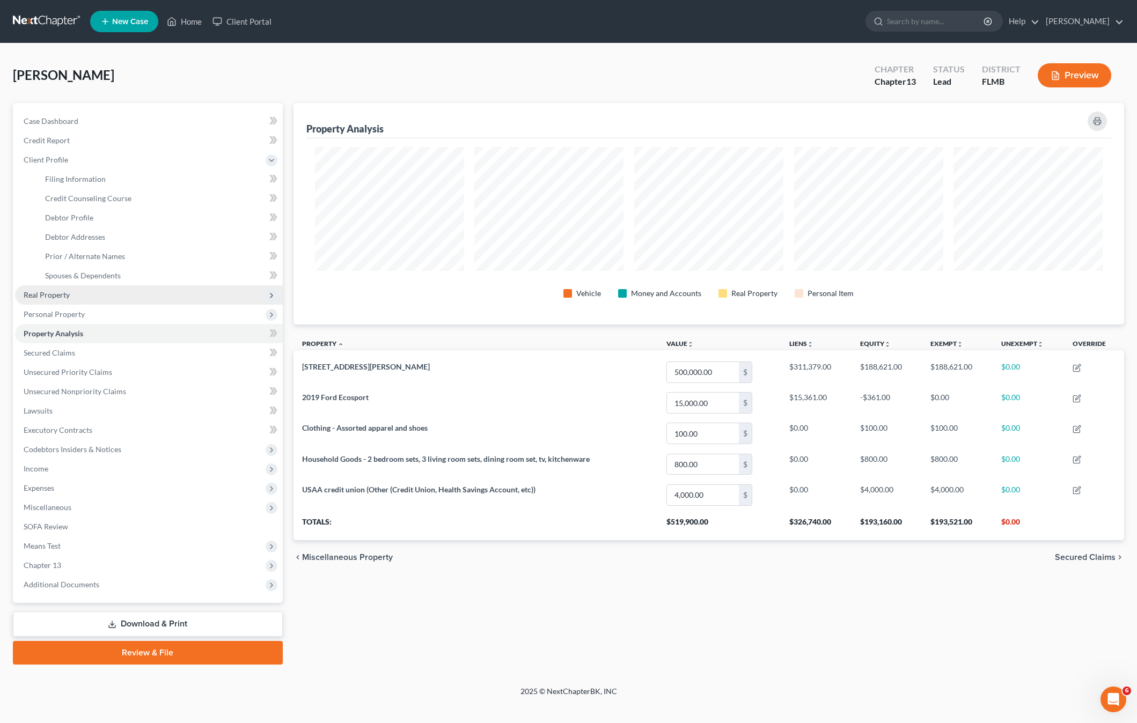
click at [45, 303] on span "Real Property" at bounding box center [149, 294] width 268 height 19
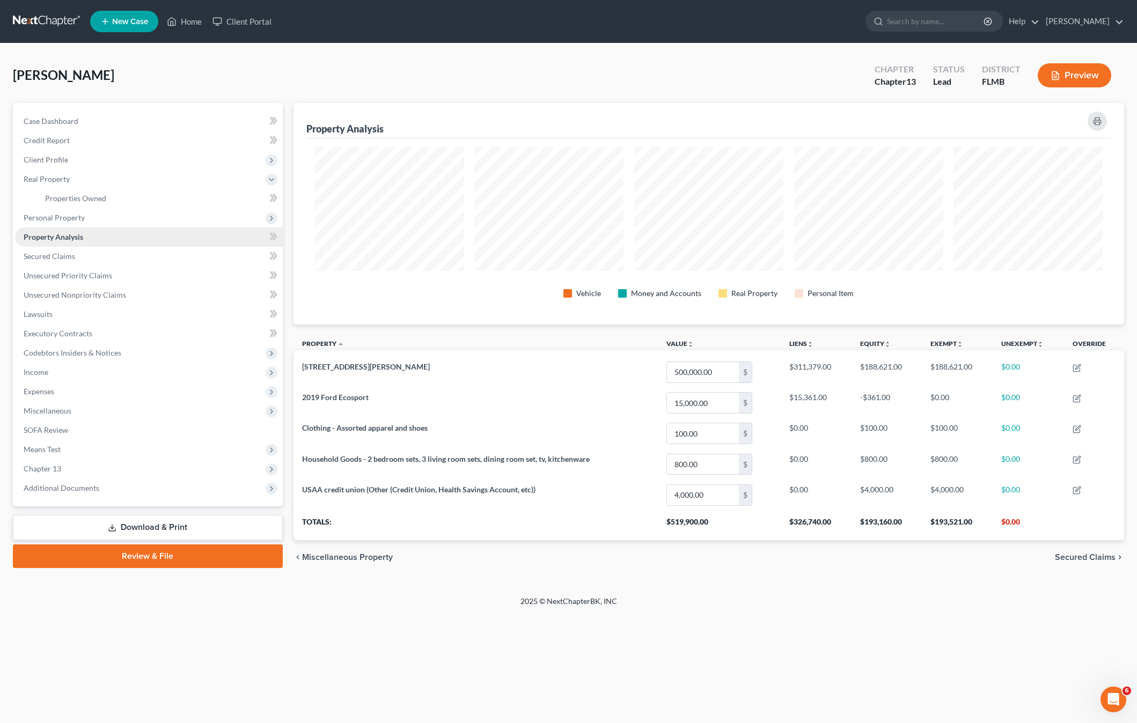
click at [63, 245] on link "Property Analysis" at bounding box center [149, 236] width 268 height 19
click at [310, 623] on div "Home New Case Client Portal [PERSON_NAME] [EMAIL_ADDRESS][DOMAIN_NAME] My Accou…" at bounding box center [568, 361] width 1137 height 723
drag, startPoint x: 57, startPoint y: 256, endPoint x: 65, endPoint y: 281, distance: 26.1
click at [57, 256] on span "Secured Claims" at bounding box center [49, 256] width 51 height 9
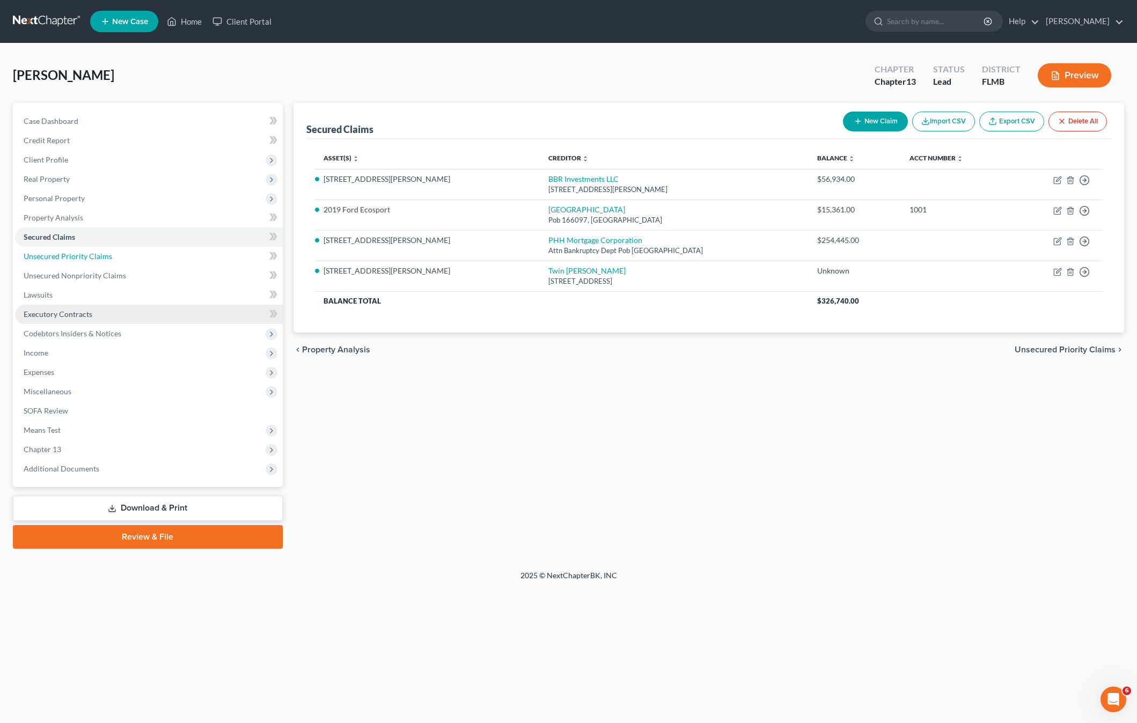
drag, startPoint x: 65, startPoint y: 281, endPoint x: 57, endPoint y: 309, distance: 29.7
click at [65, 282] on ul "Case Dashboard Payments Invoices Payments Payments Credit Report Client Profile" at bounding box center [149, 295] width 268 height 367
drag, startPoint x: 64, startPoint y: 266, endPoint x: 51, endPoint y: 279, distance: 17.8
click at [63, 267] on link "Unsecured Nonpriority Claims" at bounding box center [149, 275] width 268 height 19
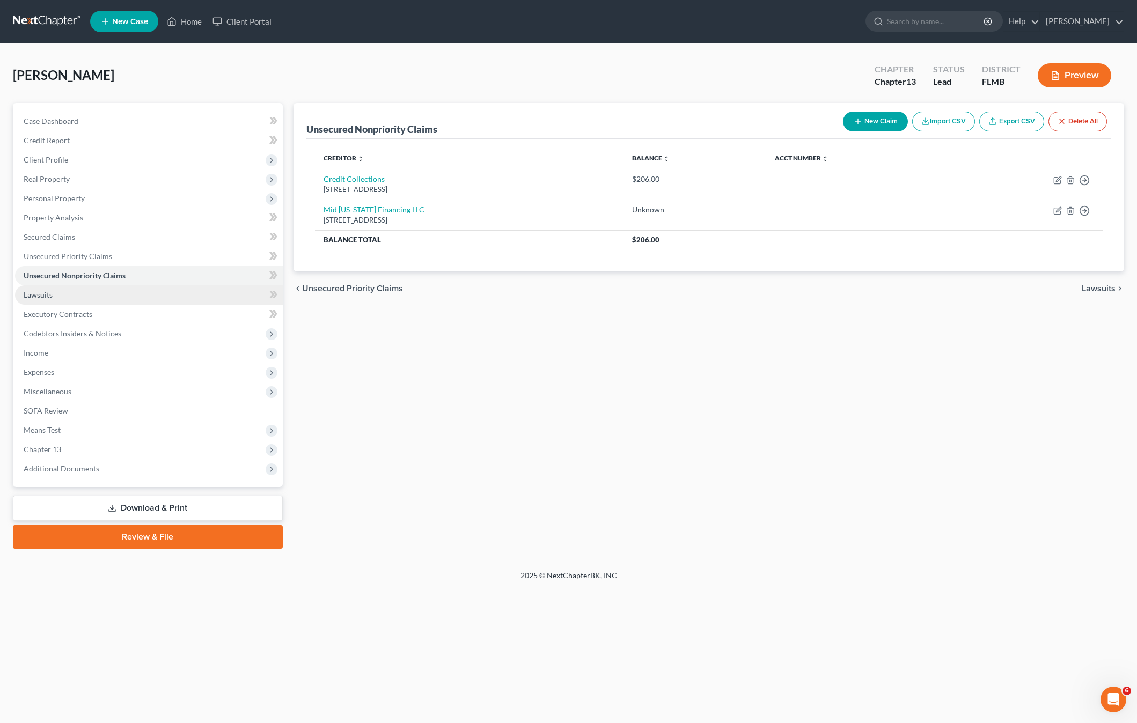
click at [49, 292] on span "Lawsuits" at bounding box center [38, 294] width 29 height 9
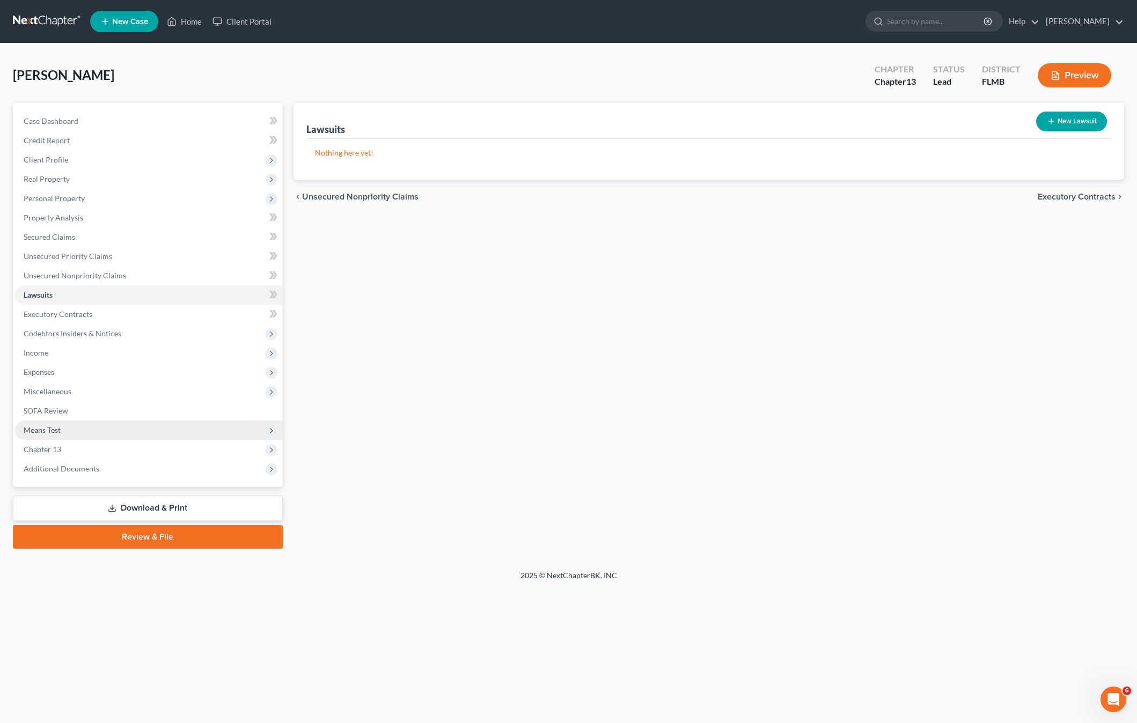
drag, startPoint x: 142, startPoint y: 599, endPoint x: 48, endPoint y: 431, distance: 191.6
click at [142, 596] on div "Home New Case Client Portal [PERSON_NAME] [EMAIL_ADDRESS][DOMAIN_NAME] My Accou…" at bounding box center [568, 361] width 1137 height 723
click at [55, 438] on ul "Case Dashboard Payments Invoices Payments Payments Credit Report Client Profile" at bounding box center [149, 295] width 268 height 367
click at [54, 436] on span "Means Test" at bounding box center [149, 430] width 268 height 19
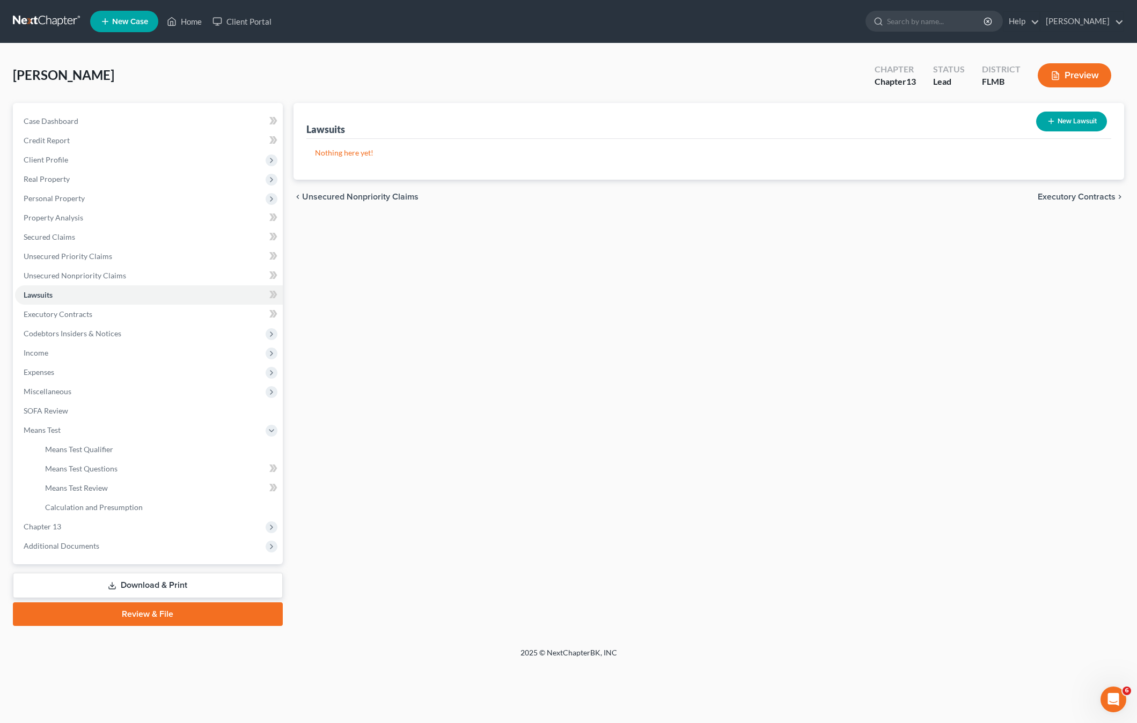
click at [808, 522] on div "Lawsuits New Lawsuit Nothing here yet! Court Name Date Filed Status Creditor Na…" at bounding box center [708, 364] width 841 height 523
click at [58, 318] on span "Executory Contracts" at bounding box center [58, 313] width 69 height 9
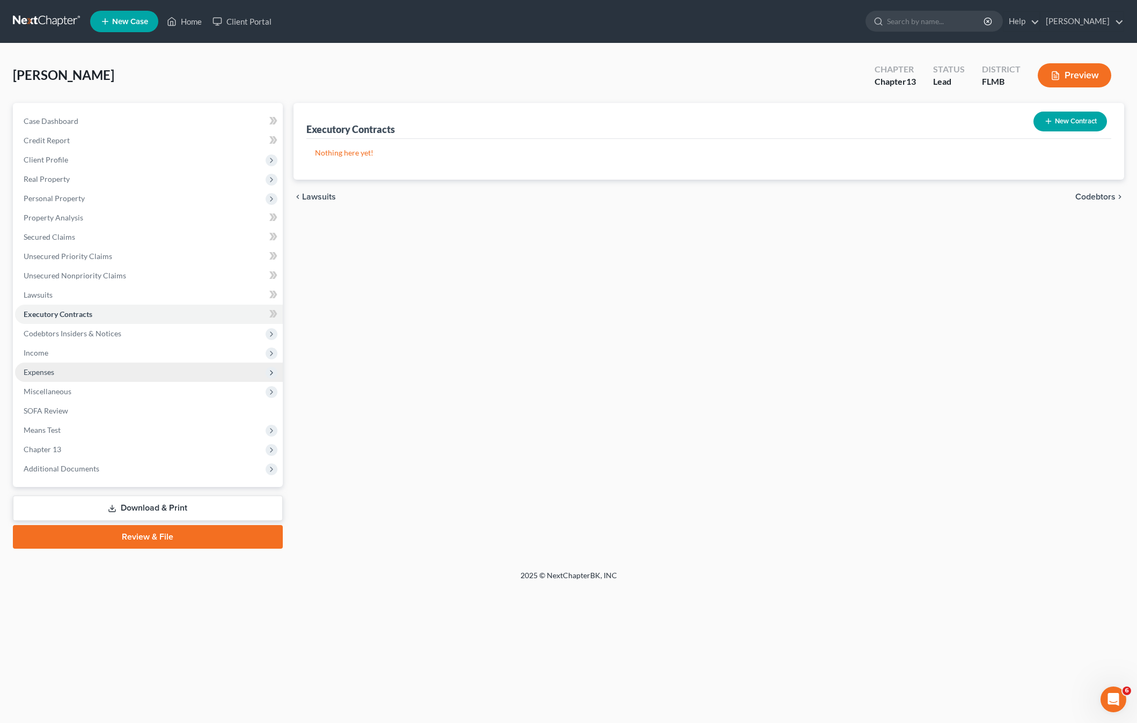
click at [45, 379] on span "Expenses" at bounding box center [149, 372] width 268 height 19
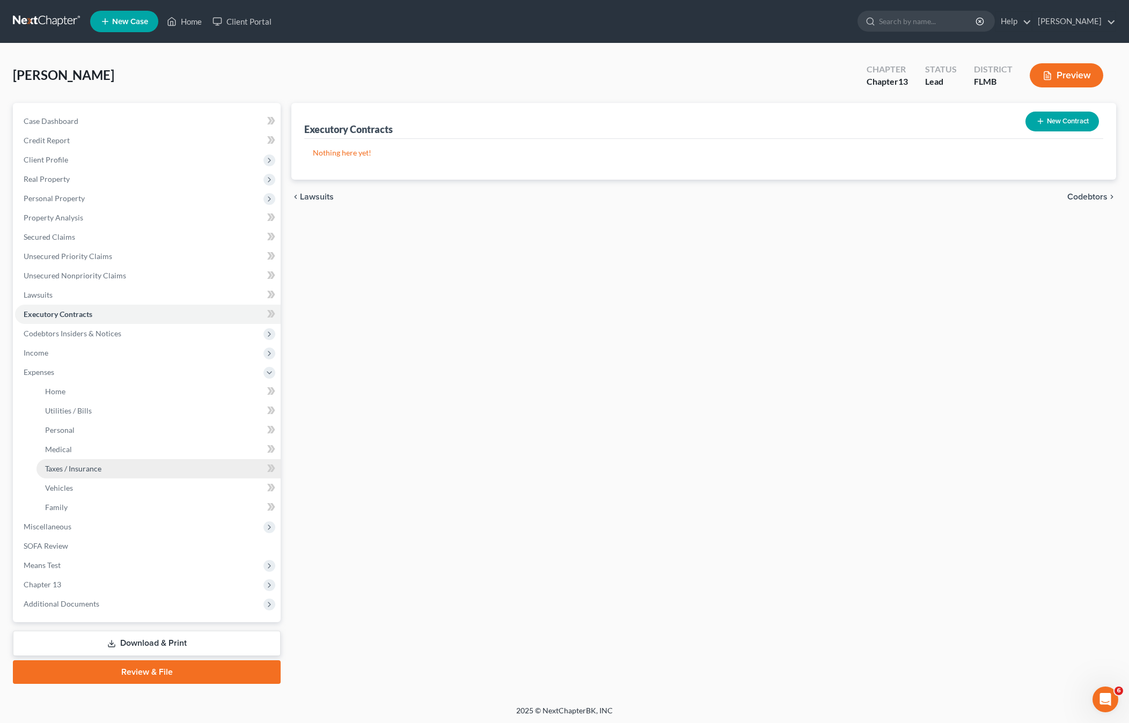
click at [67, 460] on link "Taxes / Insurance" at bounding box center [158, 468] width 244 height 19
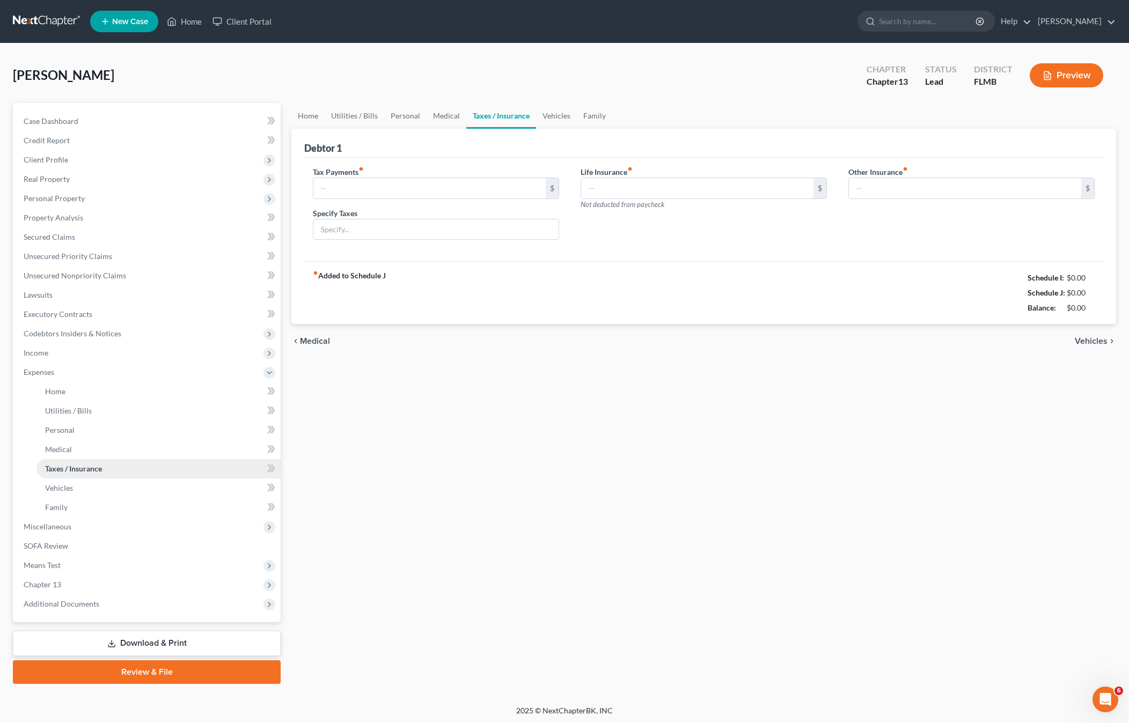
type input "0.00"
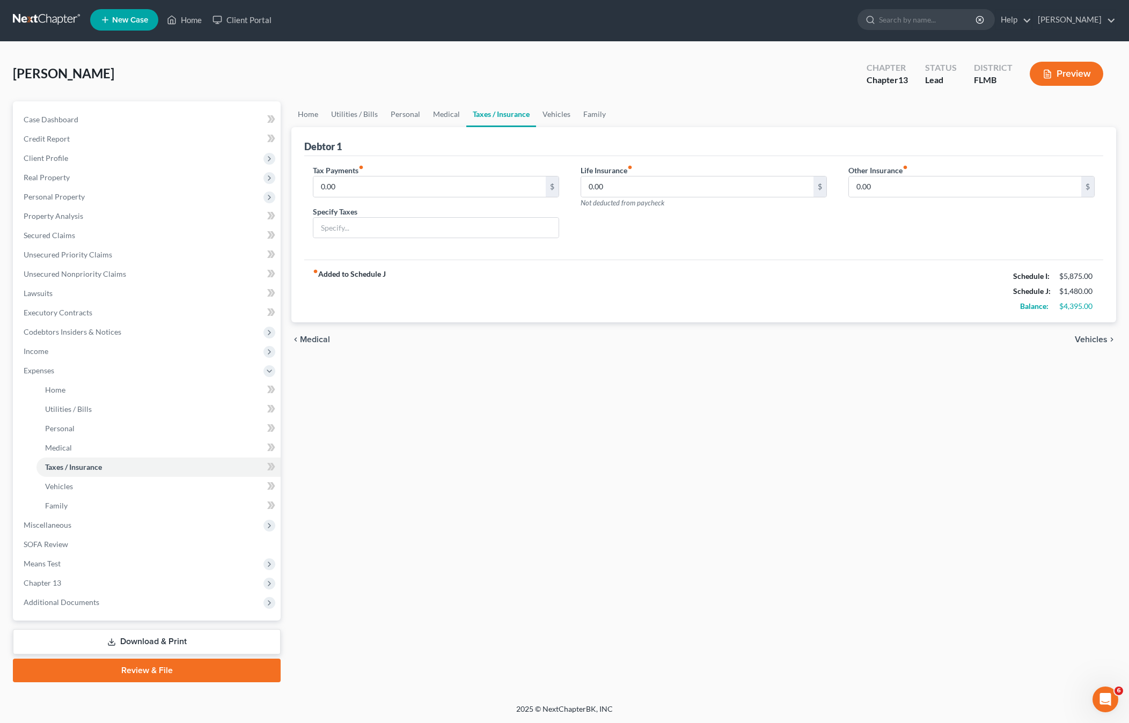
click at [482, 530] on div "Home Utilities / Bills Personal Medical Taxes / Insurance Vehicles Family Debto…" at bounding box center [703, 391] width 835 height 581
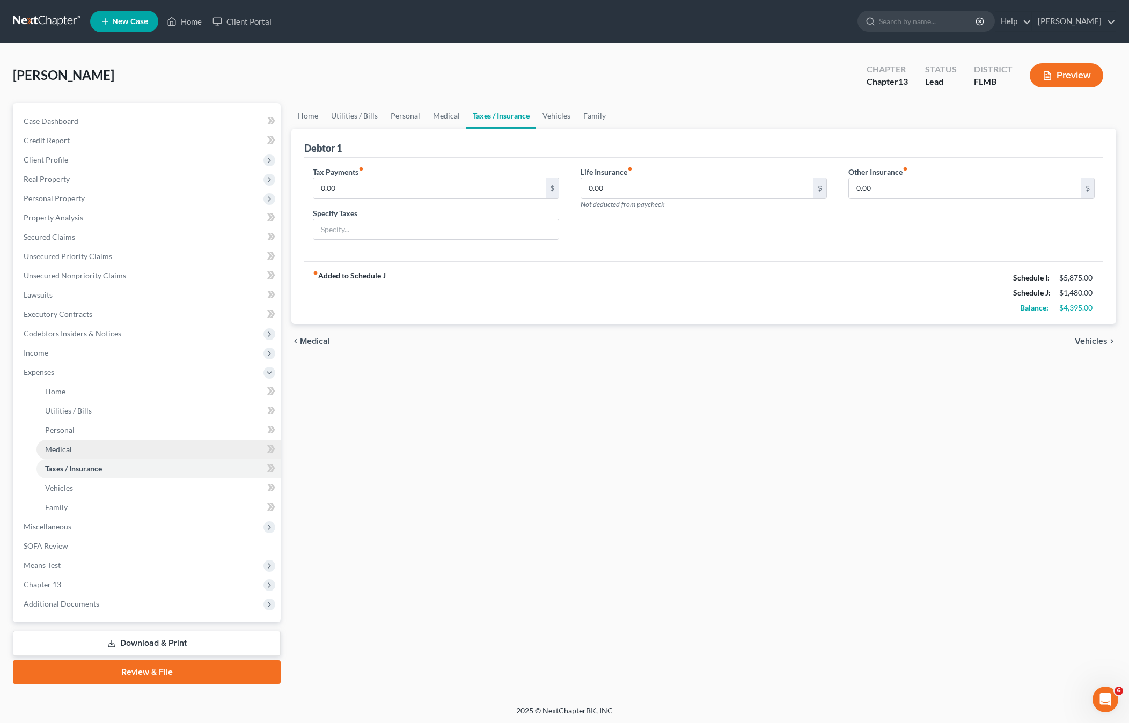
click at [73, 446] on link "Medical" at bounding box center [158, 449] width 244 height 19
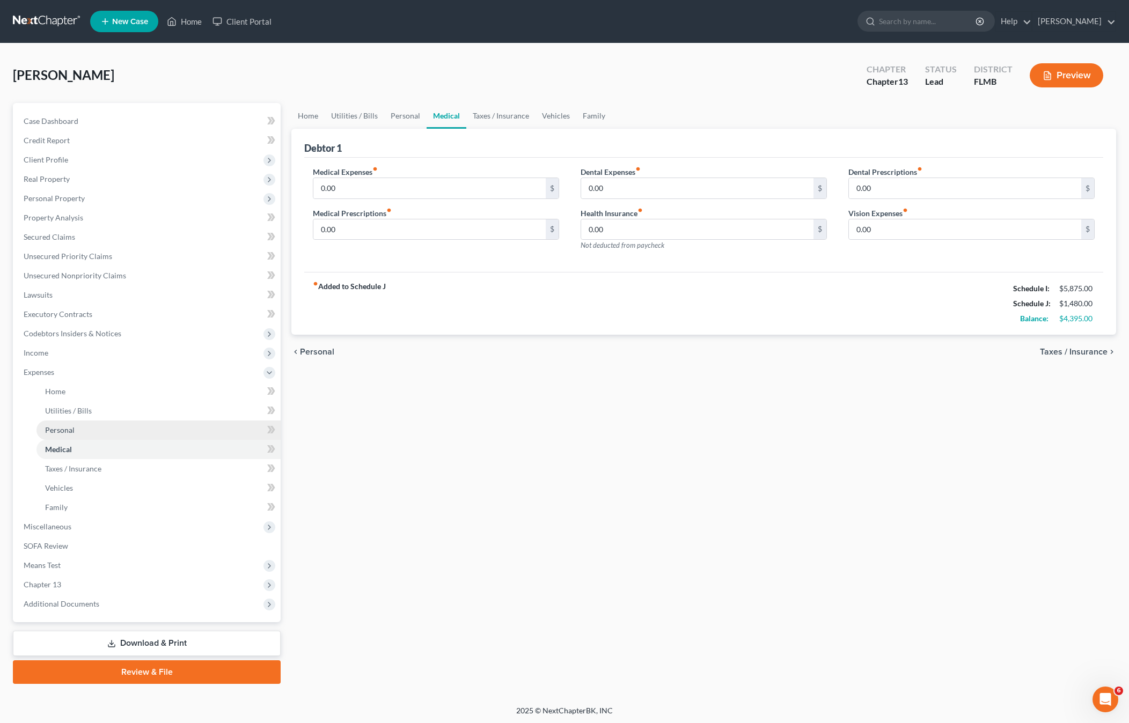
click at [72, 425] on span "Personal" at bounding box center [60, 429] width 30 height 9
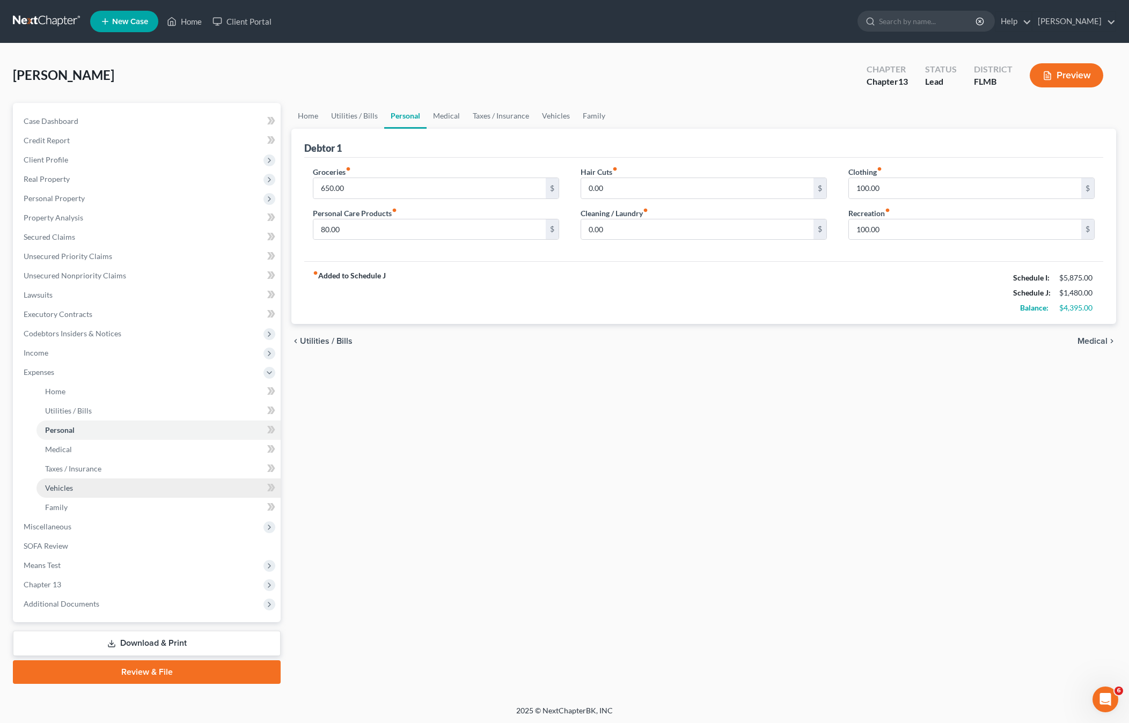
click at [74, 487] on link "Vehicles" at bounding box center [158, 487] width 244 height 19
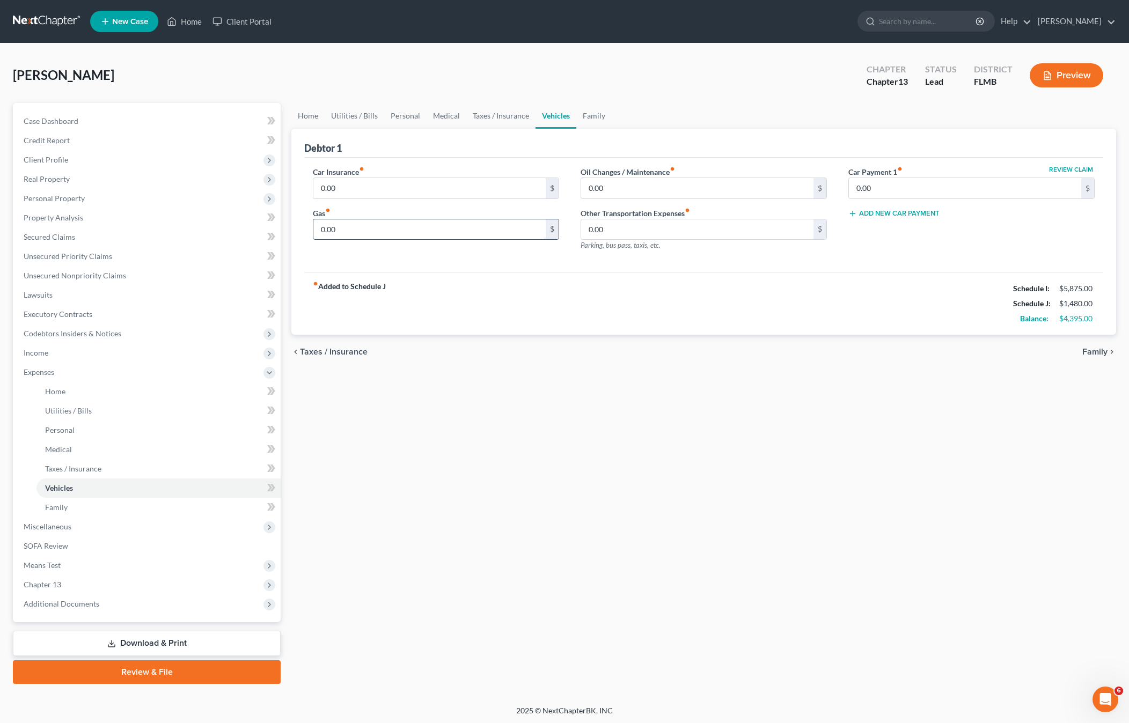
click at [352, 228] on input "0.00" at bounding box center [429, 229] width 232 height 20
type input "200"
type input "50"
click at [380, 185] on input "0.00" at bounding box center [429, 188] width 232 height 20
type input "200"
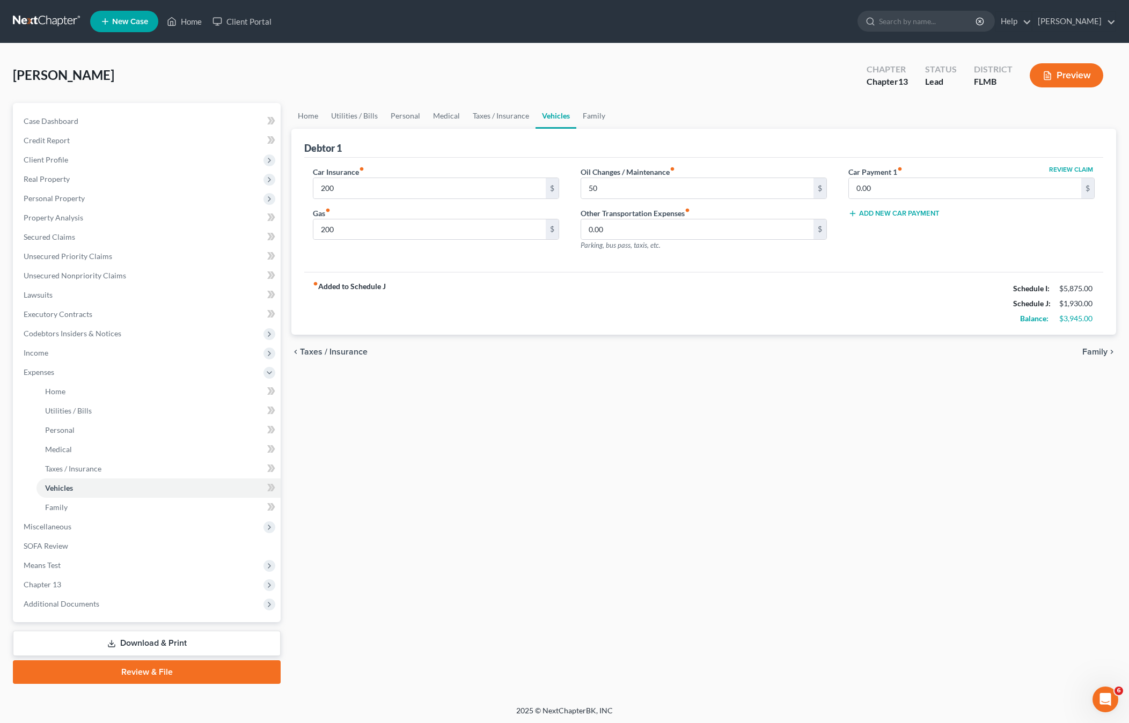
click at [621, 353] on div "chevron_left Taxes / Insurance Family chevron_right" at bounding box center [703, 352] width 824 height 34
click at [605, 385] on div "Home Utilities / Bills Personal Medical Taxes / Insurance Vehicles Family Debto…" at bounding box center [703, 393] width 835 height 581
click at [80, 426] on link "Personal" at bounding box center [158, 430] width 244 height 19
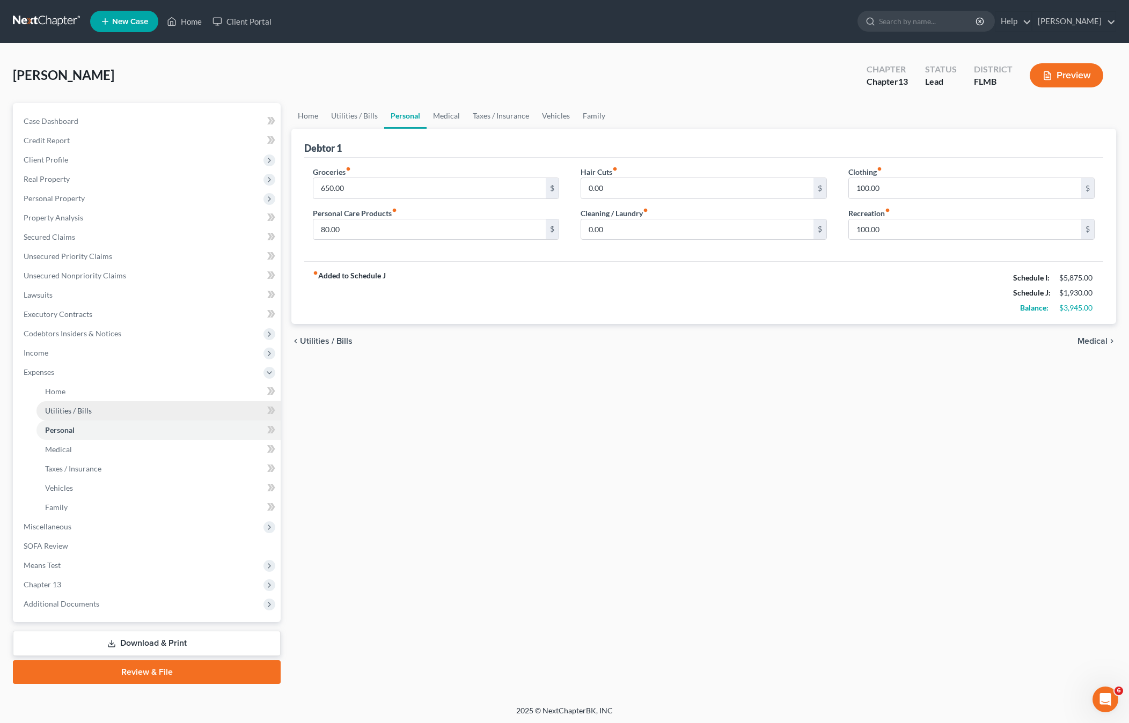
click at [72, 408] on span "Utilities / Bills" at bounding box center [68, 410] width 47 height 9
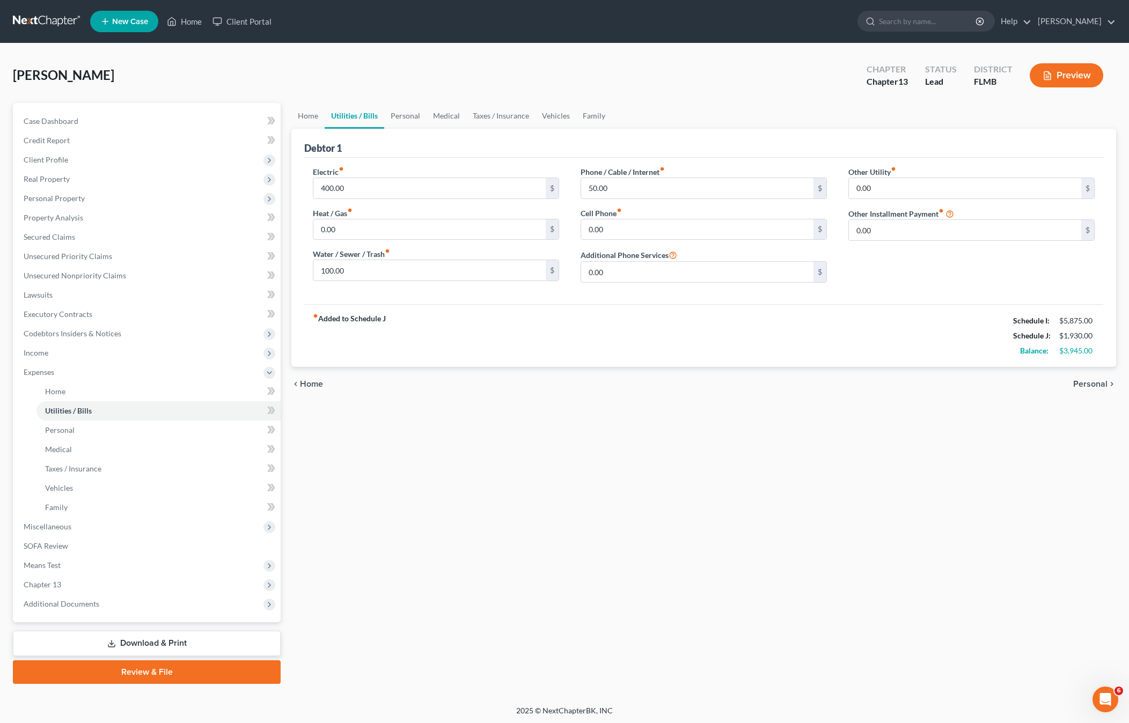
click at [448, 454] on div "Home Utilities / Bills Personal Medical Taxes / Insurance Vehicles Family Debto…" at bounding box center [703, 393] width 835 height 581
click at [627, 225] on input "0.00" at bounding box center [697, 229] width 232 height 20
click at [626, 195] on input "50.00" at bounding box center [697, 188] width 232 height 20
click at [620, 230] on input "0.00" at bounding box center [697, 229] width 232 height 20
type input "50"
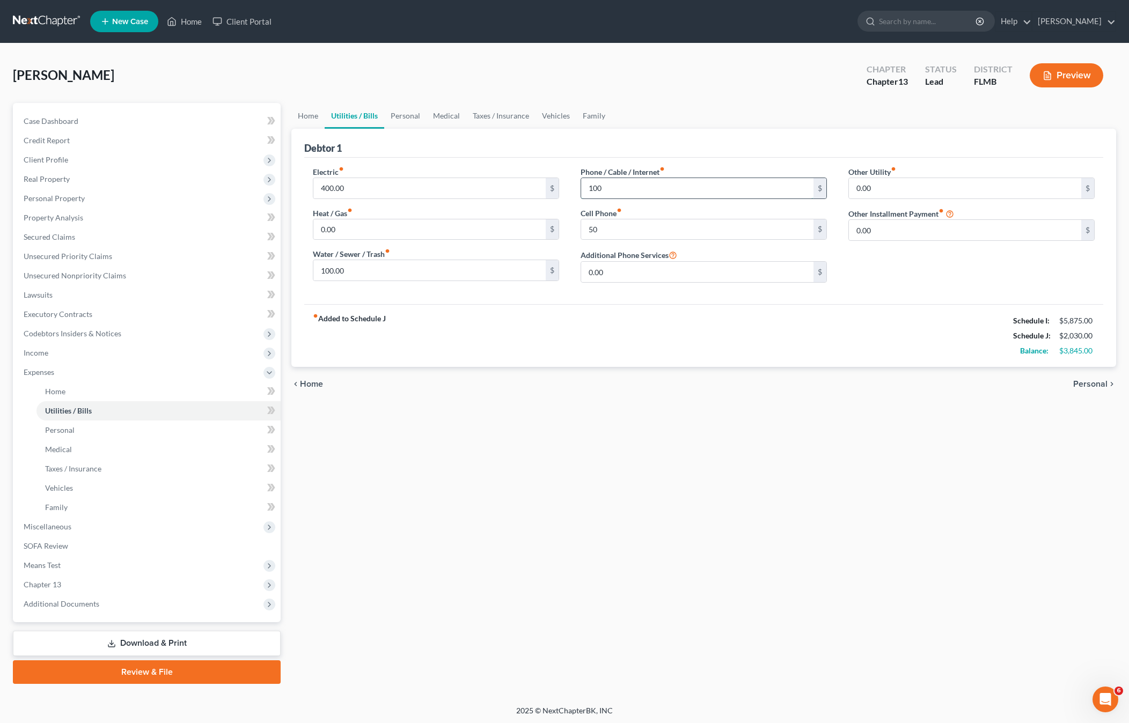
type input "100"
click at [63, 393] on span "Home" at bounding box center [55, 391] width 20 height 9
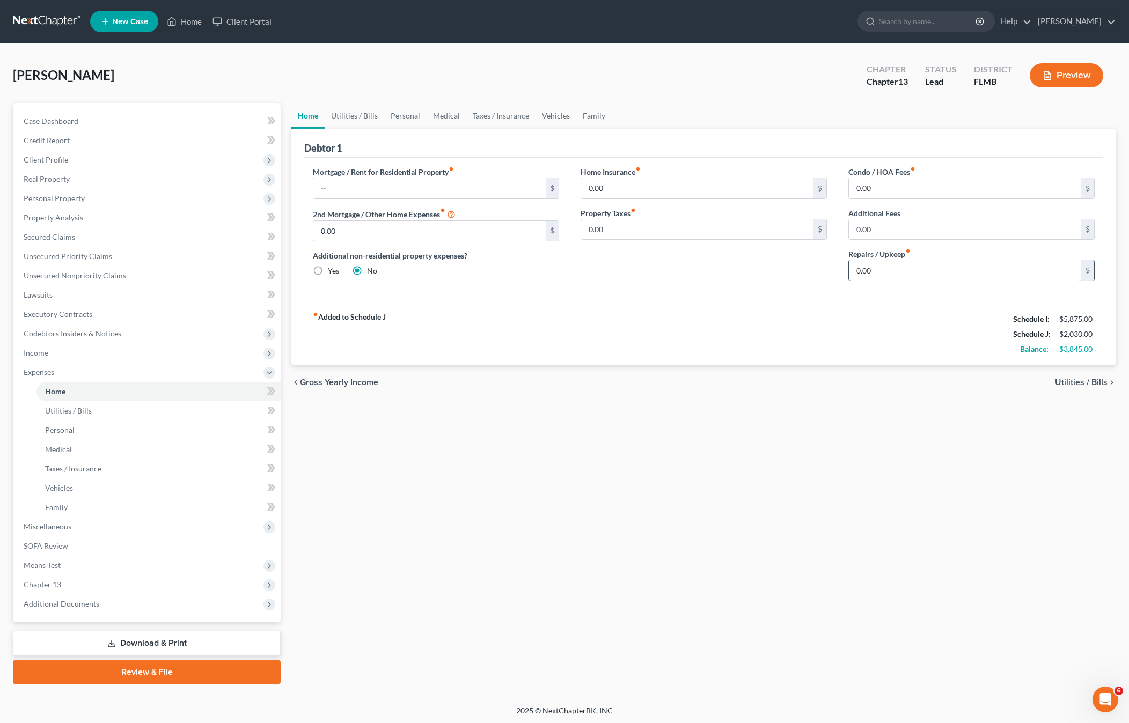
click at [891, 267] on input "0.00" at bounding box center [965, 270] width 232 height 20
type input "150"
click at [882, 428] on div "Home Utilities / Bills Personal Medical Taxes / Insurance Vehicles Family Debto…" at bounding box center [703, 393] width 835 height 581
click at [822, 436] on div "Home Utilities / Bills Personal Medical Taxes / Insurance Vehicles Family Debto…" at bounding box center [703, 393] width 835 height 581
click at [903, 188] on input "0.00" at bounding box center [965, 188] width 232 height 20
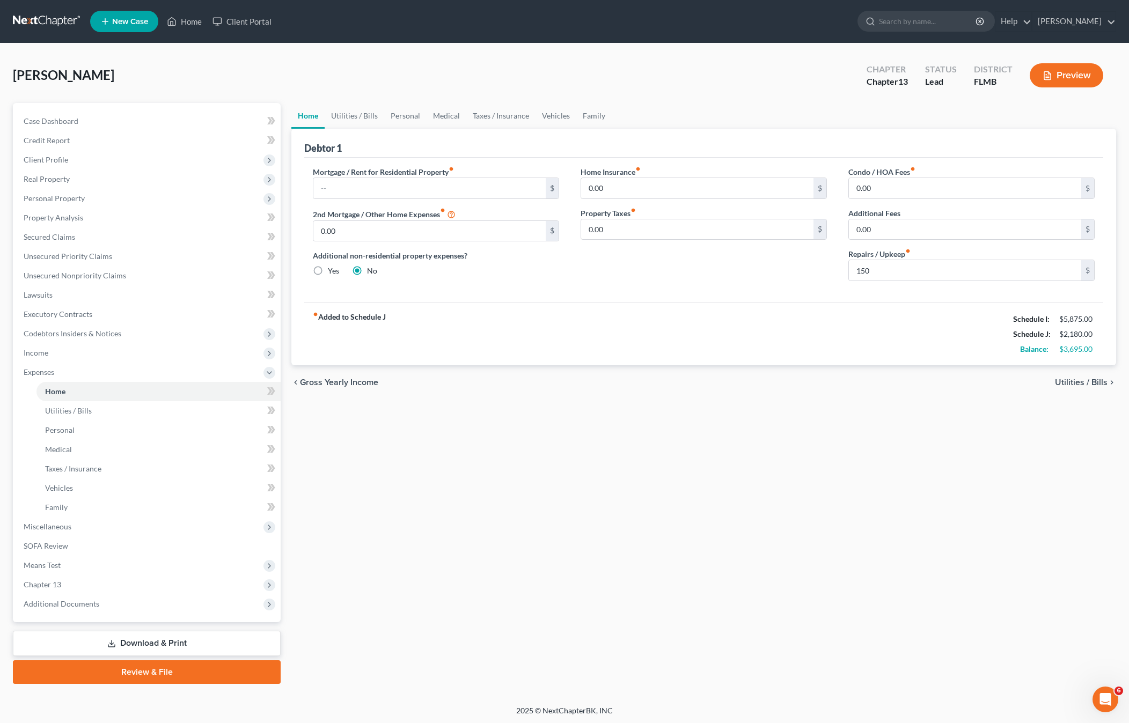
drag, startPoint x: 754, startPoint y: 444, endPoint x: 640, endPoint y: 417, distance: 117.0
click at [749, 445] on div "Home Utilities / Bills Personal Medical Taxes / Insurance Vehicles Family Debto…" at bounding box center [703, 393] width 835 height 581
click at [51, 505] on span "Family" at bounding box center [56, 507] width 23 height 9
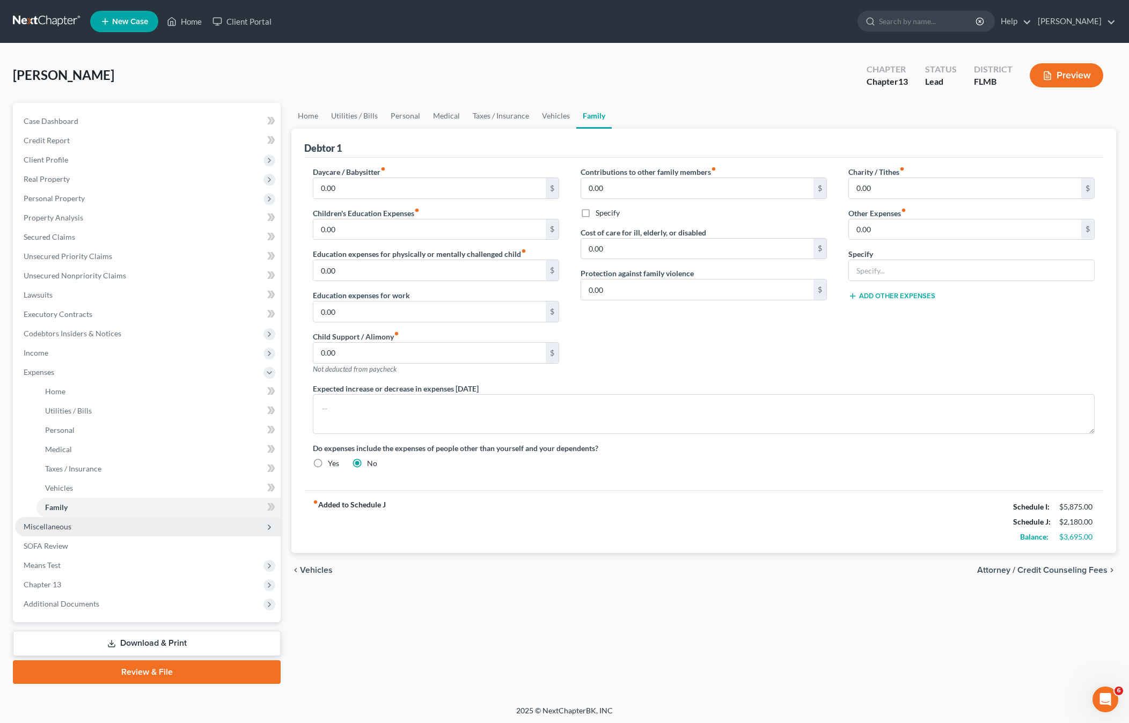
click at [53, 529] on span "Miscellaneous" at bounding box center [48, 526] width 48 height 9
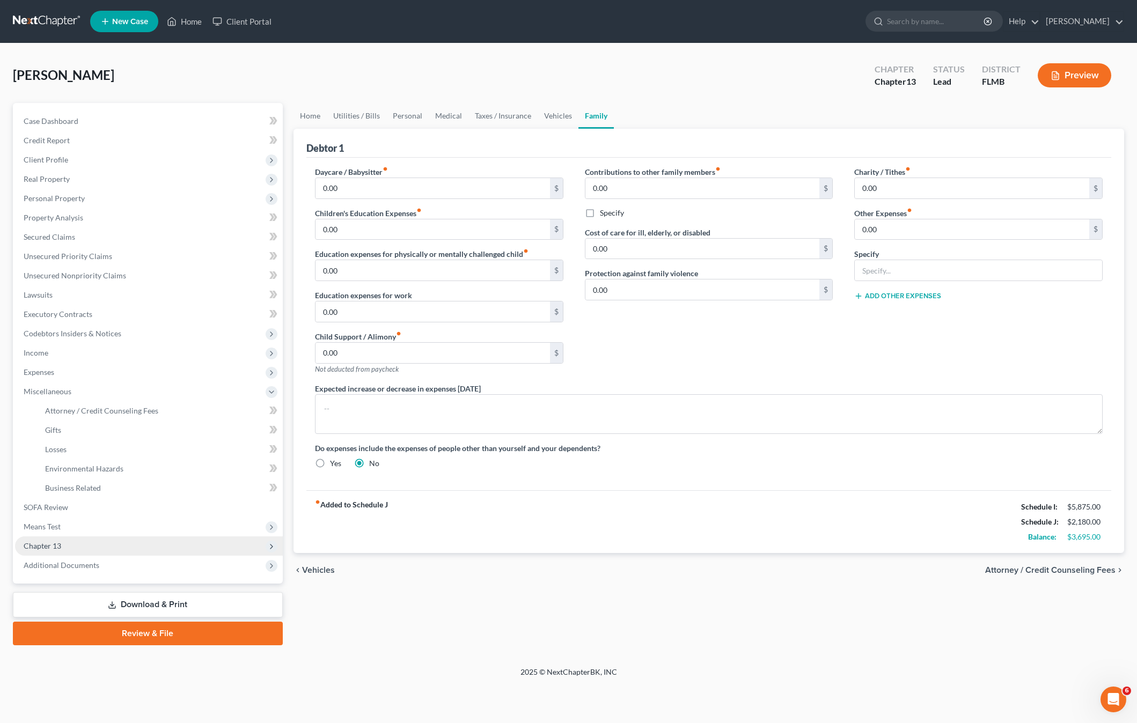
click at [50, 548] on ul "Case Dashboard Payments Invoices Payments Payments Credit Report Client Profile" at bounding box center [149, 343] width 268 height 463
click at [50, 521] on span "Means Test" at bounding box center [149, 526] width 268 height 19
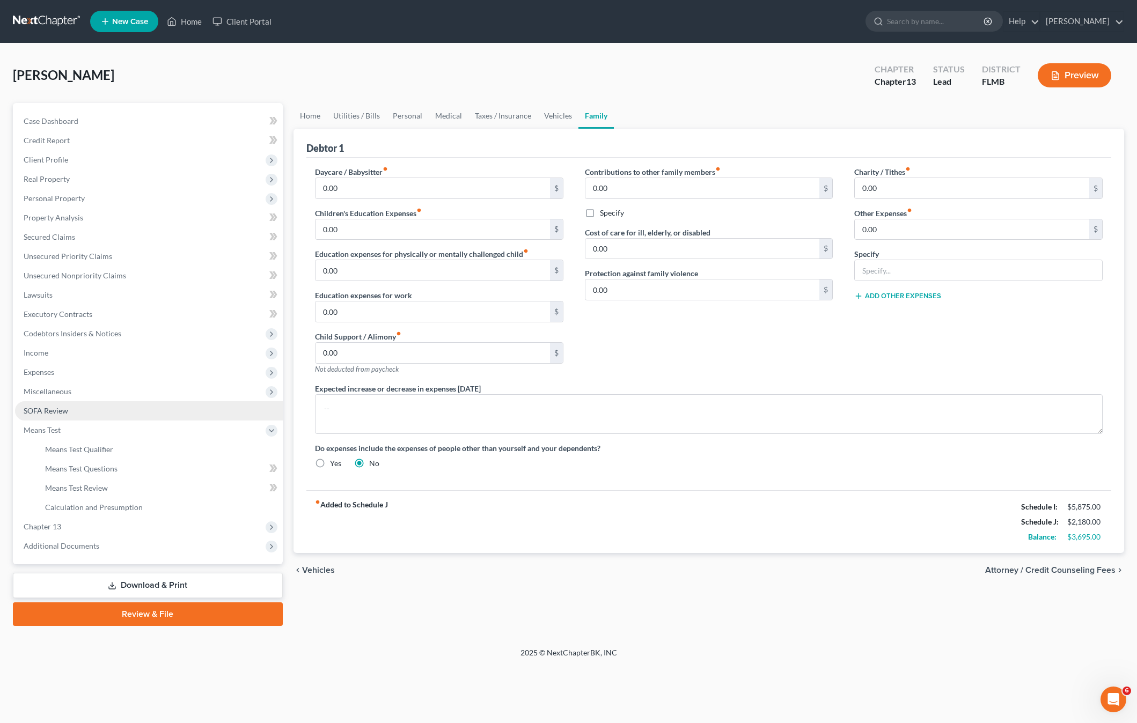
click at [51, 504] on ul "Case Dashboard Payments Invoices Payments Payments Credit Report Client Profile" at bounding box center [149, 334] width 268 height 444
click at [37, 388] on span "Miscellaneous" at bounding box center [48, 391] width 48 height 9
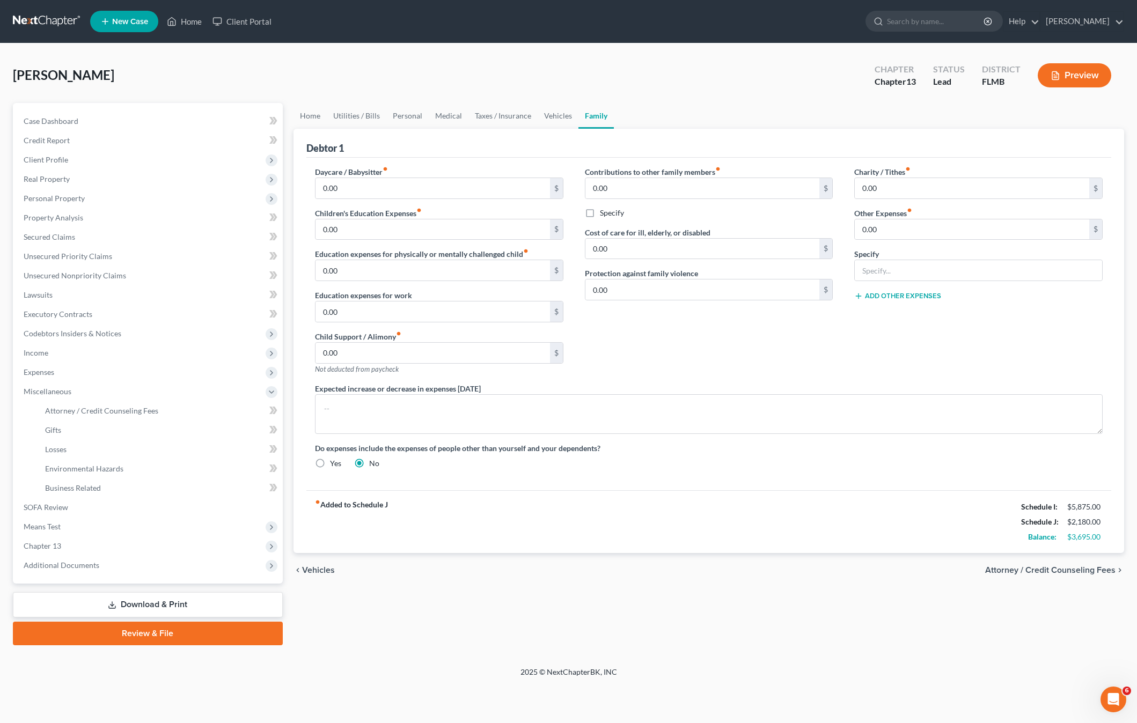
click at [782, 365] on div "Contributions to other family members fiber_manual_record 0.00 $ Specify Cost o…" at bounding box center [709, 274] width 270 height 217
click at [731, 322] on div "Contributions to other family members fiber_manual_record 0.00 $ Specify Cost o…" at bounding box center [709, 274] width 270 height 217
click at [73, 411] on span "Attorney / Credit Counseling Fees" at bounding box center [101, 410] width 113 height 9
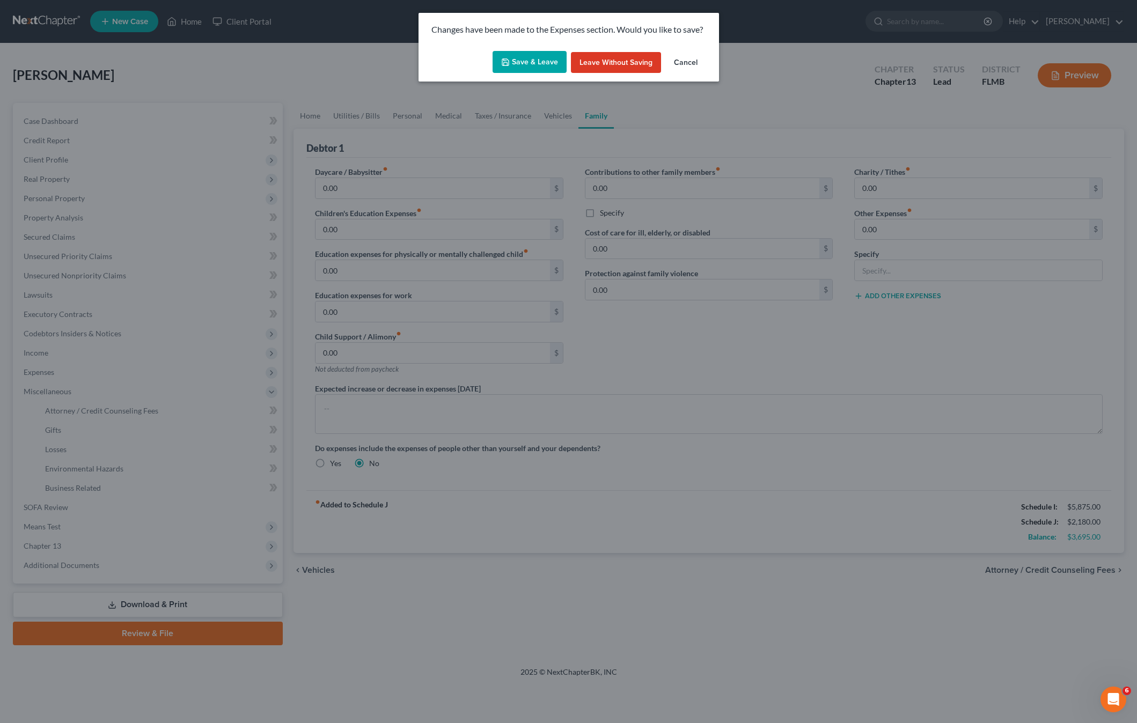
click at [523, 56] on button "Save & Leave" at bounding box center [529, 62] width 74 height 23
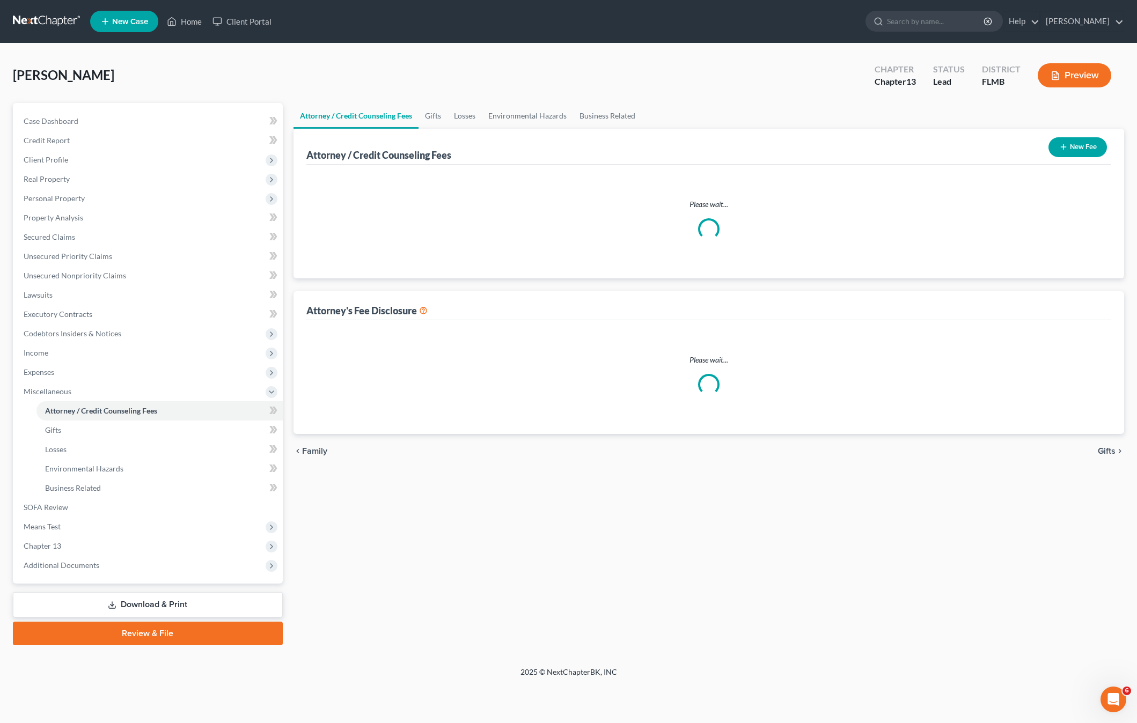
select select "0"
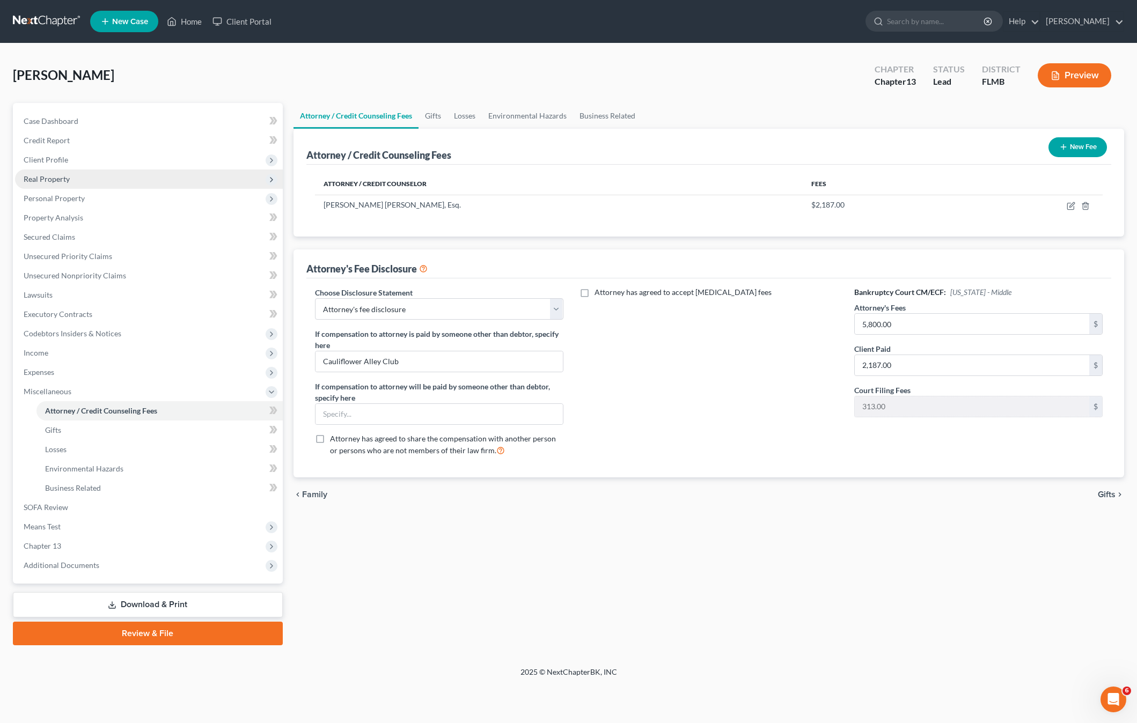
click at [55, 181] on span "Real Property" at bounding box center [47, 178] width 46 height 9
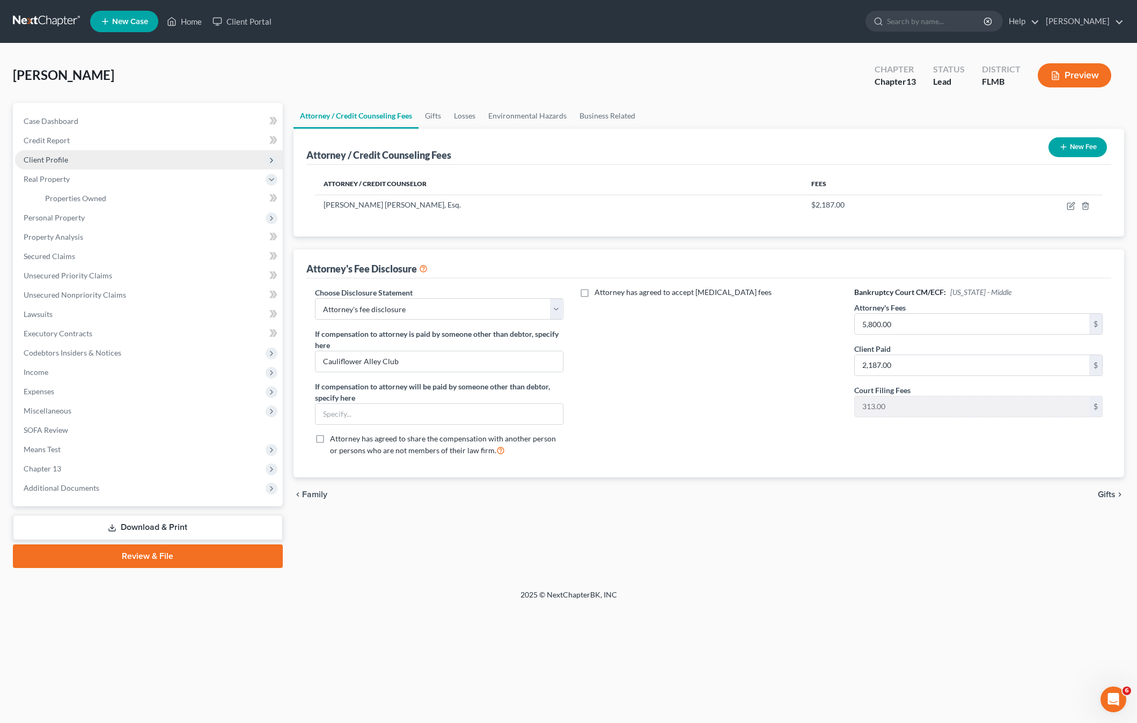
click at [56, 160] on span "Client Profile" at bounding box center [46, 159] width 45 height 9
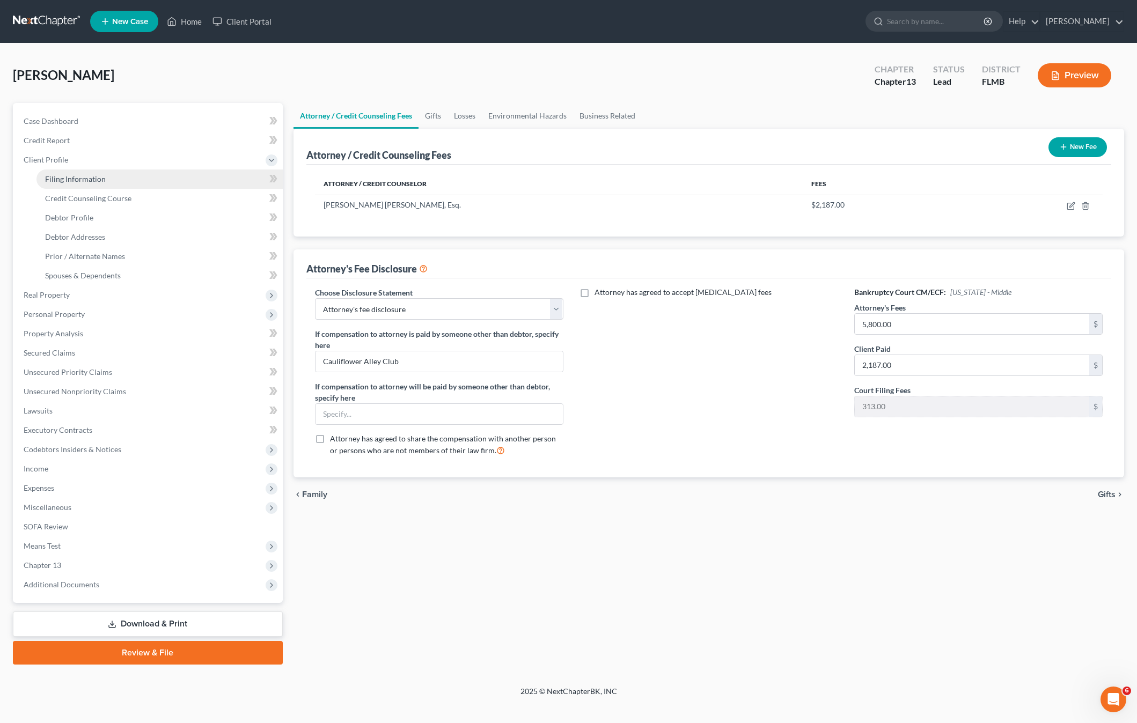
click at [79, 176] on span "Filing Information" at bounding box center [75, 178] width 61 height 9
select select "1"
select select "0"
select select "3"
select select "9"
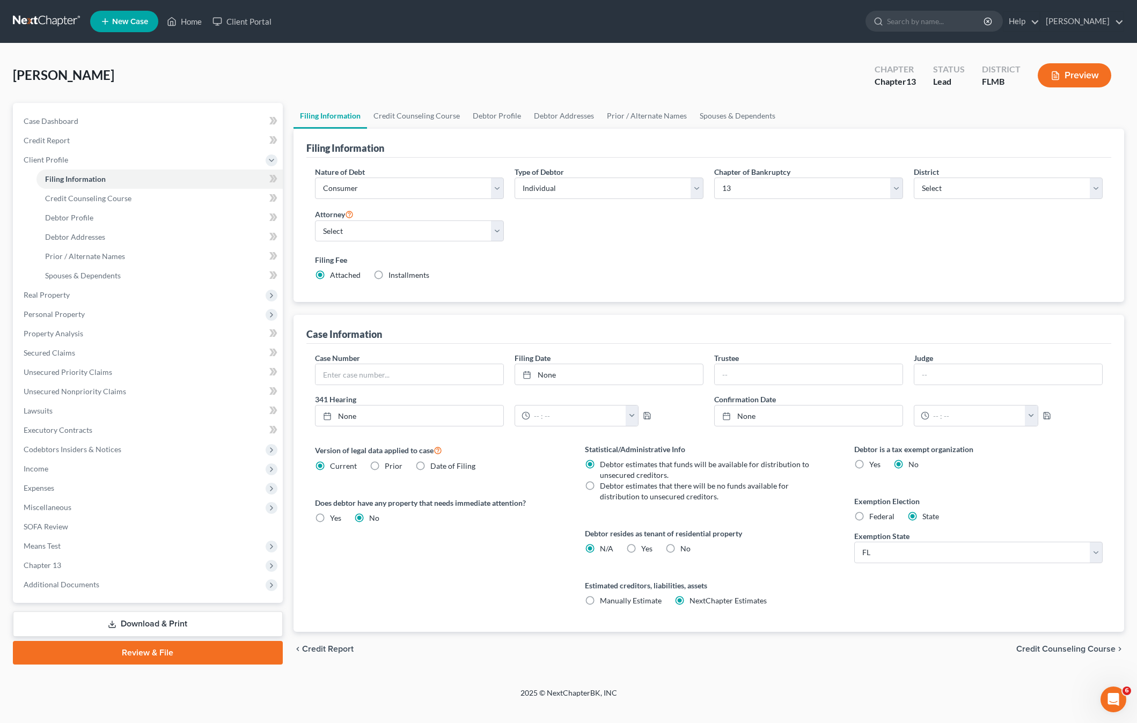
click at [703, 286] on div "Filing Fee Attached Installments Installments" at bounding box center [708, 269] width 798 height 39
click at [99, 198] on span "Credit Counseling Course" at bounding box center [88, 198] width 86 height 9
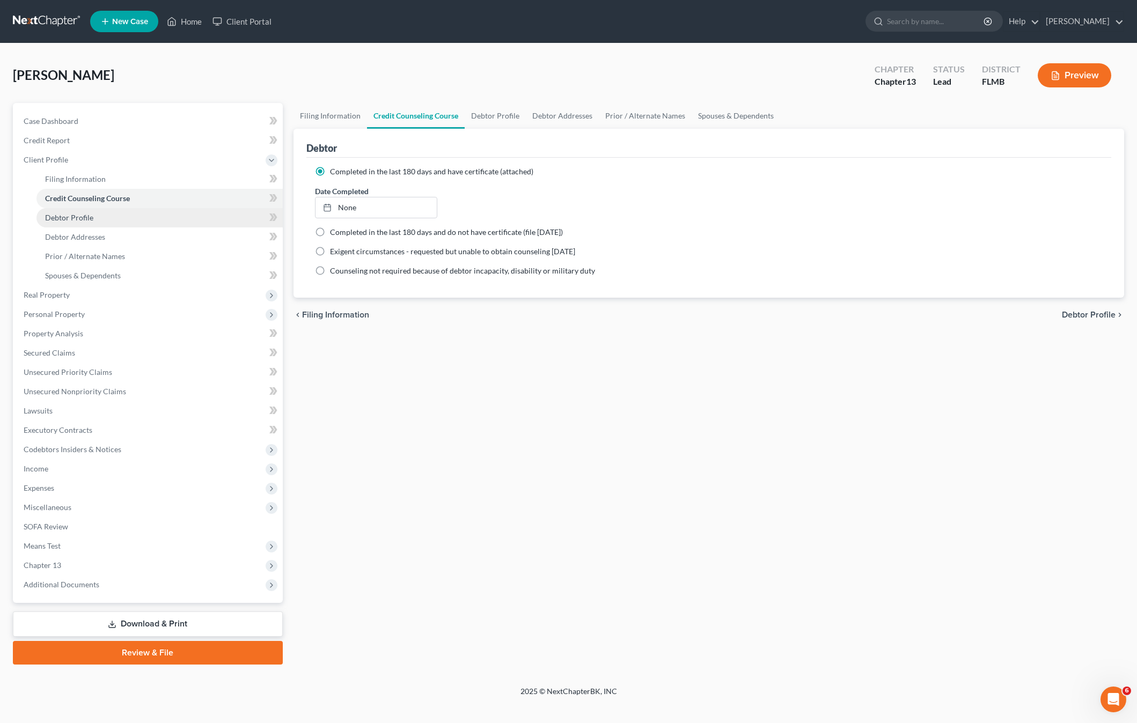
click at [87, 222] on link "Debtor Profile" at bounding box center [159, 217] width 246 height 19
select select "1"
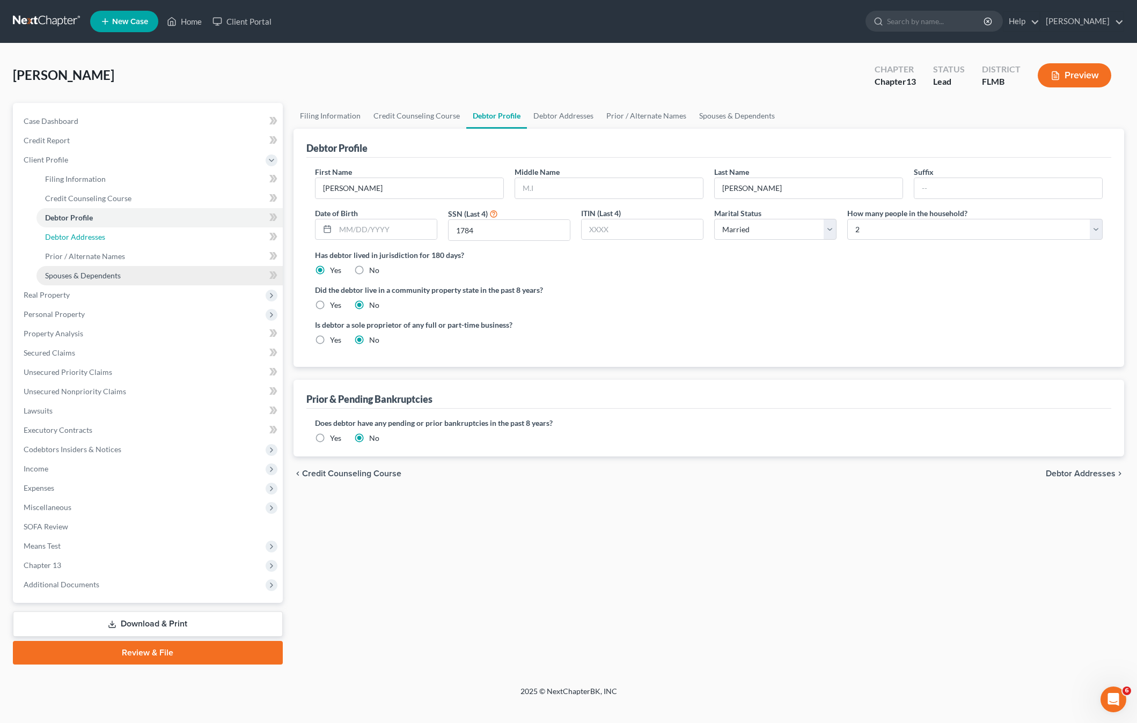
drag, startPoint x: 85, startPoint y: 246, endPoint x: 85, endPoint y: 267, distance: 20.9
click at [85, 246] on ul "Filing Information Credit Counseling Course Debtor Profile Debtor Addresses" at bounding box center [149, 227] width 268 height 116
click at [69, 298] on span "Real Property" at bounding box center [47, 294] width 46 height 9
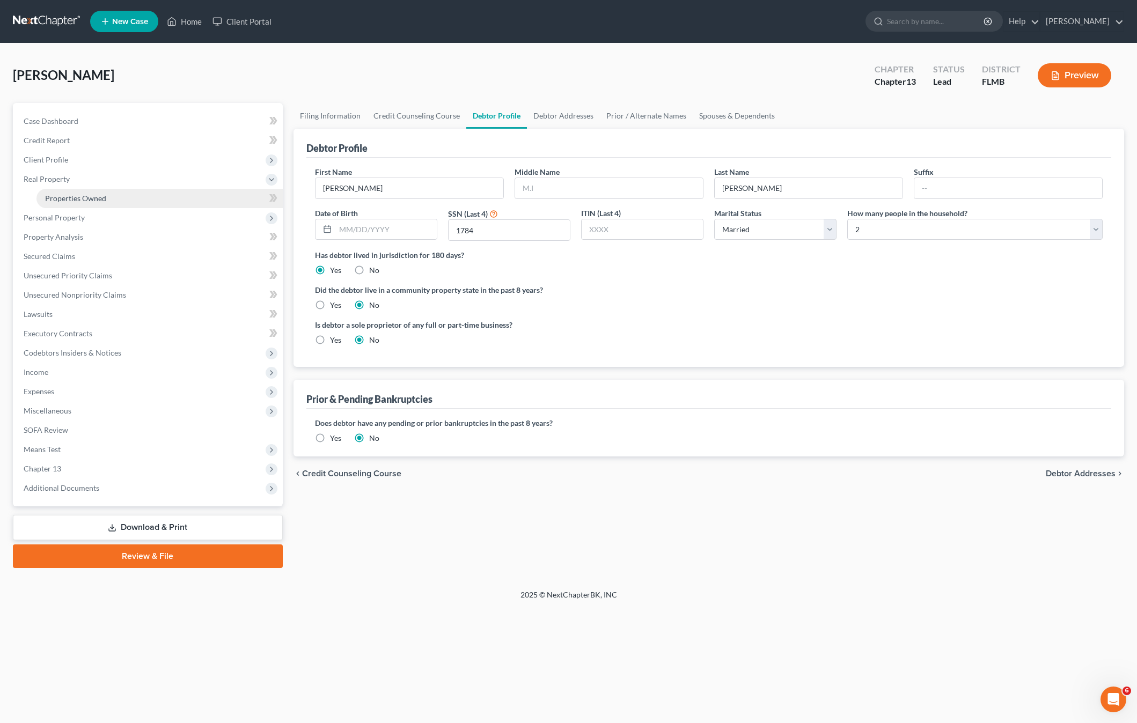
radio input "true"
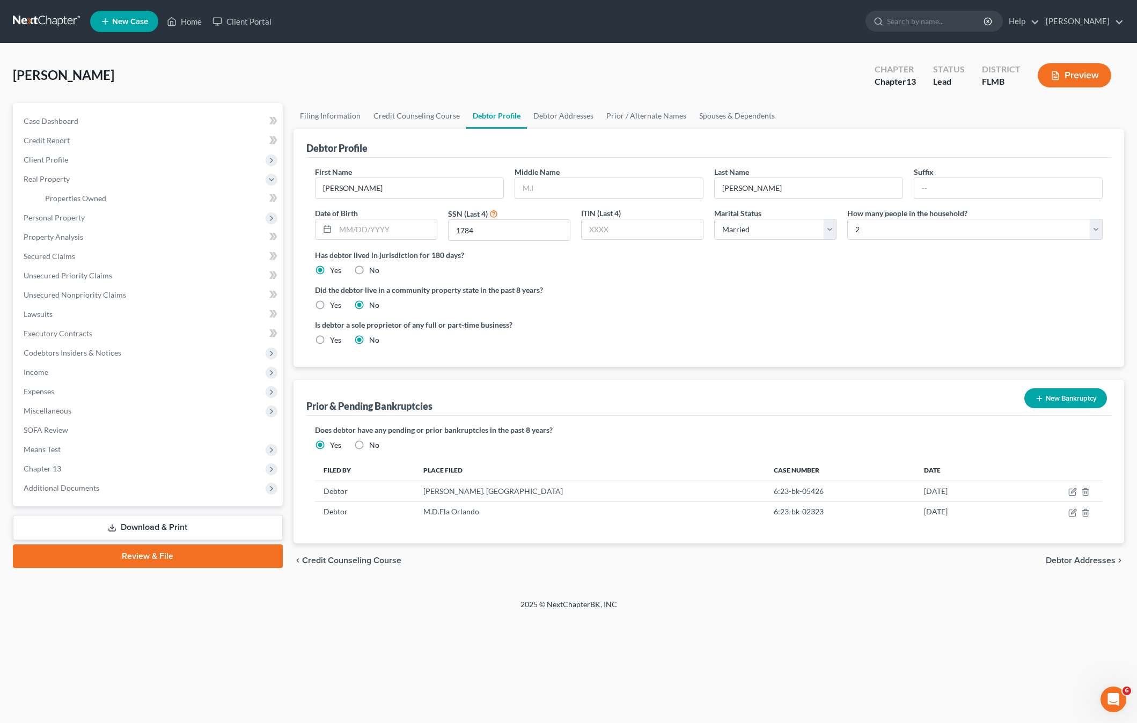
drag, startPoint x: 689, startPoint y: 309, endPoint x: 444, endPoint y: 343, distance: 247.9
click at [683, 314] on ng-include "First Name Jorge Middle Name Last Name Maldonado Suffix Date of Birth SSN (Last…" at bounding box center [708, 260] width 787 height 188
click at [48, 267] on link "Unsecured Priority Claims" at bounding box center [149, 275] width 268 height 19
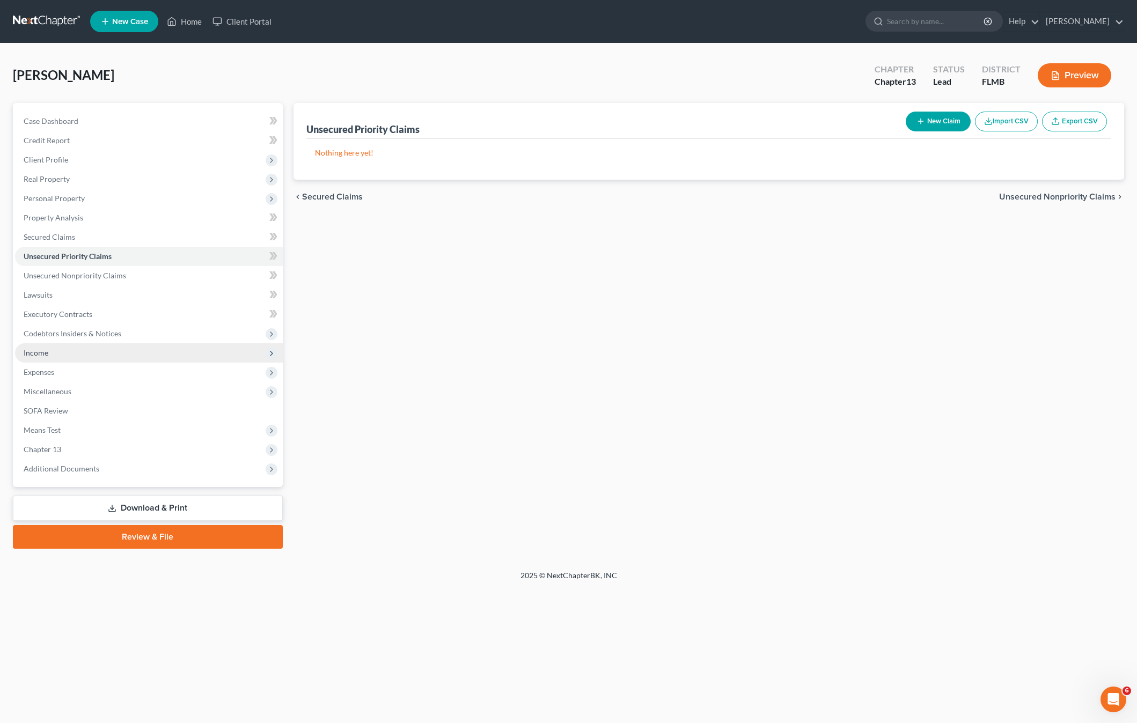
click at [43, 355] on span "Income" at bounding box center [36, 352] width 25 height 9
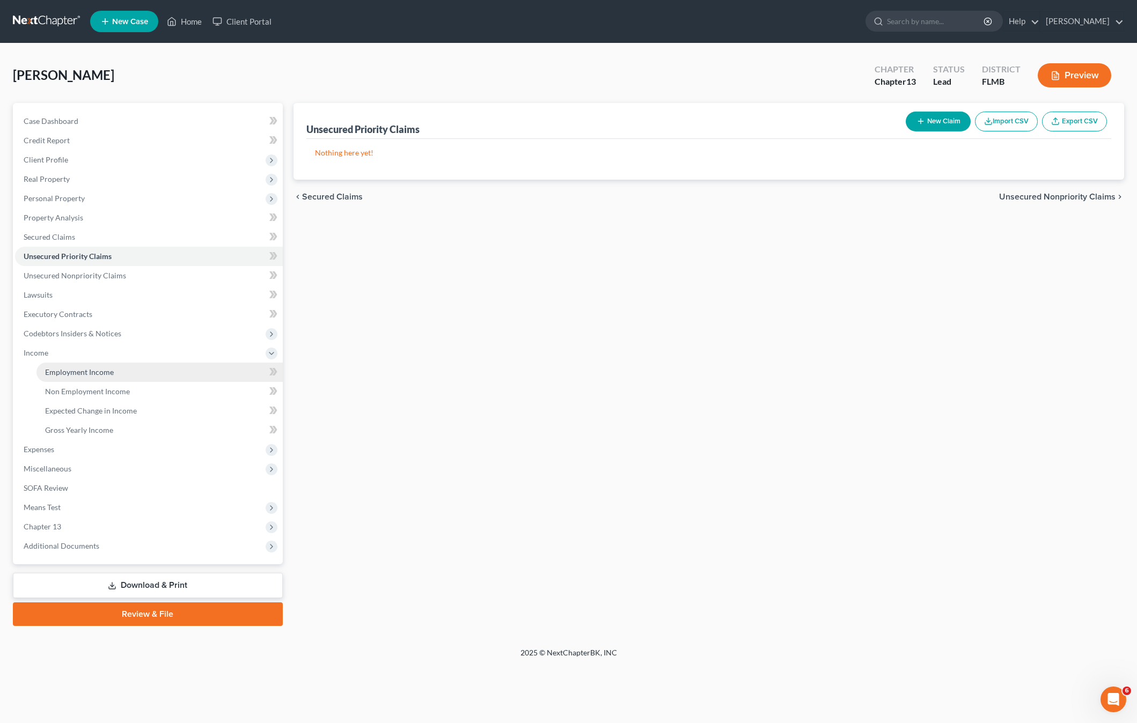
click at [41, 370] on link "Employment Income" at bounding box center [159, 372] width 246 height 19
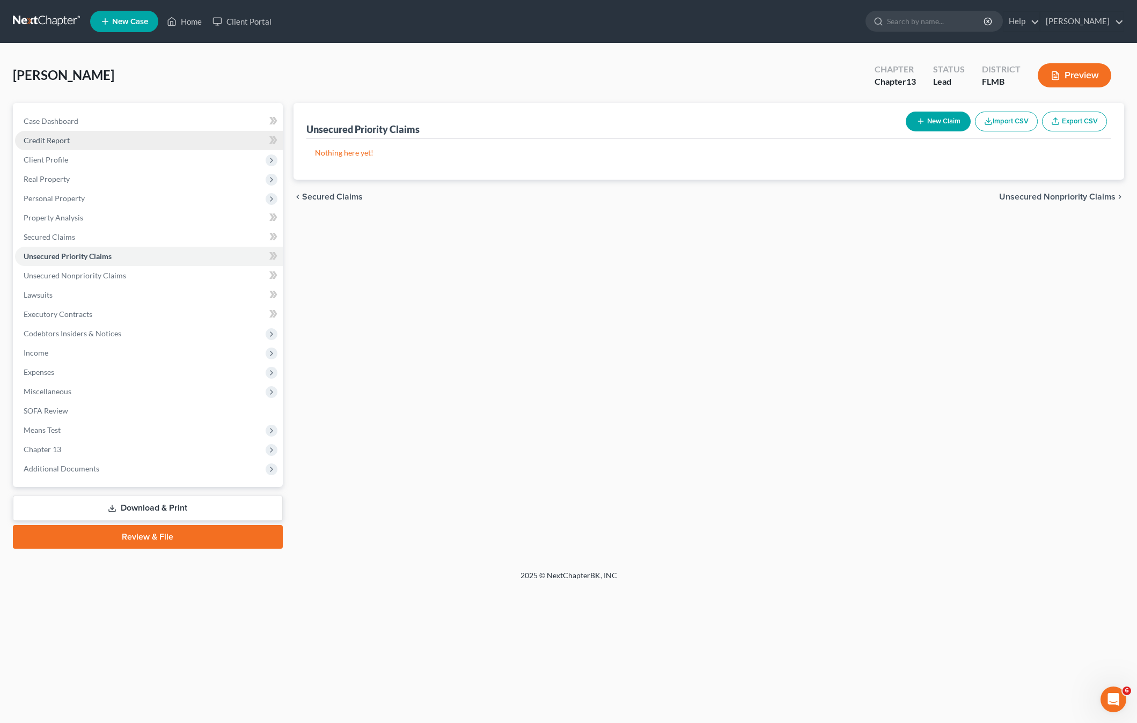
click at [53, 142] on span "Credit Report" at bounding box center [47, 140] width 46 height 9
